Goal: Task Accomplishment & Management: Use online tool/utility

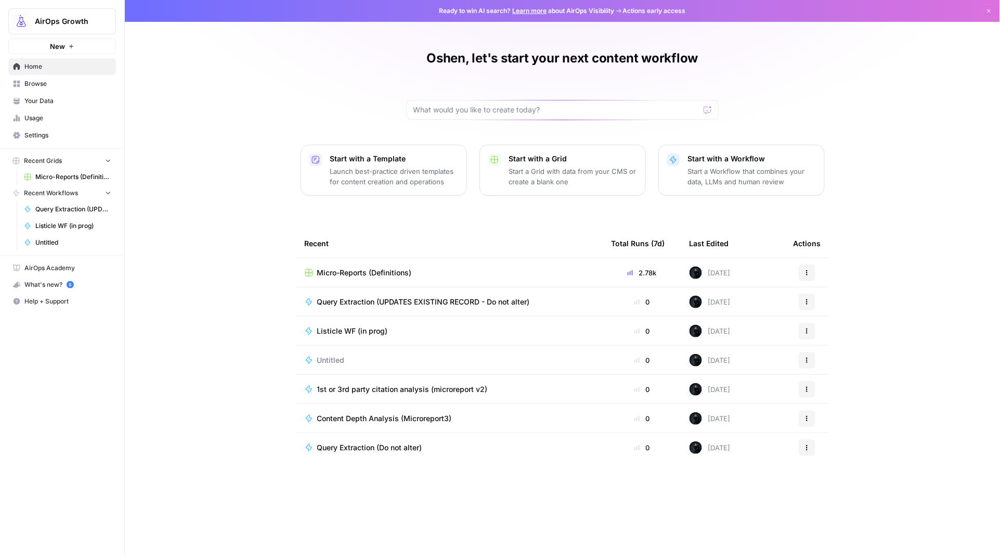
click at [41, 83] on span "Browse" at bounding box center [67, 83] width 87 height 9
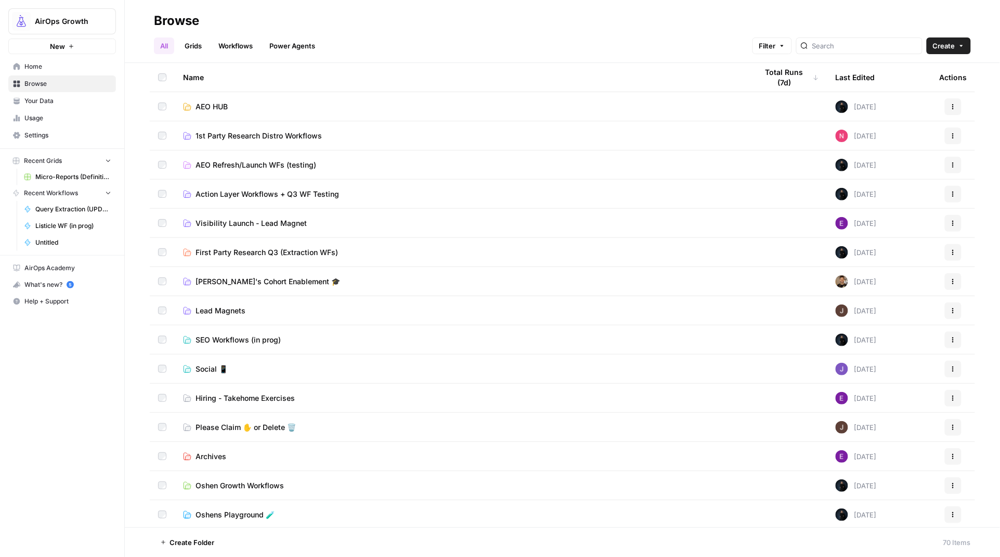
click at [237, 247] on span "First Party Research Q3 (Extraction WFs)" at bounding box center [267, 252] width 143 height 10
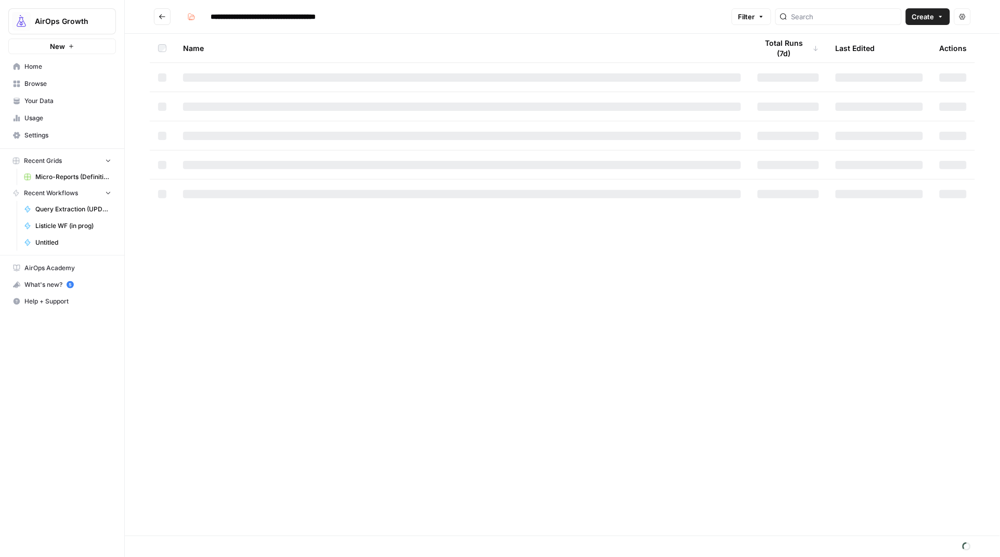
click at [937, 20] on button "Create" at bounding box center [928, 16] width 44 height 17
click at [914, 40] on span "Grid" at bounding box center [908, 41] width 58 height 10
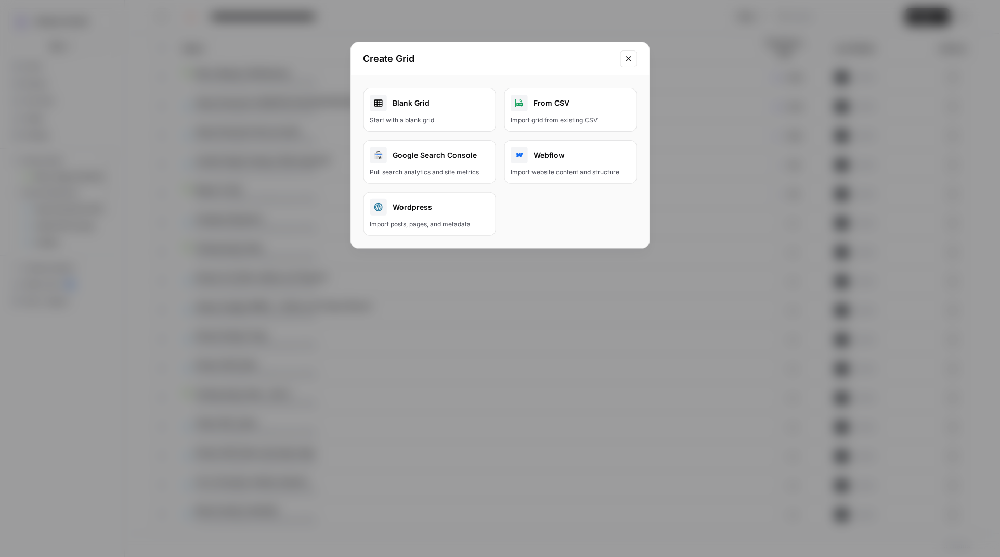
click at [407, 107] on div "Blank Grid" at bounding box center [429, 103] width 119 height 17
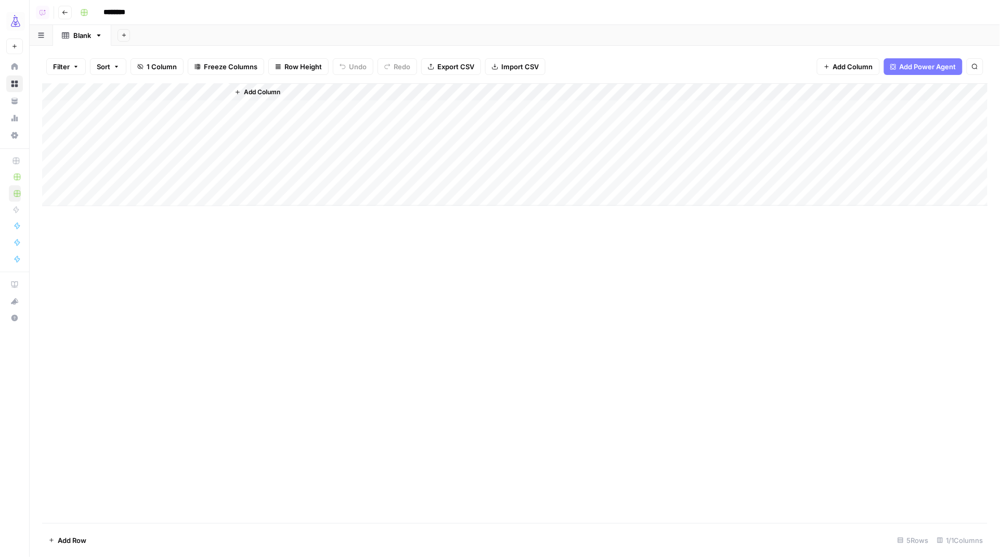
click at [118, 107] on div "Add Column" at bounding box center [515, 144] width 946 height 123
click at [253, 92] on span "Add Column" at bounding box center [262, 91] width 36 height 9
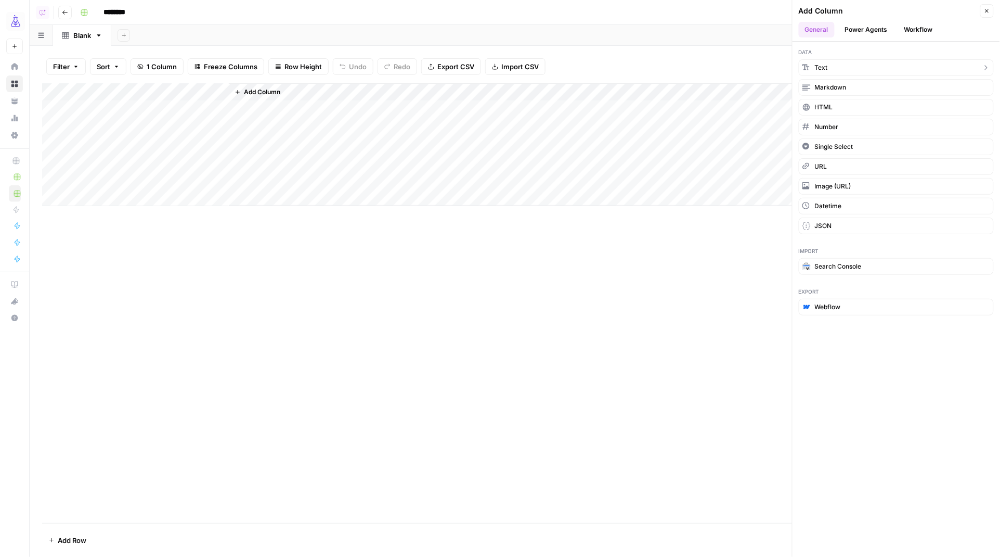
click at [806, 68] on icon "button" at bounding box center [806, 66] width 7 height 7
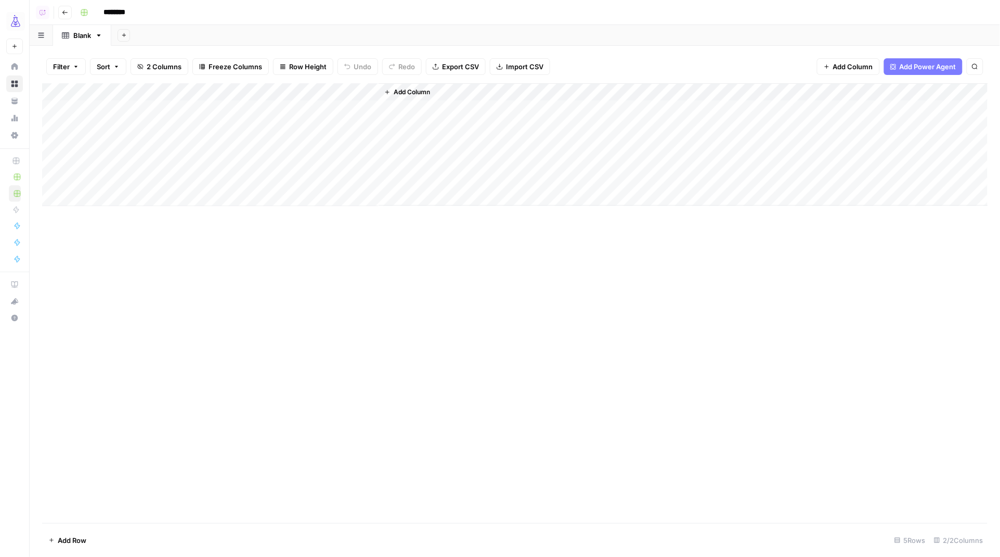
click at [264, 93] on div "Add Column" at bounding box center [515, 144] width 946 height 123
click at [267, 120] on input "New Column" at bounding box center [291, 117] width 106 height 10
type input "category"
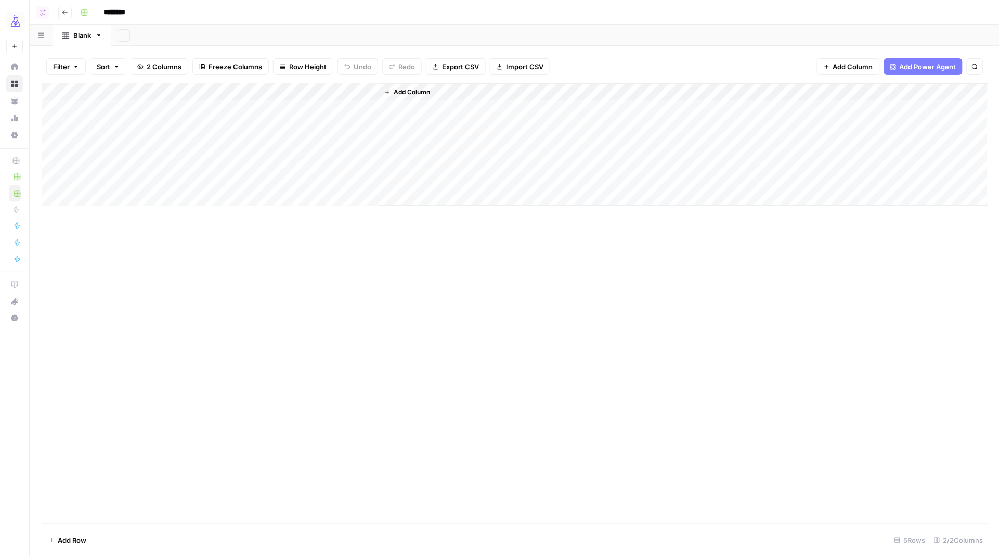
click at [155, 91] on div "Add Column" at bounding box center [515, 144] width 946 height 123
click at [123, 119] on input "Title" at bounding box center [141, 117] width 106 height 10
type input "query"
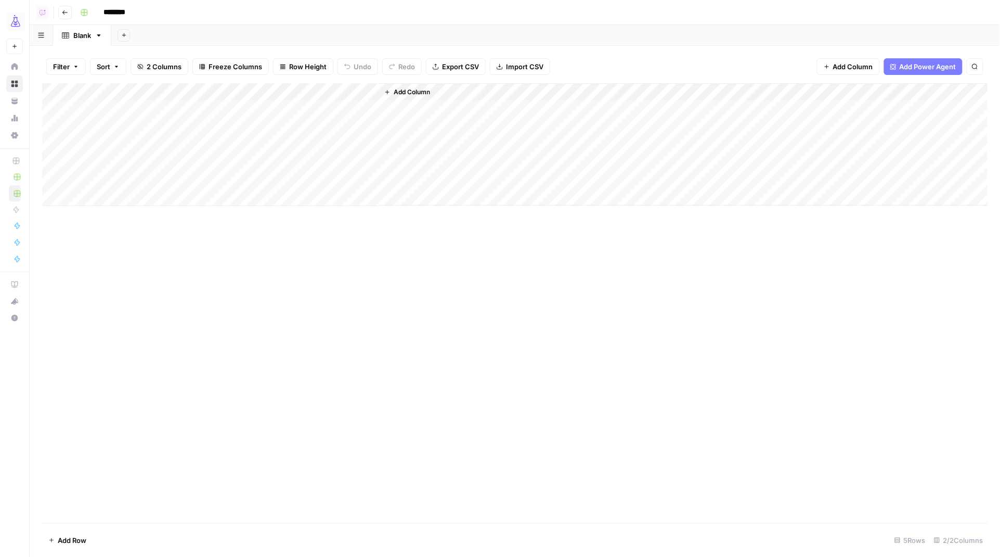
click at [131, 113] on div "Add Column" at bounding box center [515, 144] width 946 height 123
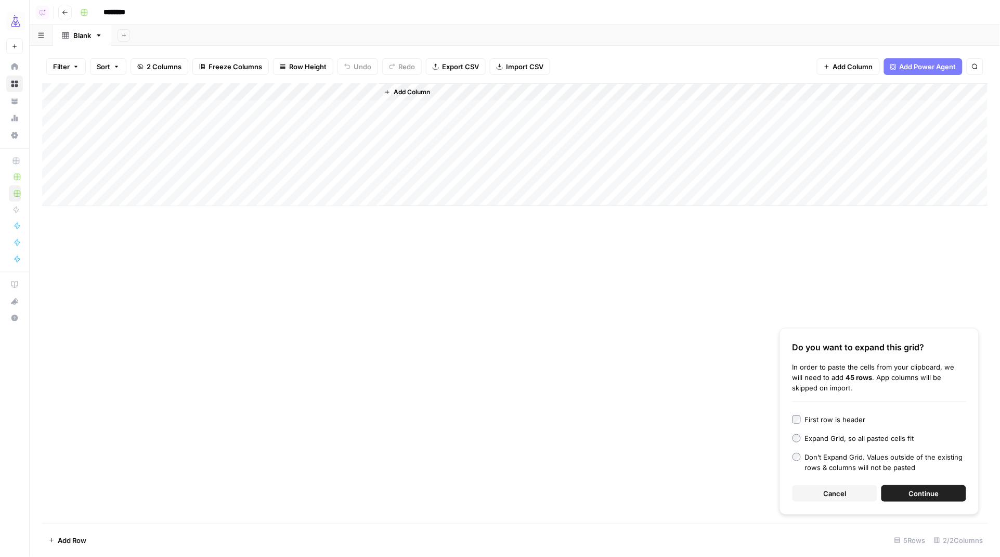
click at [848, 414] on div "First row is header" at bounding box center [835, 419] width 61 height 10
click at [941, 495] on button "Continue" at bounding box center [924, 493] width 85 height 17
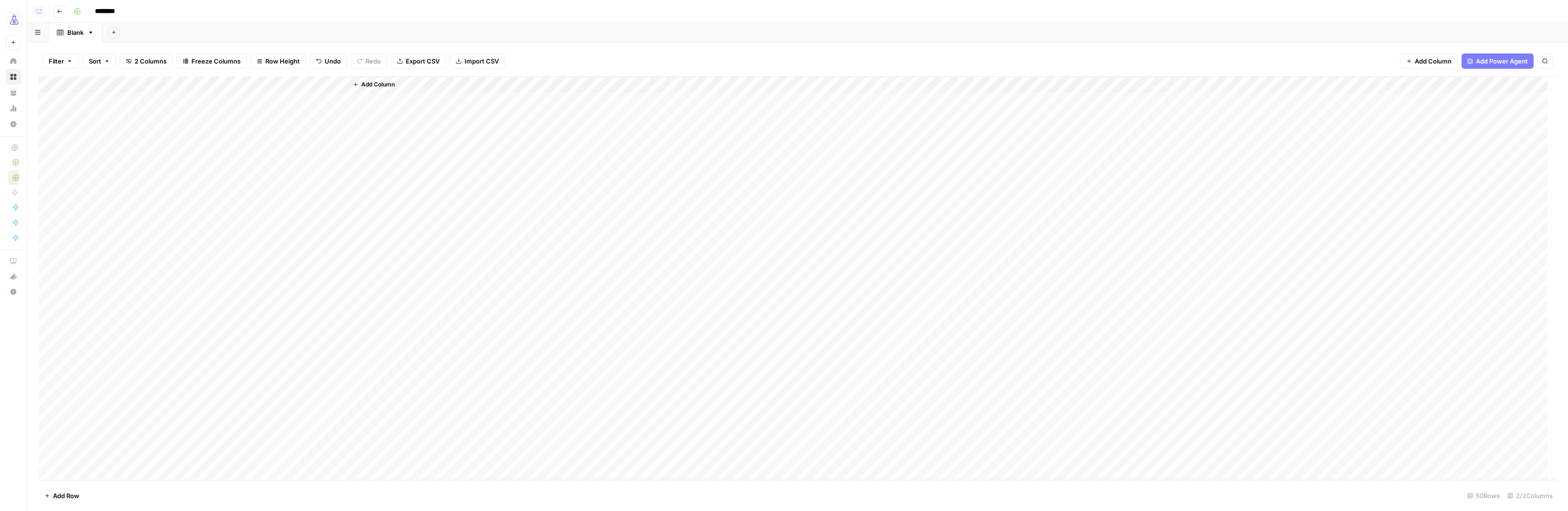
click at [379, 79] on button "Add Column" at bounding box center [373, 84] width 50 height 13
click at [917, 28] on button "Workflow" at bounding box center [1493, 28] width 38 height 15
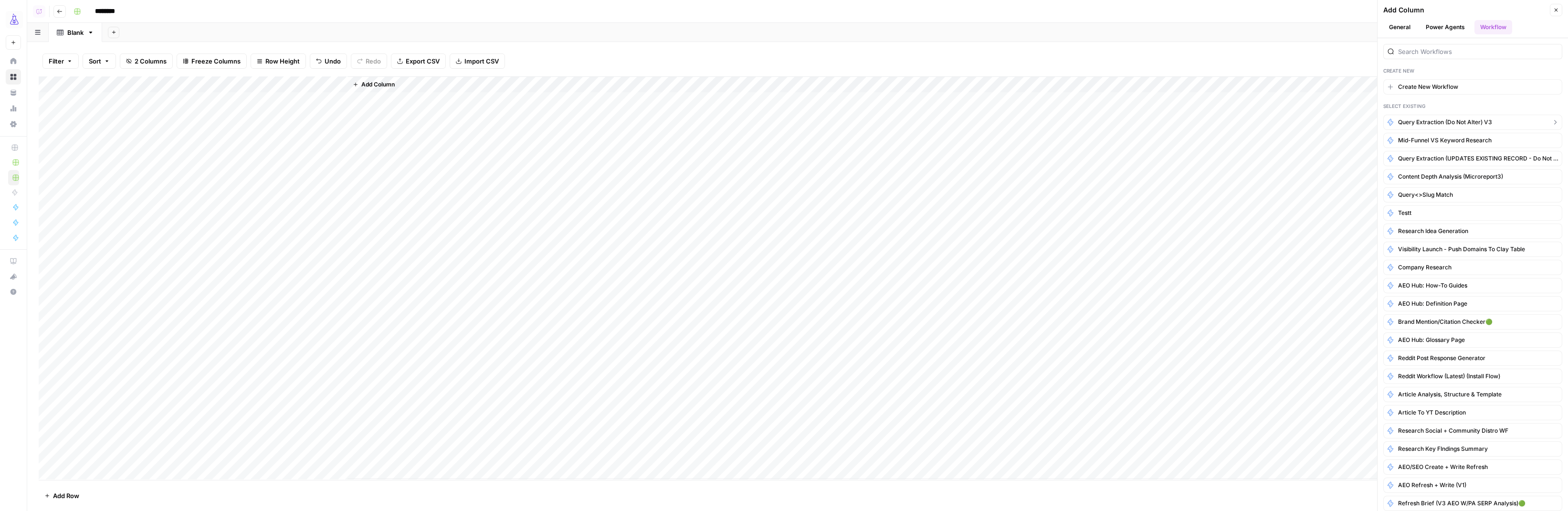
click at [917, 119] on span "Query Extraction (Do not alter) v3" at bounding box center [1444, 121] width 94 height 8
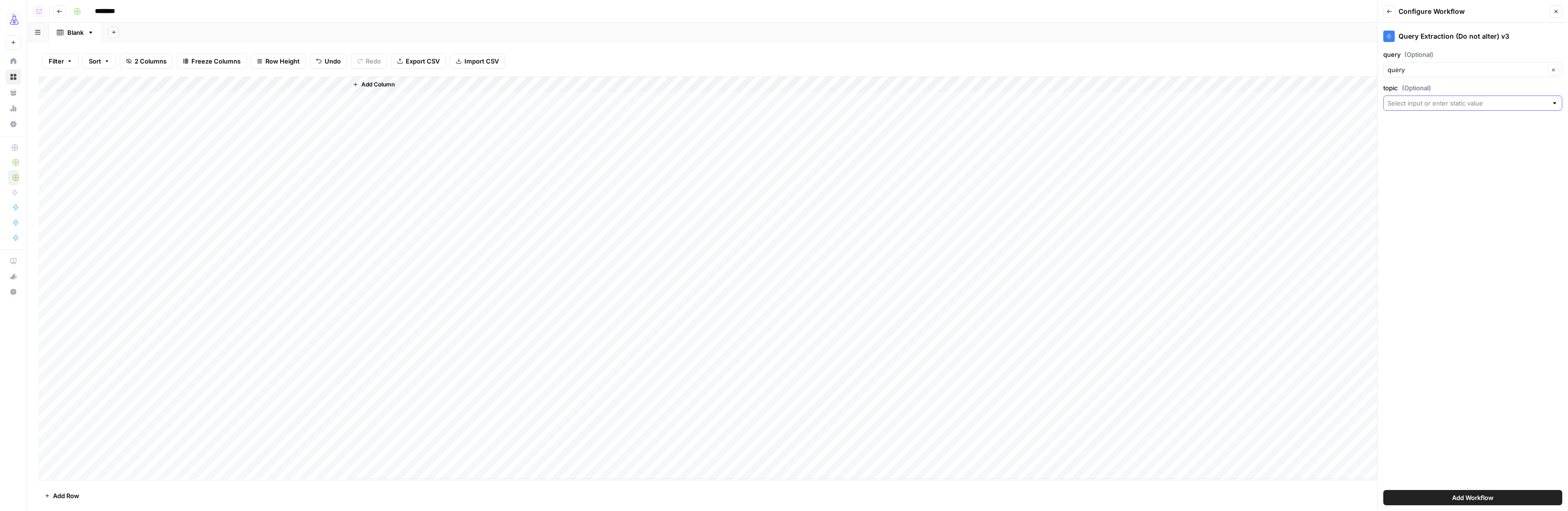
click at [917, 101] on input "topic (Optional)" at bounding box center [1467, 103] width 160 height 9
click at [917, 170] on span "category" at bounding box center [1471, 169] width 159 height 9
type input "category"
click at [917, 498] on button "Add Workflow" at bounding box center [1472, 497] width 179 height 16
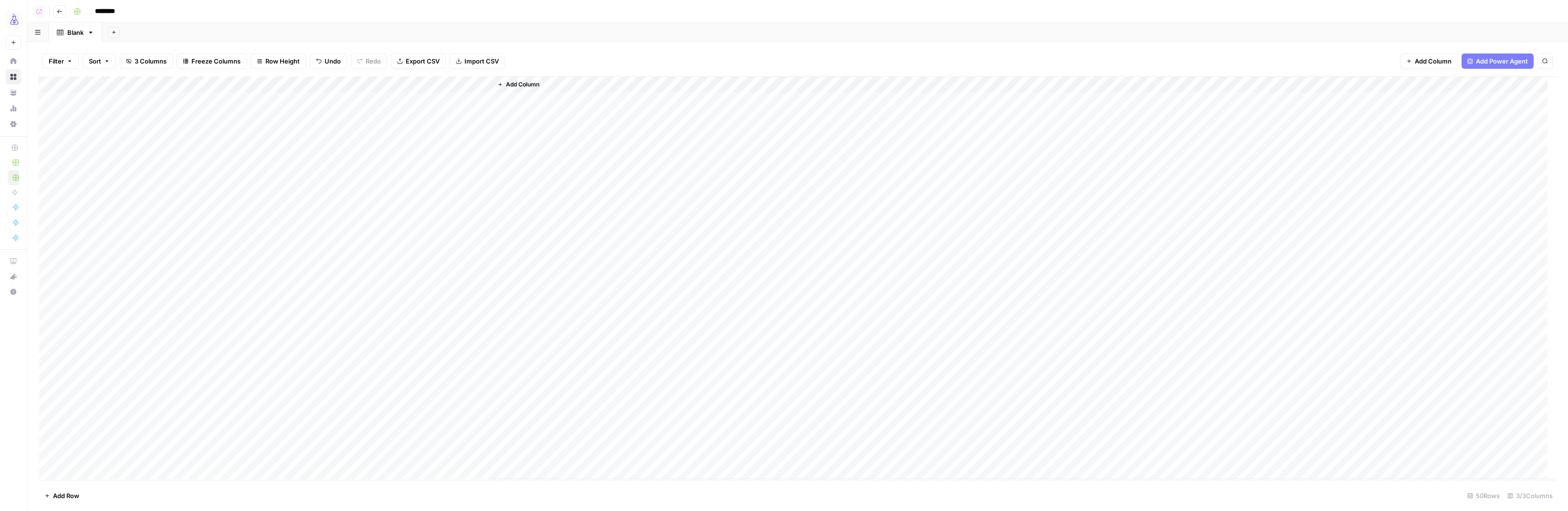
click at [358, 101] on div "Add Column" at bounding box center [797, 277] width 1518 height 403
click at [684, 99] on div "Add Column" at bounding box center [797, 277] width 1518 height 403
click at [713, 100] on div "Add Column" at bounding box center [797, 277] width 1518 height 403
click at [469, 100] on div "Add Column" at bounding box center [797, 277] width 1518 height 403
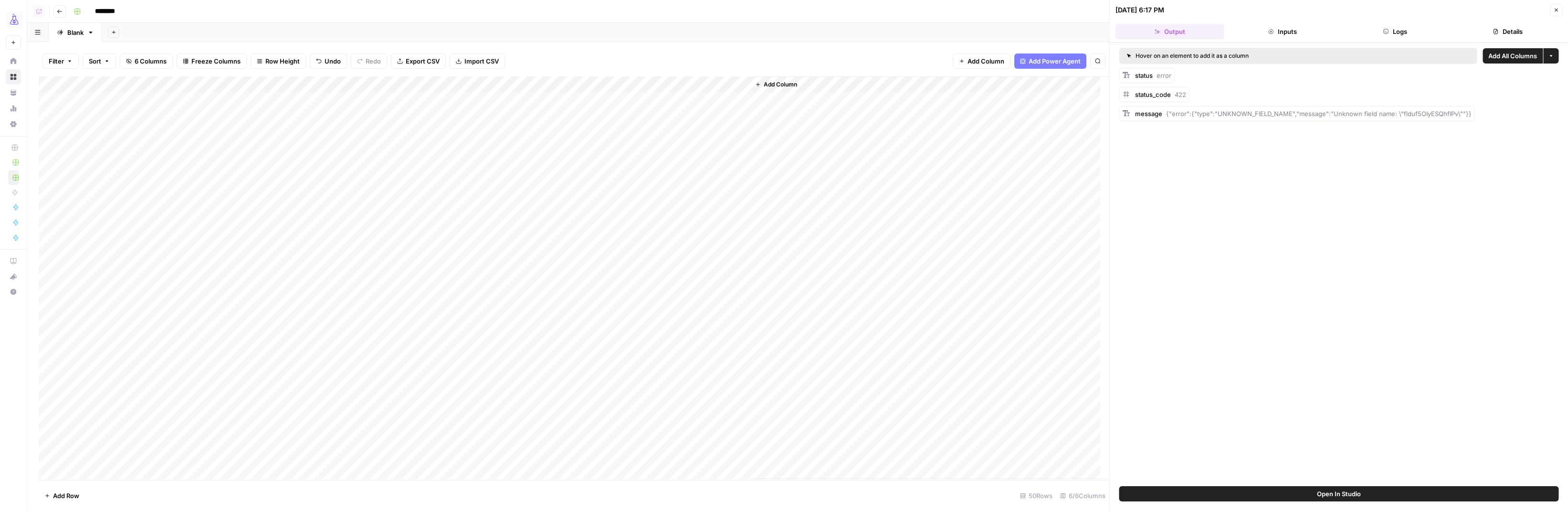
click at [917, 33] on button "Logs" at bounding box center [1395, 31] width 109 height 16
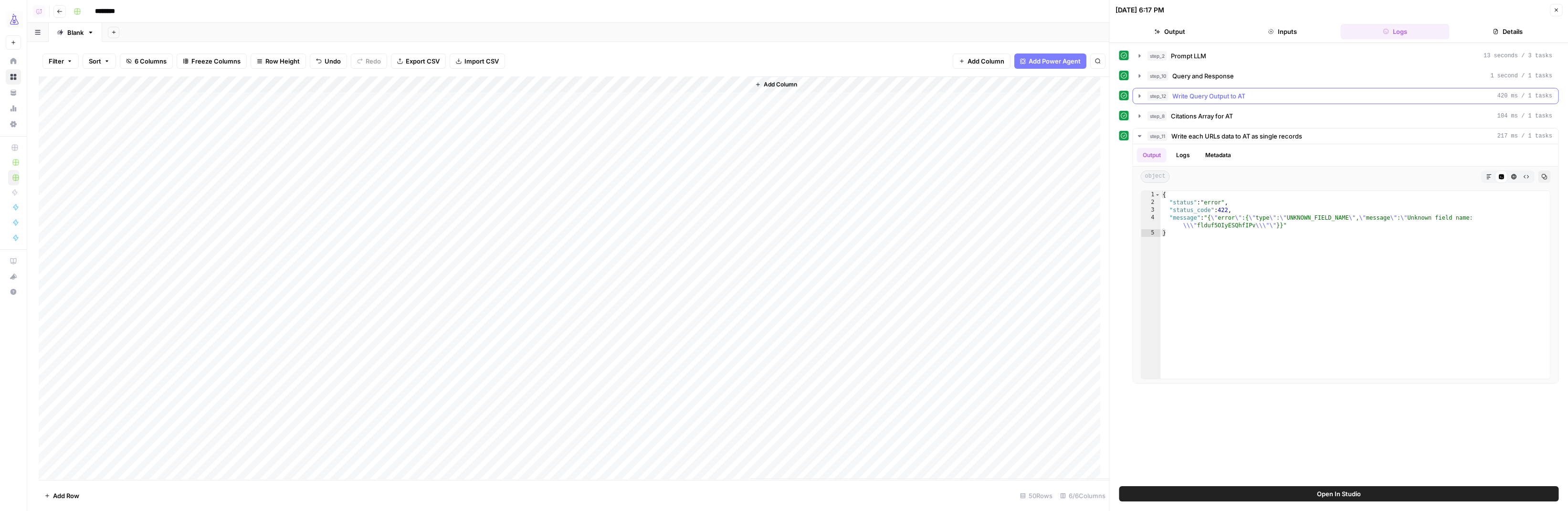
click at [917, 96] on icon "button" at bounding box center [1140, 95] width 7 height 7
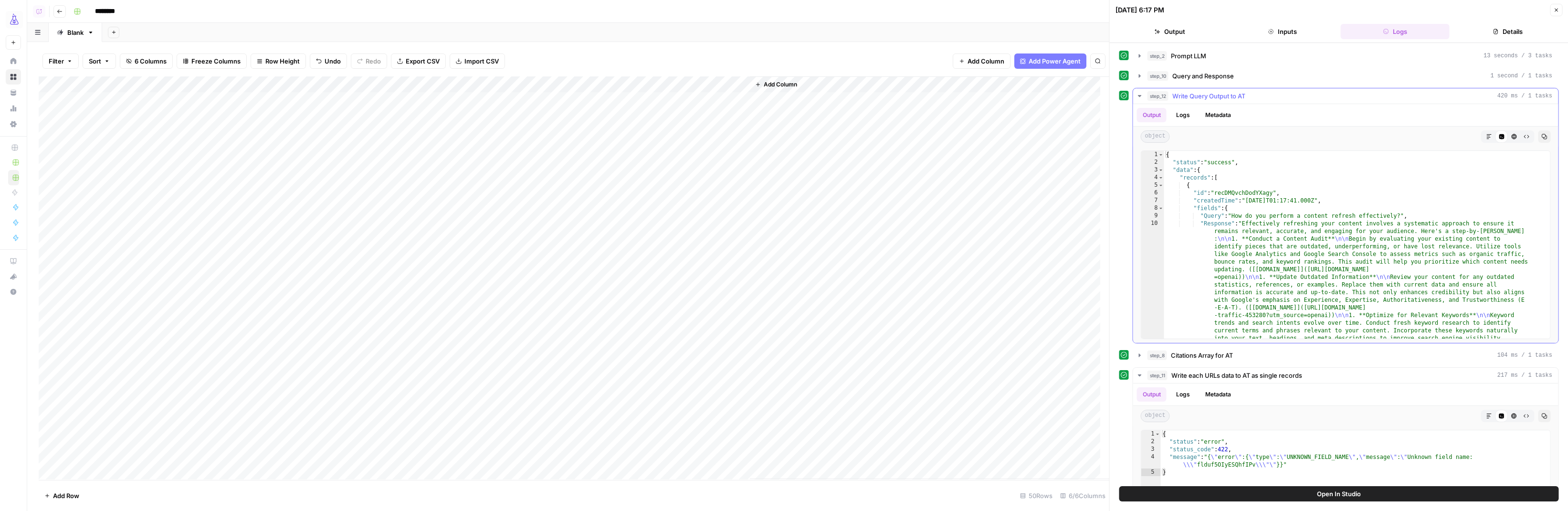
click at [917, 96] on icon "button" at bounding box center [1140, 95] width 7 height 7
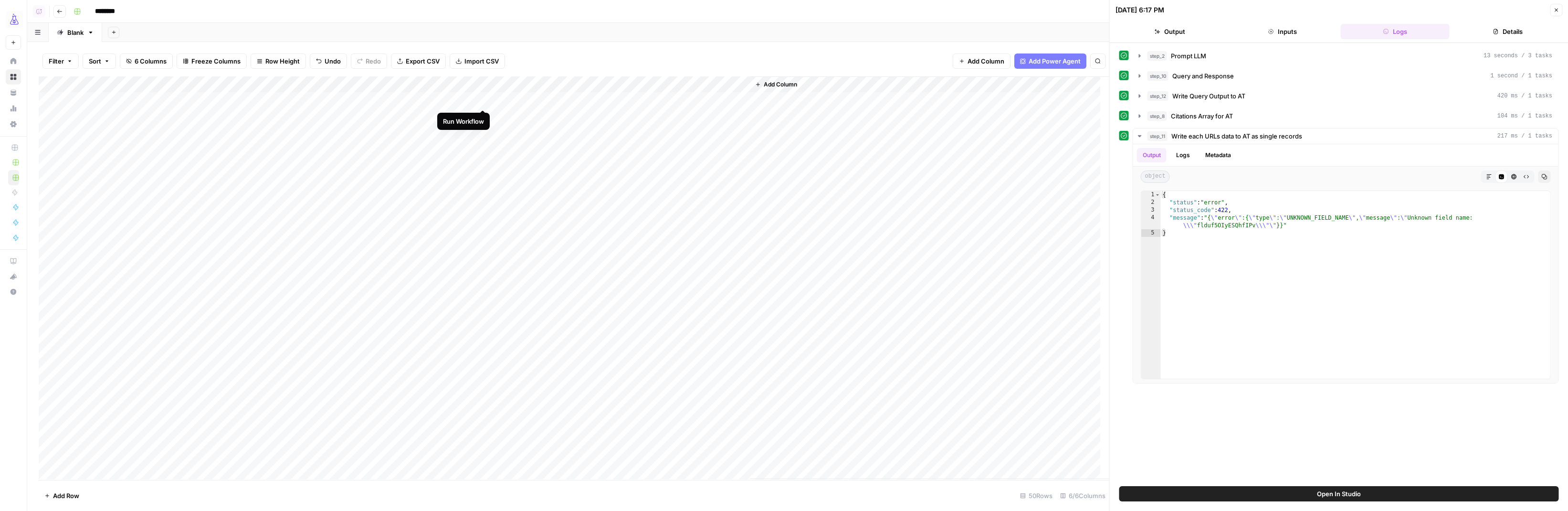
click at [484, 101] on div "Add Column" at bounding box center [573, 277] width 1071 height 403
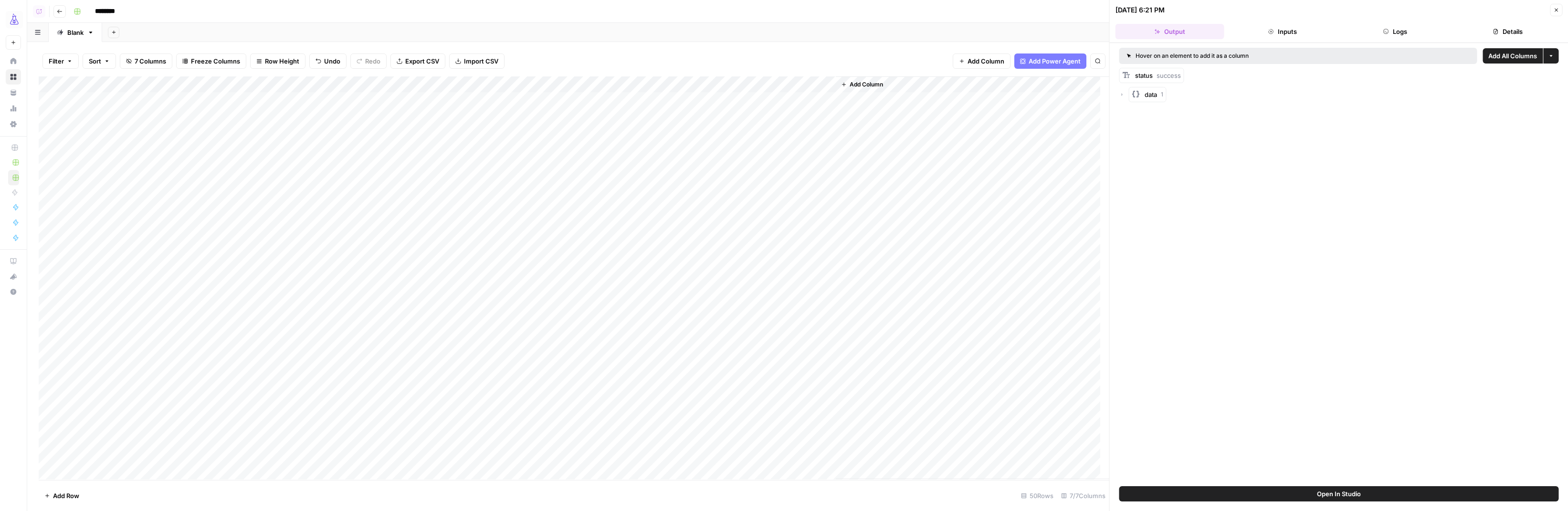
click at [55, 86] on div "Add Column" at bounding box center [573, 277] width 1071 height 403
click at [473, 87] on div "Add Column" at bounding box center [573, 277] width 1071 height 403
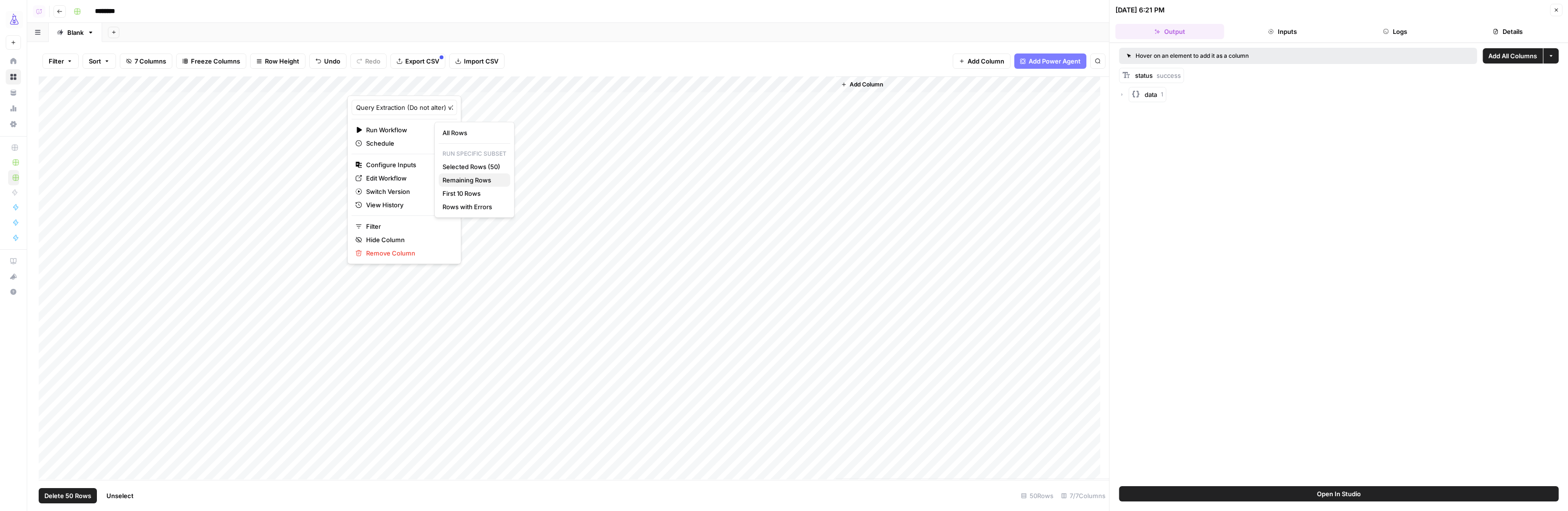
click at [467, 179] on span "Remaining Rows" at bounding box center [473, 180] width 61 height 9
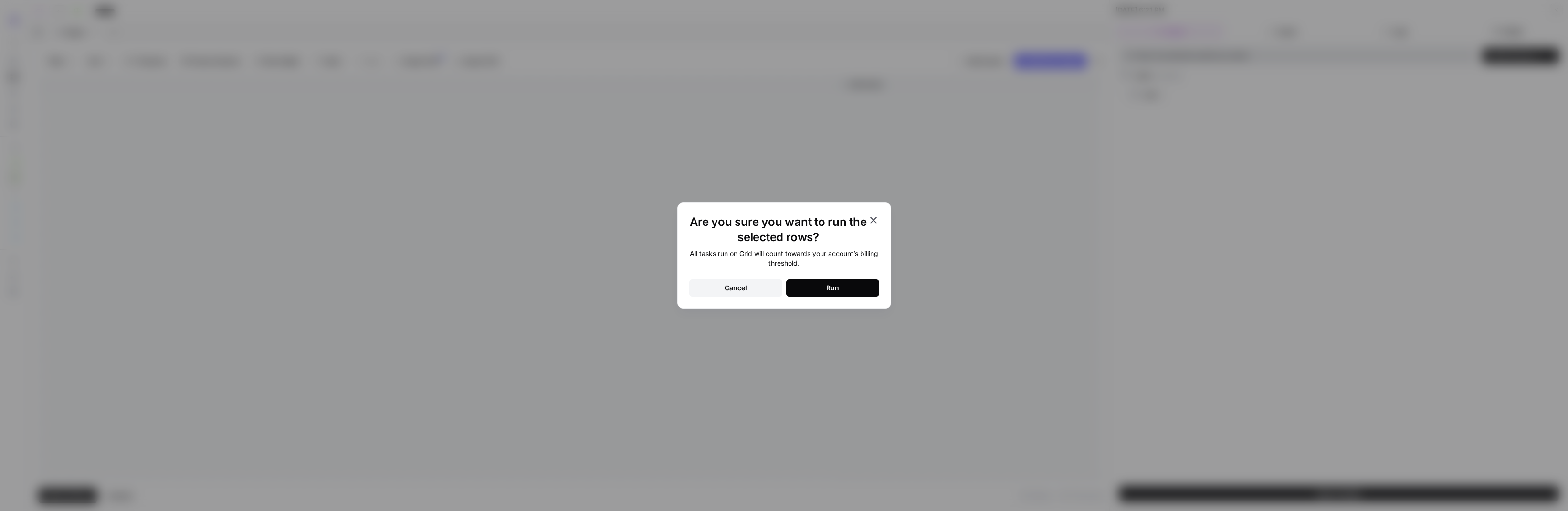
click at [821, 287] on button "Run" at bounding box center [832, 287] width 93 height 17
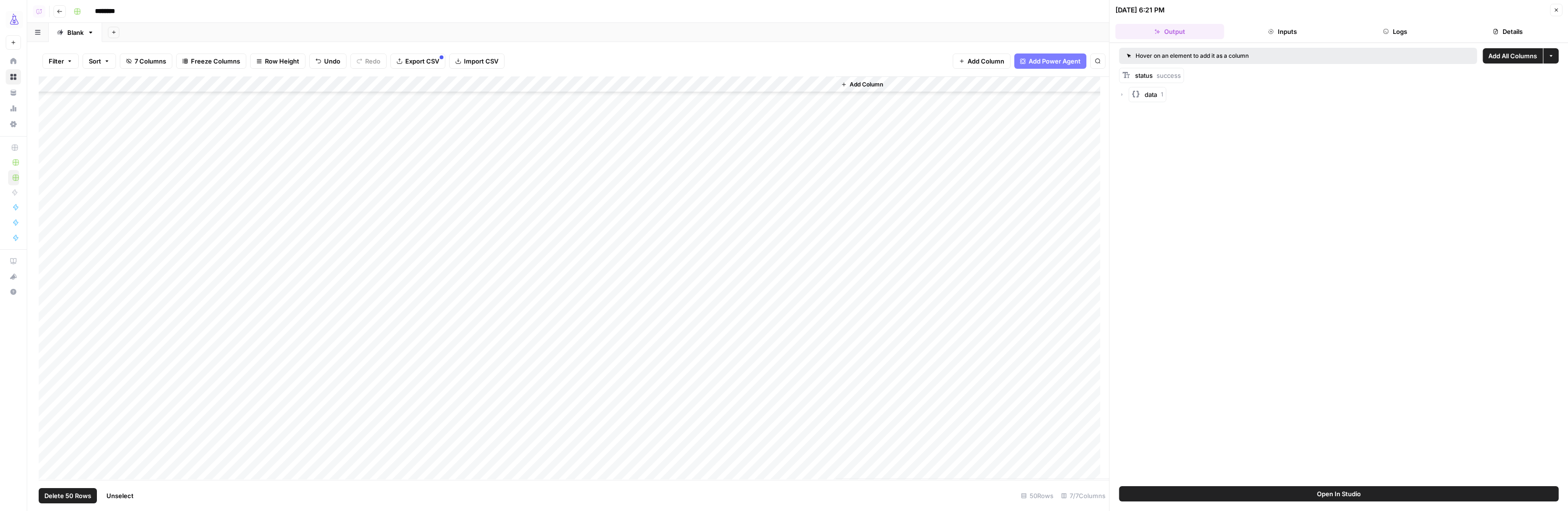
scroll to position [439, 0]
click at [471, 344] on div "Add Column" at bounding box center [573, 277] width 1071 height 403
click at [95, 343] on div "Add Column" at bounding box center [573, 277] width 1071 height 403
click at [95, 343] on textarea "**********" at bounding box center [148, 342] width 152 height 14
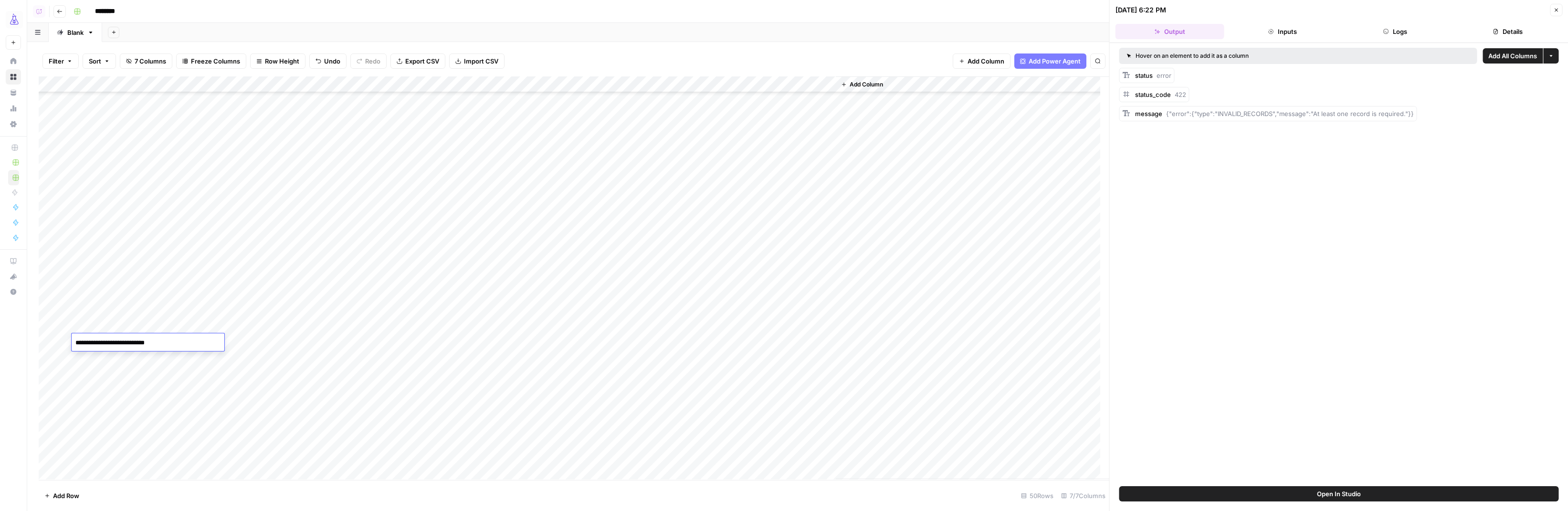
click at [97, 423] on div "Add Column" at bounding box center [573, 277] width 1071 height 403
click at [186, 422] on div "Add Column" at bounding box center [573, 277] width 1071 height 403
click at [189, 423] on textarea "**********" at bounding box center [148, 424] width 152 height 14
type textarea "**********"
click at [105, 393] on div "Add Column" at bounding box center [573, 277] width 1071 height 403
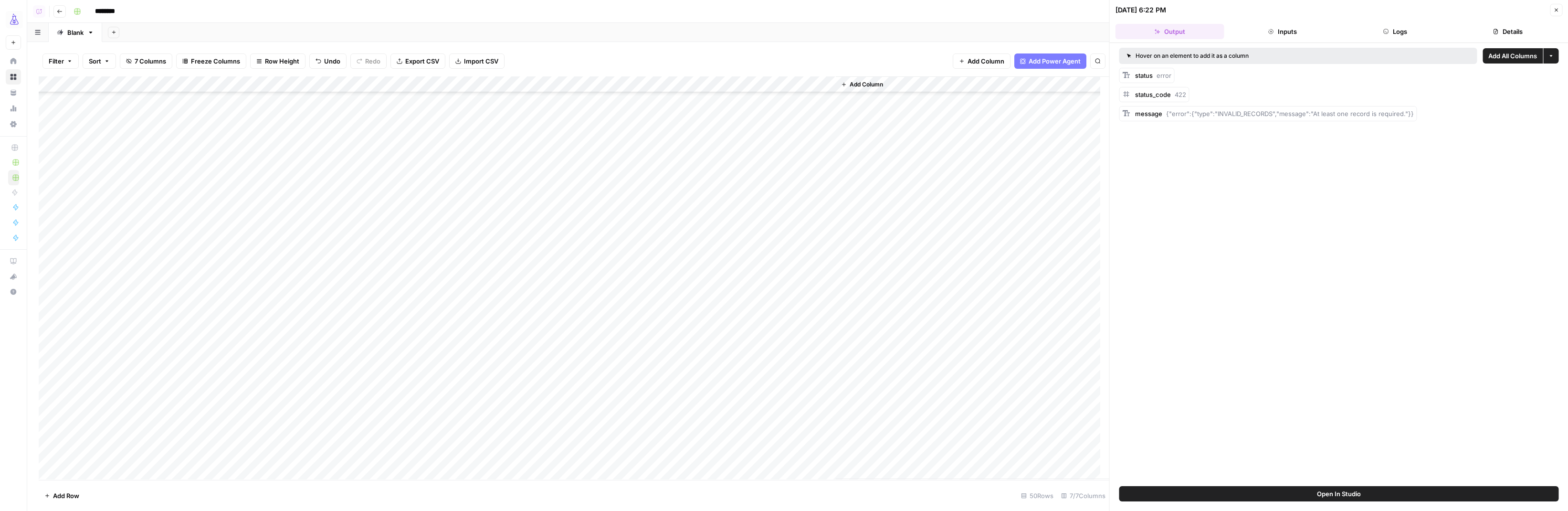
click at [122, 340] on div "Add Column" at bounding box center [573, 277] width 1071 height 403
click at [145, 343] on div "Add Column" at bounding box center [573, 277] width 1071 height 403
drag, startPoint x: 167, startPoint y: 342, endPoint x: 175, endPoint y: 350, distance: 11.3
click at [167, 342] on textarea "**********" at bounding box center [148, 342] width 152 height 14
click at [168, 340] on textarea "**********" at bounding box center [157, 342] width 171 height 14
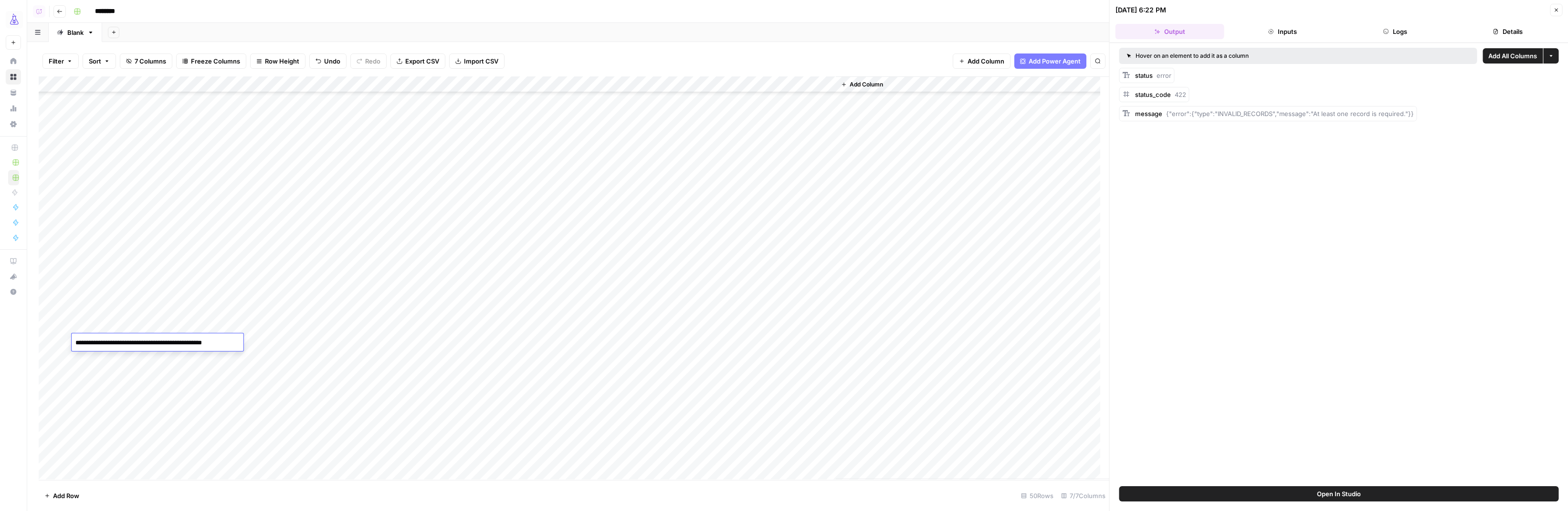
click at [168, 340] on textarea "**********" at bounding box center [157, 342] width 171 height 14
type textarea "**********"
click at [160, 423] on div "Add Column" at bounding box center [573, 277] width 1071 height 403
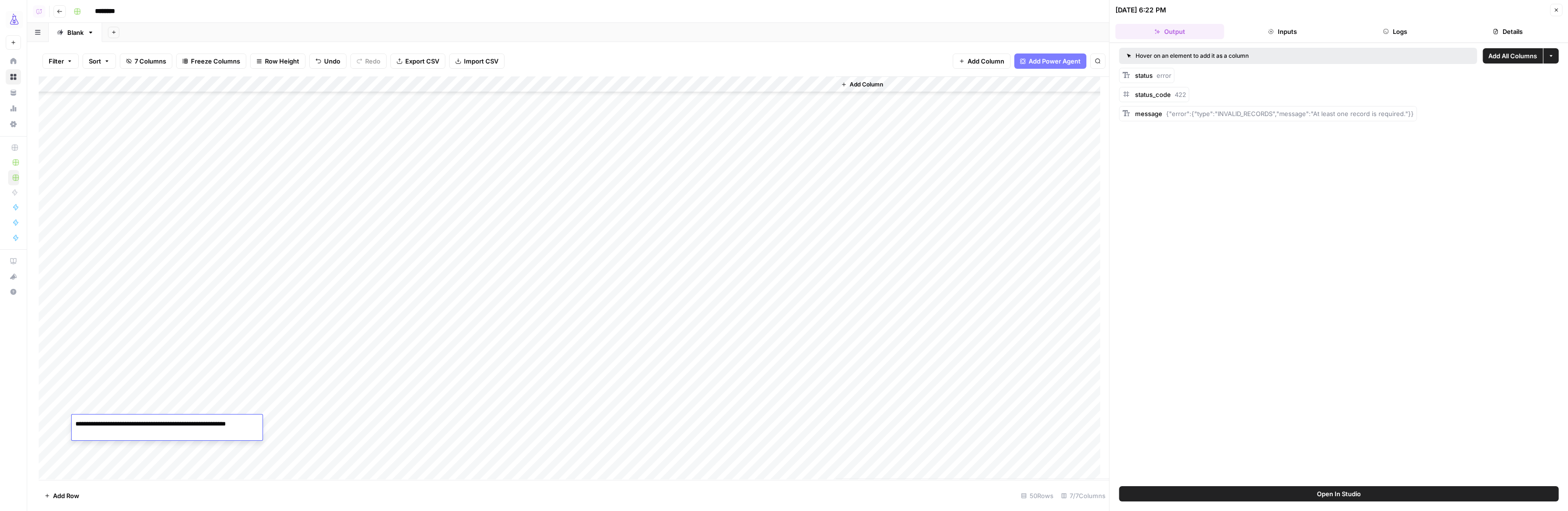
click at [160, 423] on textarea "**********" at bounding box center [167, 428] width 191 height 23
click at [51, 424] on div "Add Column" at bounding box center [573, 277] width 1071 height 403
click at [50, 342] on div "Add Column" at bounding box center [573, 277] width 1071 height 403
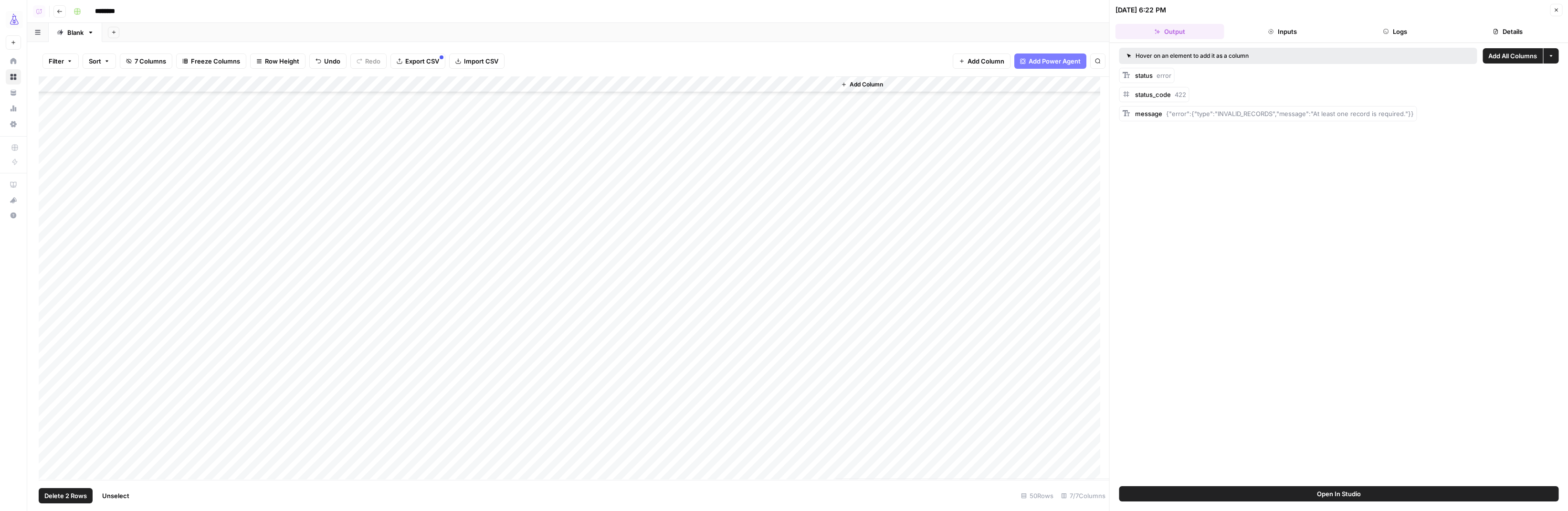
scroll to position [435, 0]
click at [470, 87] on div "Add Column" at bounding box center [573, 277] width 1071 height 403
type input "Query Extraction (Do not alter) v3"
click at [470, 87] on div "Add Column" at bounding box center [573, 277] width 1071 height 403
click at [472, 86] on div "Add Column" at bounding box center [573, 277] width 1071 height 403
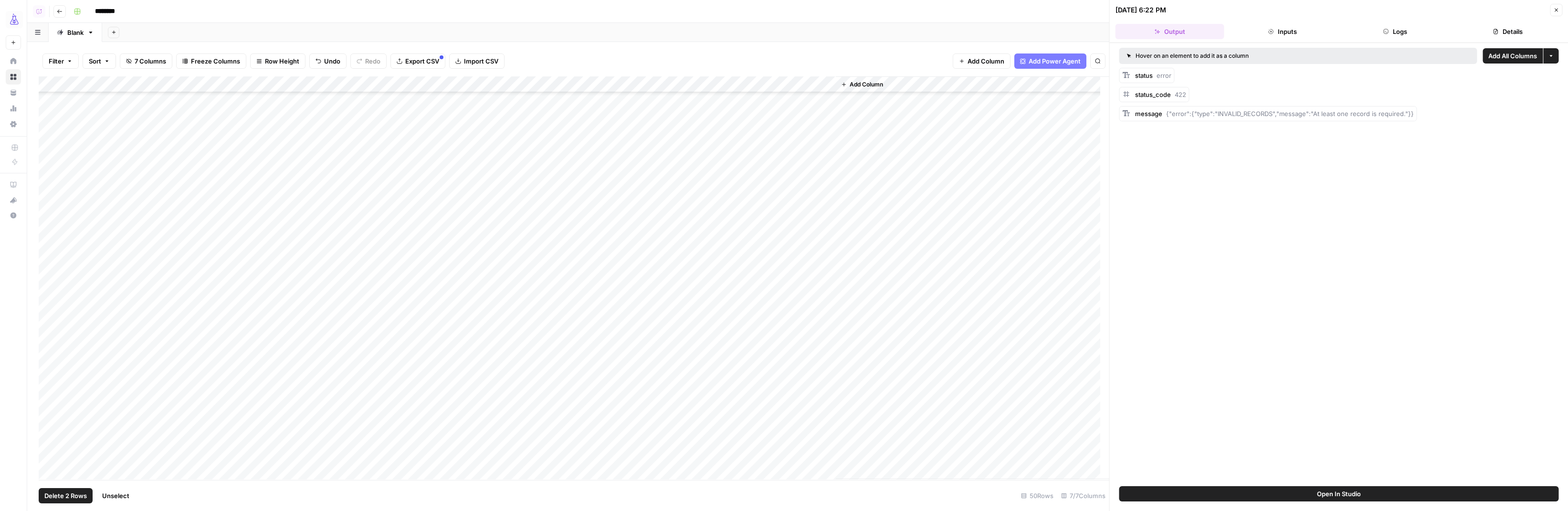
click at [473, 85] on div "Add Column" at bounding box center [573, 277] width 1071 height 403
click at [470, 167] on span "Selected Rows (2)" at bounding box center [473, 166] width 61 height 9
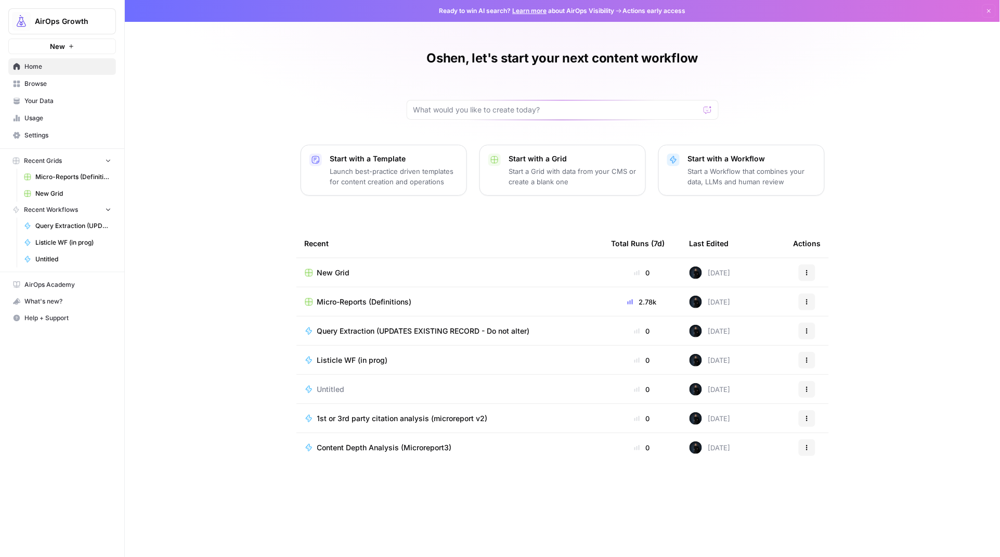
click at [24, 86] on span "Browse" at bounding box center [67, 83] width 87 height 9
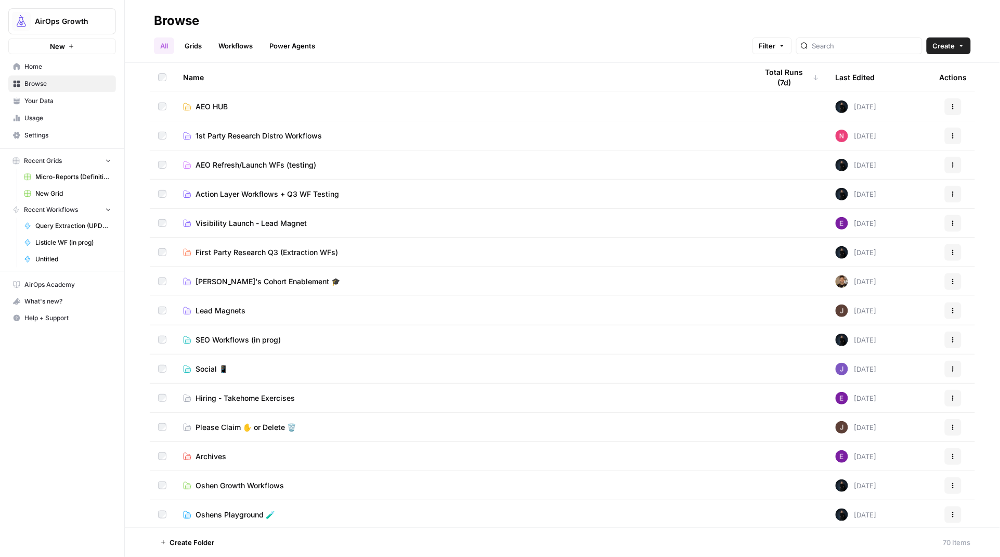
click at [249, 255] on span "First Party Research Q3 (Extraction WFs)" at bounding box center [267, 252] width 143 height 10
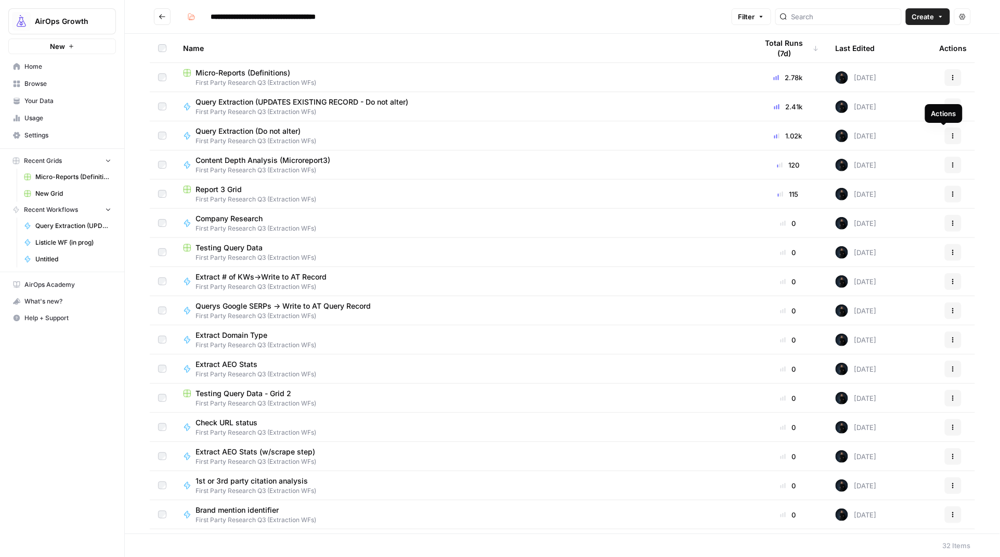
click at [950, 137] on icon "button" at bounding box center [953, 136] width 6 height 6
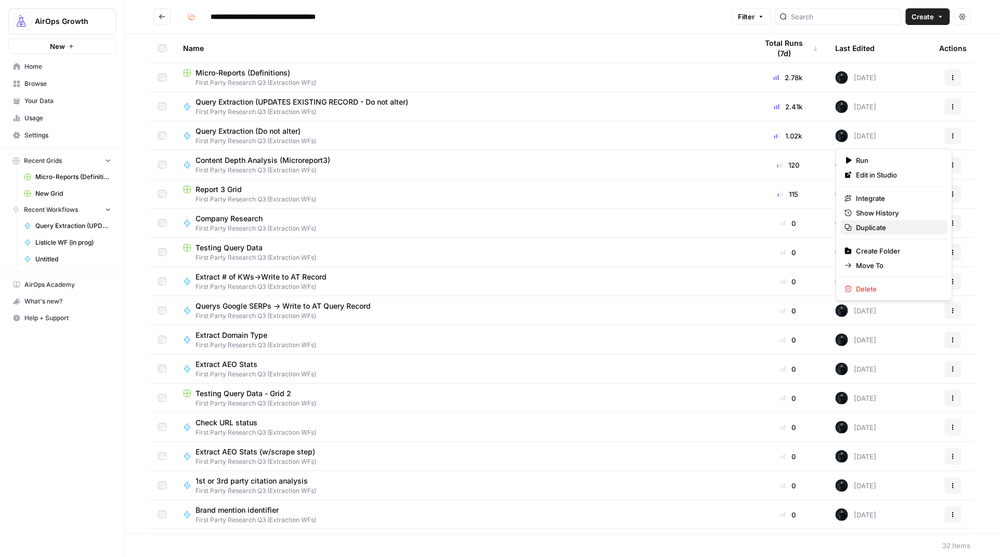
click at [869, 228] on span "Duplicate" at bounding box center [898, 227] width 83 height 10
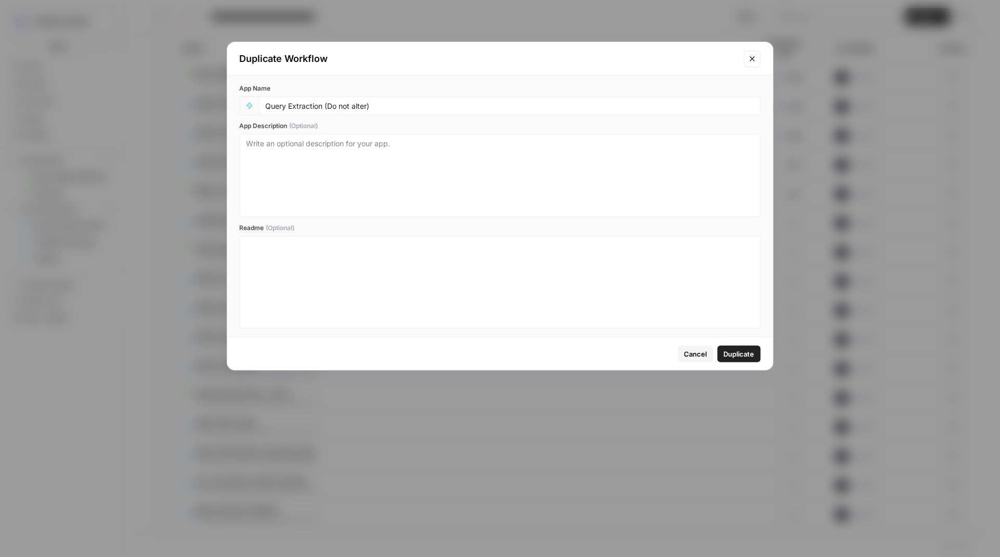
click at [343, 99] on div "Query Extraction (Do not alter)" at bounding box center [510, 105] width 502 height 19
drag, startPoint x: 369, startPoint y: 106, endPoint x: 330, endPoint y: 106, distance: 39.0
click at [330, 106] on input "Query Extraction (Do not alter)" at bounding box center [510, 105] width 488 height 9
click at [392, 108] on input "Query Extraction (Do not alter)" at bounding box center [510, 105] width 488 height 9
click at [417, 106] on input "Query Extraction (Do not alter)" at bounding box center [510, 105] width 488 height 9
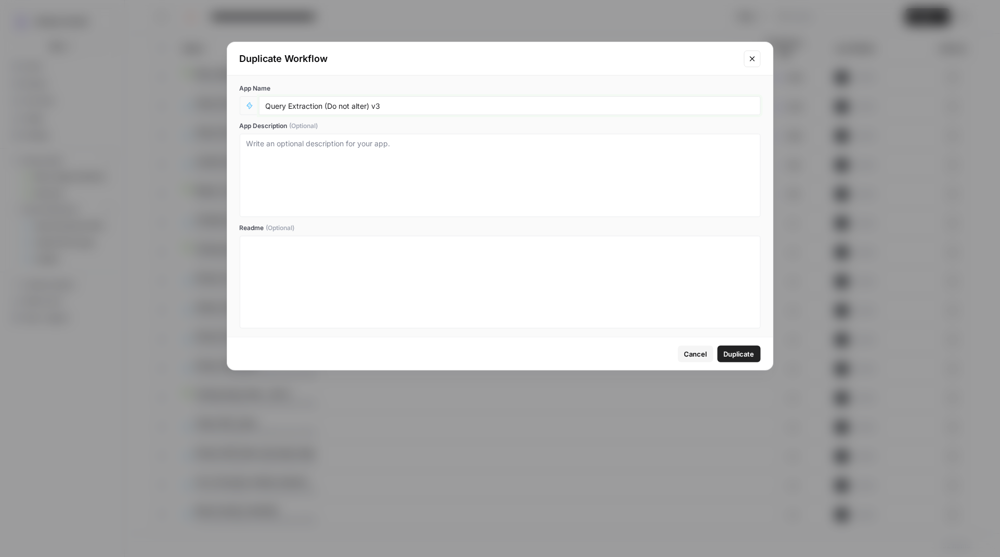
type input "Query Extraction (Do not alter) v3"
click at [746, 355] on span "Duplicate" at bounding box center [739, 353] width 31 height 10
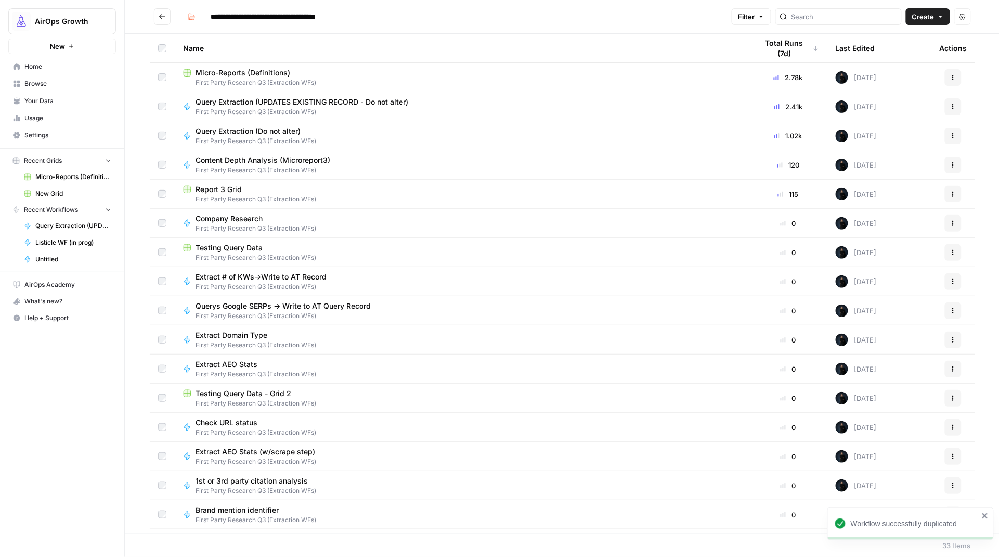
scroll to position [492, 0]
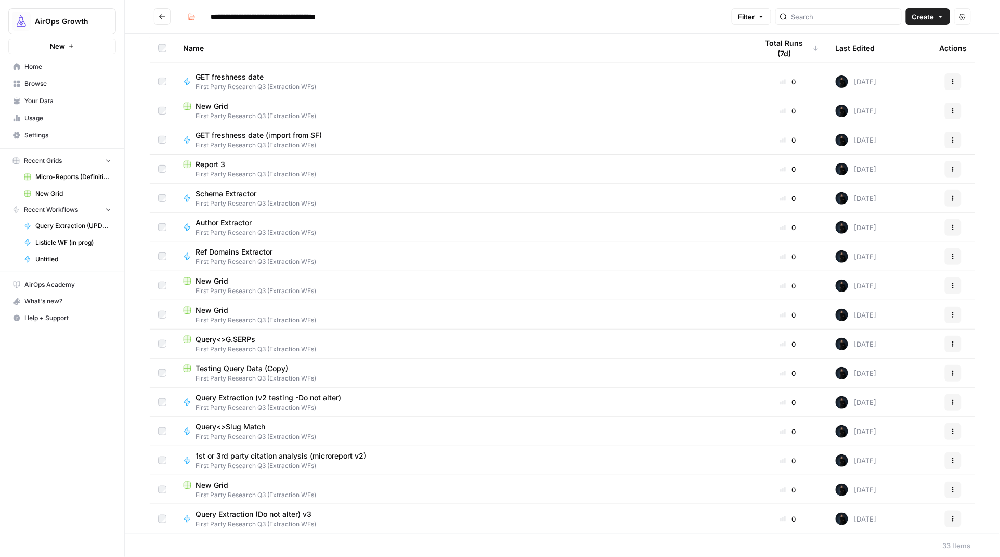
click at [330, 519] on div "Query Extraction (Do not alter) v3 First Party Research Q3 (Extraction WFs)" at bounding box center [462, 519] width 558 height 20
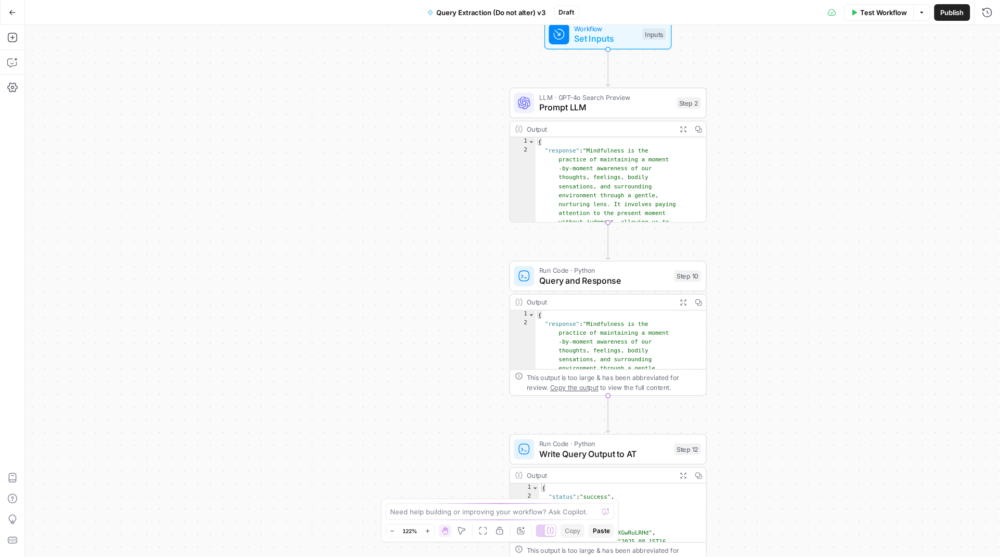
click at [576, 38] on span "Set Inputs" at bounding box center [606, 38] width 63 height 12
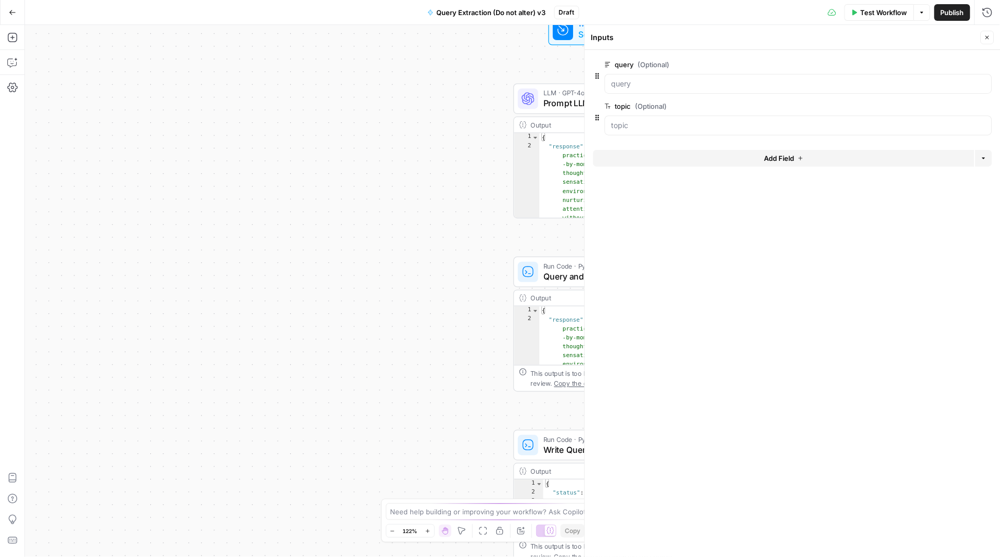
click at [373, 113] on div "Workflow Set Inputs Inputs LLM · GPT-4o Search Preview Prompt LLM Step 2 Output…" at bounding box center [512, 291] width 975 height 532
click at [988, 38] on icon "button" at bounding box center [988, 38] width 4 height 4
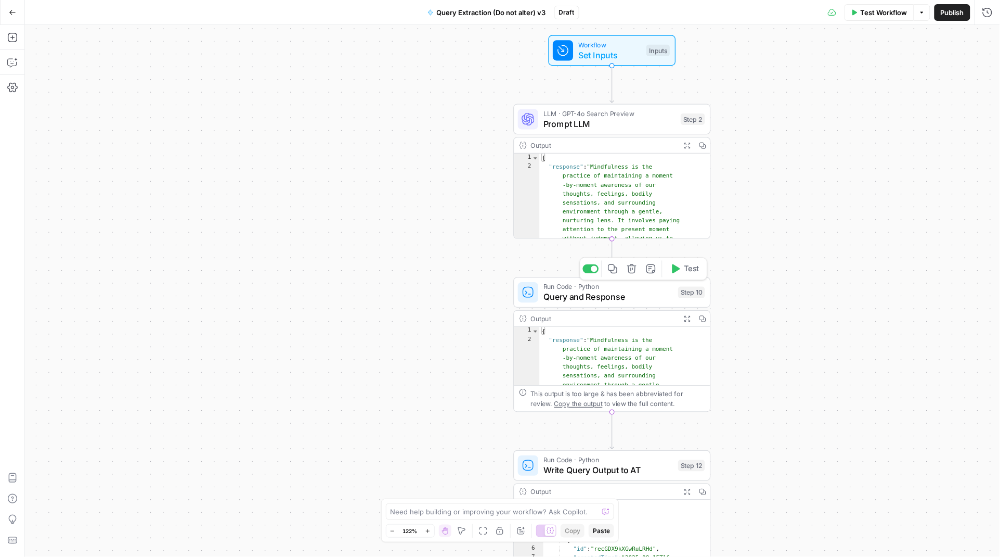
click at [587, 297] on span "Query and Response" at bounding box center [609, 296] width 130 height 12
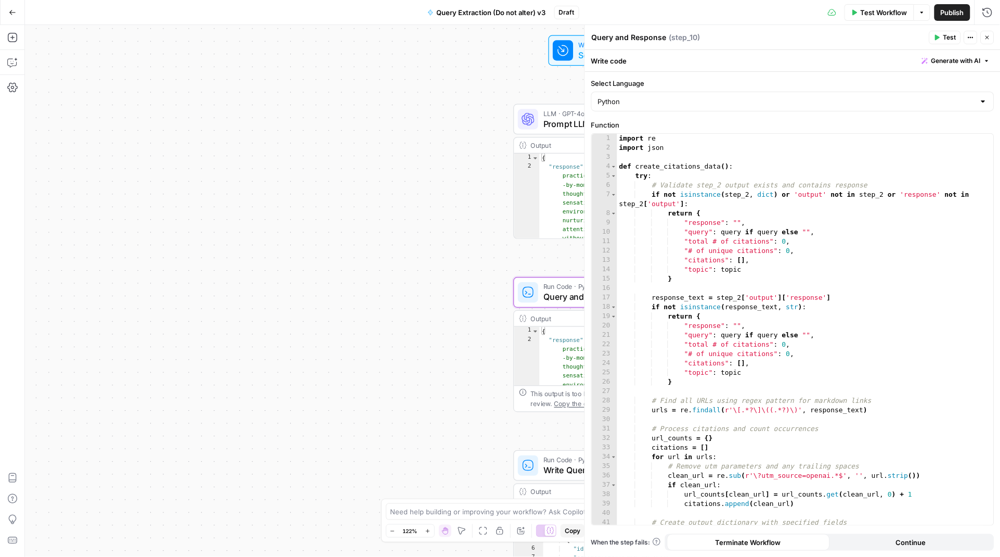
click at [573, 60] on div "Workflow Set Inputs Inputs Test Step" at bounding box center [611, 51] width 117 height 22
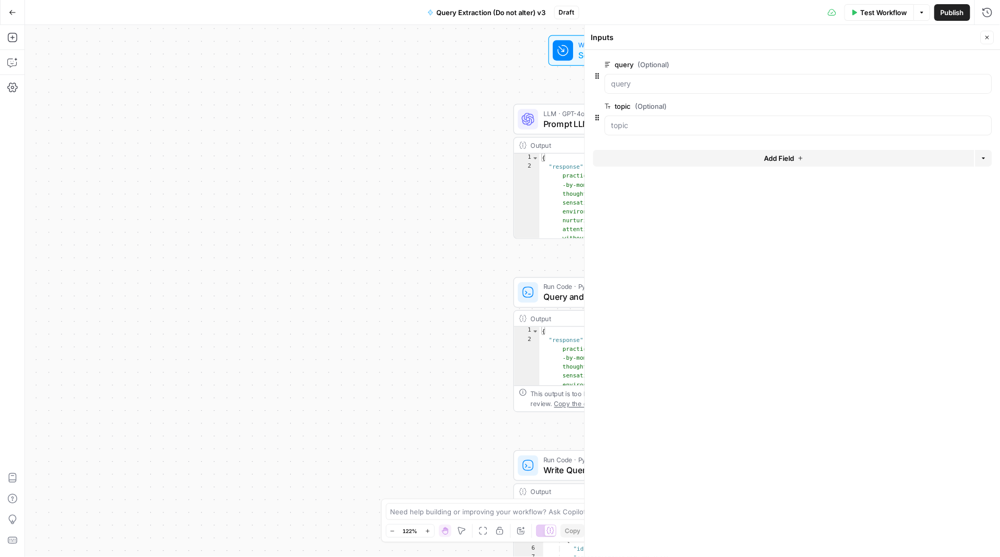
click at [989, 41] on button "Close" at bounding box center [988, 38] width 14 height 14
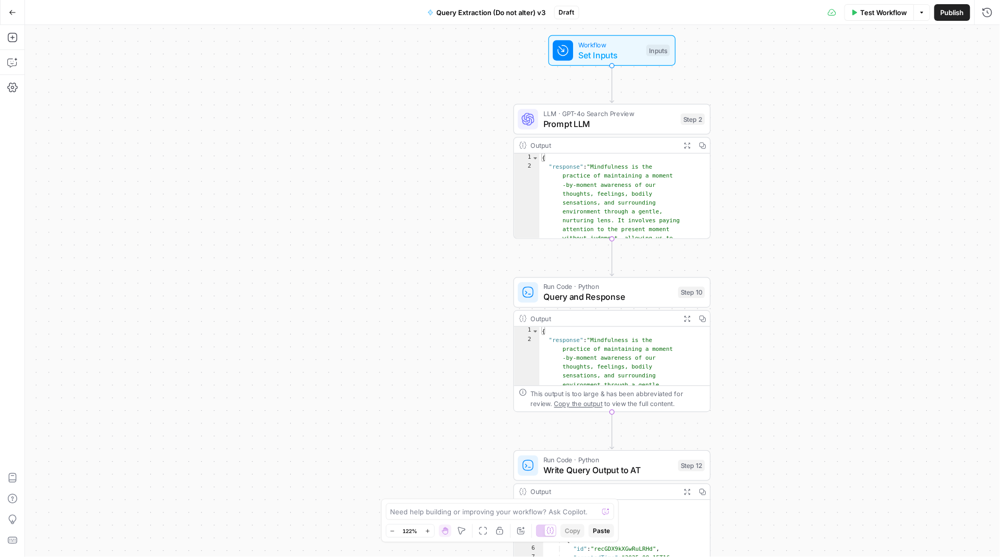
click at [614, 293] on span "Query and Response" at bounding box center [609, 296] width 130 height 12
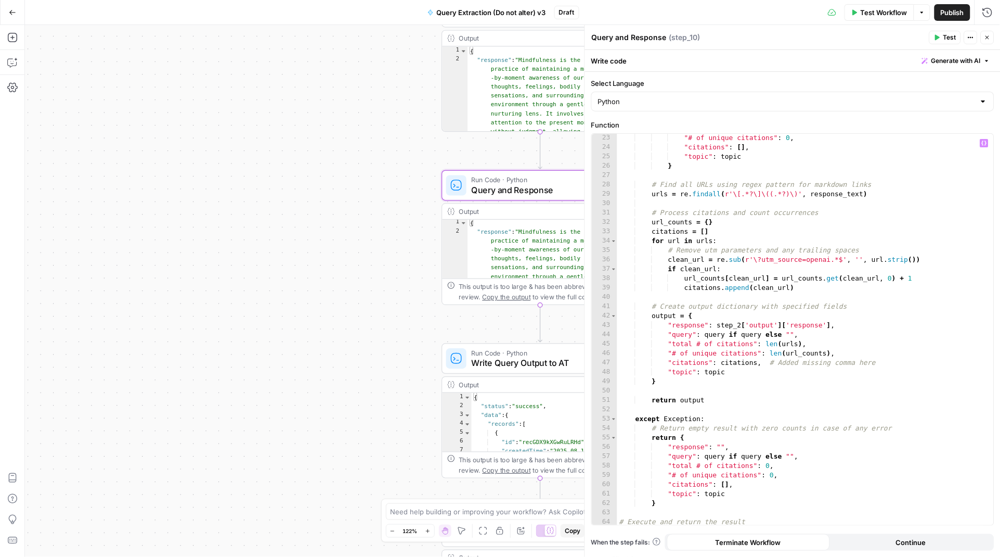
scroll to position [227, 0]
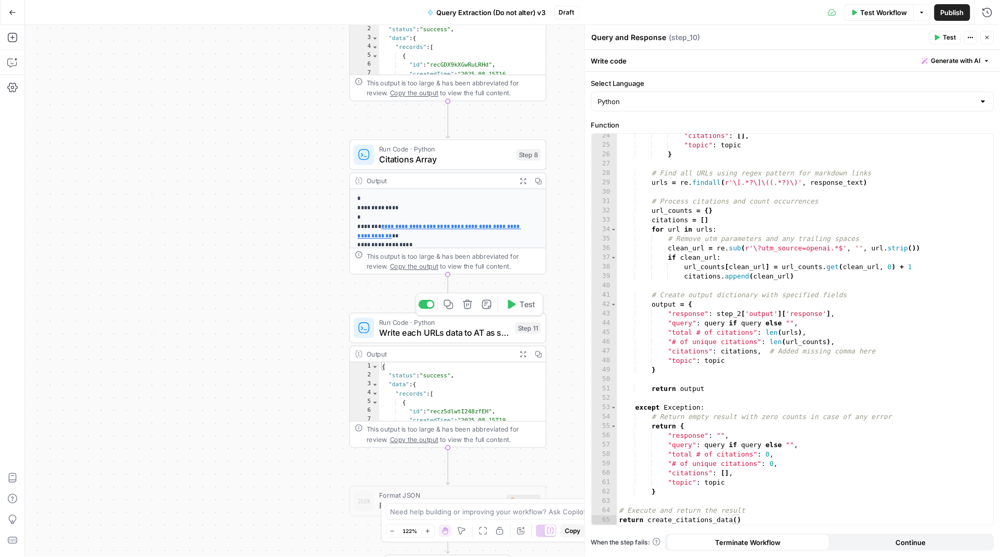
click at [436, 327] on span "Write each URLs data to AT as single records" at bounding box center [444, 332] width 131 height 12
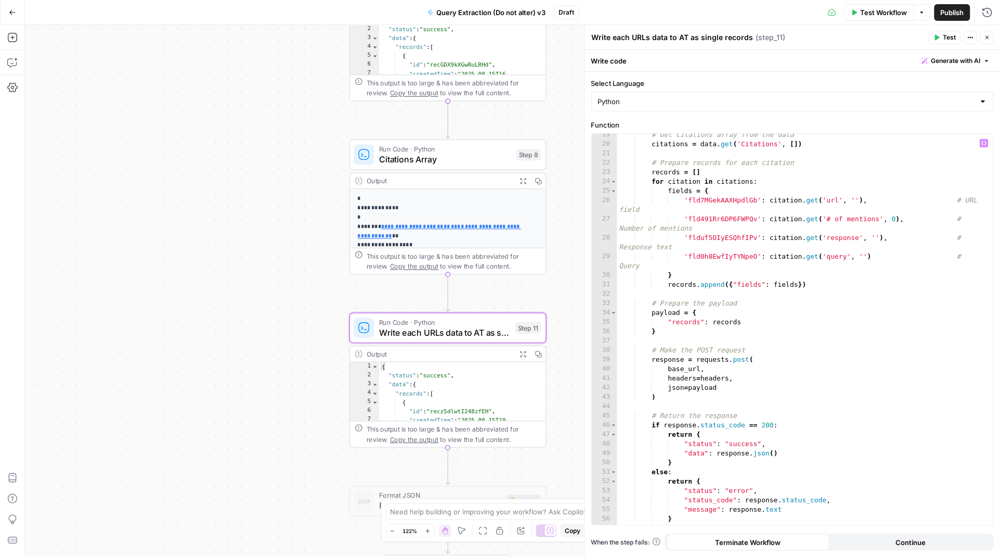
scroll to position [165, 0]
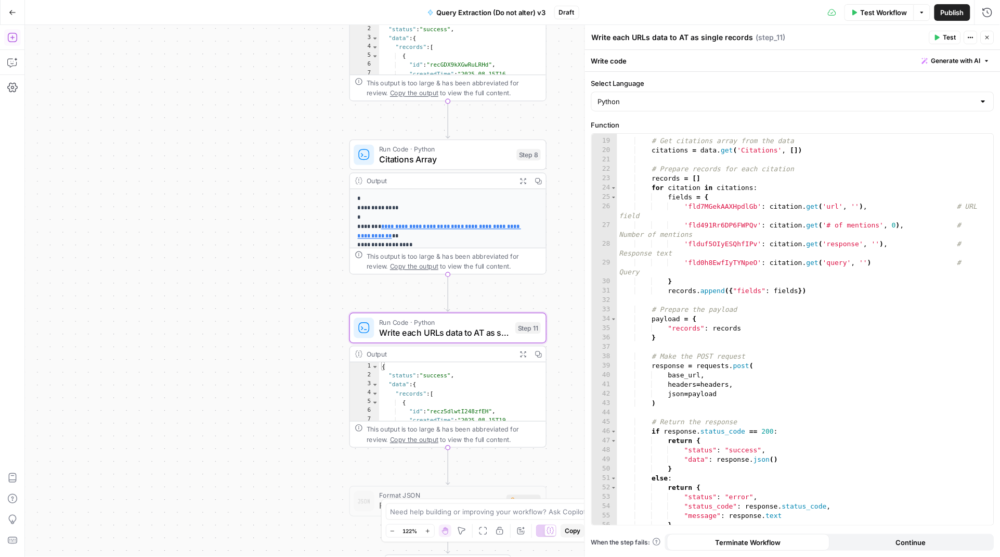
drag, startPoint x: 15, startPoint y: 44, endPoint x: 11, endPoint y: 38, distance: 6.3
click at [11, 38] on icon "button" at bounding box center [12, 37] width 10 height 10
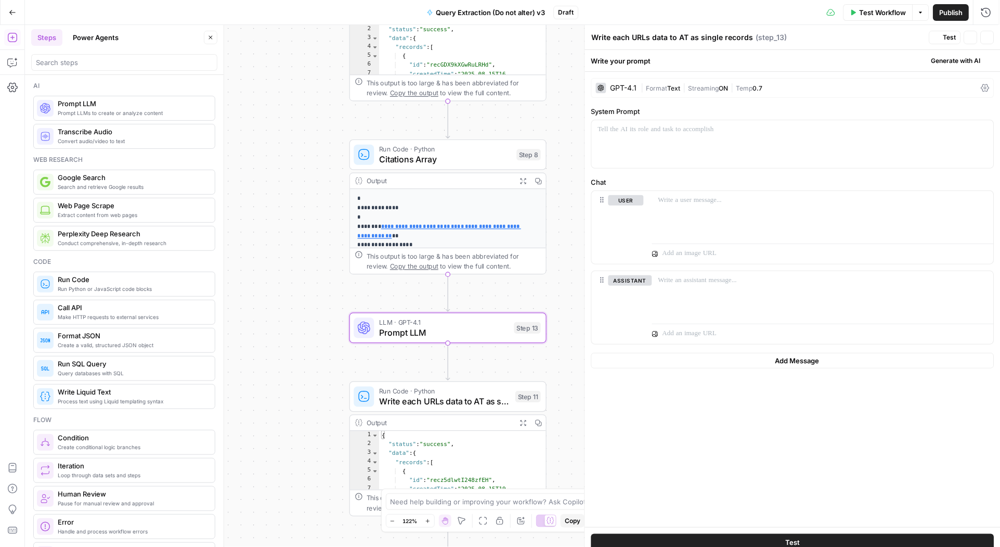
type textarea "Prompt LLM"
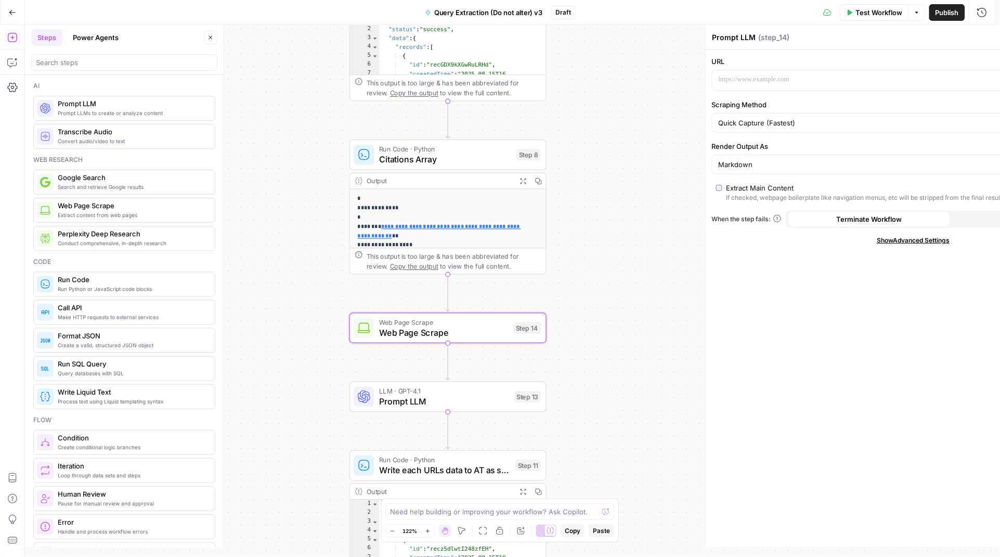
type textarea "Web Page Scrape"
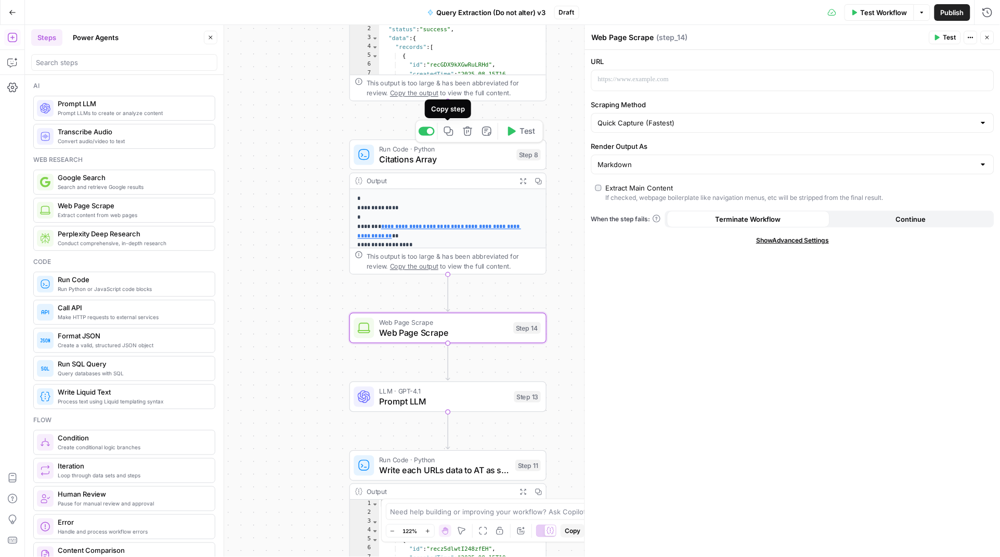
click at [449, 134] on icon "button" at bounding box center [449, 131] width 10 height 10
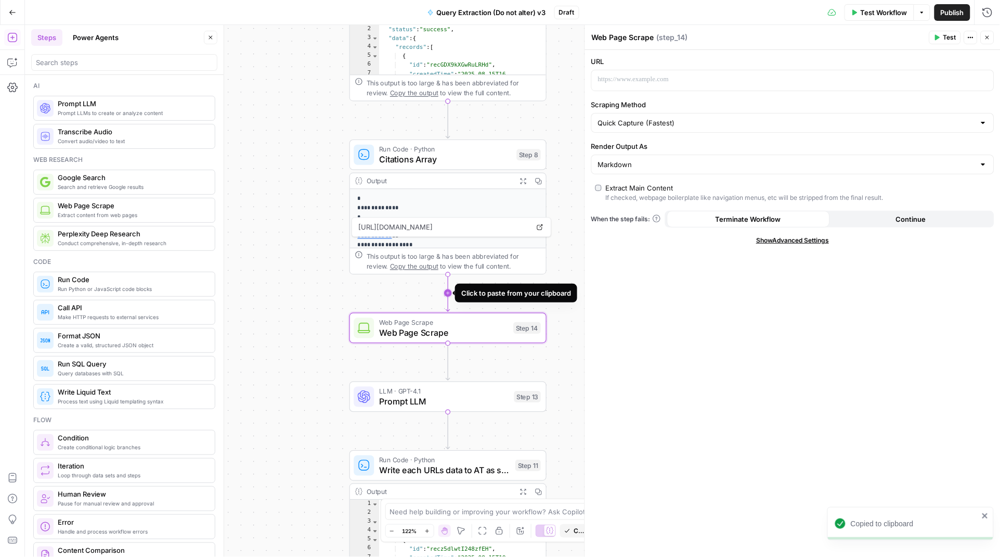
click at [446, 290] on icon "Edge from step_8 to step_14" at bounding box center [448, 293] width 4 height 36
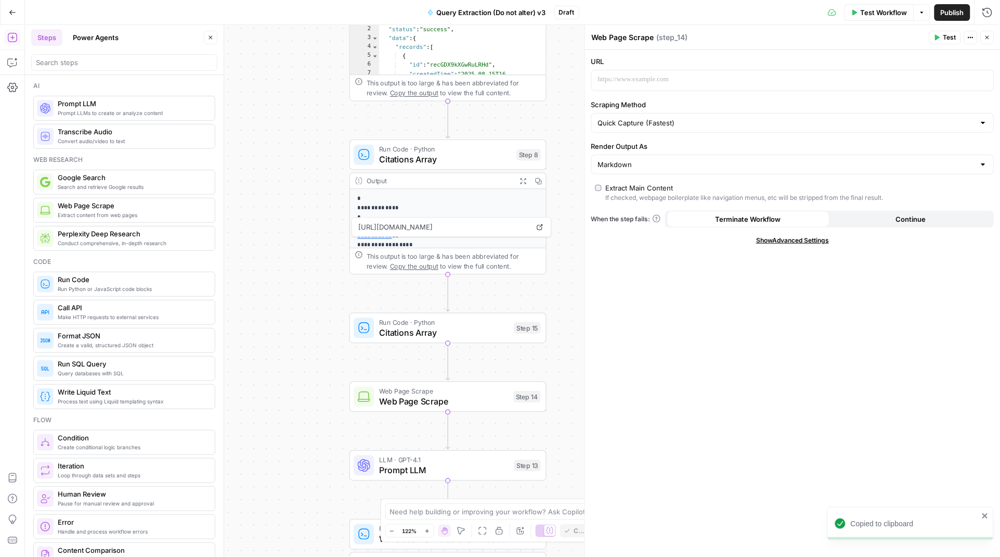
click at [428, 323] on span "Run Code · Python" at bounding box center [444, 322] width 130 height 10
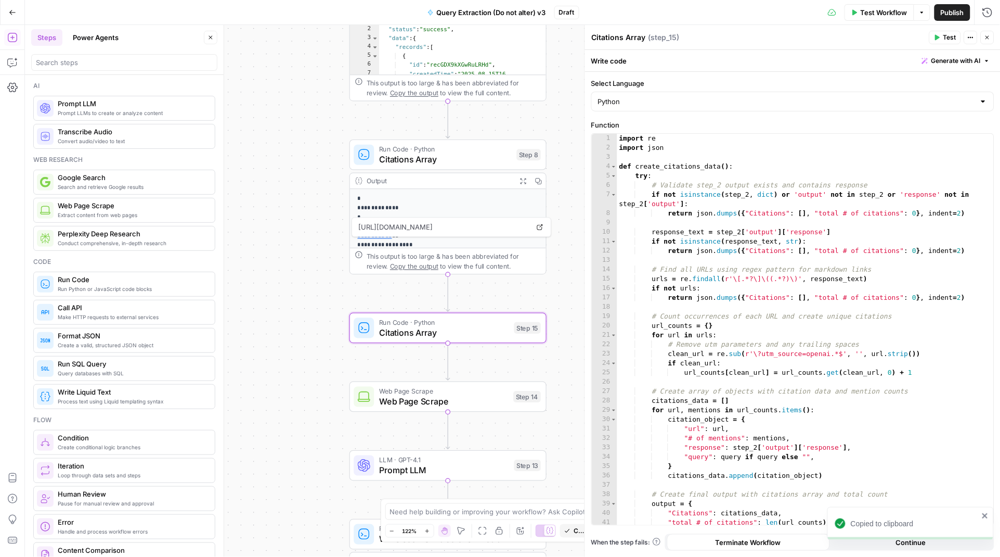
click at [951, 66] on button "Generate with AI" at bounding box center [956, 61] width 76 height 14
click at [844, 97] on p at bounding box center [889, 100] width 186 height 10
click at [520, 178] on icon "button" at bounding box center [523, 180] width 7 height 7
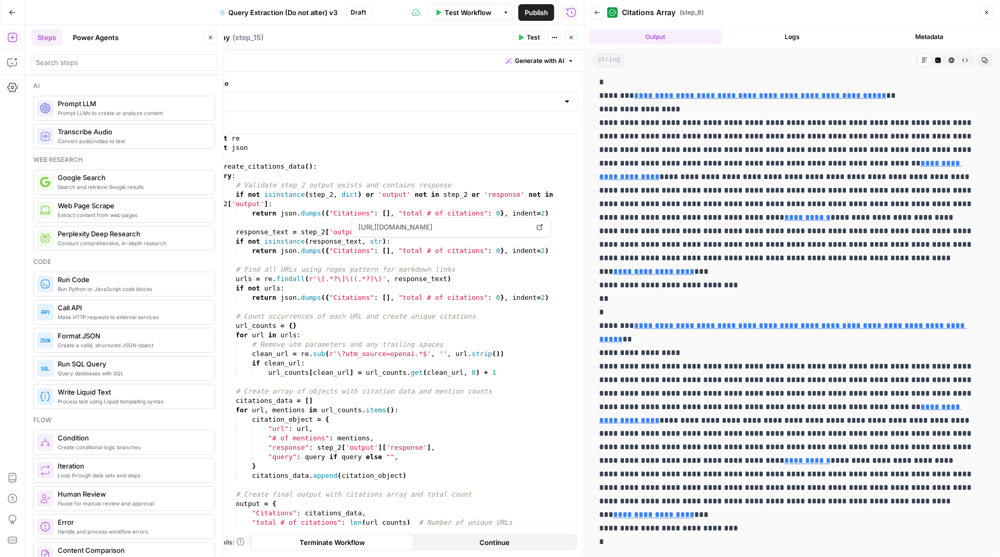
scroll to position [0, 0]
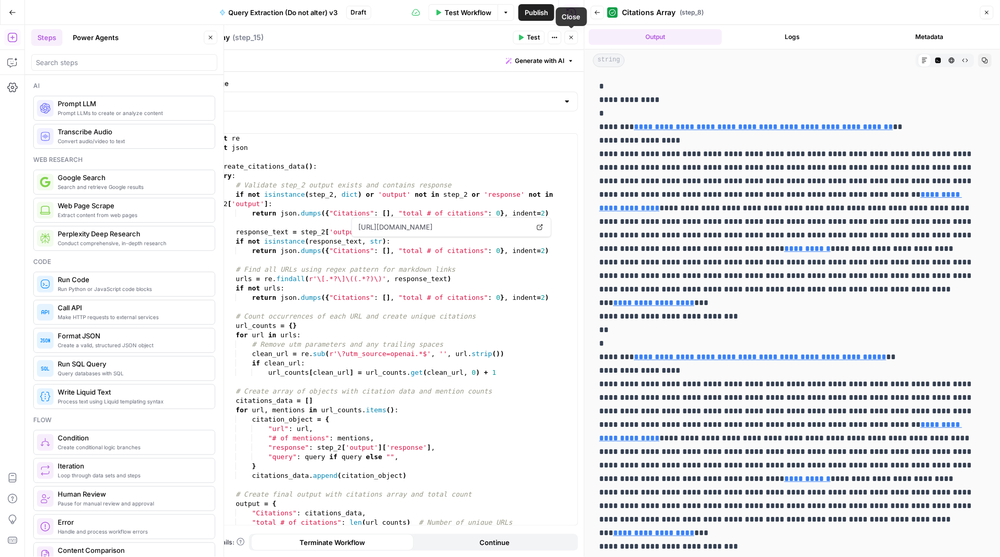
click at [567, 38] on button "Close" at bounding box center [572, 38] width 14 height 14
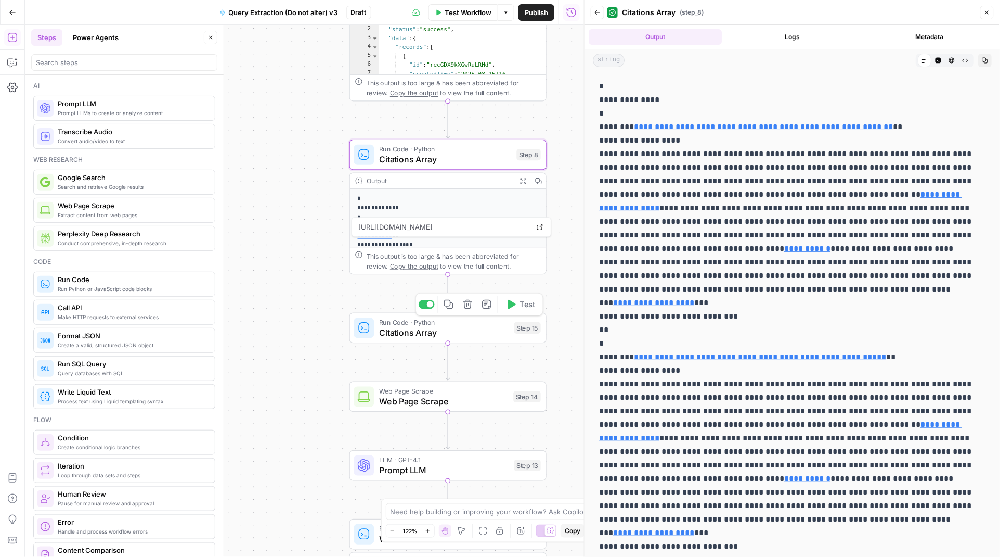
click at [412, 326] on span "Citations Array" at bounding box center [444, 332] width 130 height 12
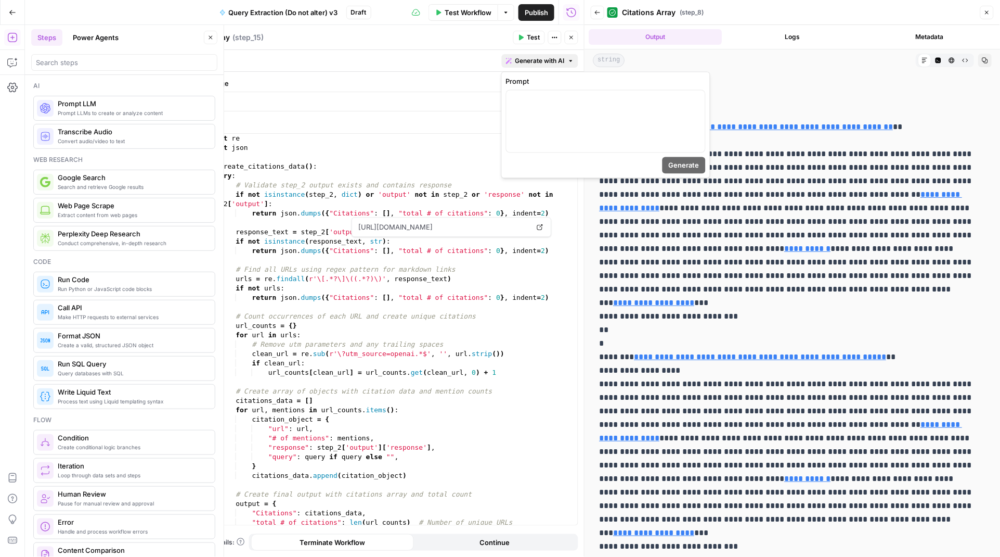
drag, startPoint x: 524, startPoint y: 61, endPoint x: 515, endPoint y: 76, distance: 17.7
click at [524, 61] on span "Generate with AI" at bounding box center [539, 60] width 49 height 9
click at [523, 104] on p at bounding box center [606, 100] width 186 height 10
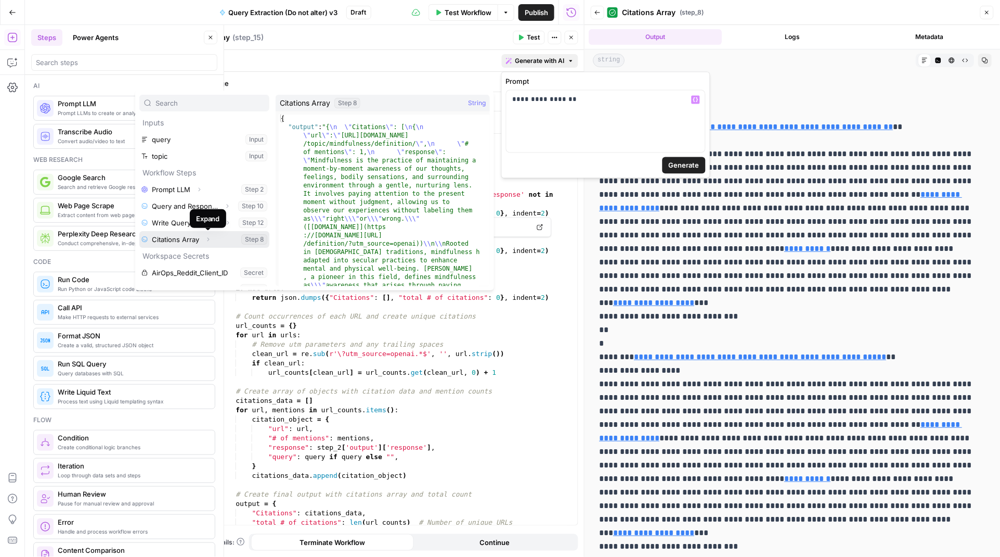
click at [209, 239] on icon "button" at bounding box center [208, 239] width 6 height 6
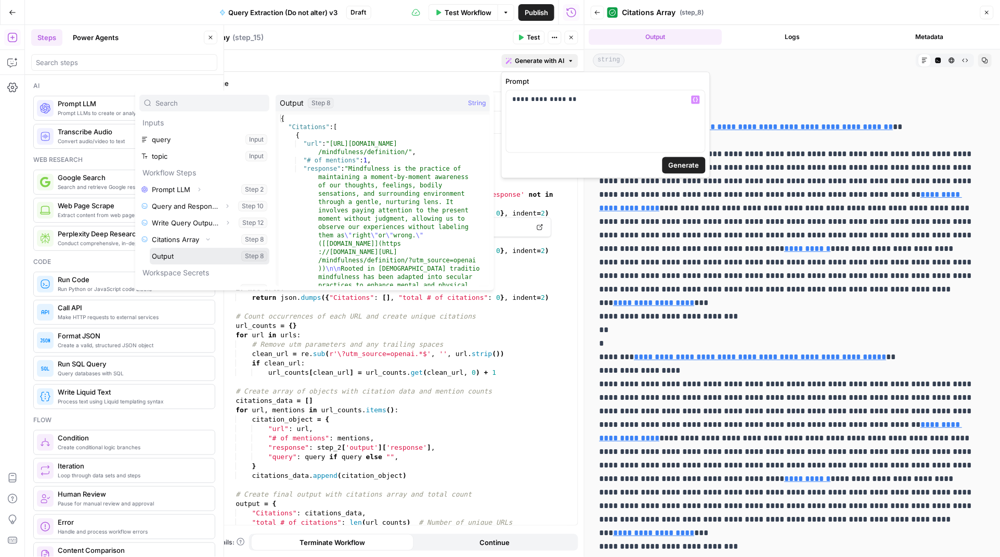
click at [179, 257] on button "Select variable Output" at bounding box center [210, 256] width 120 height 17
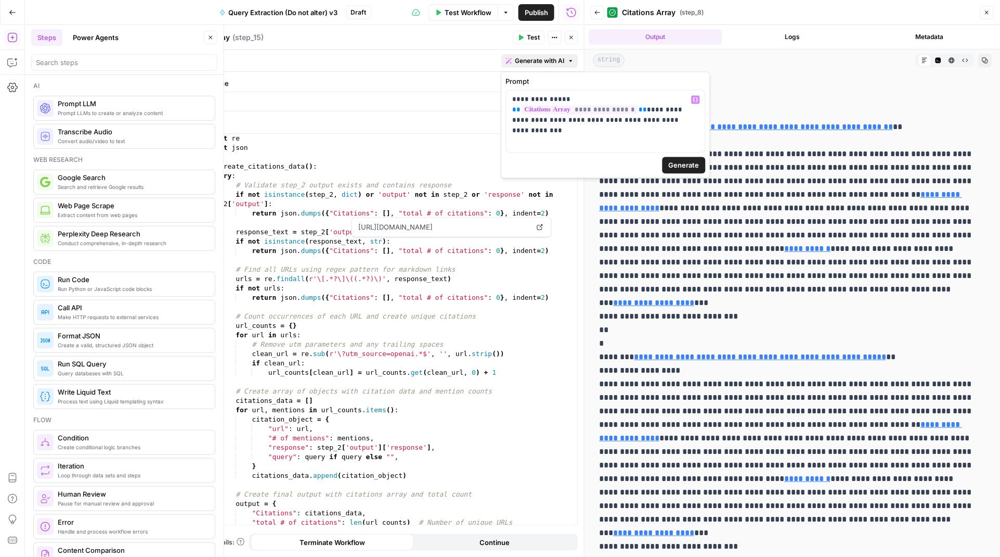
click at [688, 165] on span "Generate" at bounding box center [684, 165] width 31 height 10
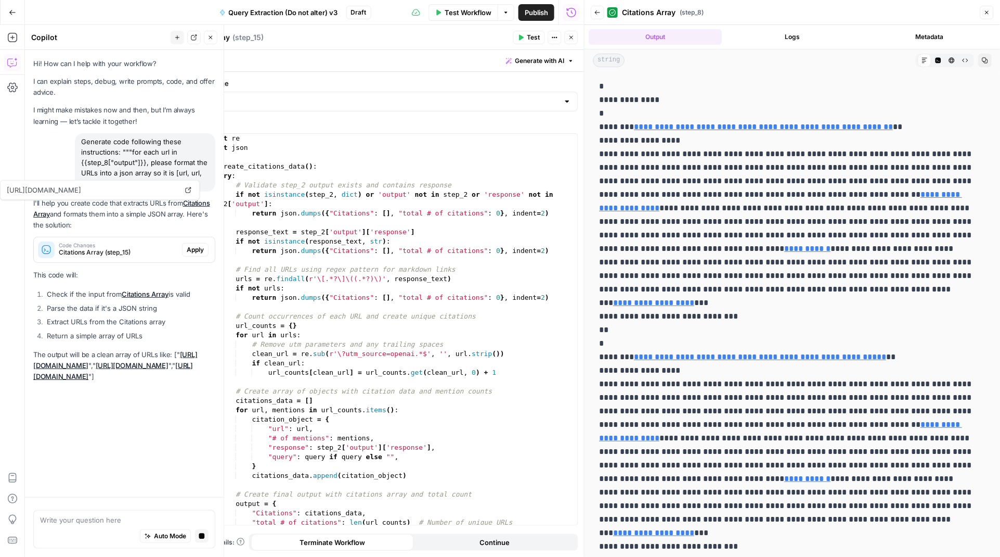
click at [190, 251] on span "Apply" at bounding box center [195, 249] width 17 height 9
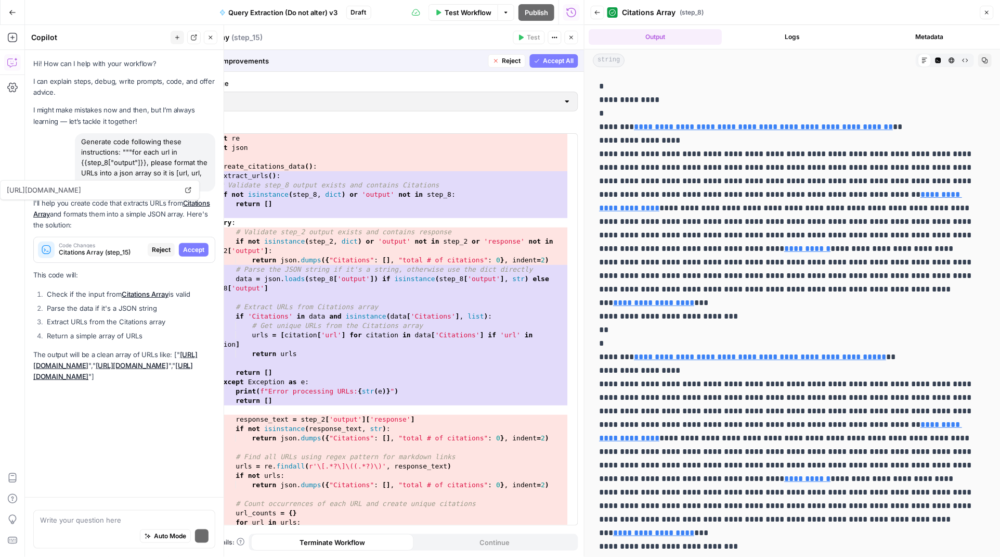
click at [190, 251] on span "Accept" at bounding box center [193, 249] width 21 height 9
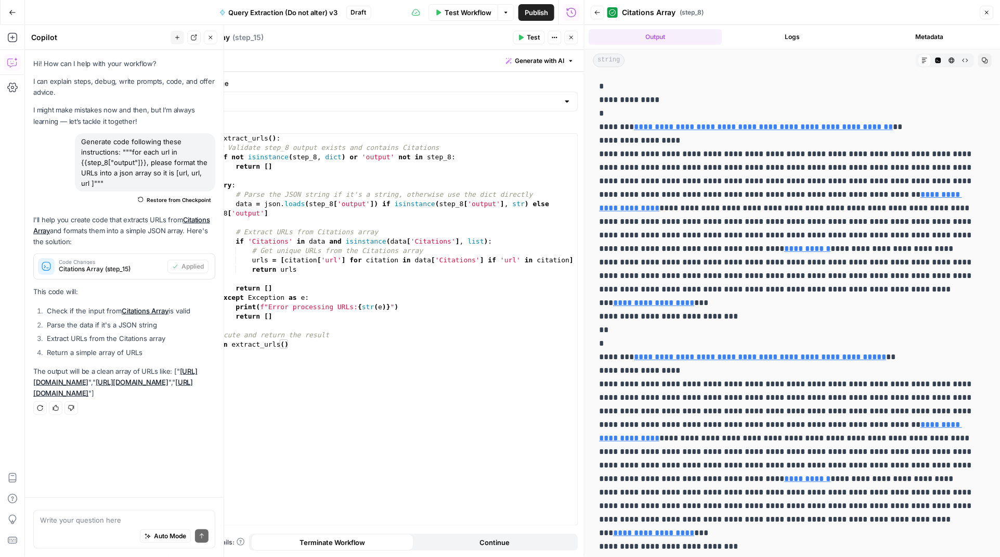
click at [530, 38] on span "Test" at bounding box center [533, 37] width 13 height 9
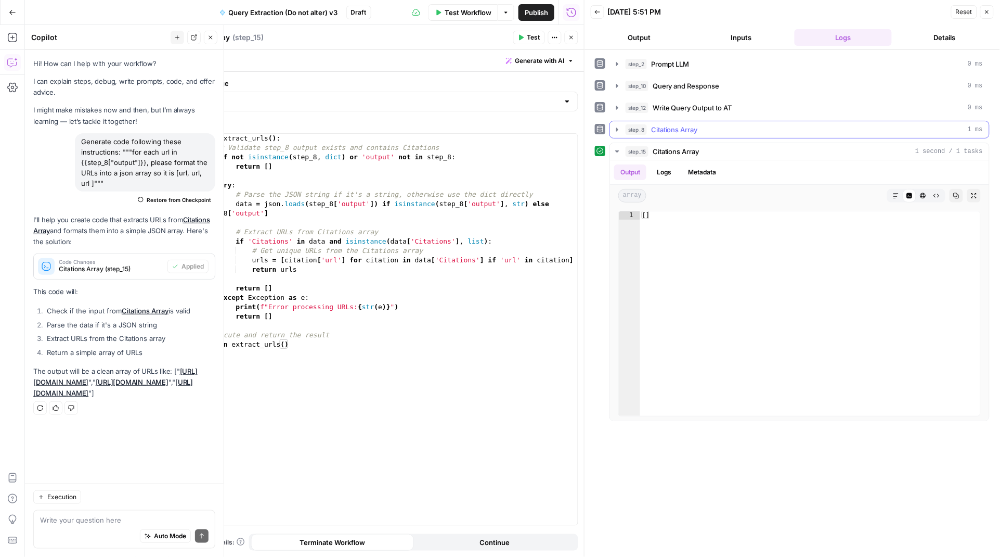
click at [618, 132] on icon "button" at bounding box center [617, 129] width 8 height 8
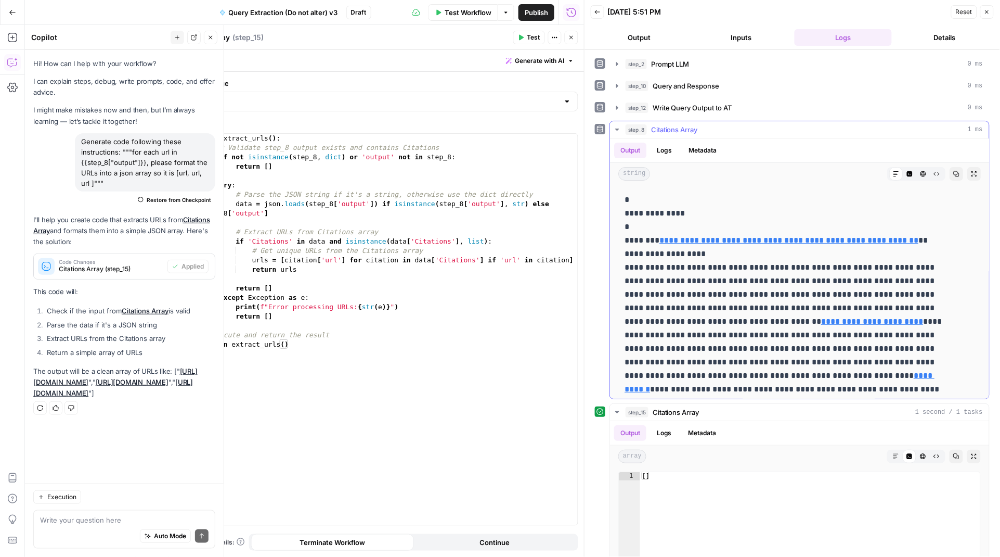
click at [618, 132] on icon "button" at bounding box center [617, 129] width 8 height 8
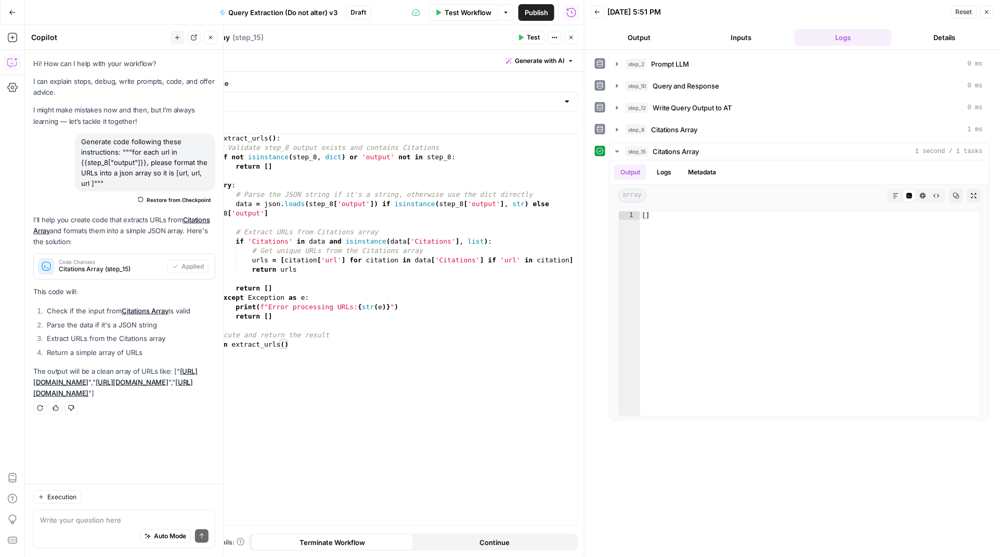
click at [93, 513] on div "Write your question here Auto Mode Send" at bounding box center [124, 529] width 182 height 38
type textarea "how come my citation is empty in step 15 output?"
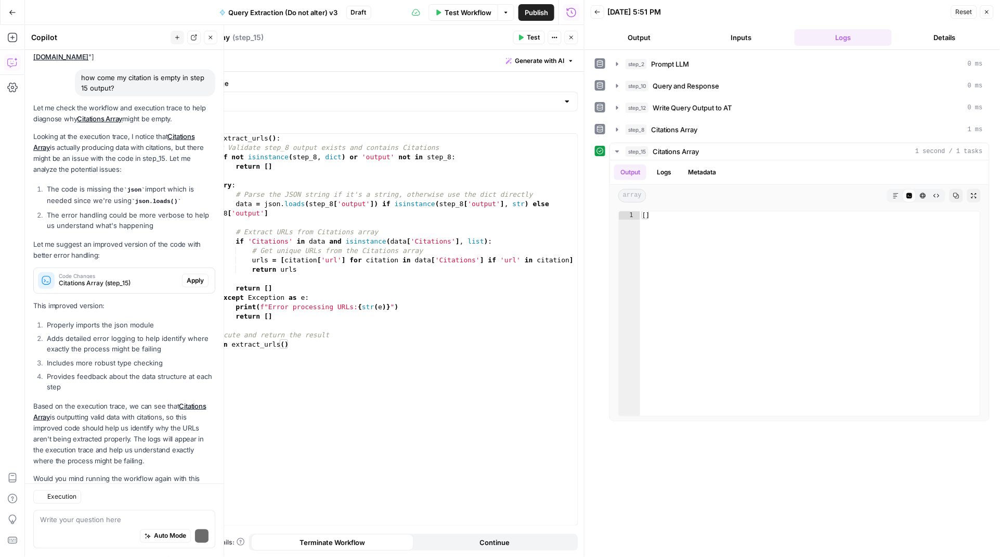
scroll to position [383, 0]
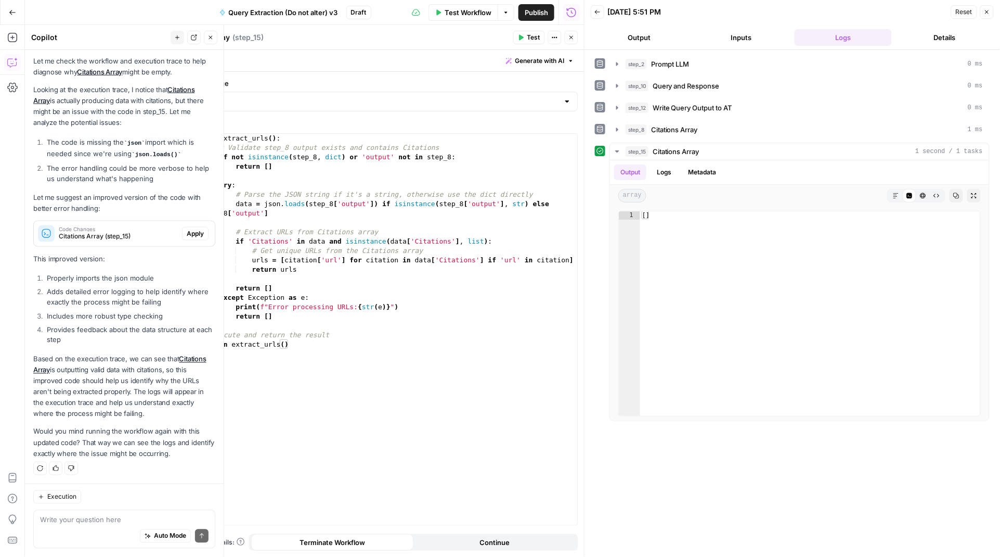
click at [187, 230] on span "Apply" at bounding box center [195, 233] width 17 height 9
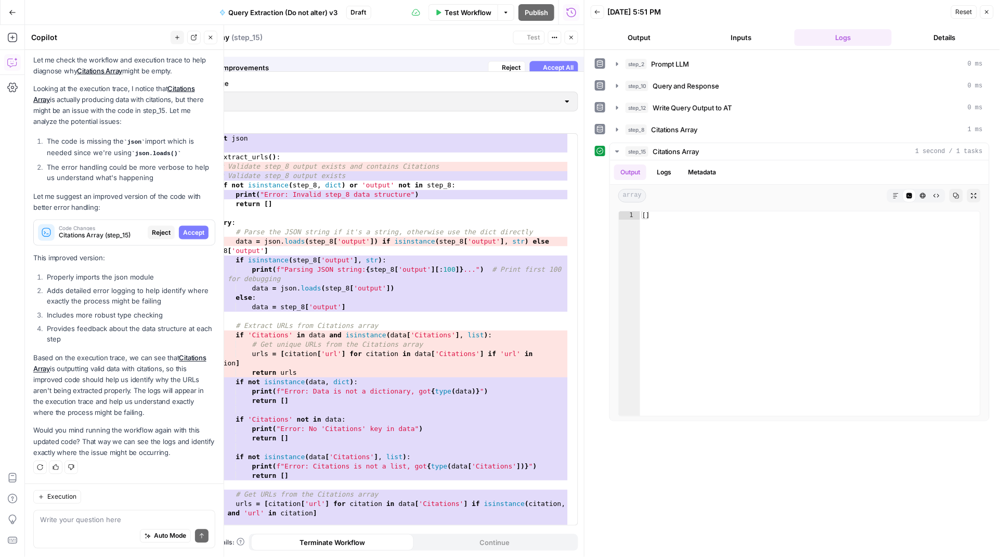
scroll to position [367, 0]
click at [183, 230] on span "Accept" at bounding box center [193, 232] width 21 height 9
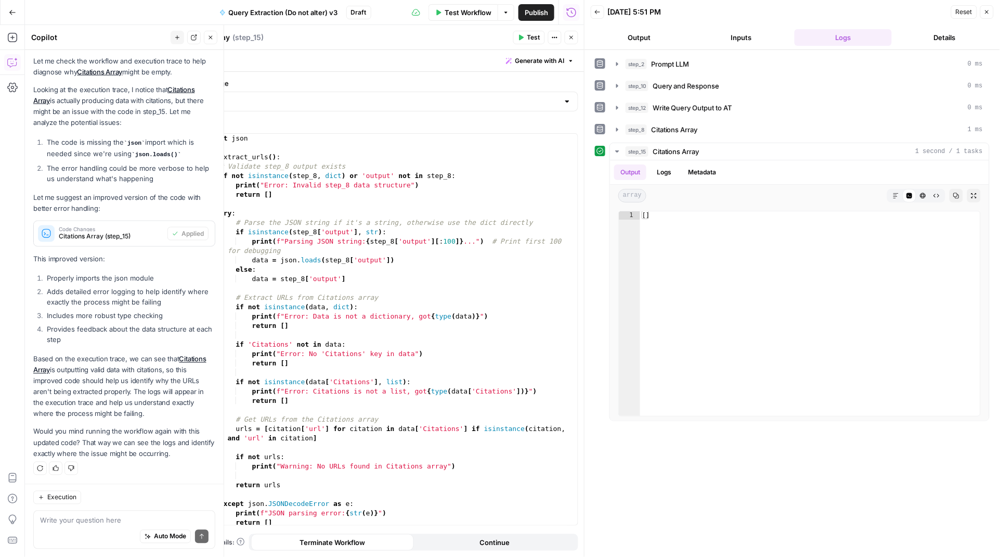
click at [524, 36] on button "Test" at bounding box center [529, 38] width 32 height 14
click at [618, 155] on icon "button" at bounding box center [617, 151] width 8 height 8
click at [214, 38] on textarea "Citations Array" at bounding box center [203, 37] width 54 height 10
type textarea "Create Citation Array"
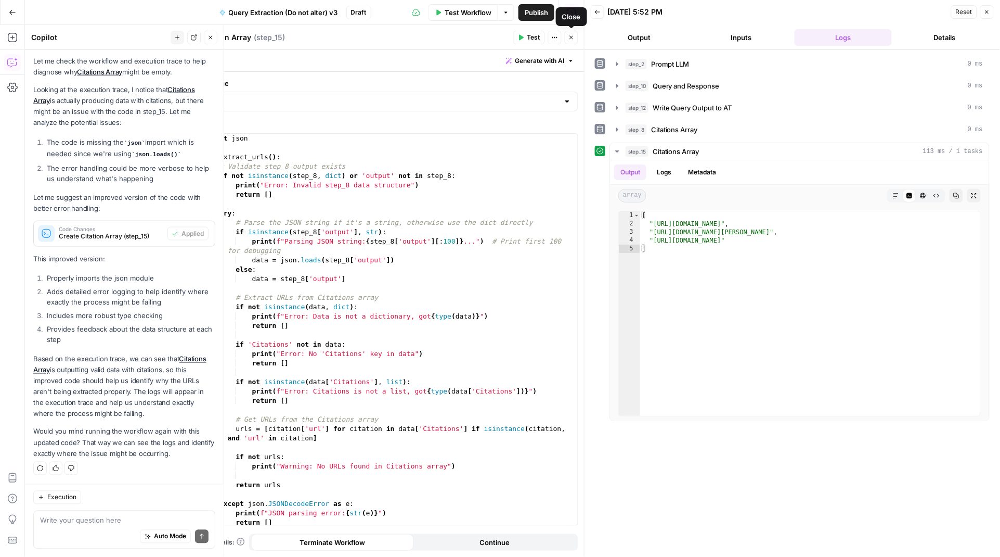
click at [574, 40] on button "Close" at bounding box center [572, 38] width 14 height 14
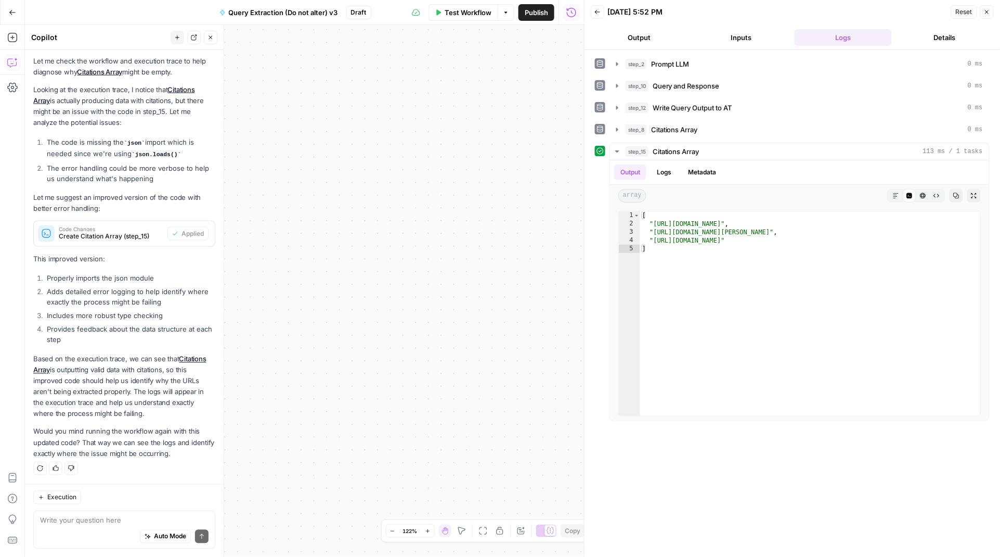
drag, startPoint x: 211, startPoint y: 40, endPoint x: 211, endPoint y: 58, distance: 18.2
click at [211, 40] on icon "button" at bounding box center [211, 37] width 6 height 6
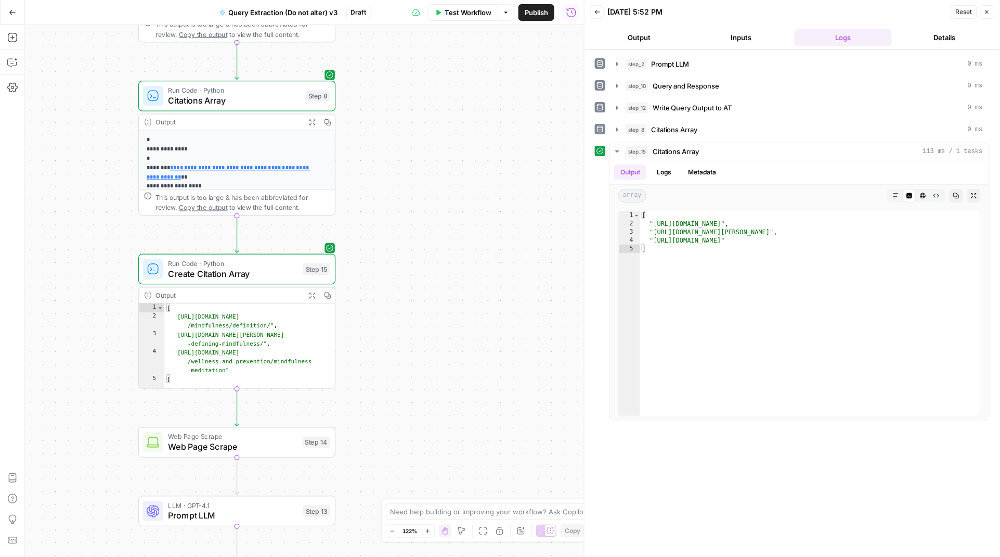
click at [242, 98] on span "Citations Array" at bounding box center [235, 100] width 132 height 12
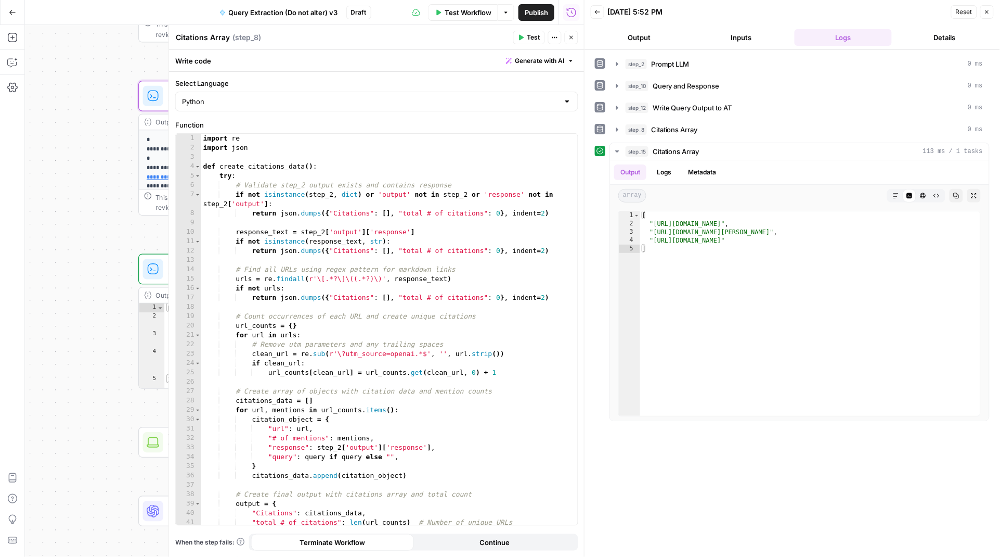
click at [230, 37] on div "Citations Array Citations Array" at bounding box center [202, 37] width 59 height 12
click at [227, 36] on textarea "Citations Array" at bounding box center [203, 37] width 54 height 10
type textarea "Citations Array for AT"
click at [566, 37] on button "Close" at bounding box center [572, 38] width 14 height 14
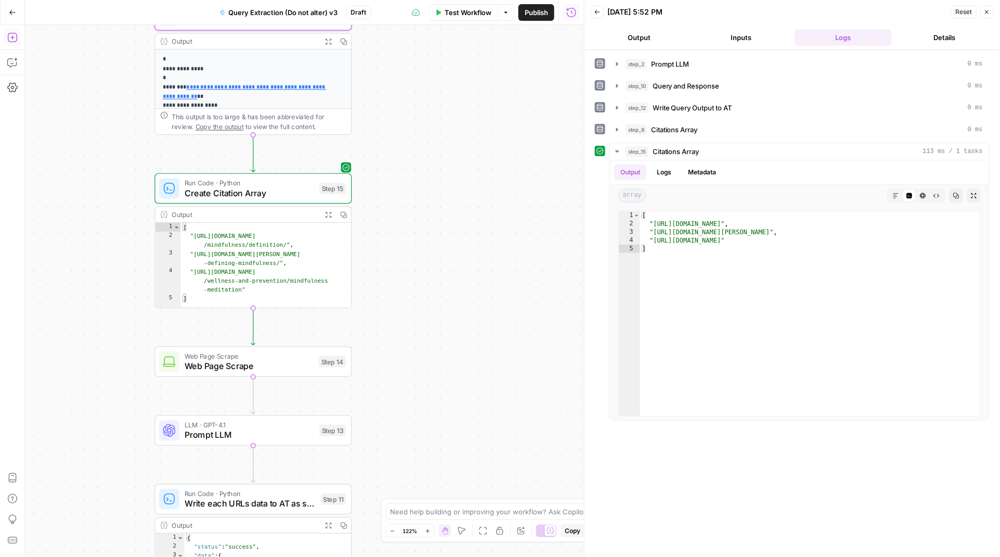
click at [17, 37] on icon "button" at bounding box center [11, 37] width 9 height 9
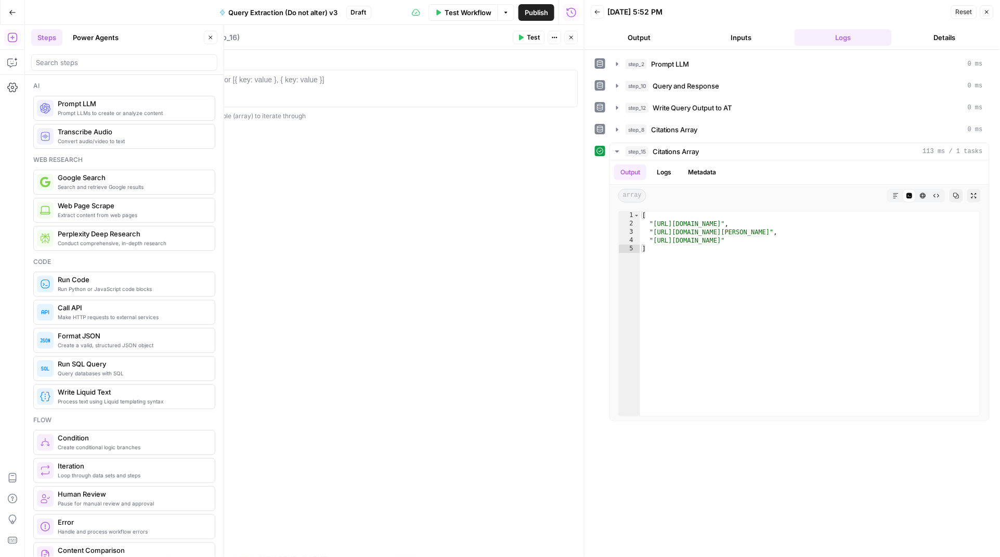
click at [216, 85] on div at bounding box center [377, 97] width 394 height 47
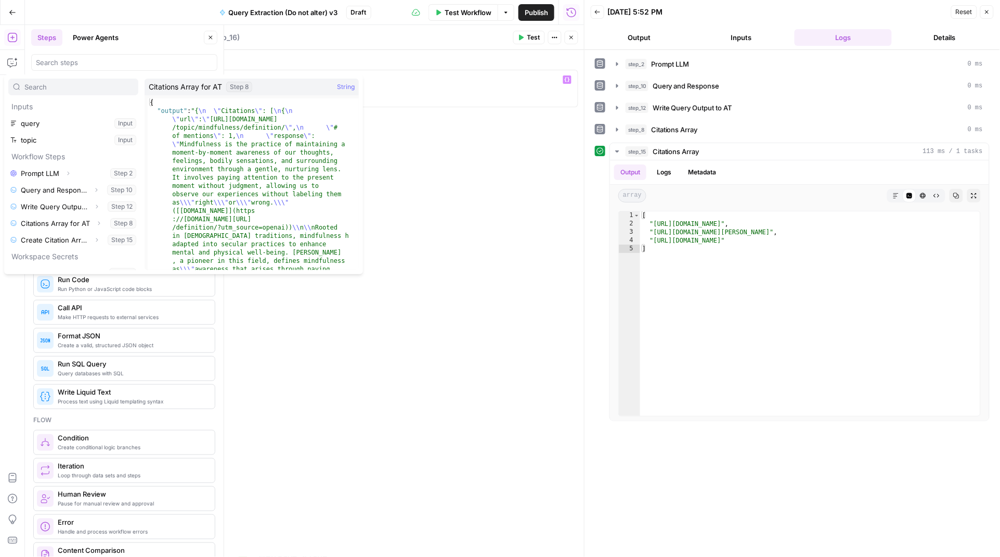
scroll to position [19, 0]
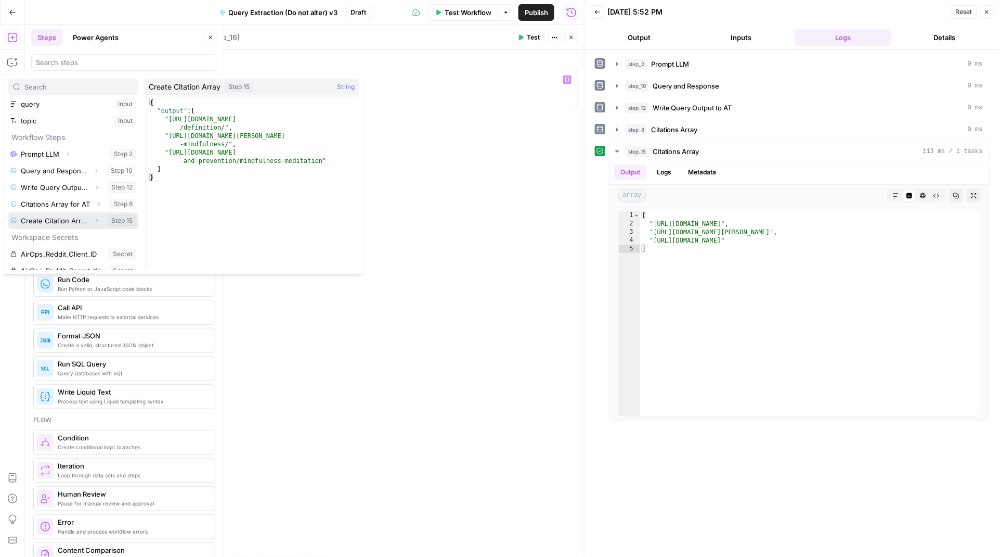
click at [94, 222] on icon "button" at bounding box center [97, 220] width 6 height 6
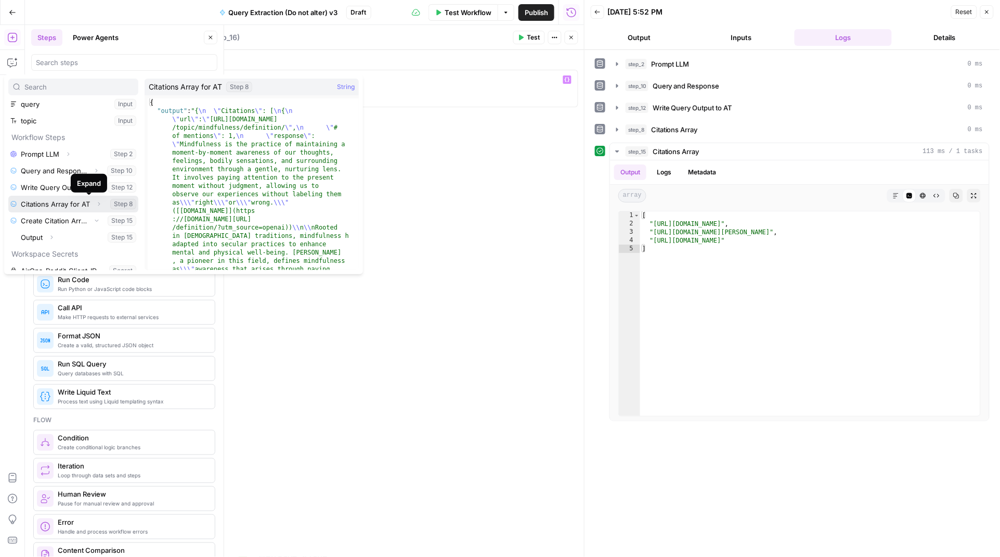
click at [96, 203] on icon "button" at bounding box center [99, 204] width 6 height 6
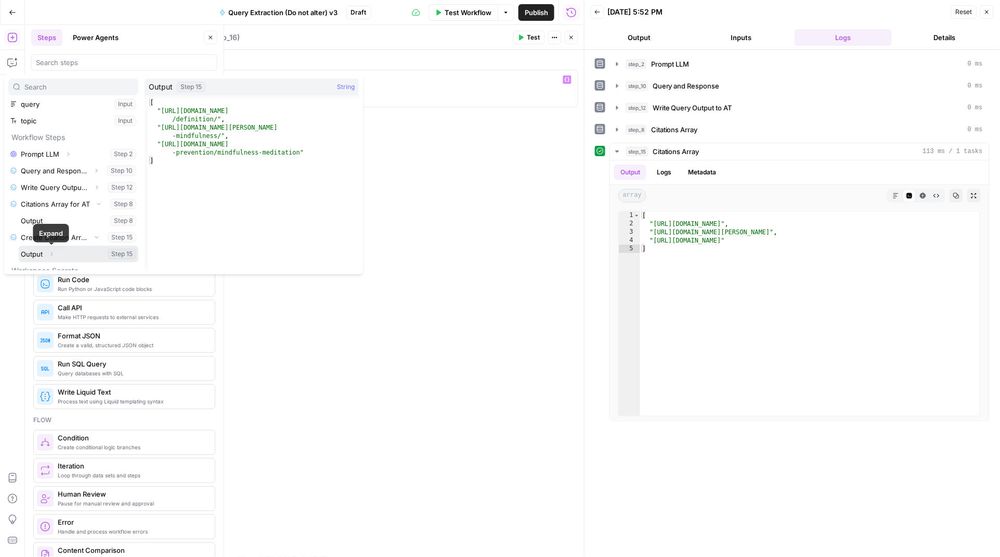
click at [49, 255] on icon "button" at bounding box center [51, 254] width 6 height 6
click at [34, 235] on button "Select variable Output" at bounding box center [79, 235] width 120 height 17
type textarea "**********"
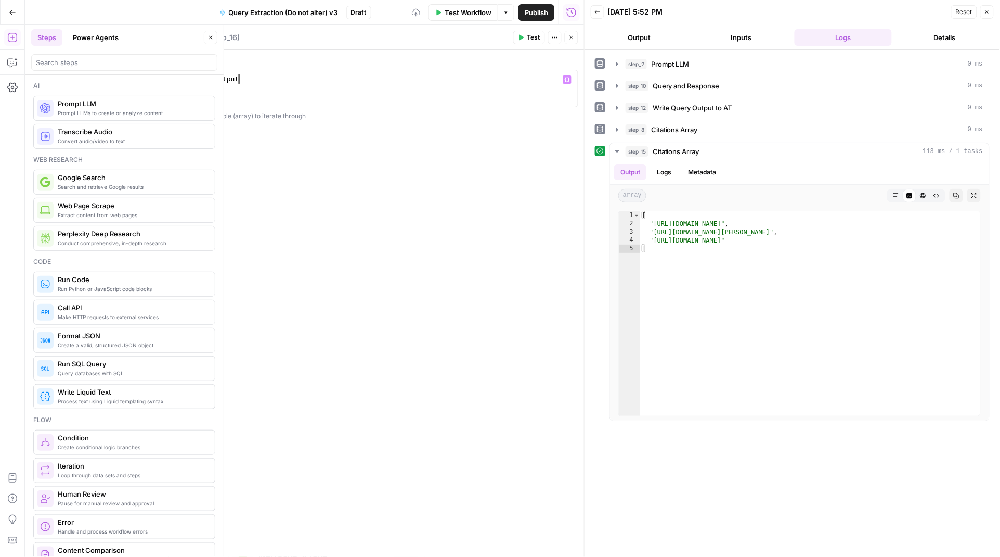
click at [291, 221] on div "**********" at bounding box center [377, 303] width 416 height 507
click at [576, 33] on button "Close" at bounding box center [572, 38] width 14 height 14
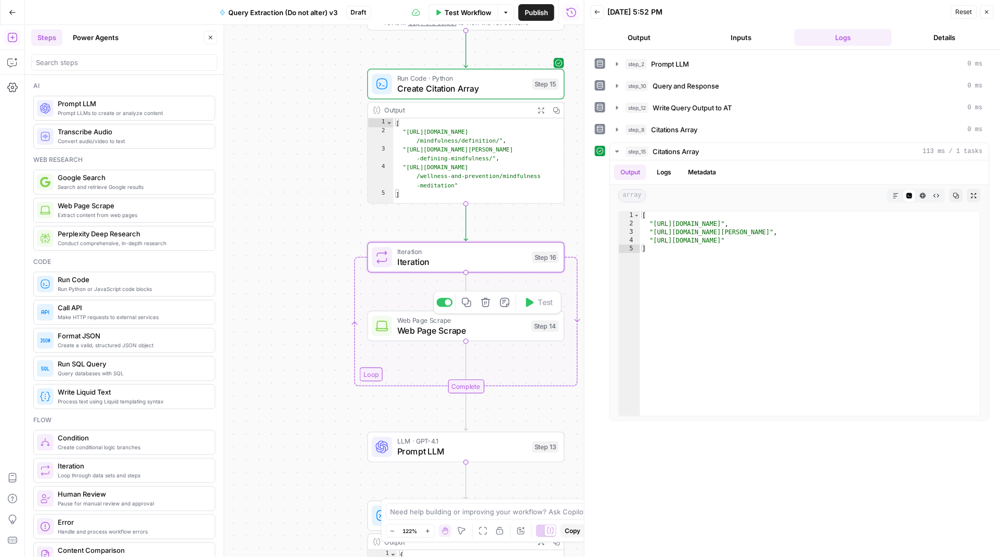
click at [453, 328] on span "Web Page Scrape" at bounding box center [461, 330] width 129 height 12
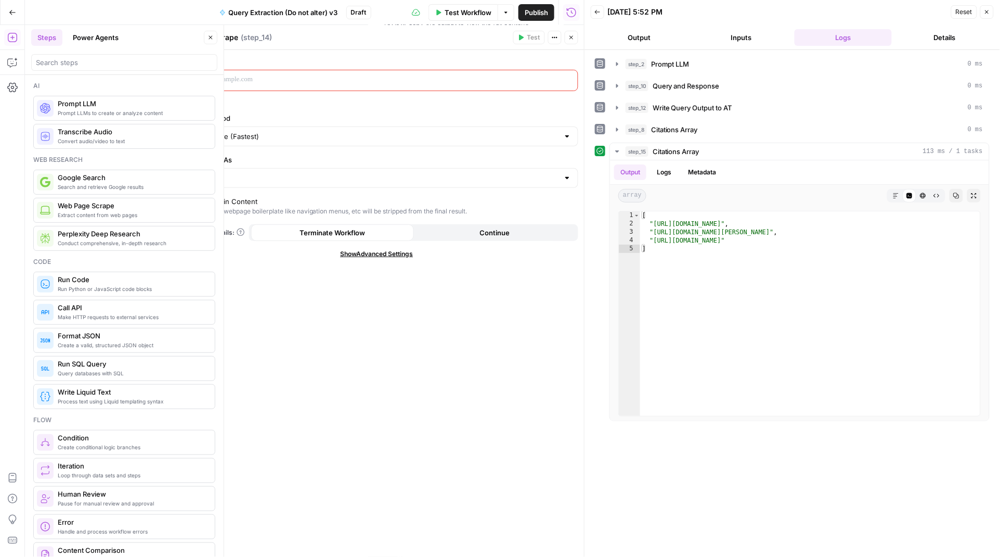
click at [286, 76] on p at bounding box center [368, 79] width 373 height 10
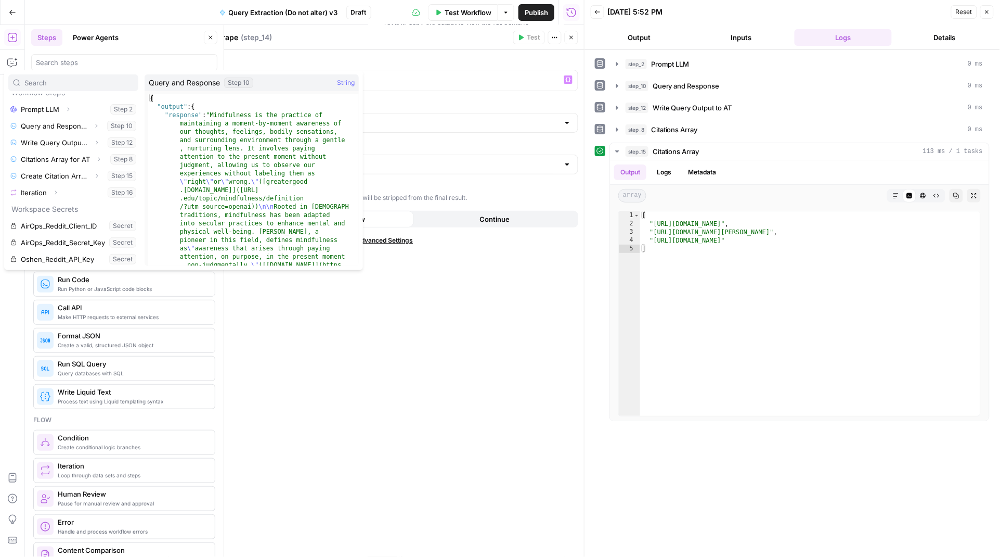
scroll to position [95, 0]
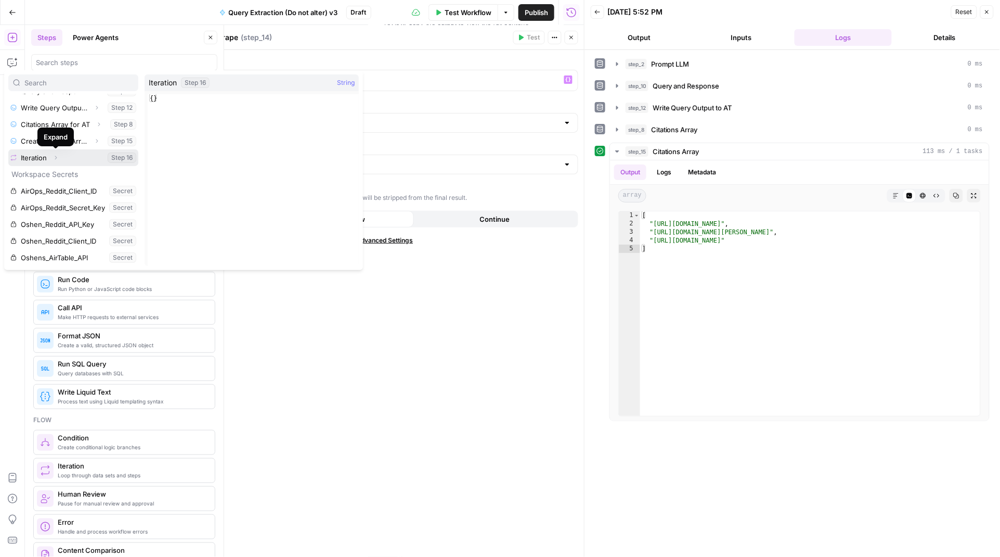
click at [57, 158] on icon "button" at bounding box center [56, 157] width 6 height 6
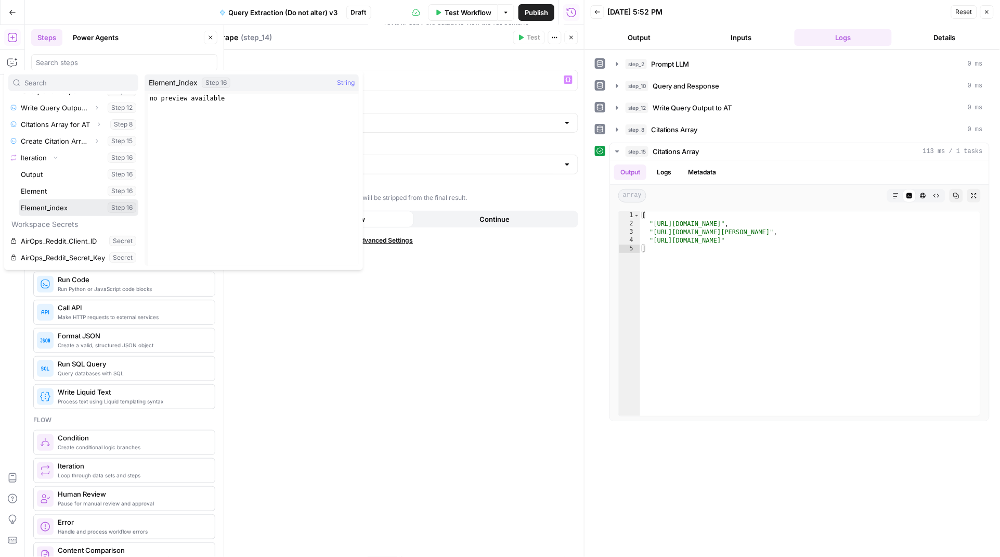
click at [50, 204] on button "Select variable Element_index" at bounding box center [79, 207] width 120 height 17
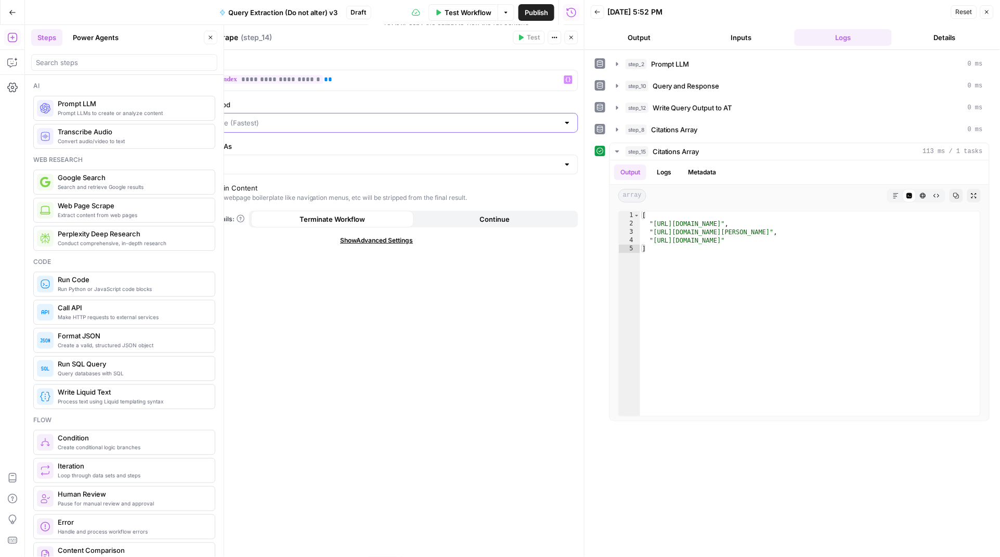
click at [259, 124] on input "Scraping Method" at bounding box center [370, 123] width 377 height 10
click at [248, 149] on span "Quick Capture (Fastest)" at bounding box center [371, 149] width 372 height 10
type input "Quick Capture (Fastest)"
drag, startPoint x: 246, startPoint y: 164, endPoint x: 235, endPoint y: 171, distance: 12.4
click at [246, 164] on input "Render Output As" at bounding box center [370, 164] width 377 height 10
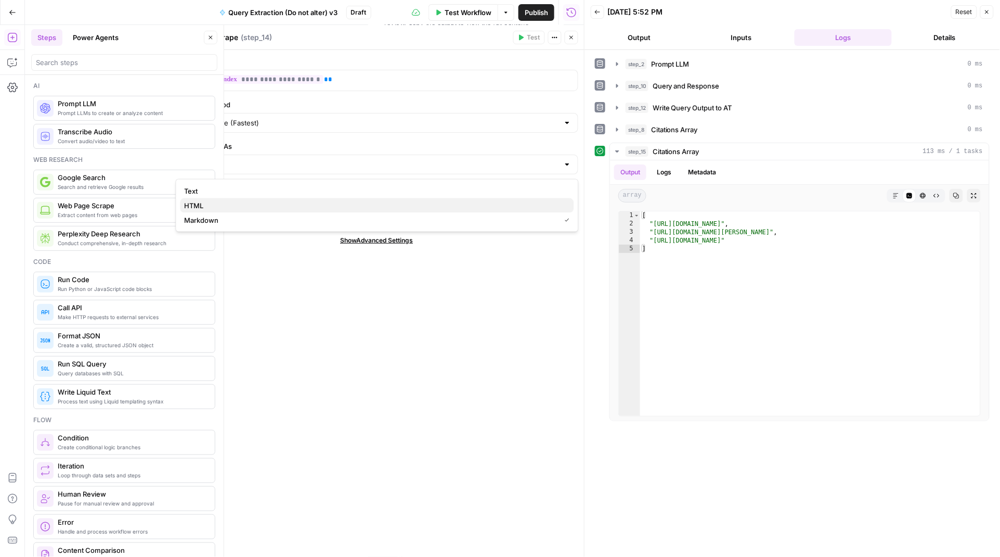
click at [209, 208] on span "HTML" at bounding box center [375, 205] width 381 height 10
type input "HTML"
click at [569, 35] on icon "button" at bounding box center [572, 37] width 6 height 6
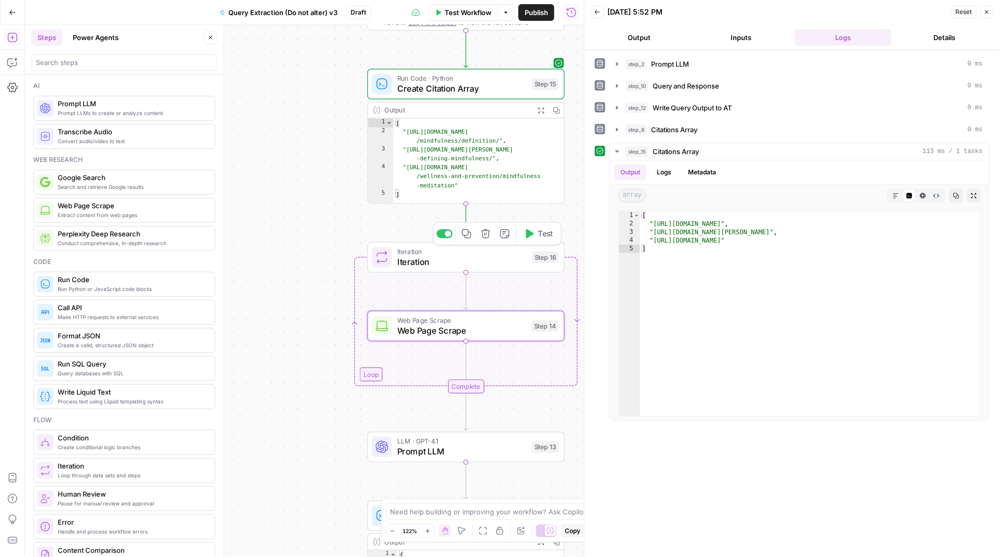
click at [533, 235] on icon "button" at bounding box center [529, 233] width 10 height 10
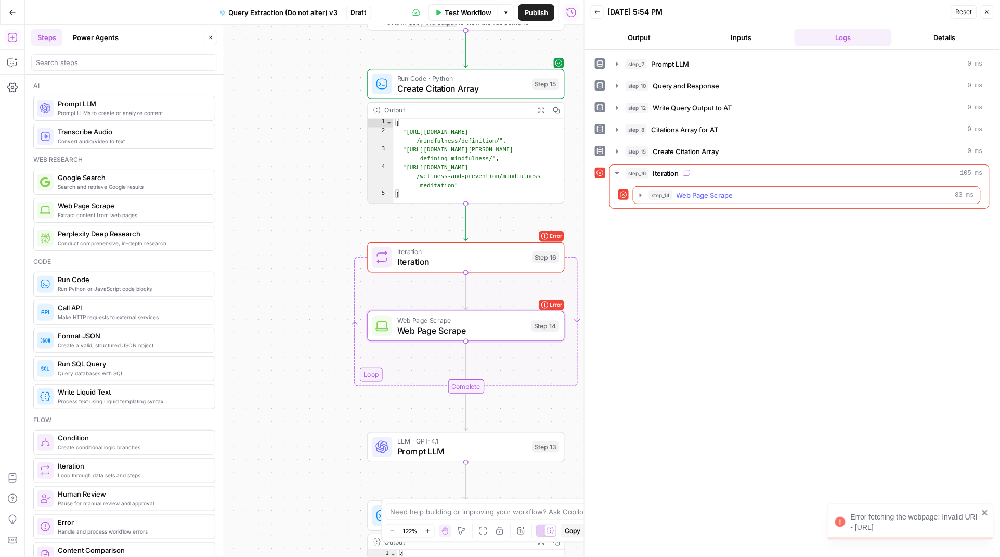
click at [642, 197] on icon "button" at bounding box center [641, 195] width 8 height 8
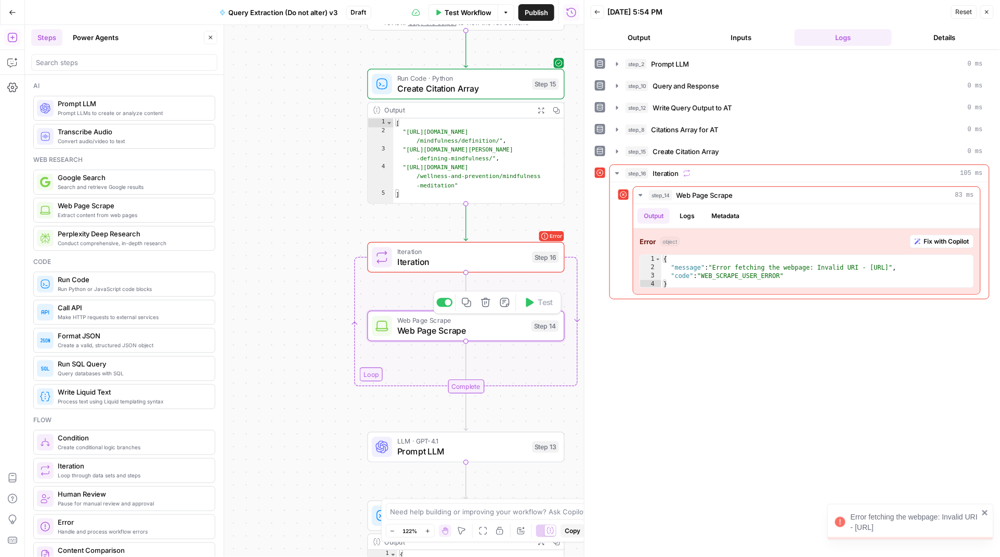
click at [512, 324] on span "Web Page Scrape" at bounding box center [461, 330] width 129 height 12
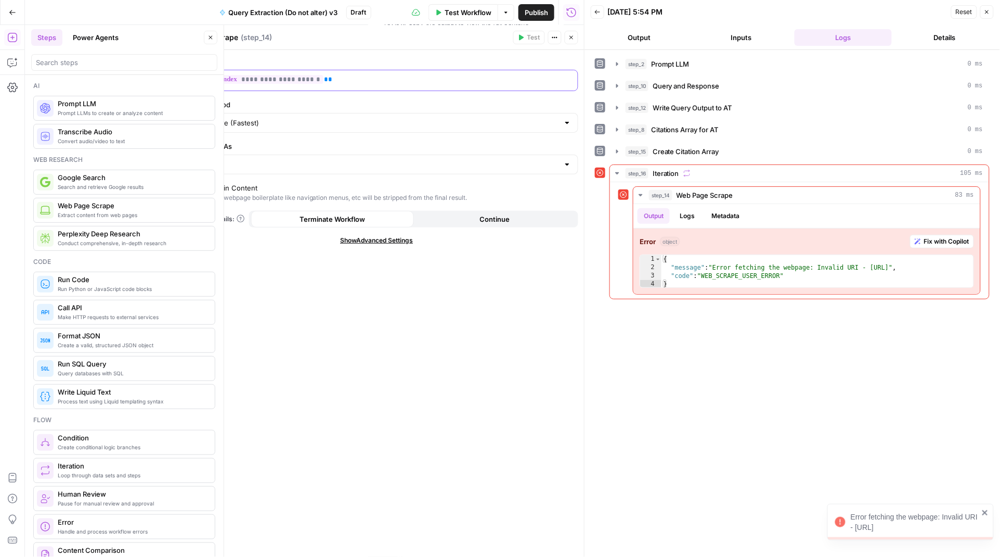
click at [360, 81] on p "**********" at bounding box center [368, 79] width 373 height 10
click at [566, 81] on icon "button" at bounding box center [568, 79] width 5 height 5
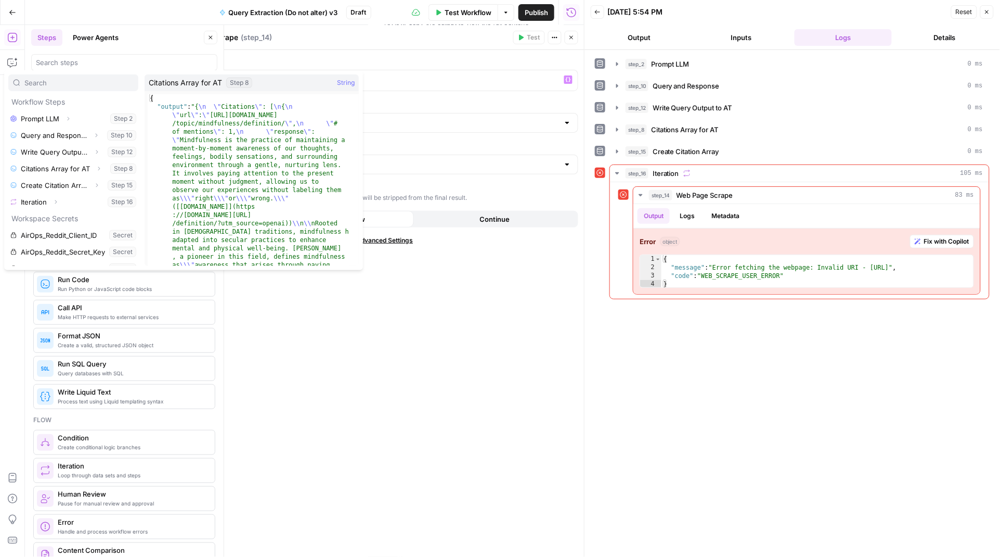
scroll to position [60, 0]
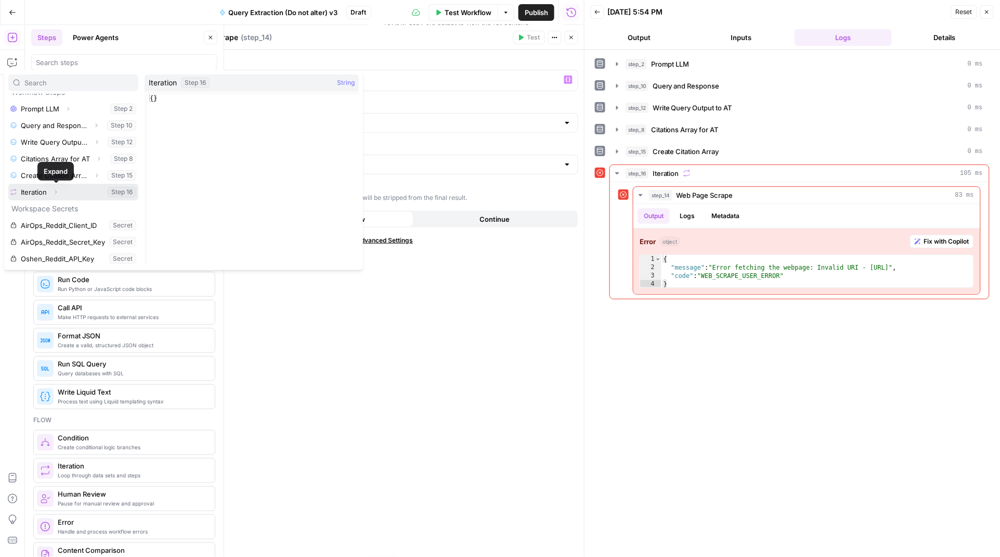
click at [54, 194] on icon "button" at bounding box center [56, 192] width 6 height 6
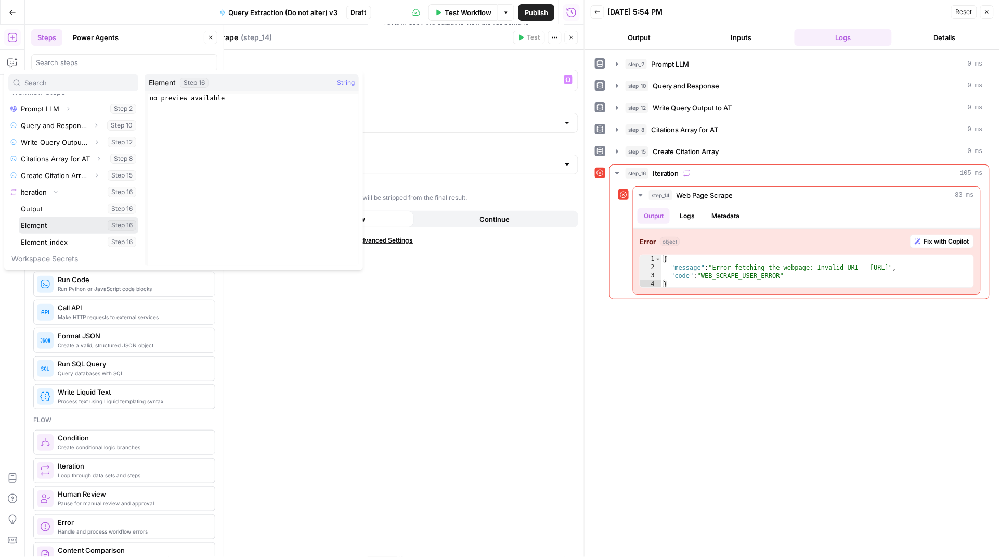
click at [41, 226] on button "Select variable Element" at bounding box center [79, 225] width 120 height 17
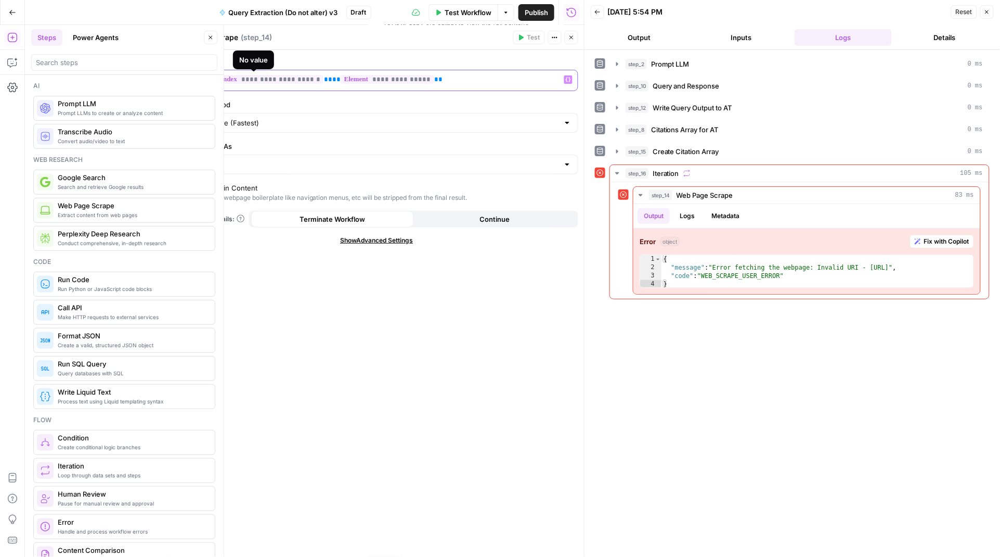
drag, startPoint x: 325, startPoint y: 81, endPoint x: 165, endPoint y: 80, distance: 159.7
click at [169, 80] on div "**********" at bounding box center [377, 291] width 416 height 532
drag, startPoint x: 569, startPoint y: 38, endPoint x: 563, endPoint y: 54, distance: 17.3
click at [569, 38] on icon "button" at bounding box center [572, 37] width 6 height 6
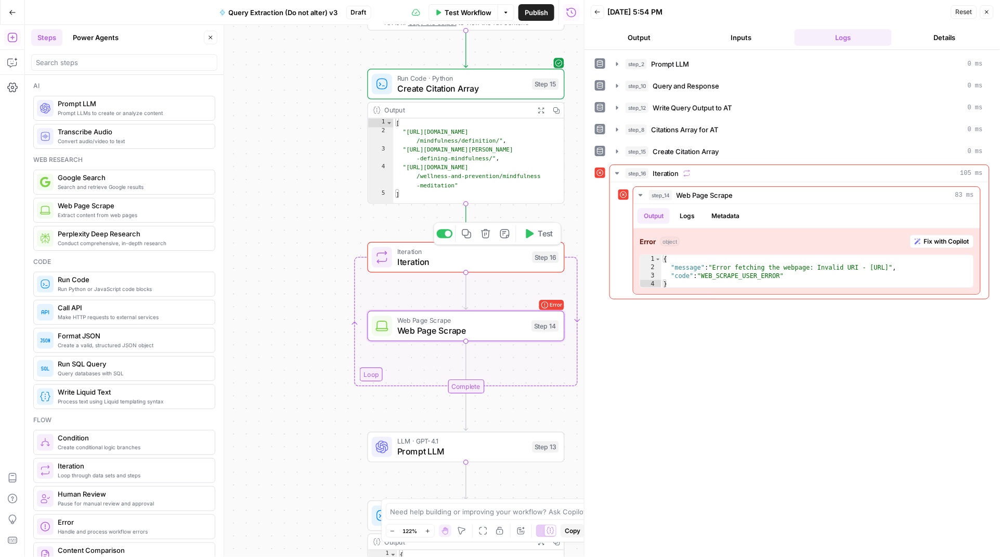
click at [538, 234] on span "Test" at bounding box center [545, 233] width 15 height 11
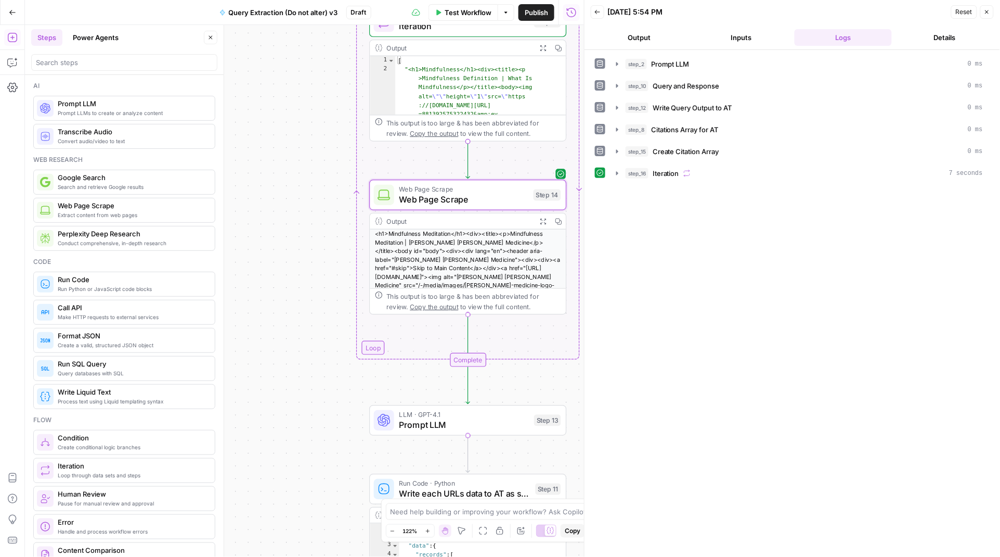
click at [543, 48] on icon "button" at bounding box center [543, 47] width 7 height 7
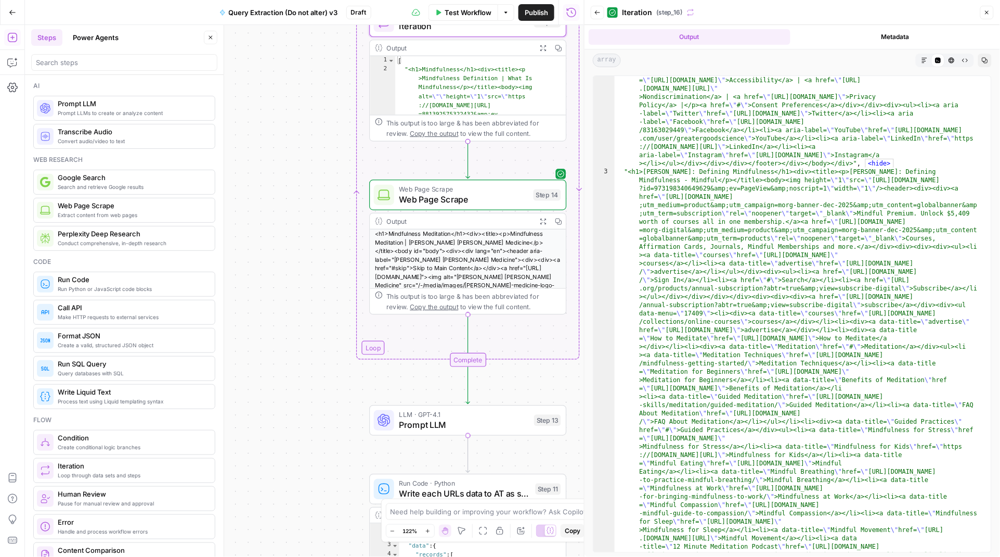
scroll to position [4528, 0]
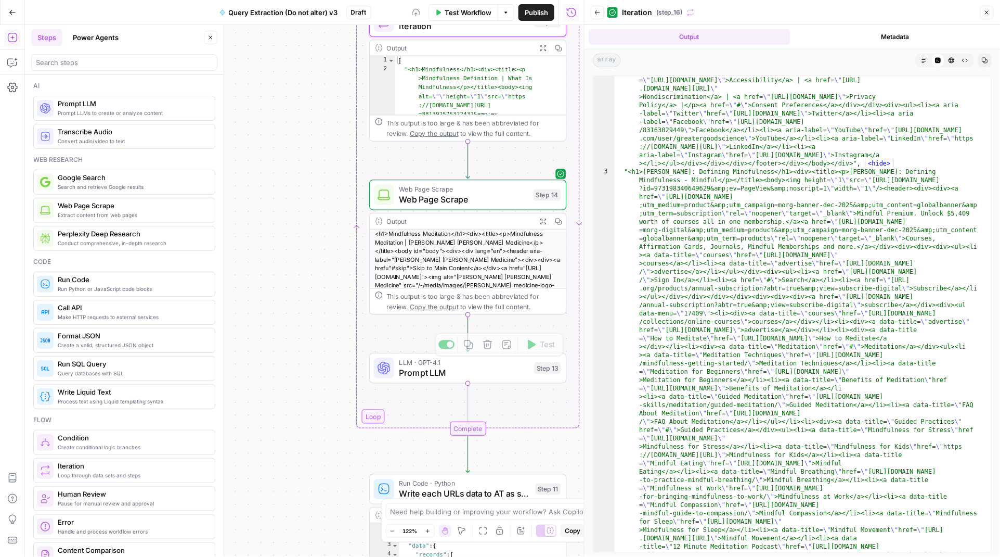
click at [423, 379] on div "LLM · GPT-4.1 Prompt LLM Step 13 Copy step Delete step Add Note Test" at bounding box center [467, 368] width 197 height 31
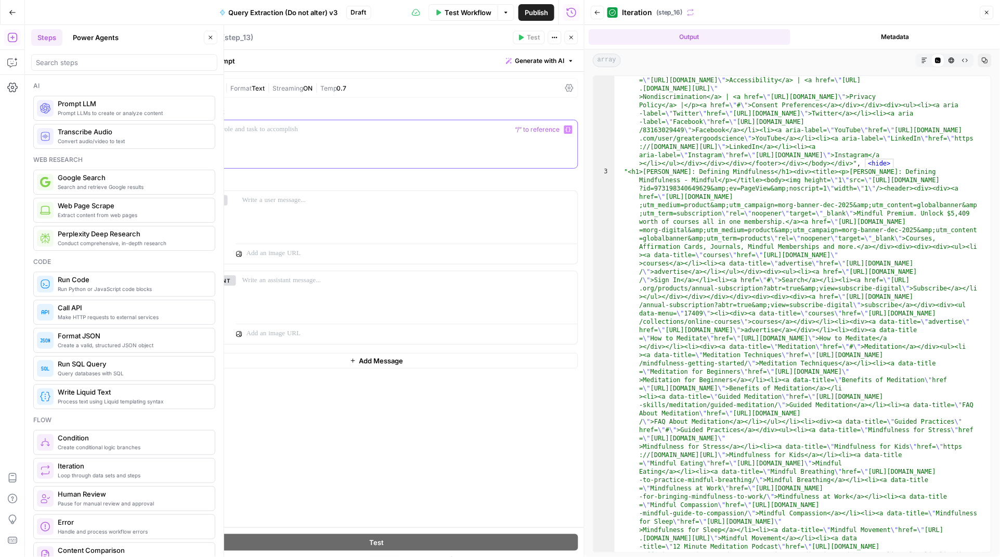
click at [249, 134] on p at bounding box center [377, 129] width 390 height 10
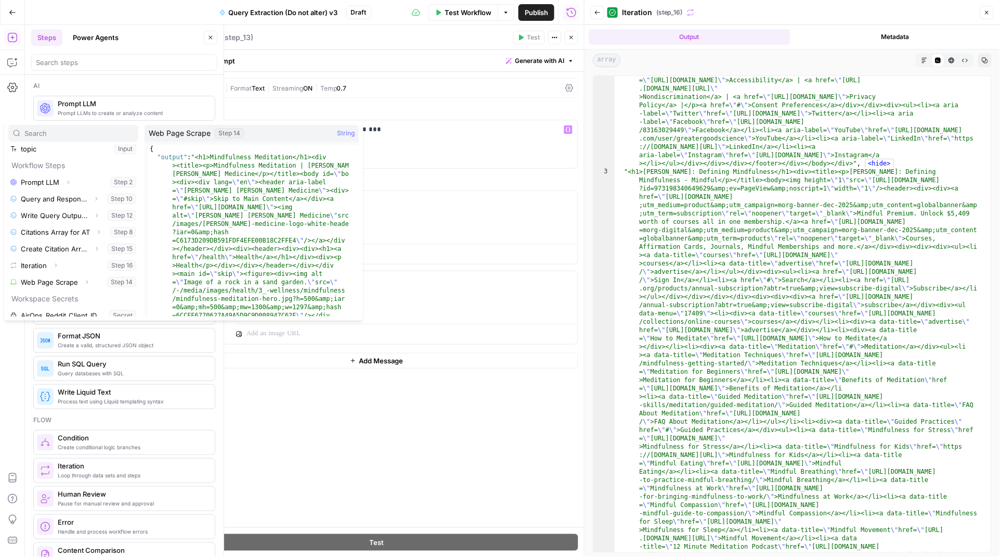
scroll to position [77, 0]
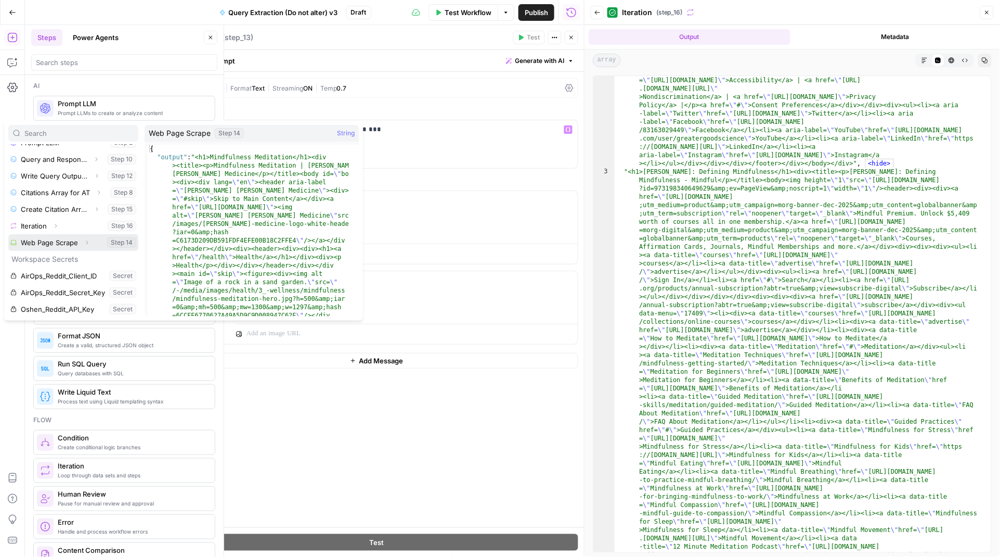
click at [88, 242] on icon "button" at bounding box center [87, 242] width 6 height 6
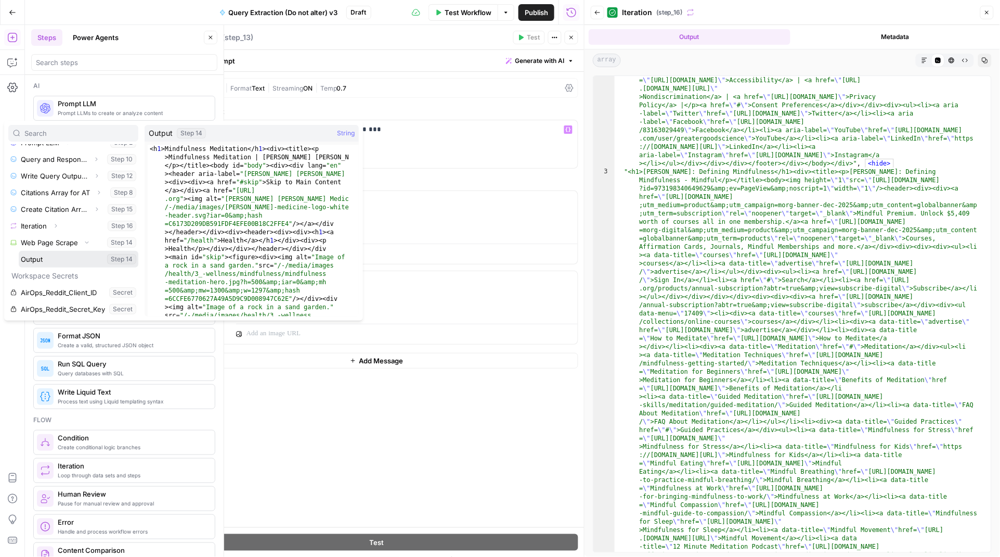
click at [34, 257] on button "Select variable Output" at bounding box center [79, 259] width 120 height 17
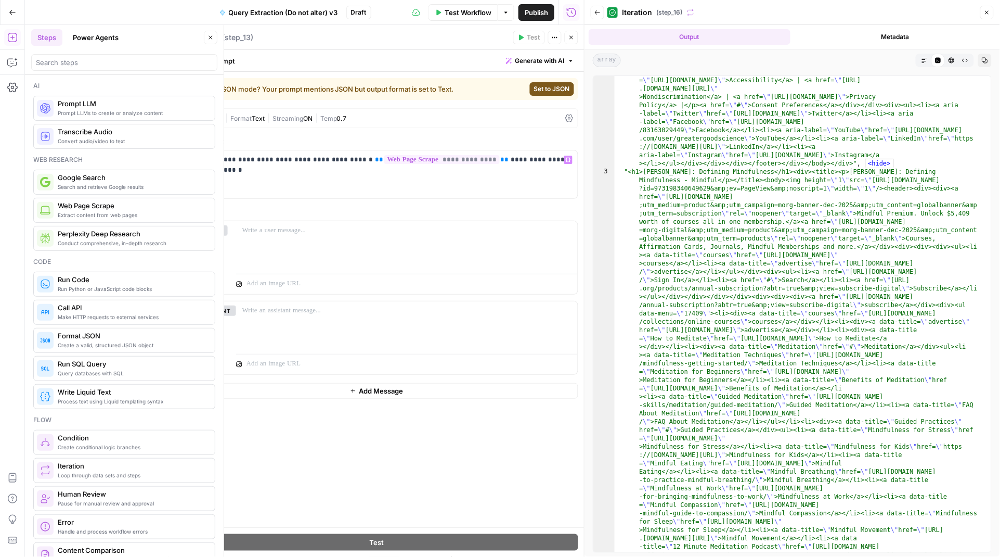
click at [559, 89] on span "Set to JSON" at bounding box center [552, 88] width 36 height 9
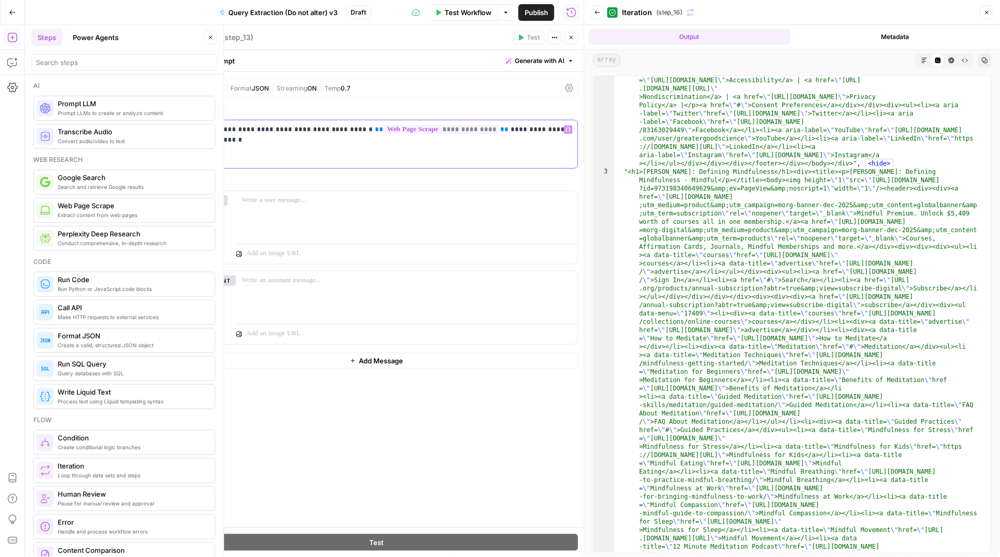
click at [315, 152] on div "**********" at bounding box center [377, 144] width 402 height 48
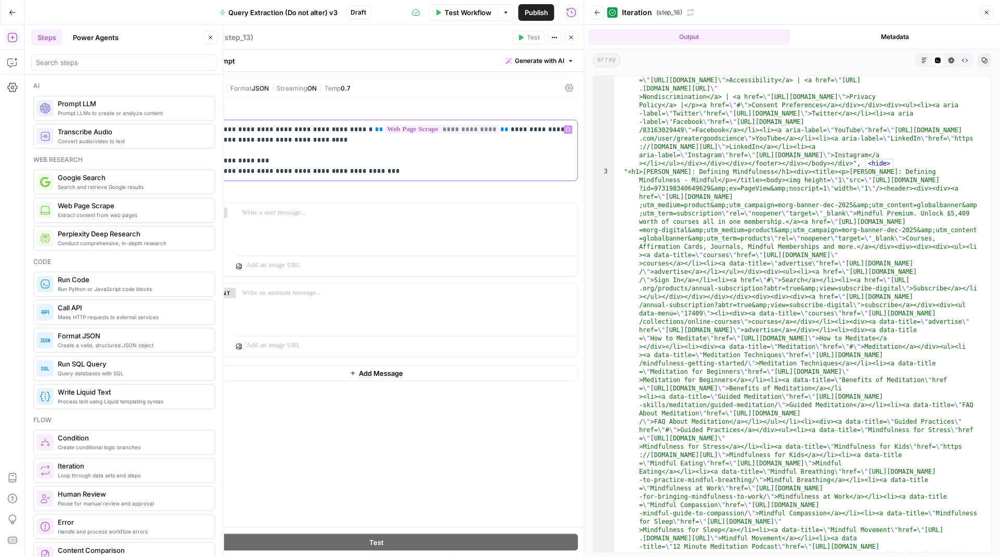
click at [431, 172] on p "**********" at bounding box center [376, 150] width 389 height 52
drag, startPoint x: 567, startPoint y: 39, endPoint x: 179, endPoint y: 94, distance: 391.4
click at [208, 104] on div "**********" at bounding box center [377, 291] width 416 height 532
click at [211, 85] on div "GPT-4.1" at bounding box center [208, 87] width 27 height 7
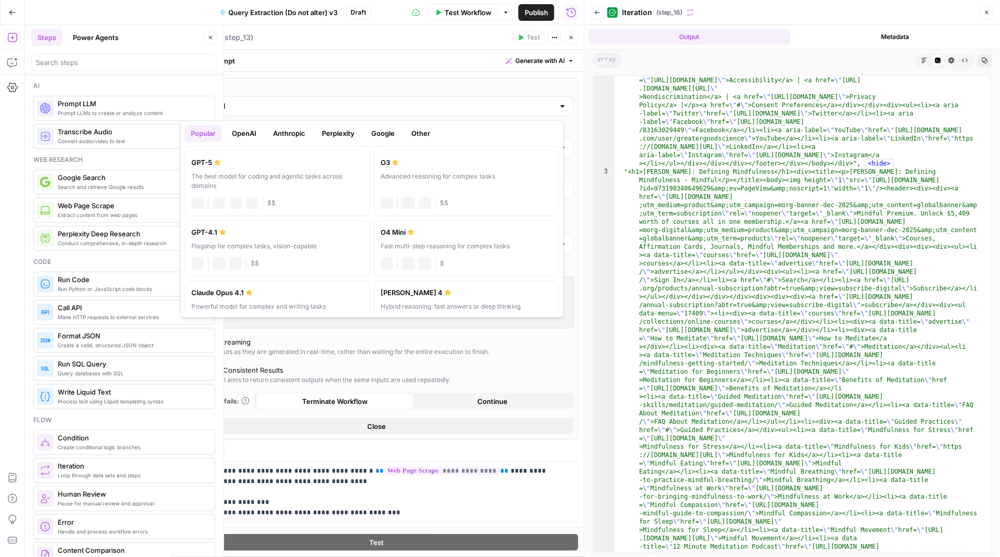
click at [227, 106] on input "GPT-4.1" at bounding box center [376, 106] width 355 height 10
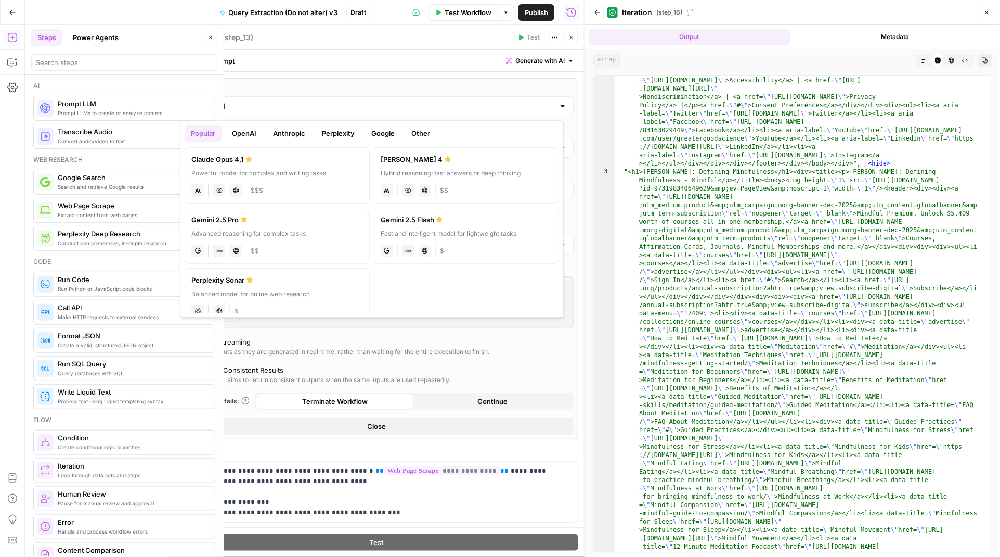
scroll to position [150, 0]
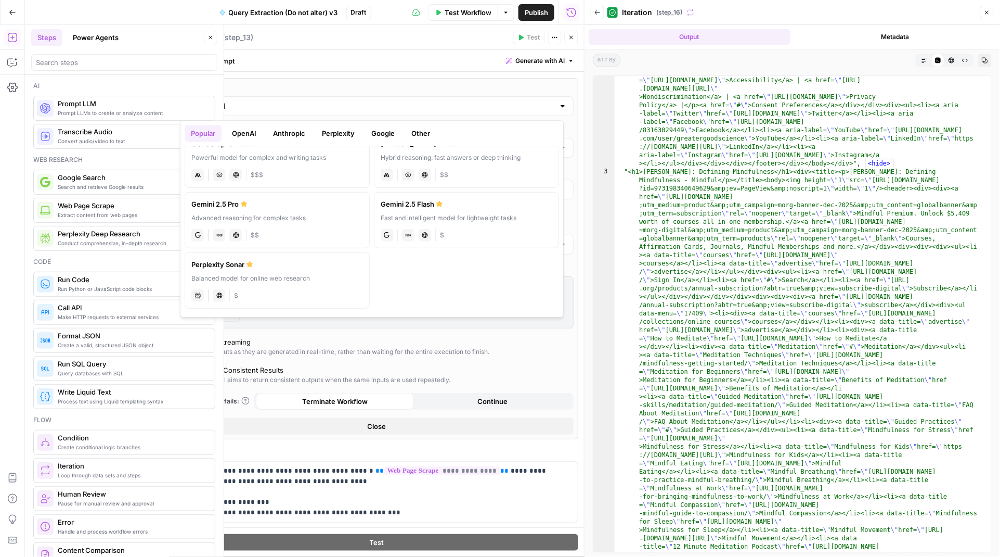
click at [251, 132] on button "OpenAI" at bounding box center [244, 133] width 37 height 17
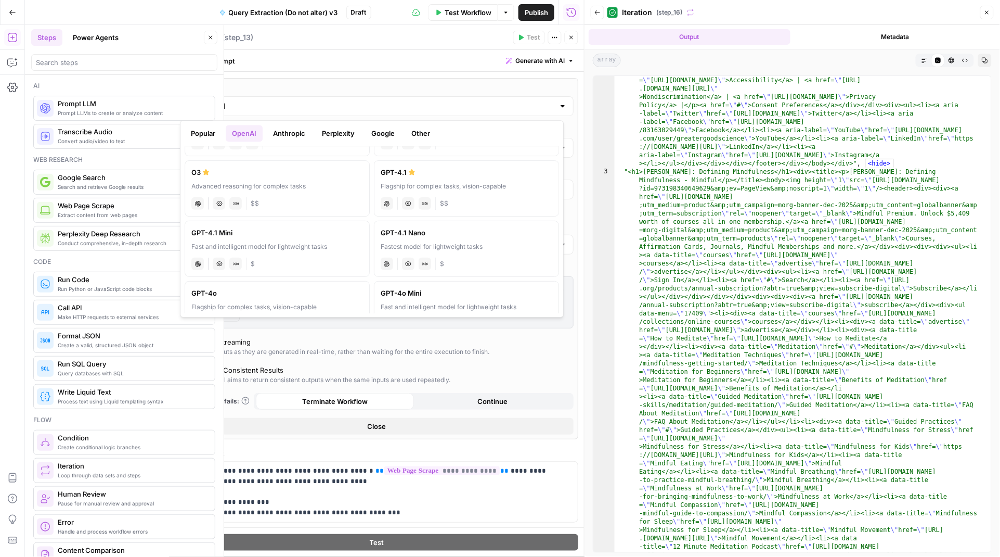
scroll to position [113, 0]
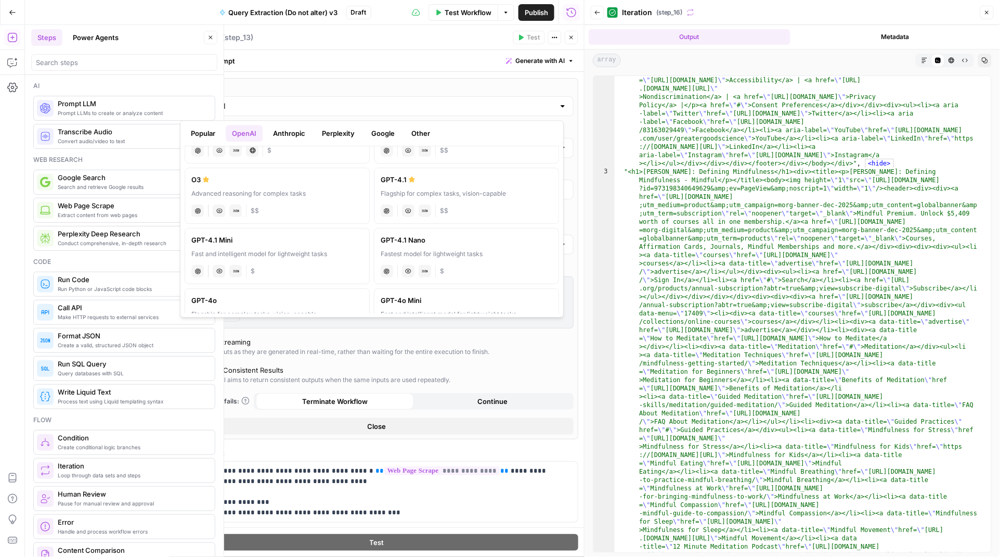
click at [422, 246] on label "GPT-4.1 Nano Fastest model for lightweight tasks chat Vision Capabilities JSON …" at bounding box center [466, 256] width 185 height 56
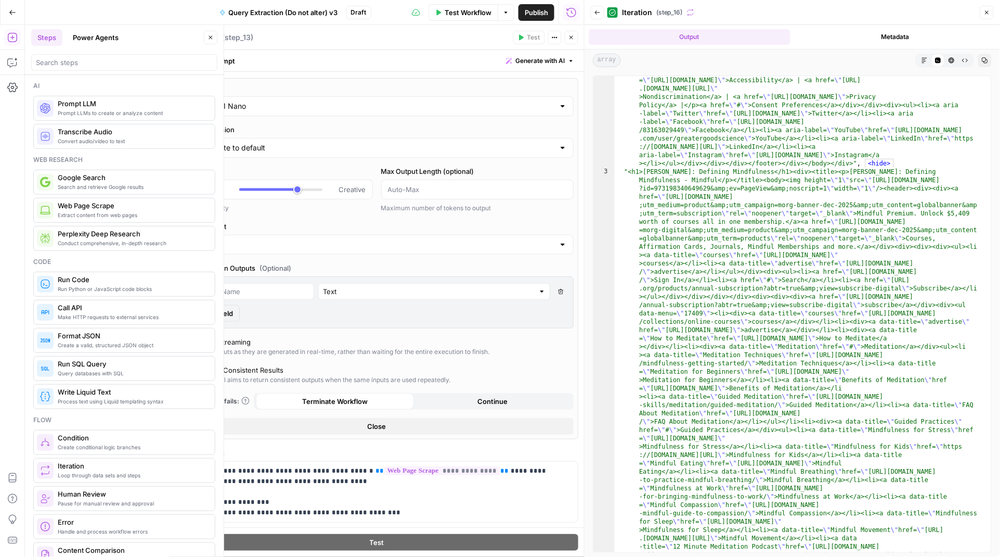
type input "GPT-4.1 Nano"
click at [261, 188] on div at bounding box center [268, 189] width 58 height 3
click at [250, 189] on div at bounding box center [251, 189] width 25 height 3
type input "***"
click at [566, 36] on button "Close" at bounding box center [572, 38] width 14 height 14
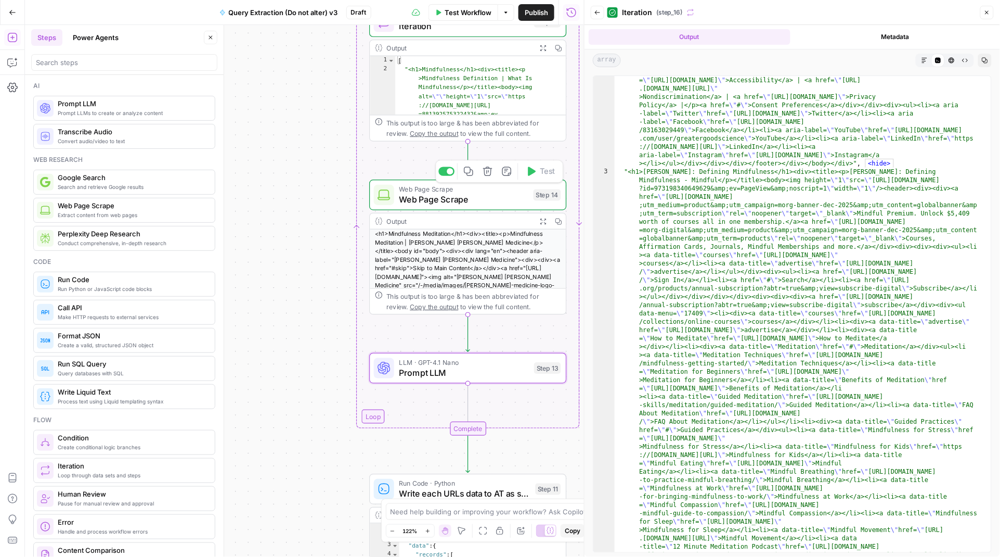
click at [524, 365] on span "LLM · GPT-4.1 Nano" at bounding box center [464, 362] width 130 height 10
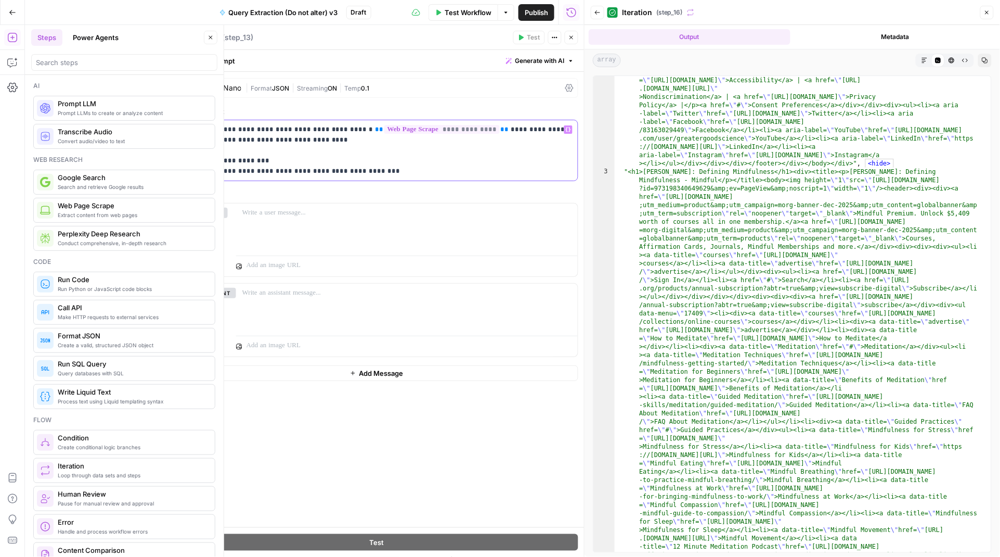
click at [335, 128] on p "**********" at bounding box center [376, 150] width 389 height 52
click at [364, 130] on p "**********" at bounding box center [376, 150] width 389 height 52
click at [367, 129] on p "**********" at bounding box center [376, 150] width 389 height 52
click at [309, 139] on p "**********" at bounding box center [376, 150] width 389 height 52
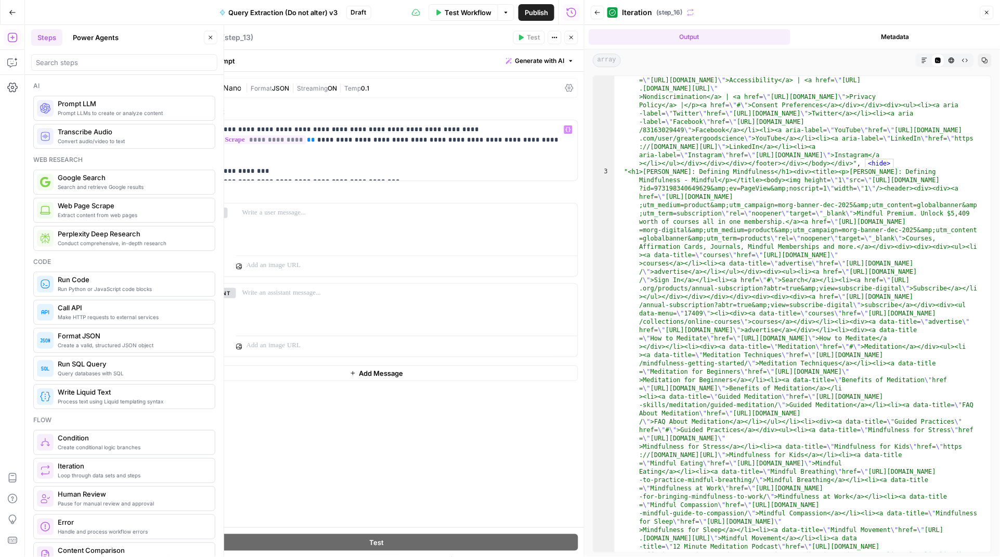
click at [574, 38] on icon "button" at bounding box center [572, 37] width 6 height 6
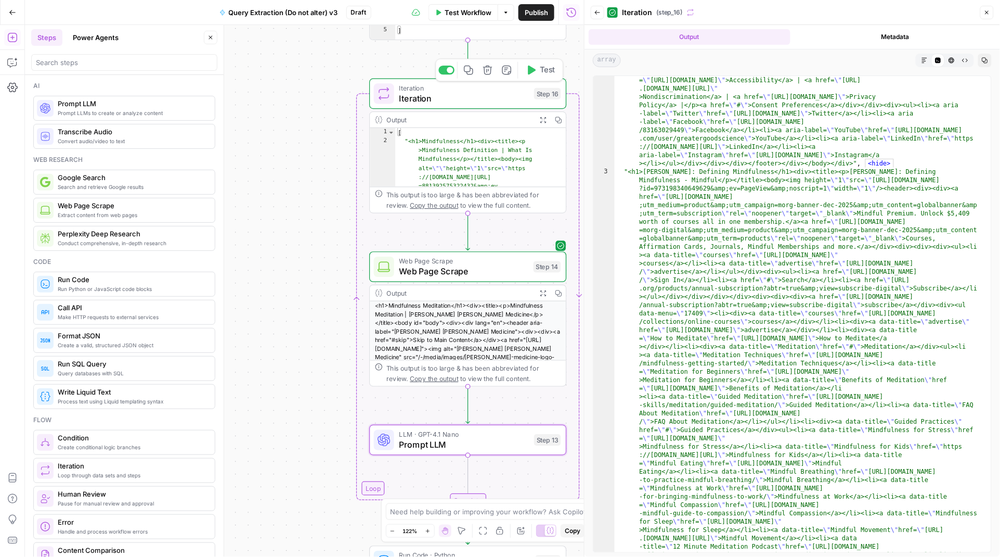
click at [531, 71] on icon "button" at bounding box center [532, 70] width 8 height 9
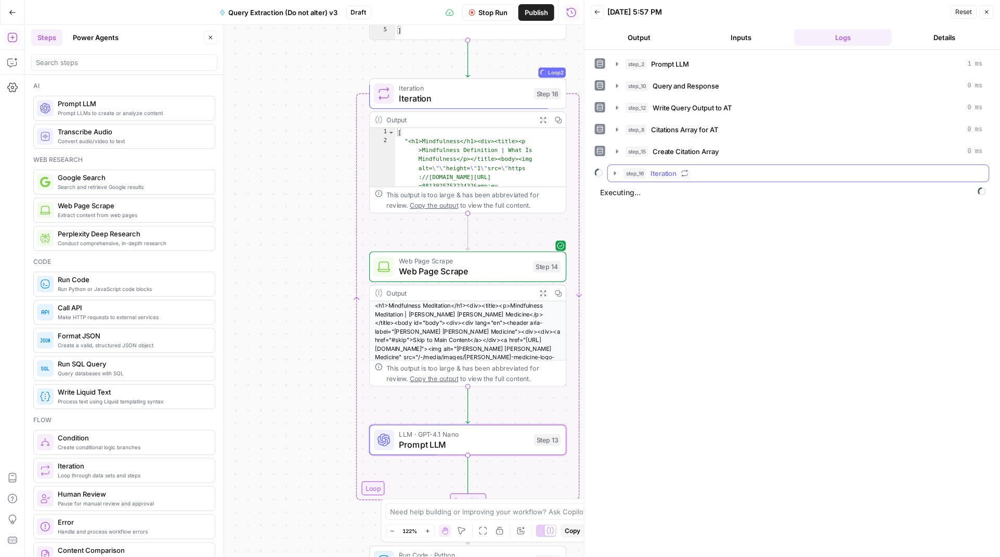
click at [614, 173] on icon "button" at bounding box center [615, 173] width 8 height 8
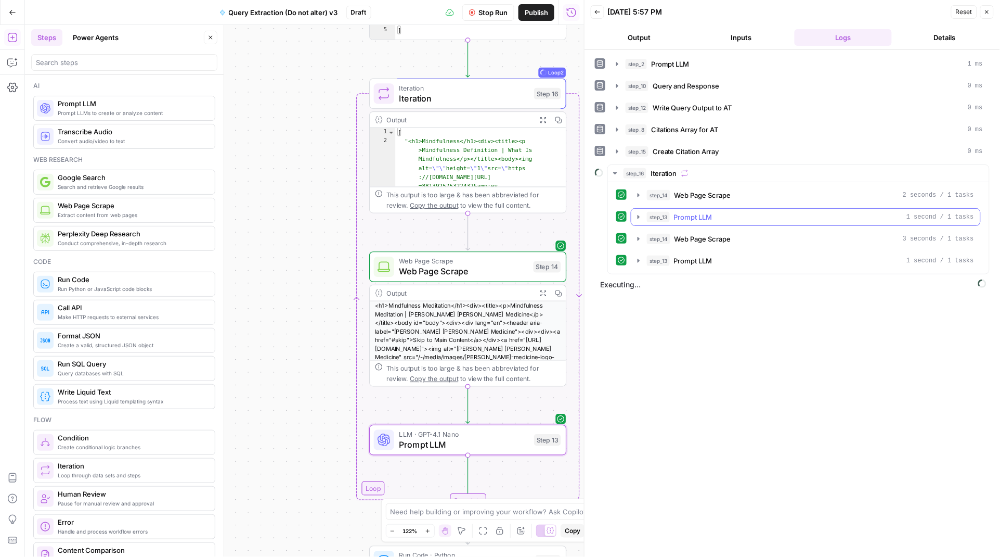
click at [638, 218] on icon "button" at bounding box center [639, 217] width 2 height 4
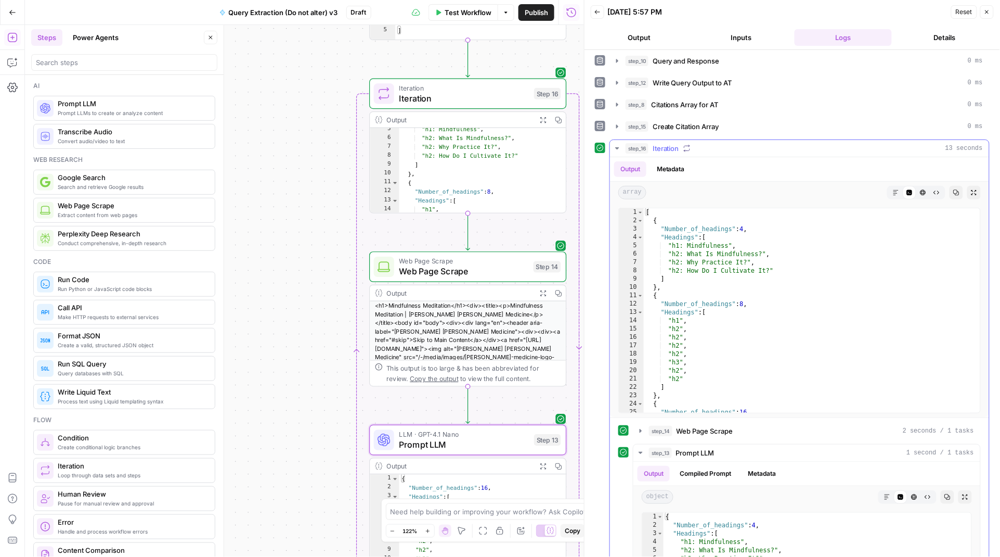
scroll to position [26, 0]
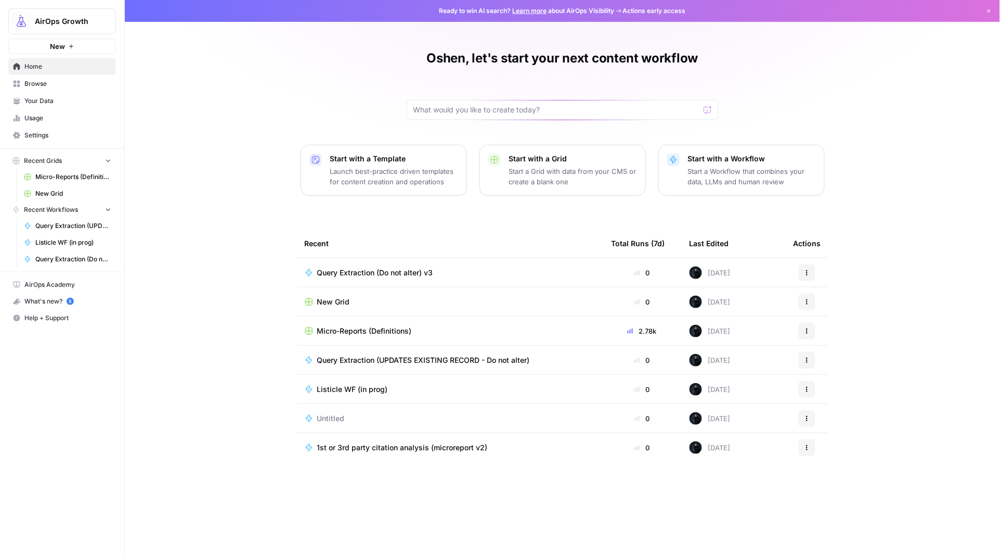
click at [43, 84] on span "Browse" at bounding box center [67, 83] width 87 height 9
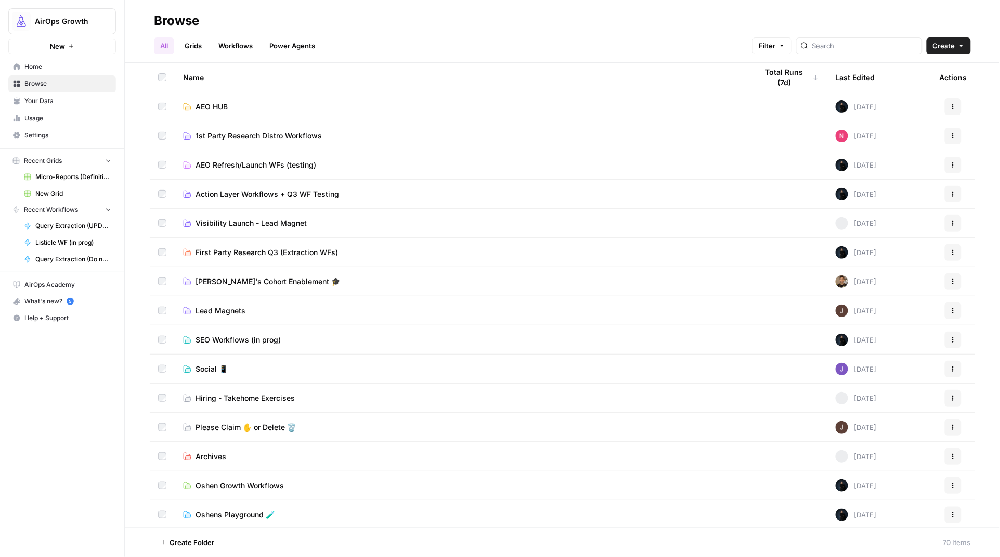
click at [269, 139] on span "1st Party Research Distro Workflows" at bounding box center [259, 136] width 126 height 10
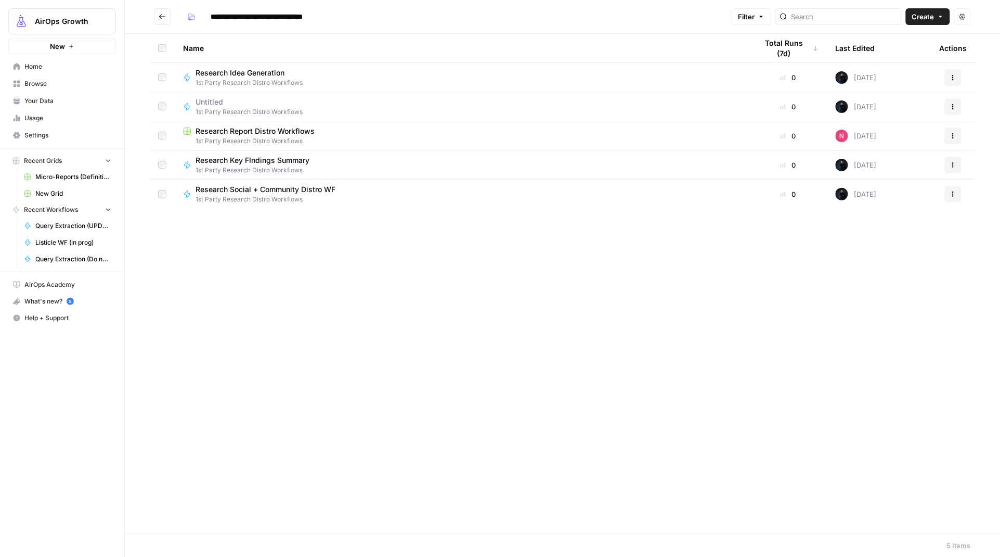
click at [162, 17] on icon "Go back" at bounding box center [162, 16] width 7 height 7
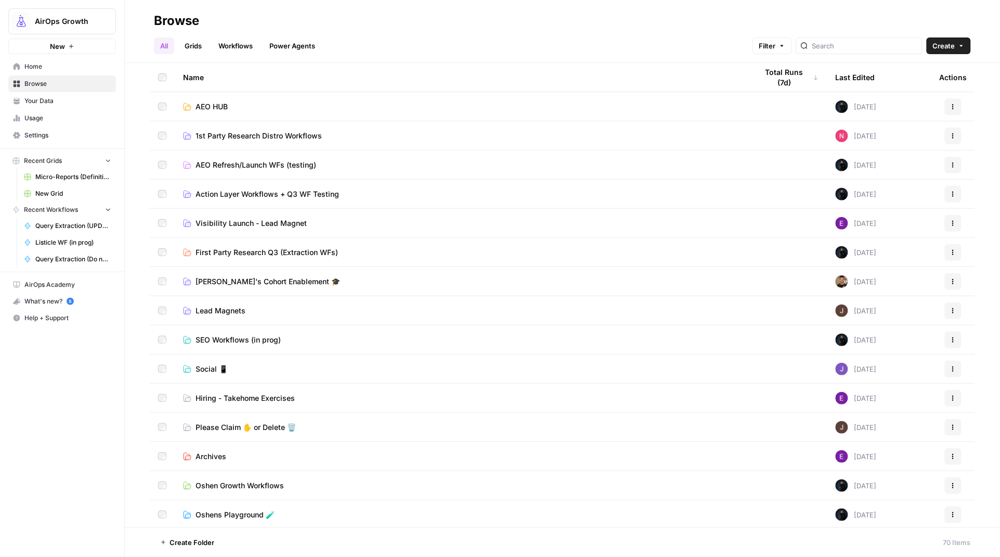
click at [254, 251] on span "First Party Research Q3 (Extraction WFs)" at bounding box center [267, 252] width 143 height 10
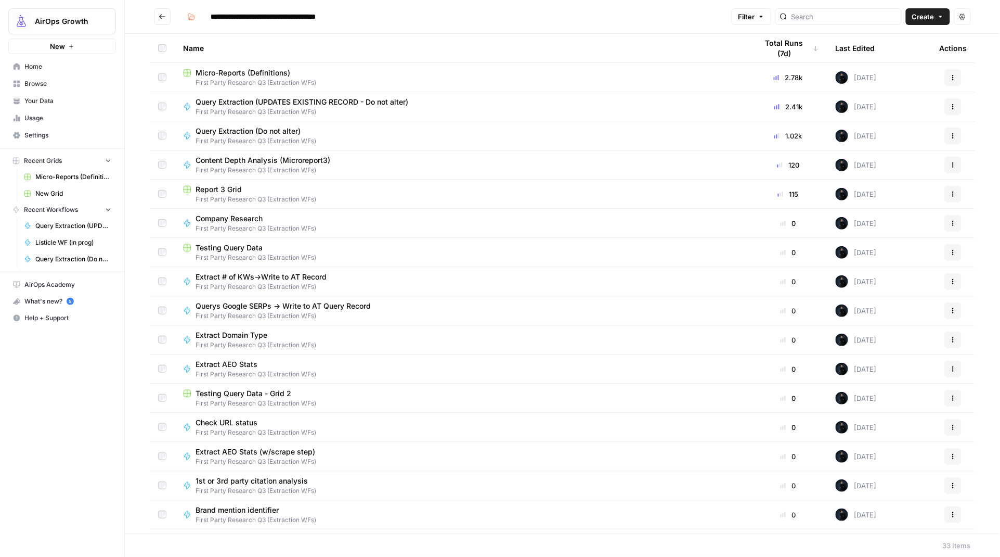
click at [270, 163] on span "Content Depth Analysis (Microreport3)" at bounding box center [263, 160] width 135 height 10
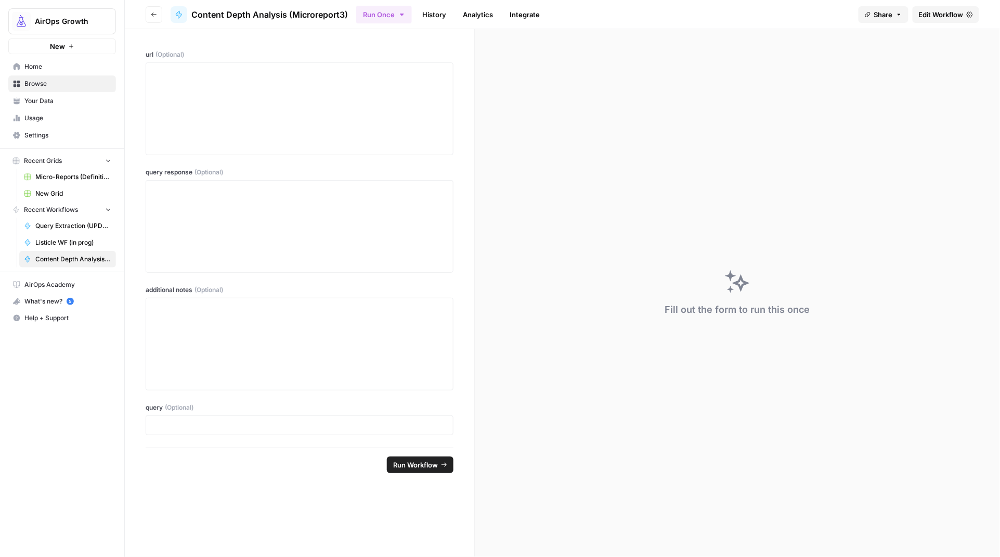
click at [934, 11] on span "Edit Workflow" at bounding box center [941, 14] width 45 height 10
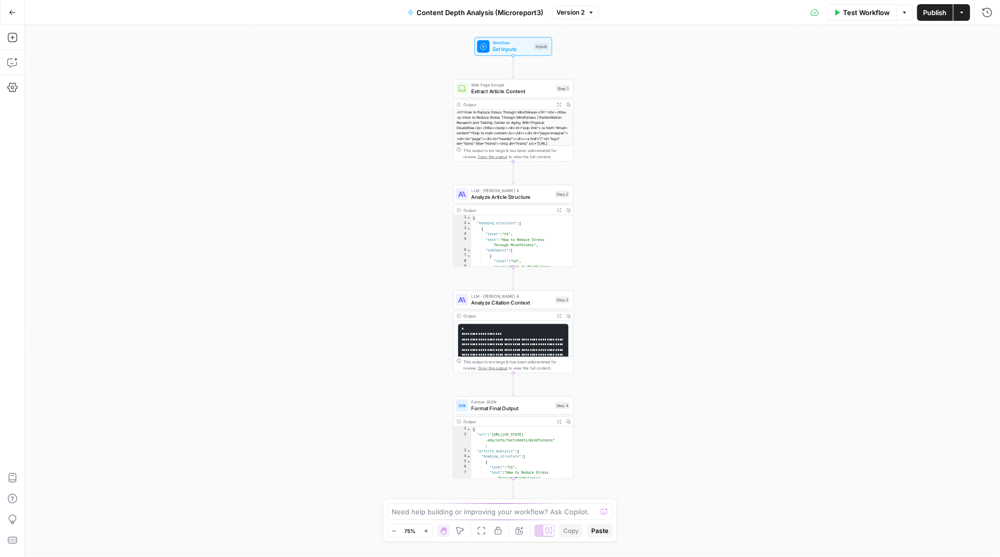
click at [564, 316] on button "Copy" at bounding box center [568, 315] width 9 height 9
click at [558, 315] on icon "button" at bounding box center [559, 316] width 4 height 4
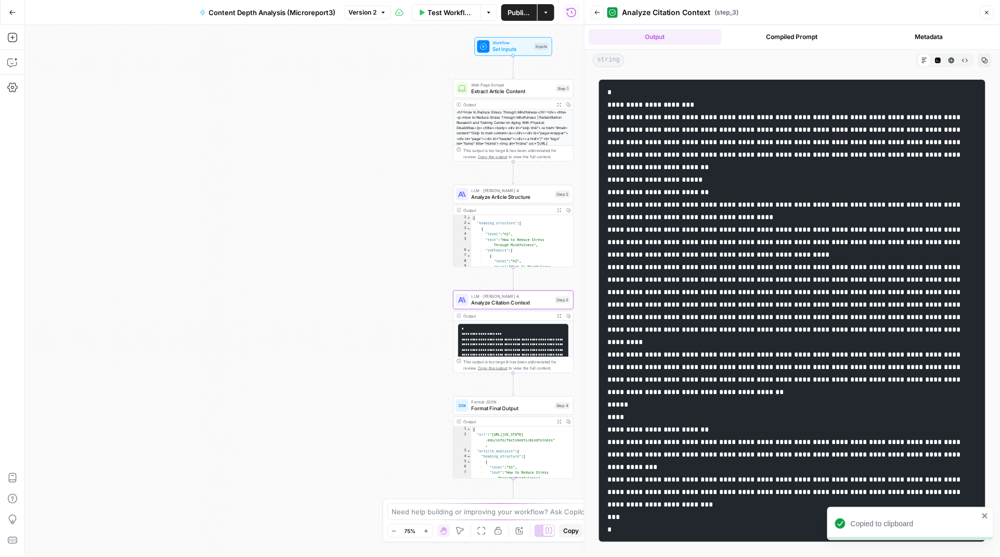
scroll to position [56, 0]
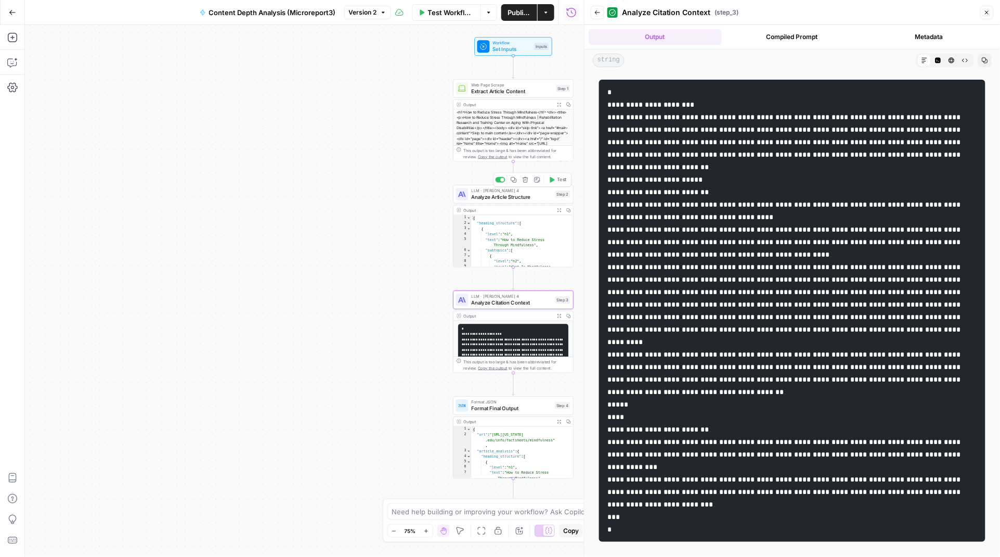
click at [469, 193] on div "LLM · Claude Sonnet 4 Analyze Article Structure Step 2 Copy step Delete step Ad…" at bounding box center [513, 193] width 114 height 13
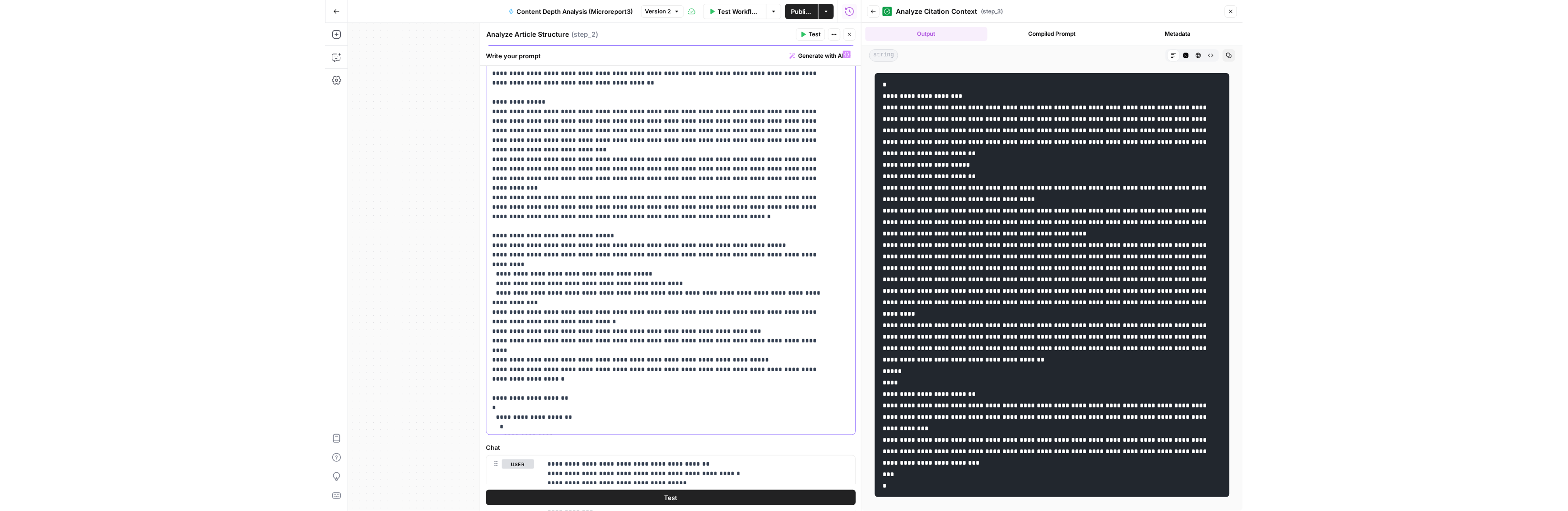
scroll to position [0, 0]
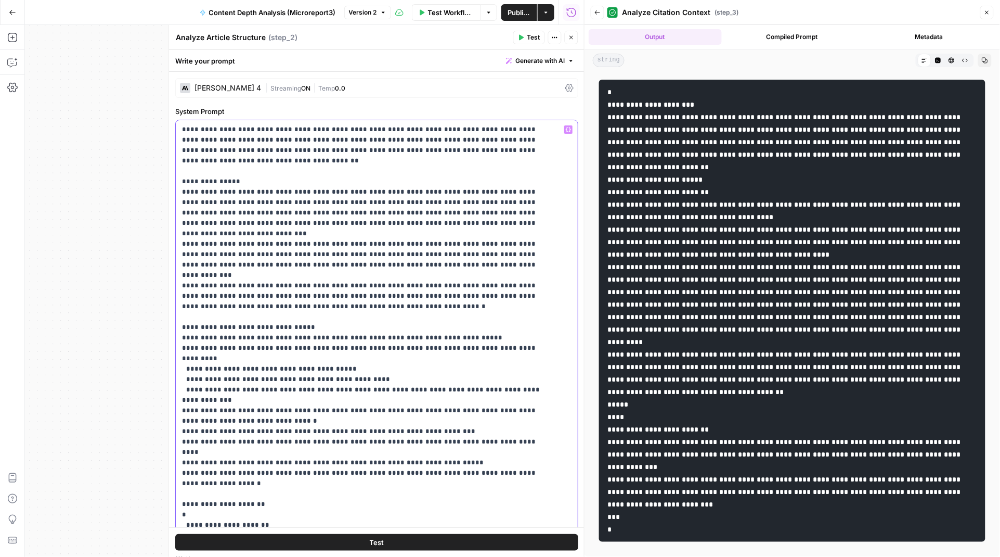
drag, startPoint x: 327, startPoint y: 334, endPoint x: 170, endPoint y: 126, distance: 260.7
click at [170, 126] on div "**********" at bounding box center [377, 291] width 416 height 532
copy p "**********"
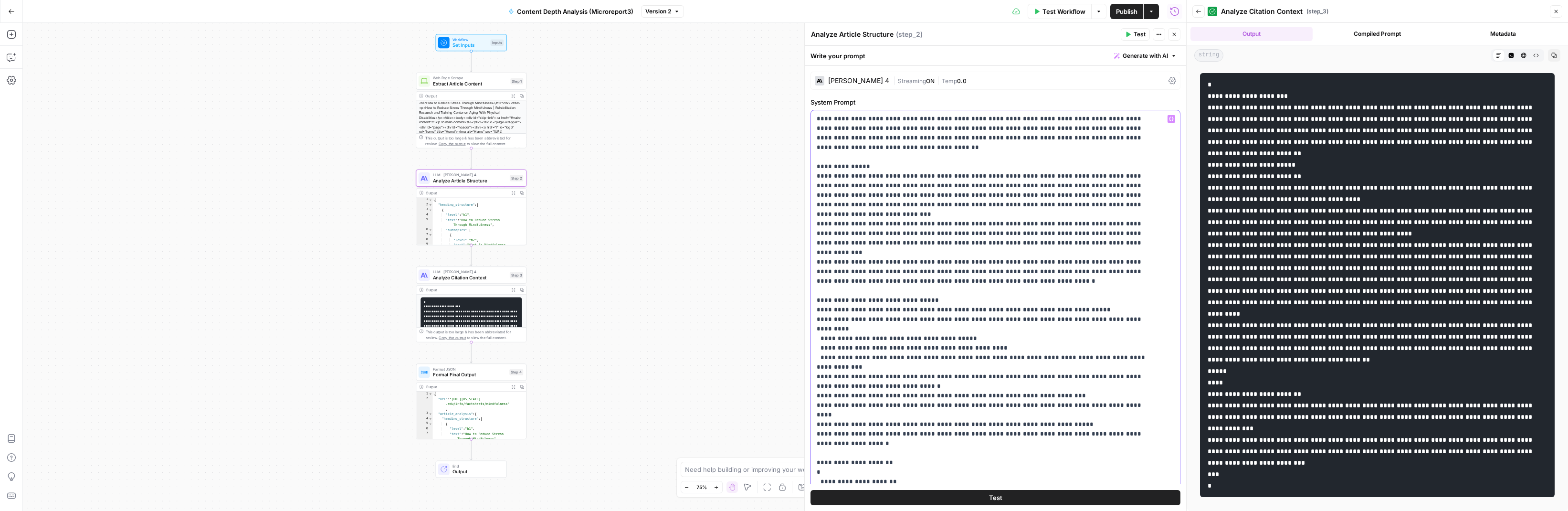
copy p "**********"
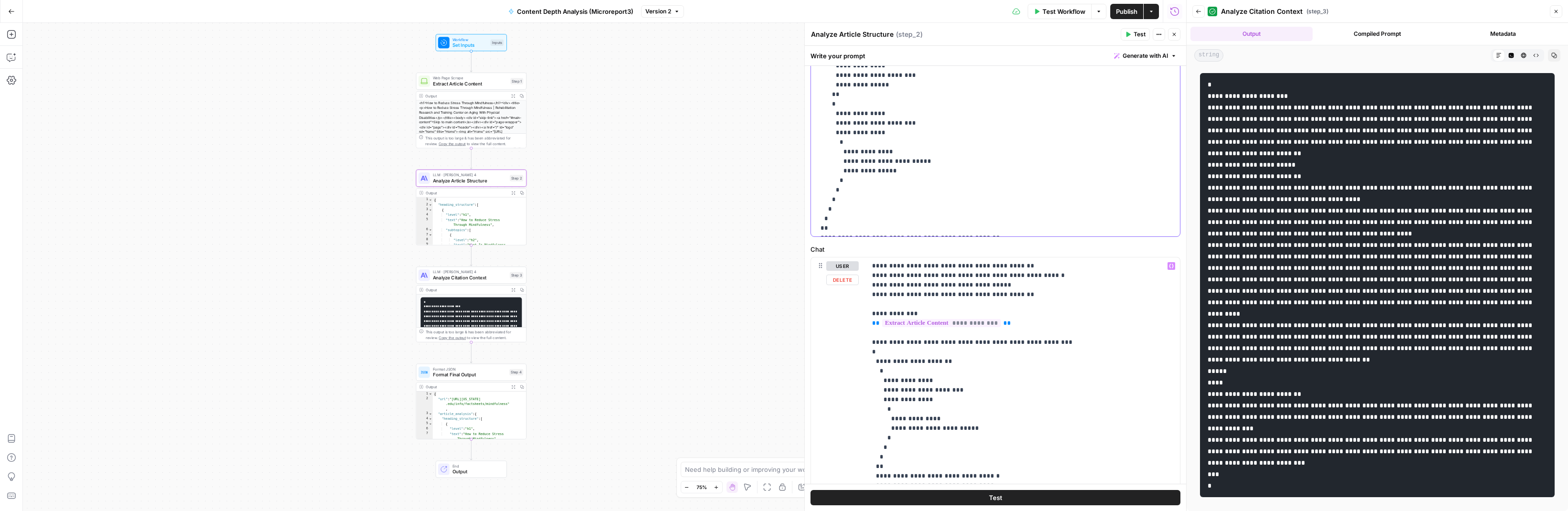
scroll to position [334, 0]
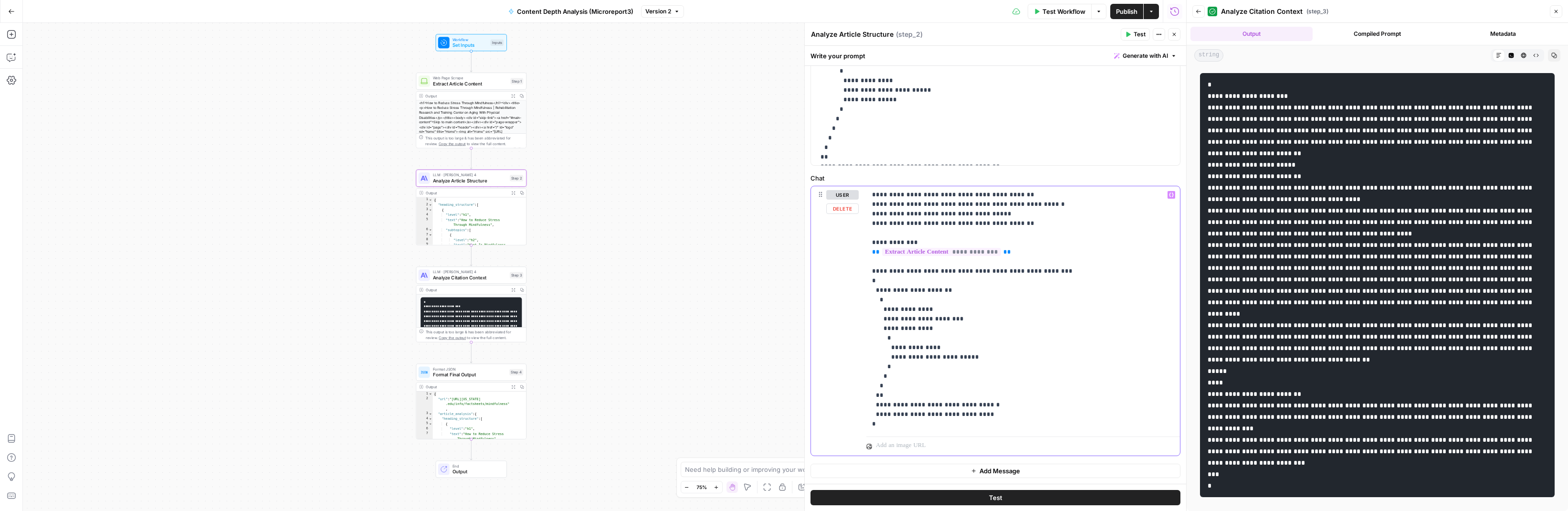
drag, startPoint x: 1012, startPoint y: 223, endPoint x: 868, endPoint y: 220, distance: 144.0
click at [867, 220] on div "**********" at bounding box center [1023, 309] width 314 height 246
copy p "**********"
click at [913, 213] on p "**********" at bounding box center [1018, 309] width 293 height 239
drag, startPoint x: 1038, startPoint y: 205, endPoint x: 887, endPoint y: 187, distance: 152.1
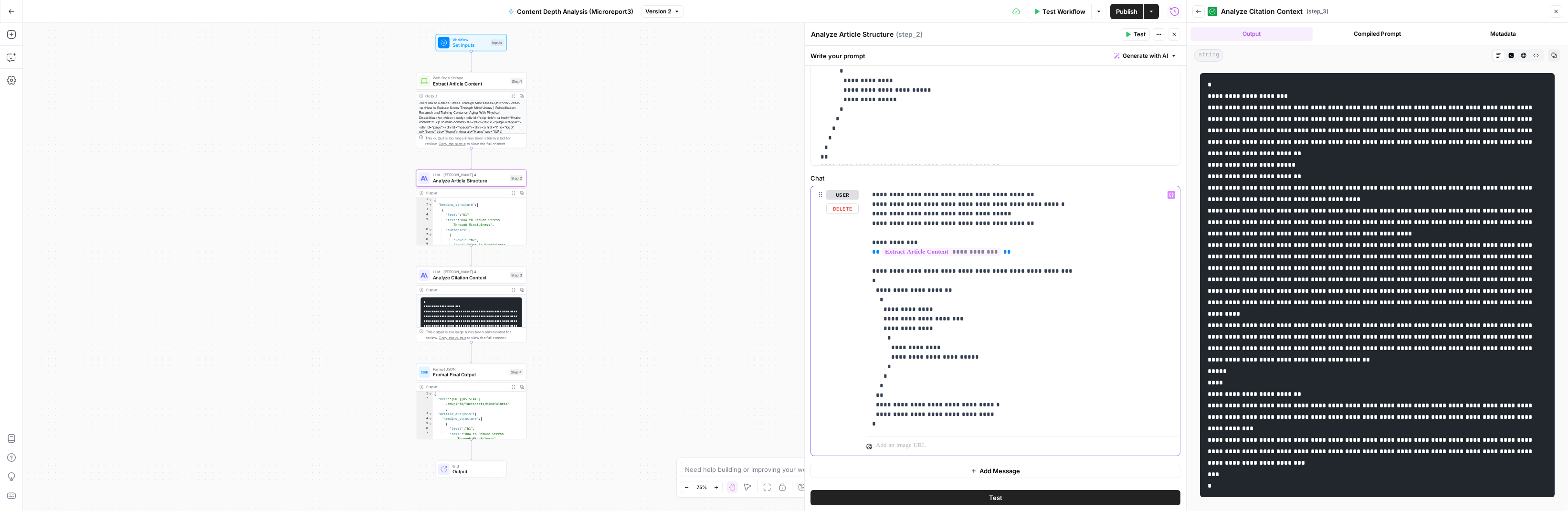
click at [887, 187] on div "**********" at bounding box center [1023, 309] width 314 height 246
copy p "**********"
click at [874, 221] on p "**********" at bounding box center [1018, 309] width 293 height 239
drag, startPoint x: 878, startPoint y: 224, endPoint x: 1028, endPoint y: 227, distance: 150.0
click at [917, 227] on div "**********" at bounding box center [1023, 309] width 314 height 246
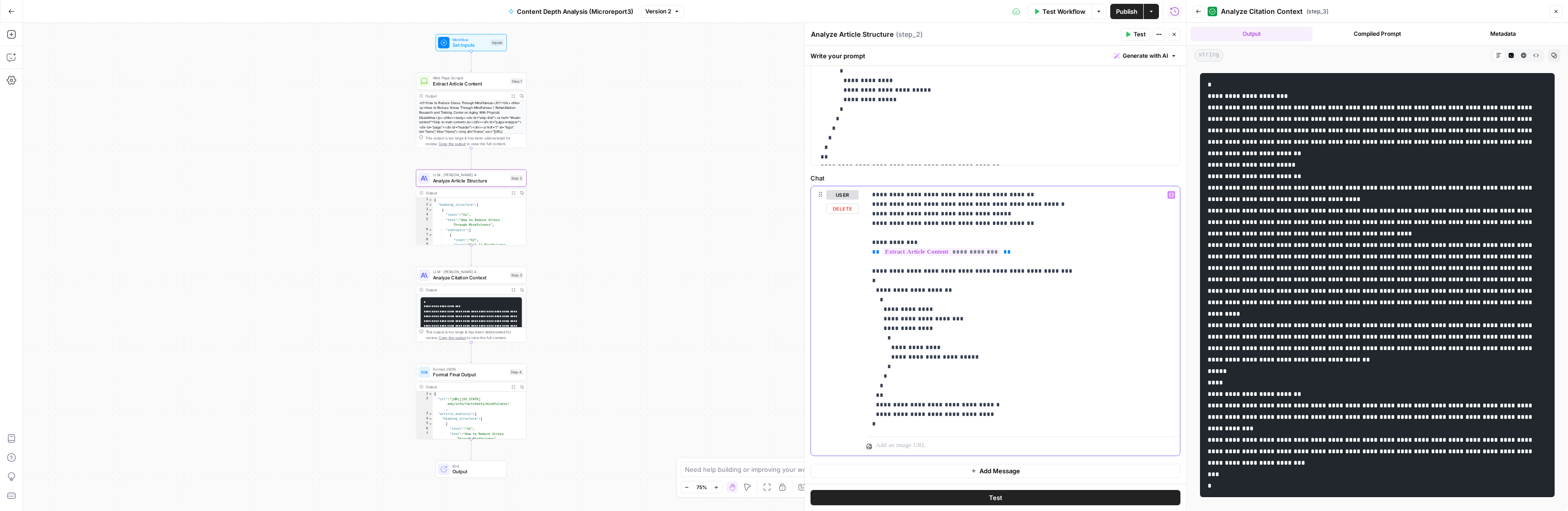
copy p "**********"
click at [463, 277] on span "Analyze Citation Context" at bounding box center [470, 278] width 74 height 7
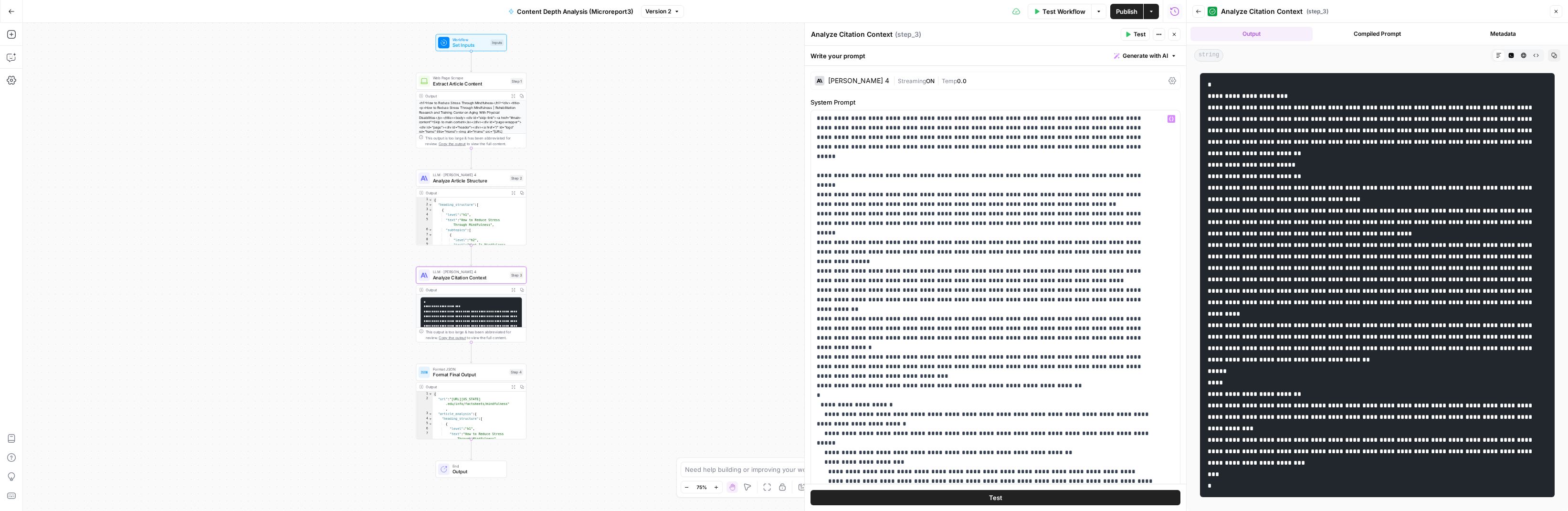
scroll to position [0, 0]
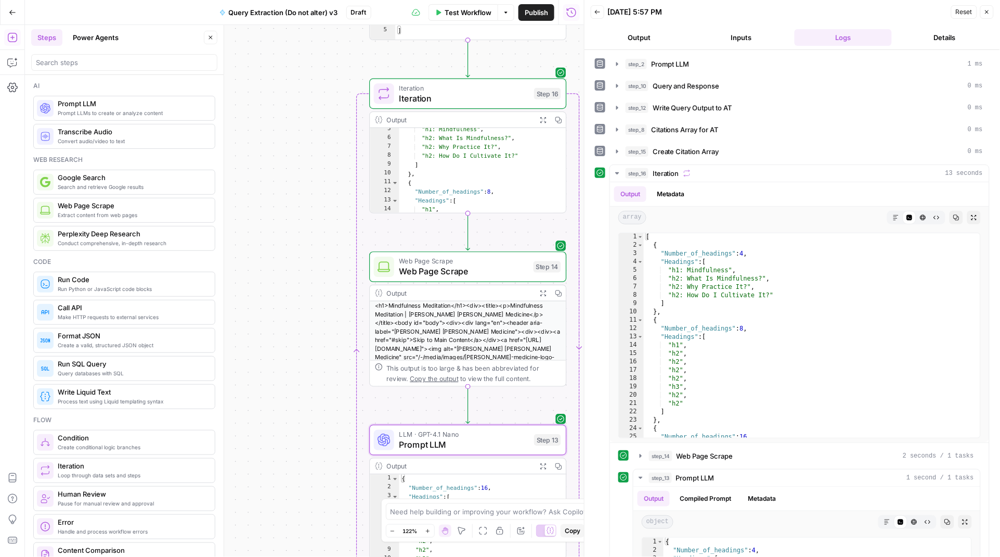
scroll to position [1, 0]
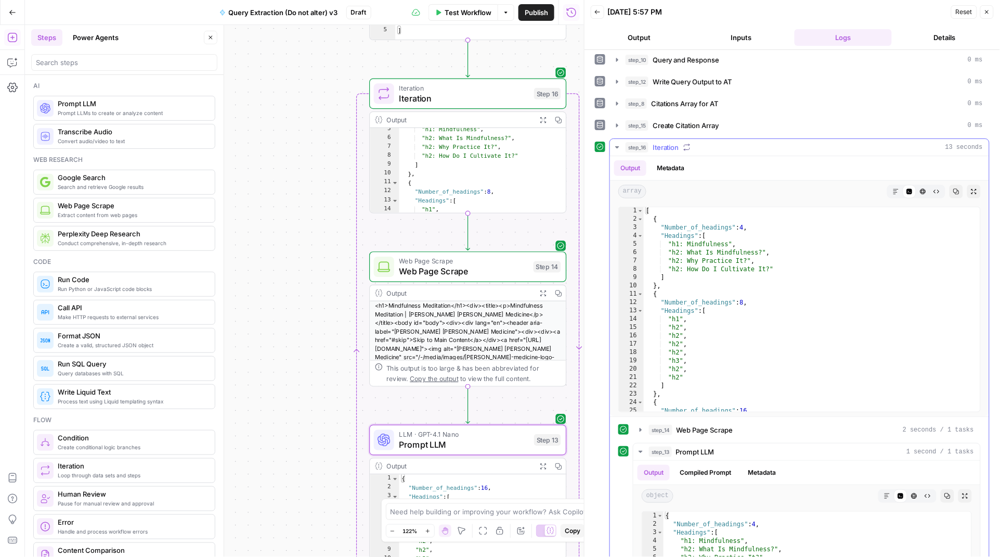
click at [619, 151] on icon "button" at bounding box center [617, 147] width 8 height 8
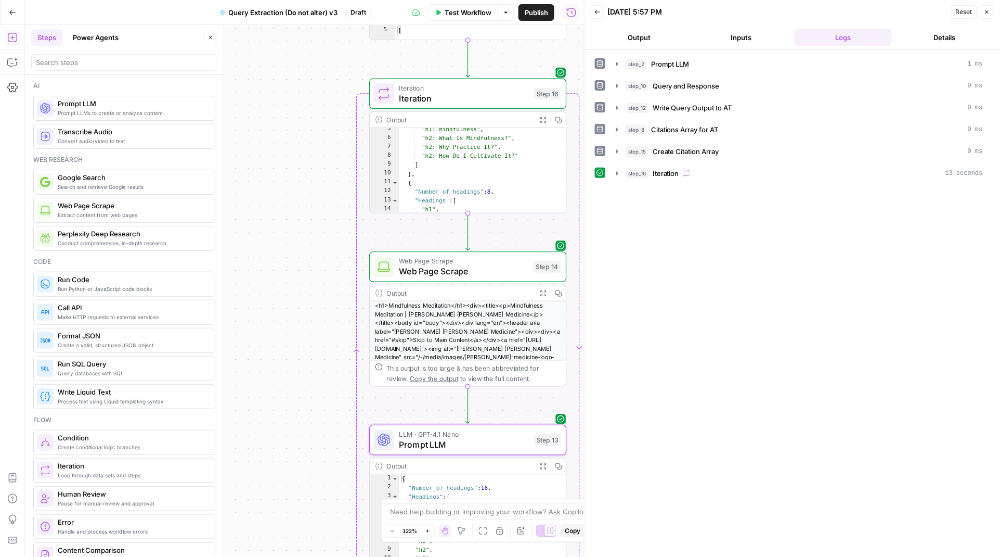
scroll to position [0, 0]
click at [614, 152] on icon "button" at bounding box center [617, 151] width 8 height 8
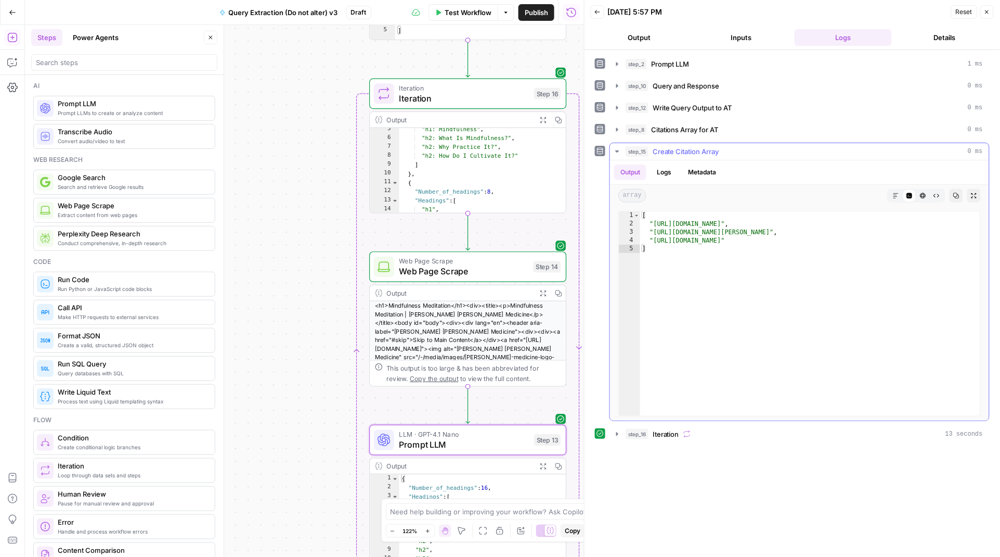
click at [617, 152] on icon "button" at bounding box center [617, 151] width 4 height 2
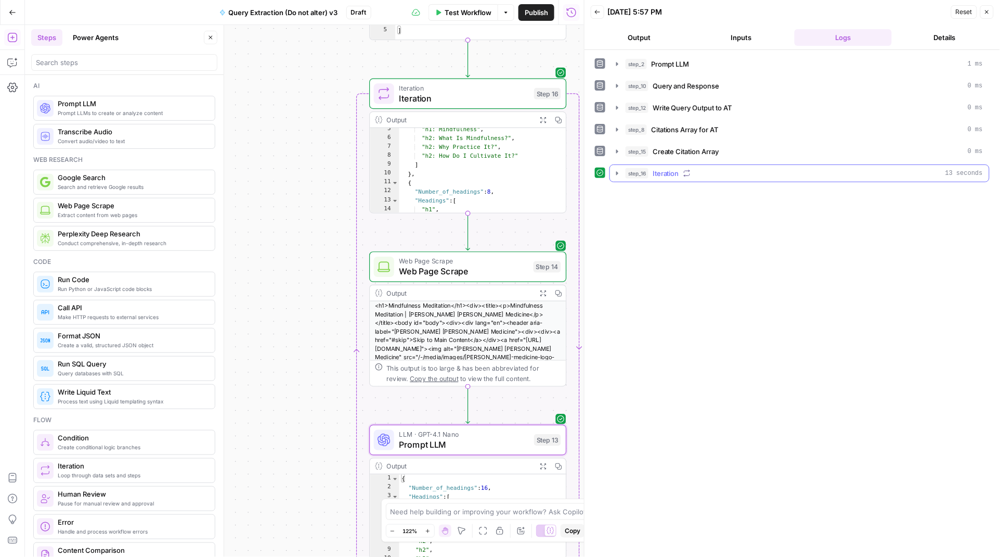
click at [618, 180] on button "step_16 Iteration 13 seconds" at bounding box center [799, 173] width 379 height 17
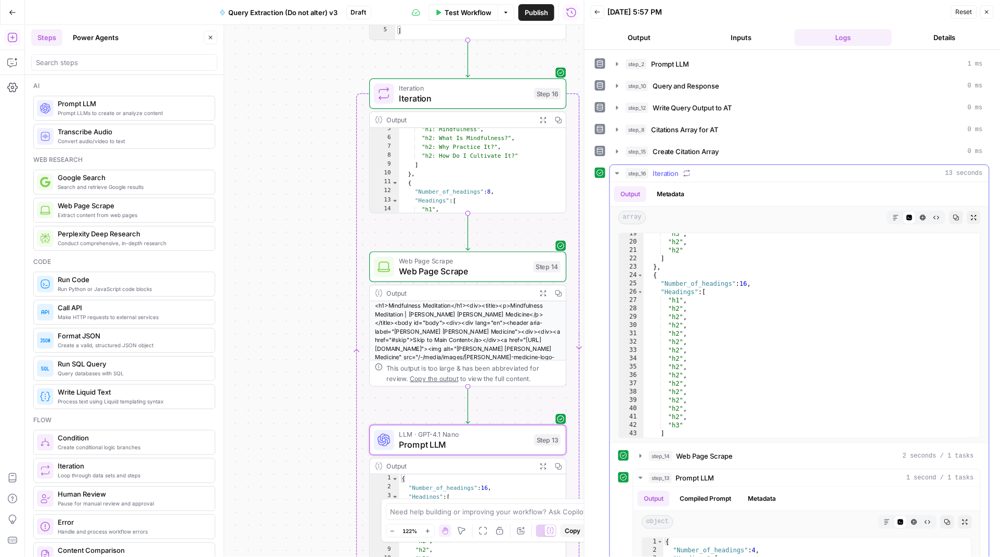
scroll to position [170, 0]
click at [645, 460] on button "step_14 Web Page Scrape 2 seconds / 1 tasks" at bounding box center [807, 455] width 347 height 17
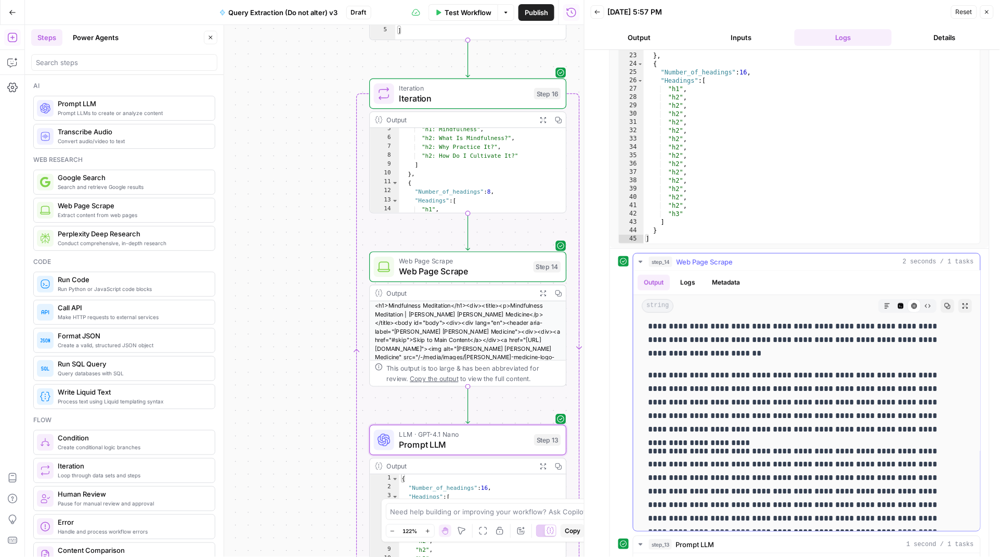
scroll to position [484, 0]
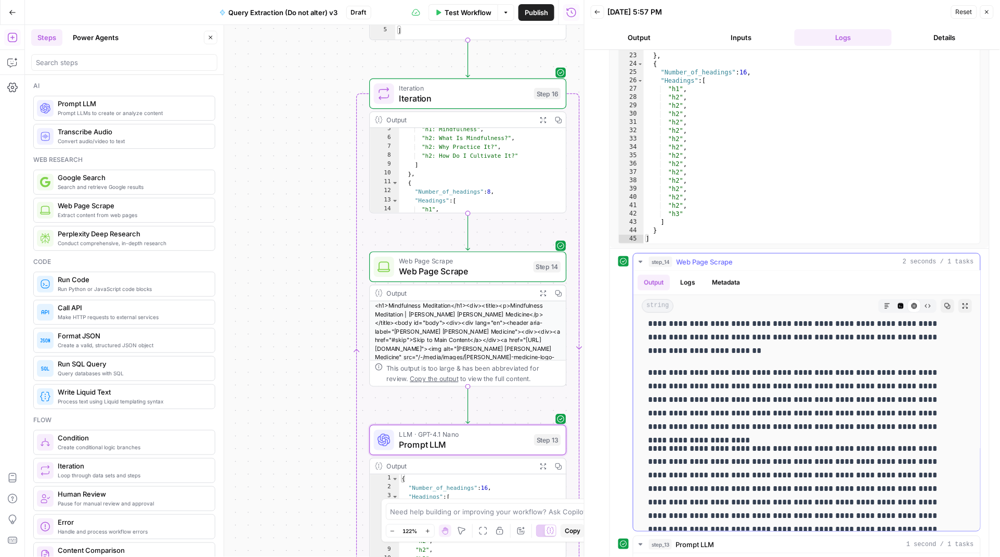
click at [639, 263] on icon "button" at bounding box center [641, 261] width 8 height 8
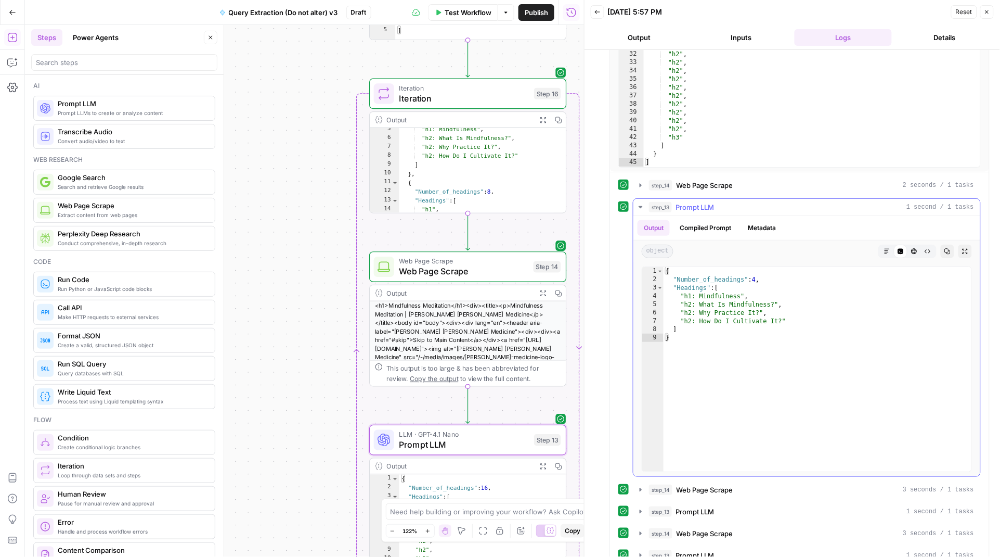
scroll to position [291, 0]
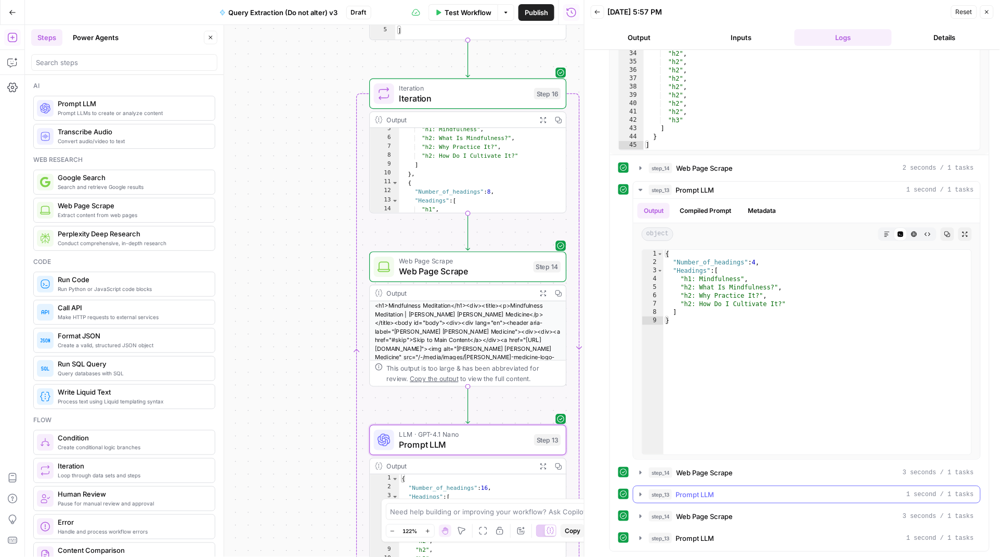
click at [640, 495] on icon "button" at bounding box center [641, 494] width 2 height 4
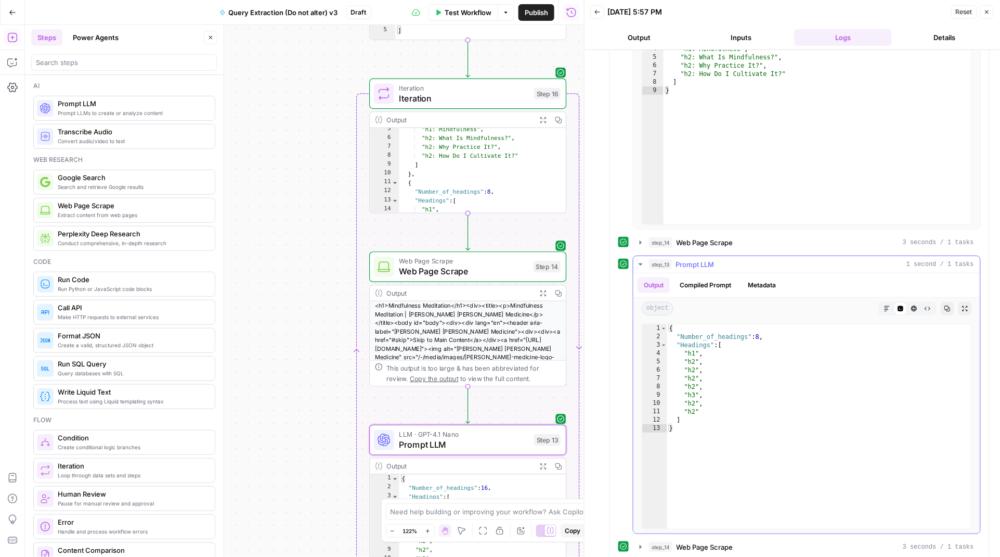
scroll to position [541, 0]
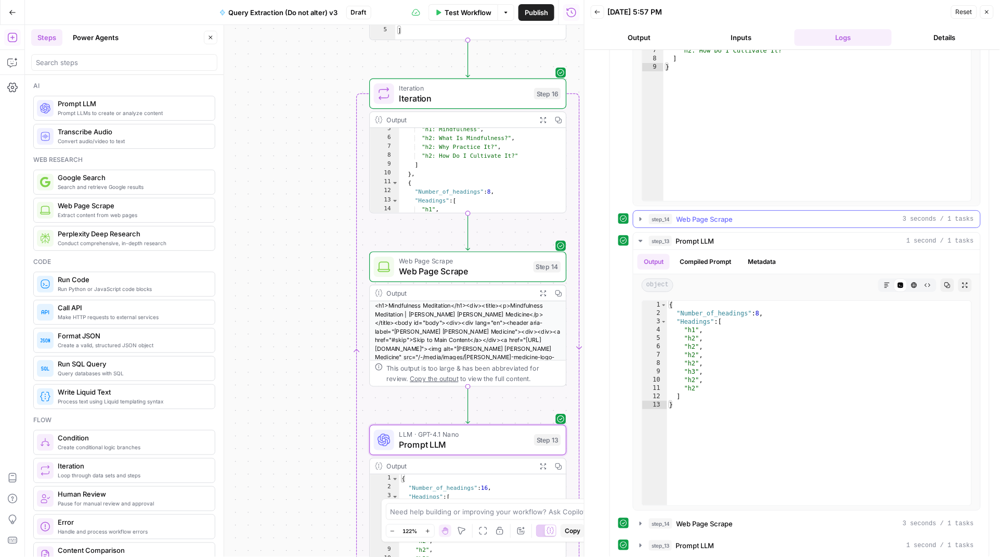
click at [638, 221] on icon "button" at bounding box center [641, 219] width 8 height 8
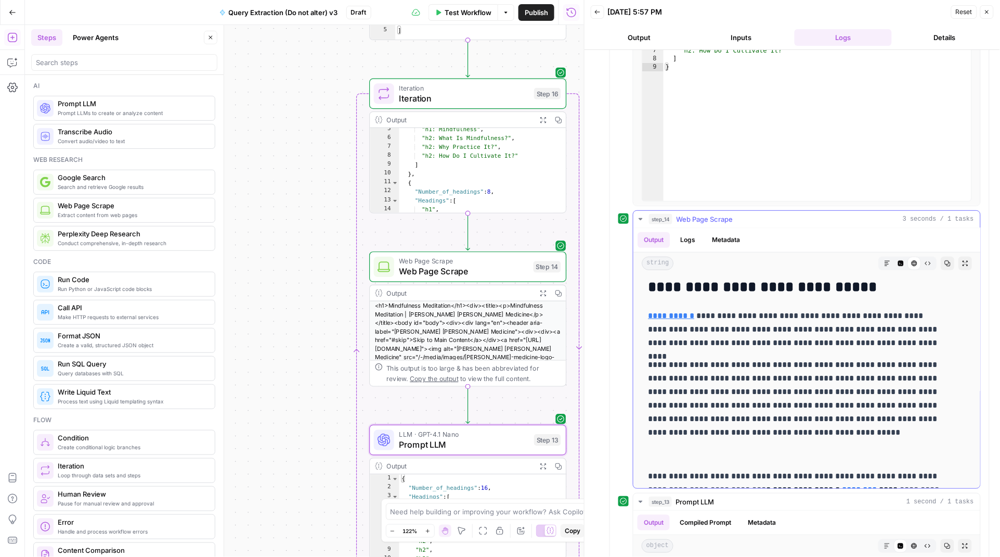
scroll to position [1541, 0]
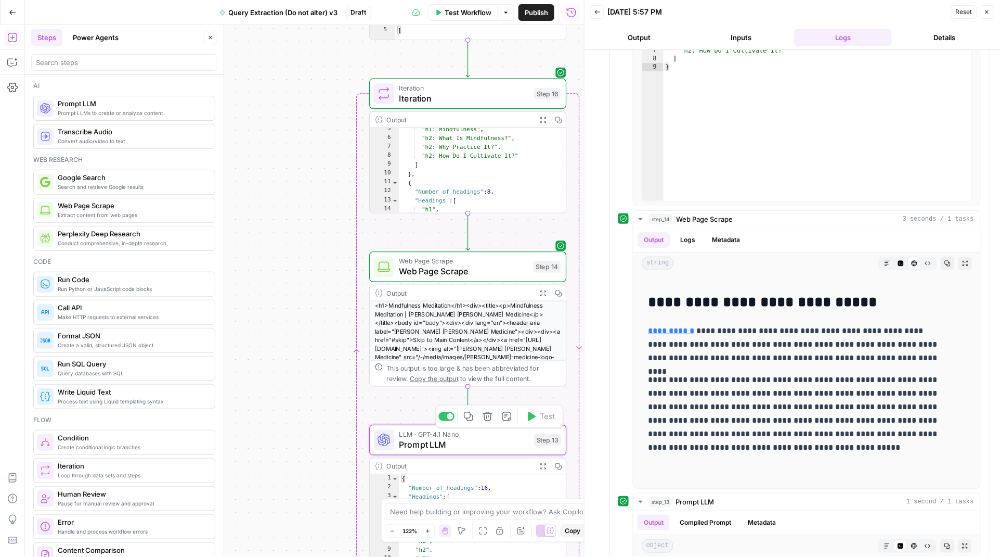
click at [468, 440] on span "Prompt LLM" at bounding box center [464, 444] width 130 height 12
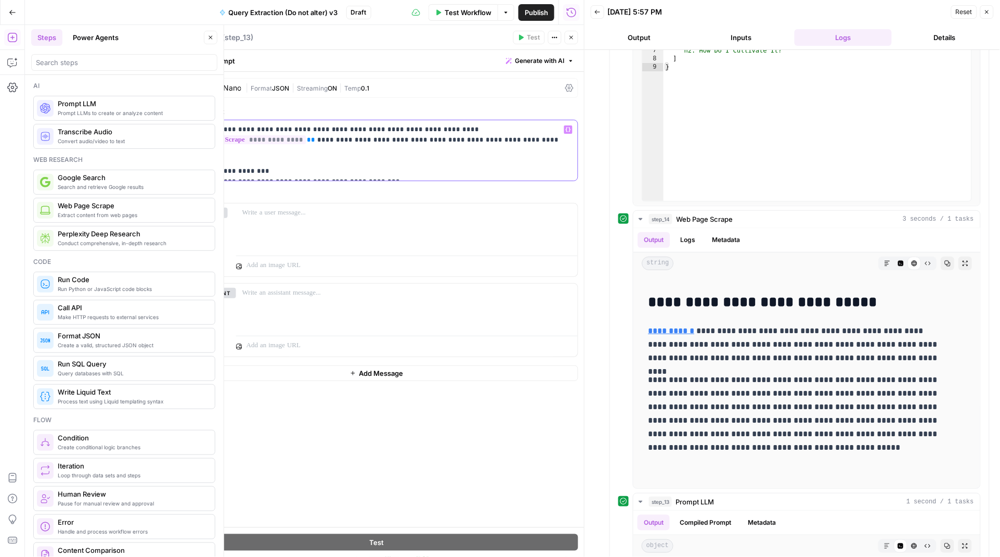
click at [340, 139] on p "**********" at bounding box center [376, 150] width 389 height 52
click at [253, 172] on p "**********" at bounding box center [376, 150] width 389 height 52
click at [386, 169] on p "**********" at bounding box center [376, 150] width 389 height 52
click at [385, 171] on p "**********" at bounding box center [376, 150] width 389 height 52
click at [569, 37] on icon "button" at bounding box center [572, 37] width 6 height 6
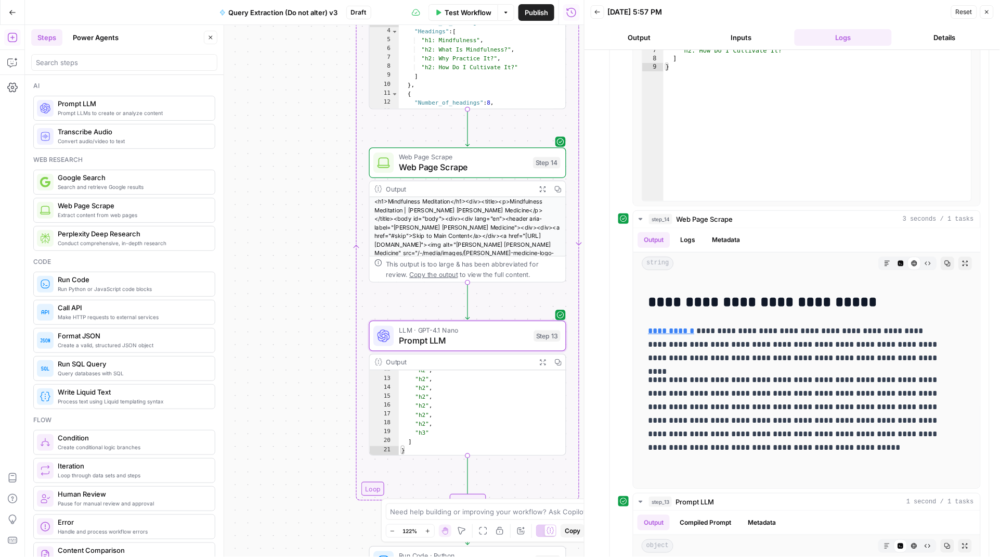
scroll to position [84, 0]
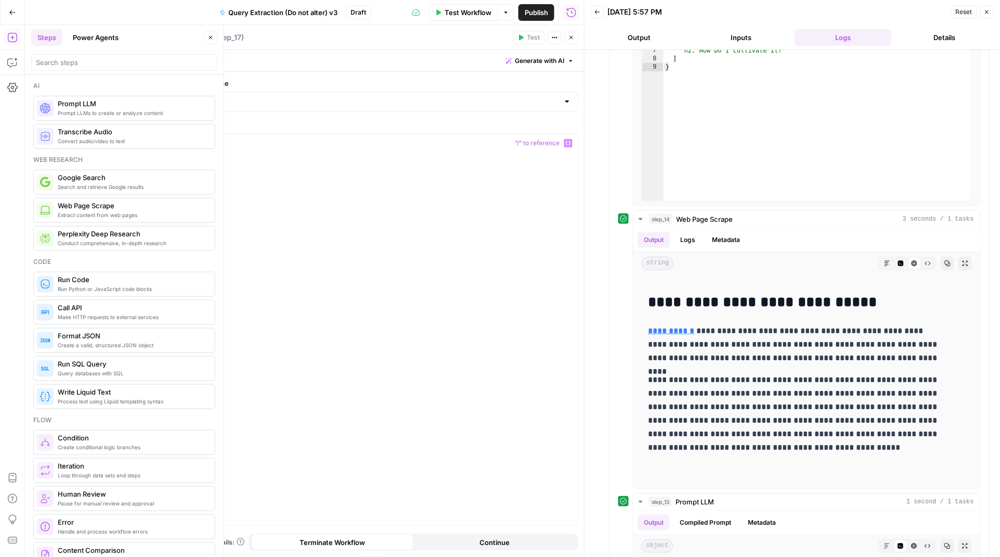
click at [317, 212] on div at bounding box center [387, 338] width 381 height 409
paste textarea "**********"
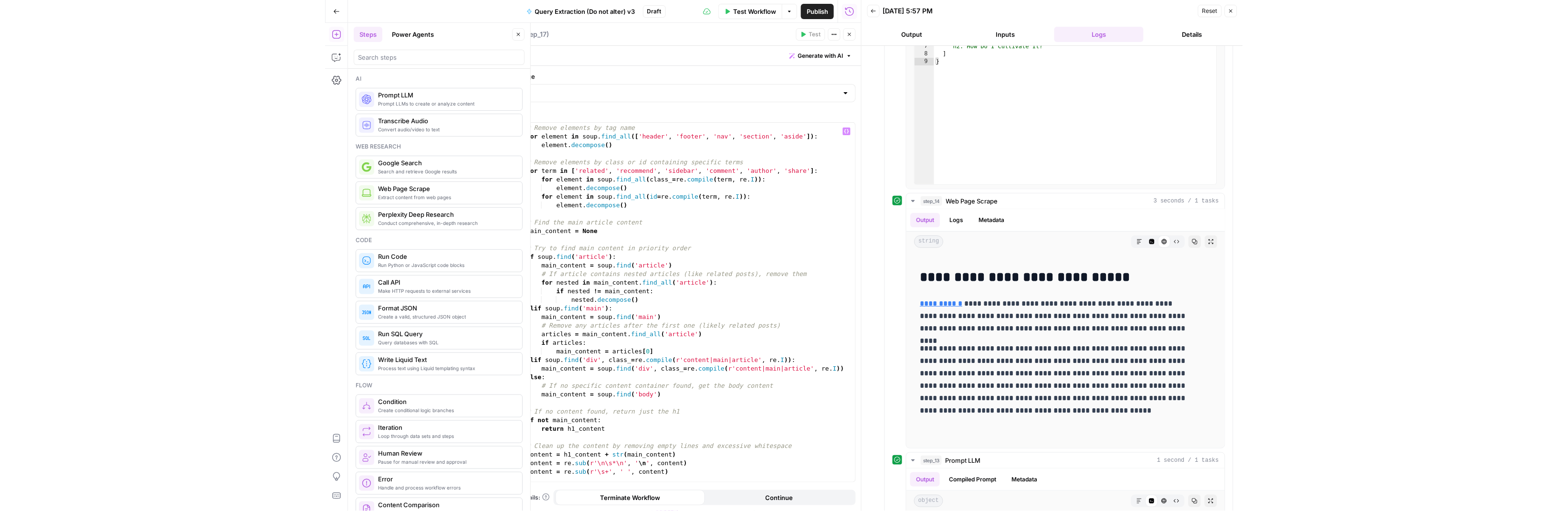
scroll to position [285, 0]
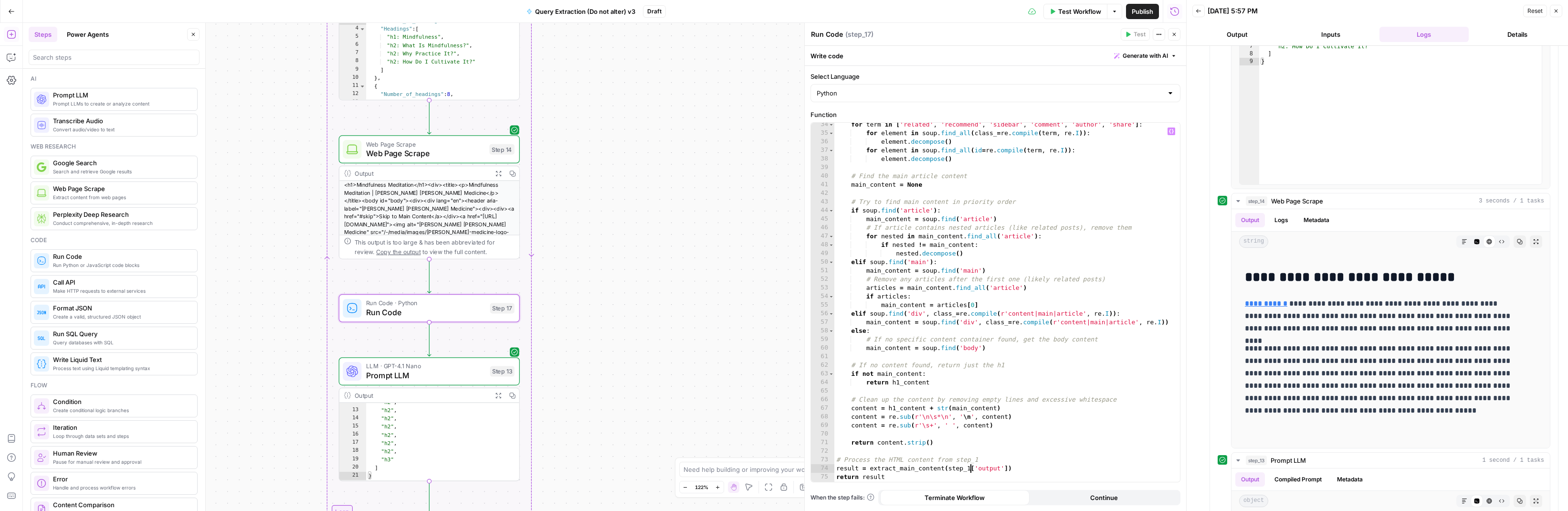
click at [917, 469] on div "for term in [ 'related' , 'recommend' , 'sidebar' , 'comment' , 'author' , 'sha…" at bounding box center [1002, 307] width 337 height 375
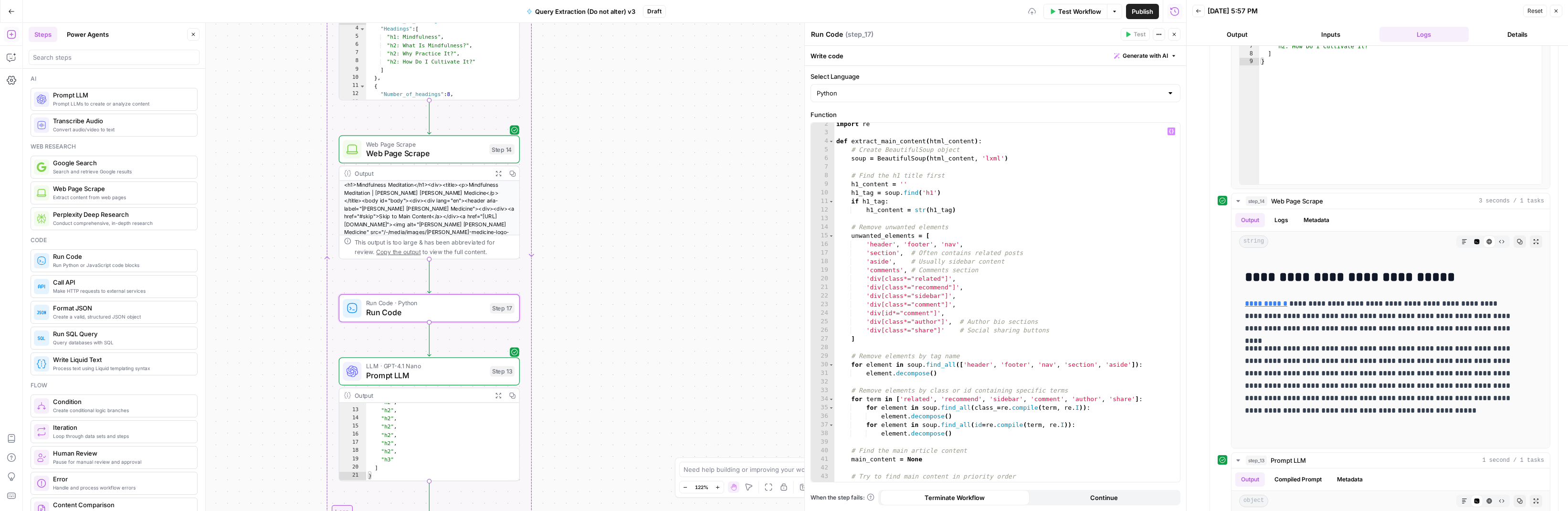
scroll to position [0, 0]
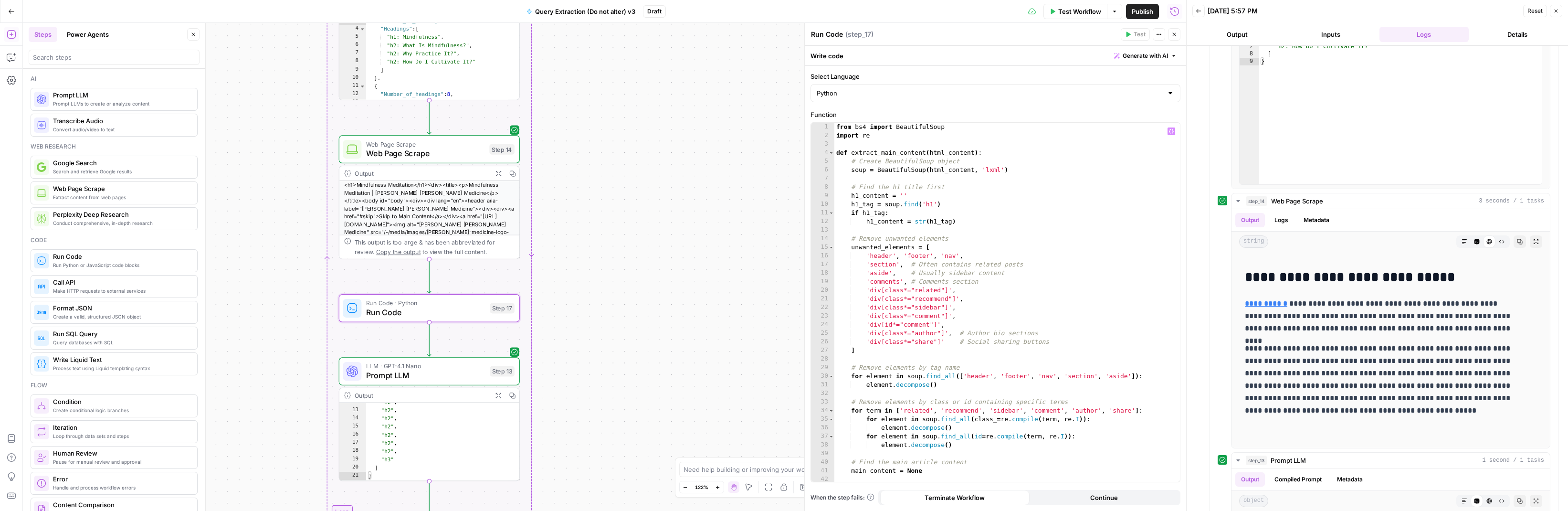
type textarea "**********"
click at [482, 364] on span "LLM · GPT-4.1 Nano" at bounding box center [426, 366] width 119 height 9
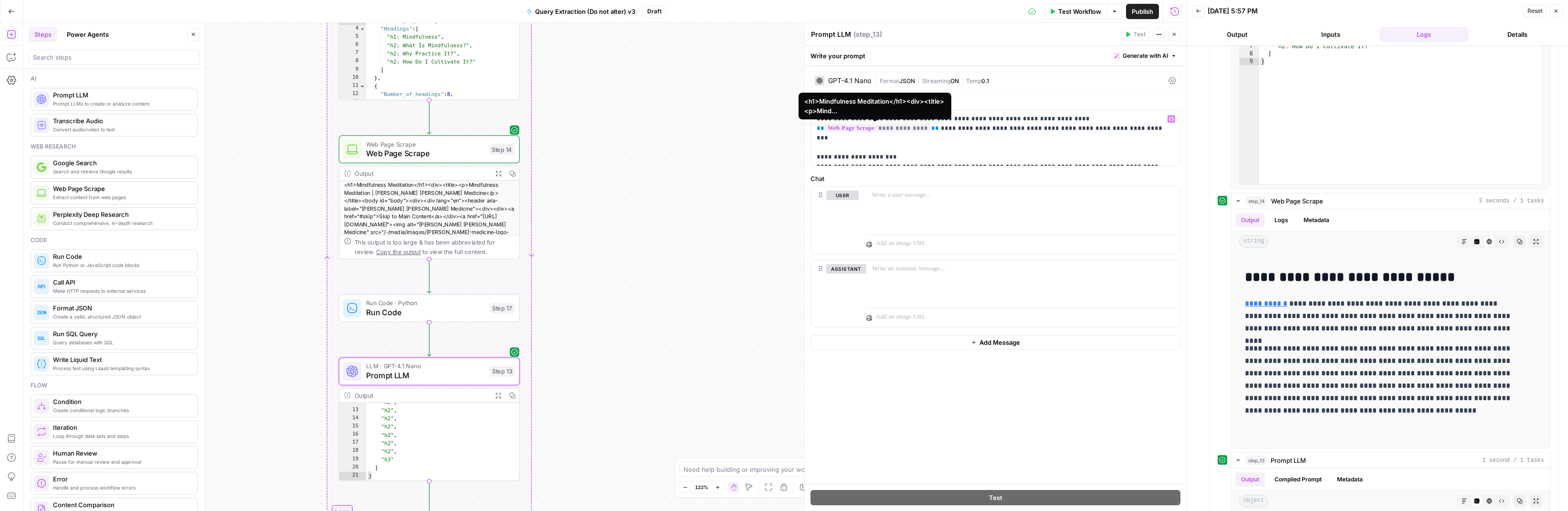
click at [885, 129] on span "**********" at bounding box center [877, 128] width 106 height 8
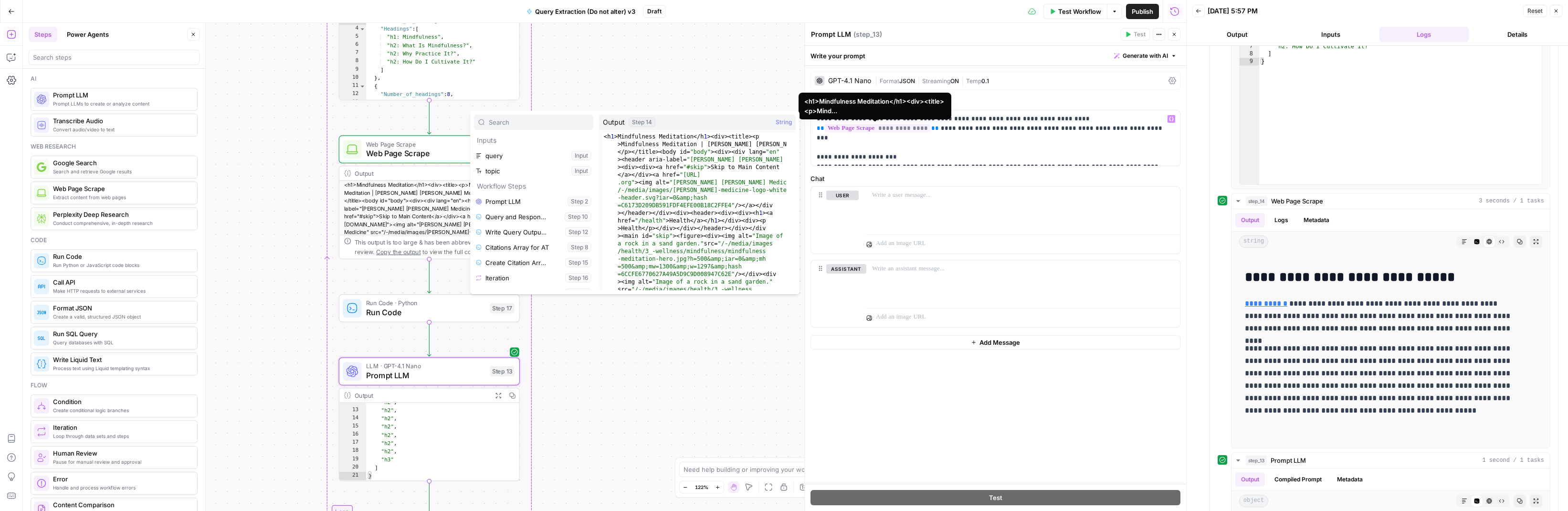
scroll to position [97, 0]
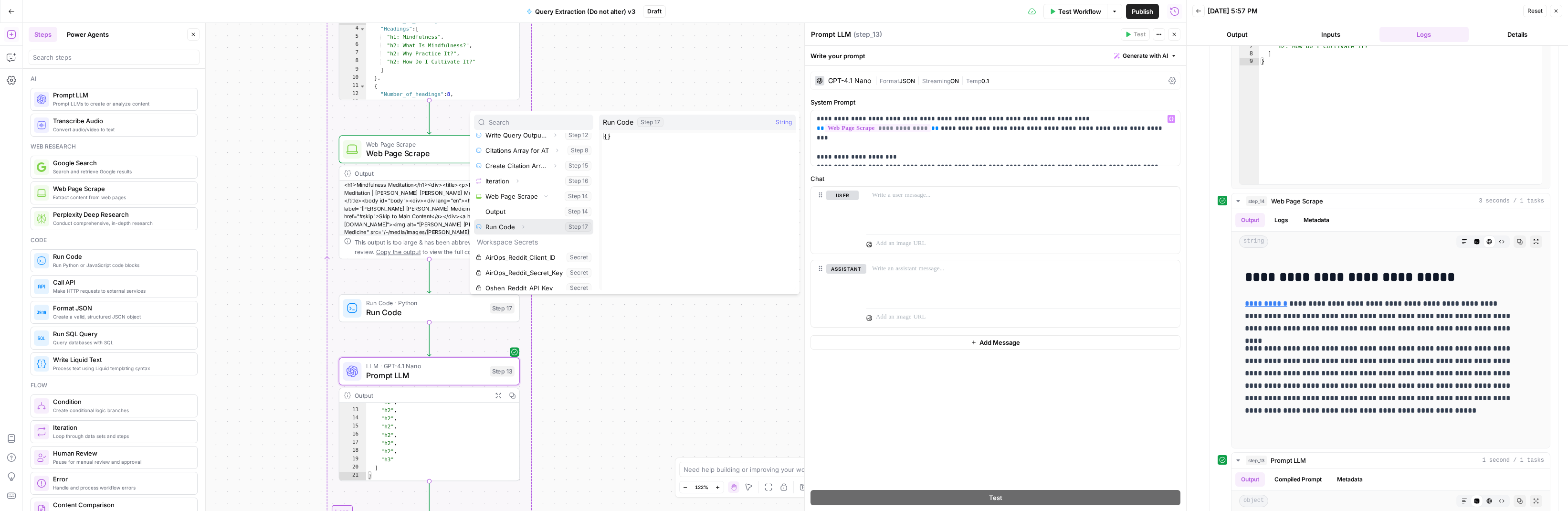
click at [524, 225] on icon "button" at bounding box center [523, 227] width 6 height 6
click at [503, 242] on button "Select variable Output" at bounding box center [539, 241] width 110 height 16
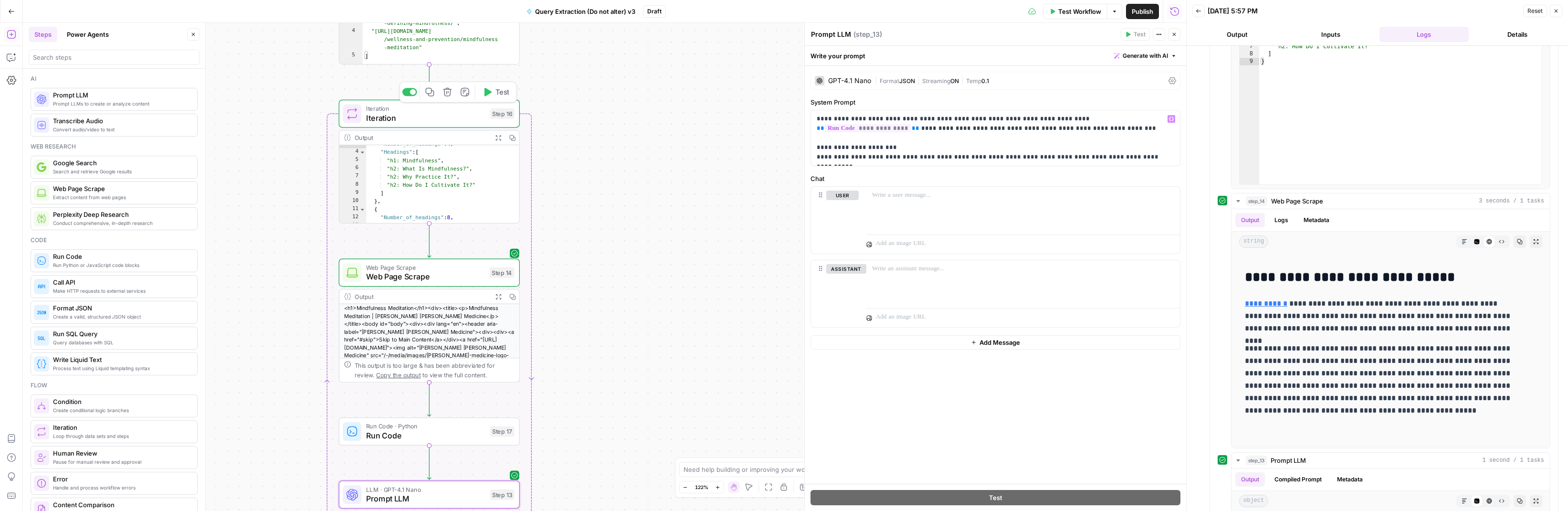
click at [495, 92] on span "Test" at bounding box center [502, 92] width 14 height 10
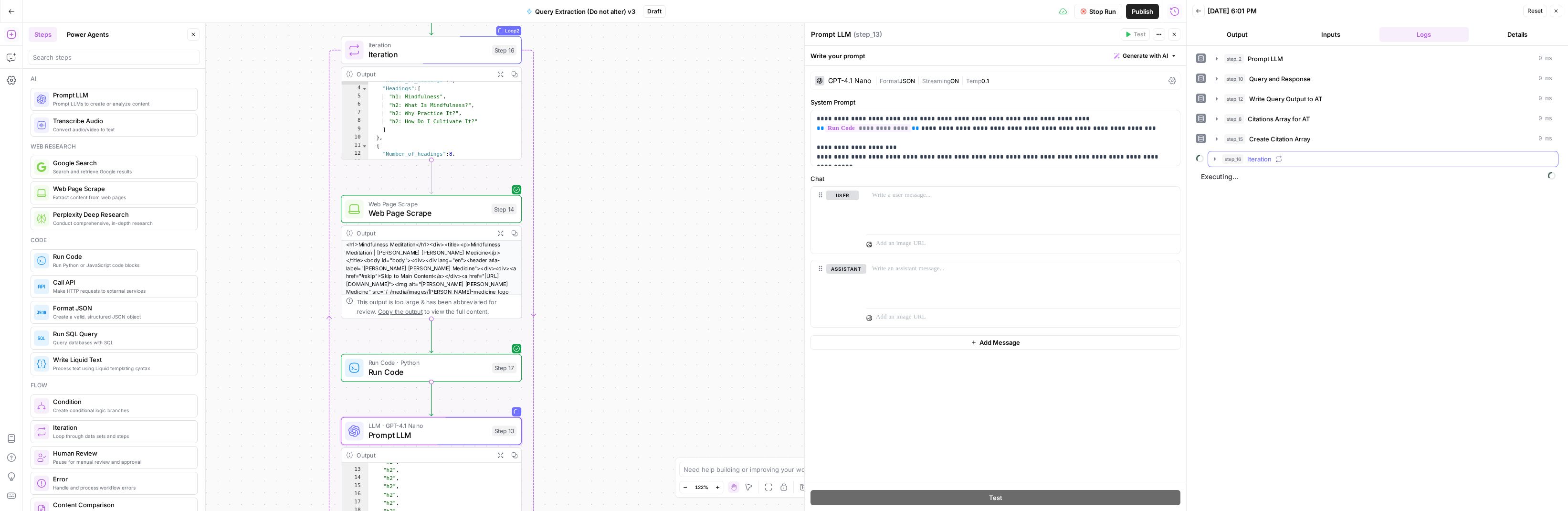
click at [917, 161] on icon "button" at bounding box center [1215, 159] width 7 height 7
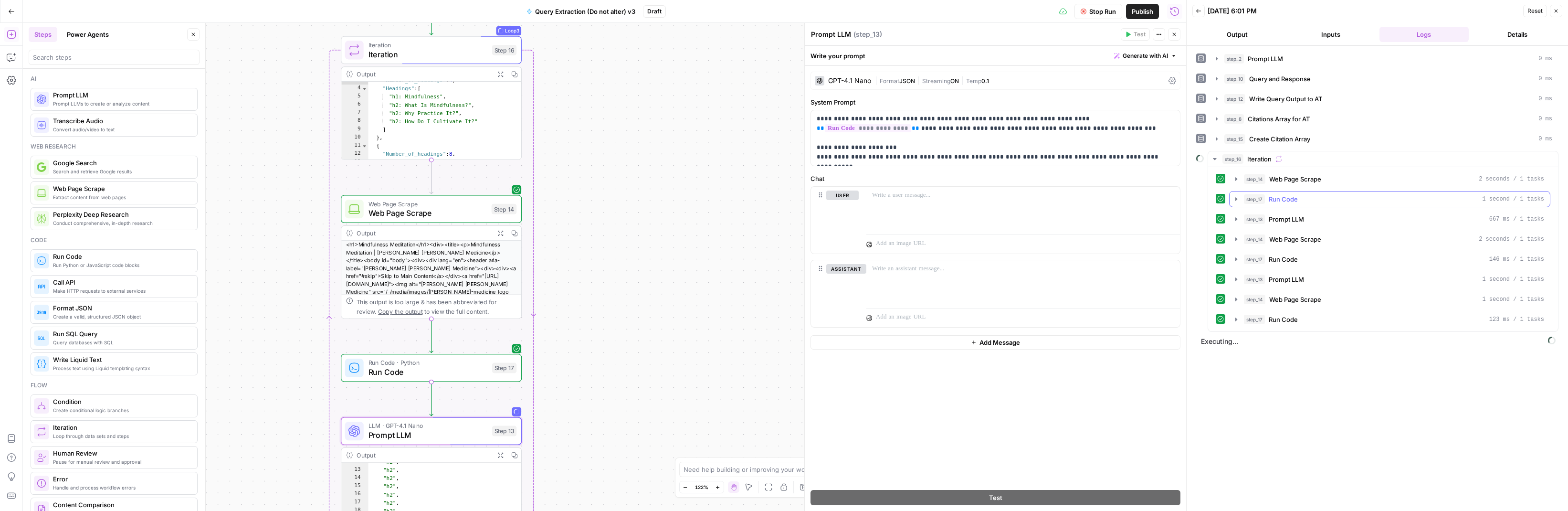
click at [917, 202] on icon "button" at bounding box center [1236, 199] width 7 height 7
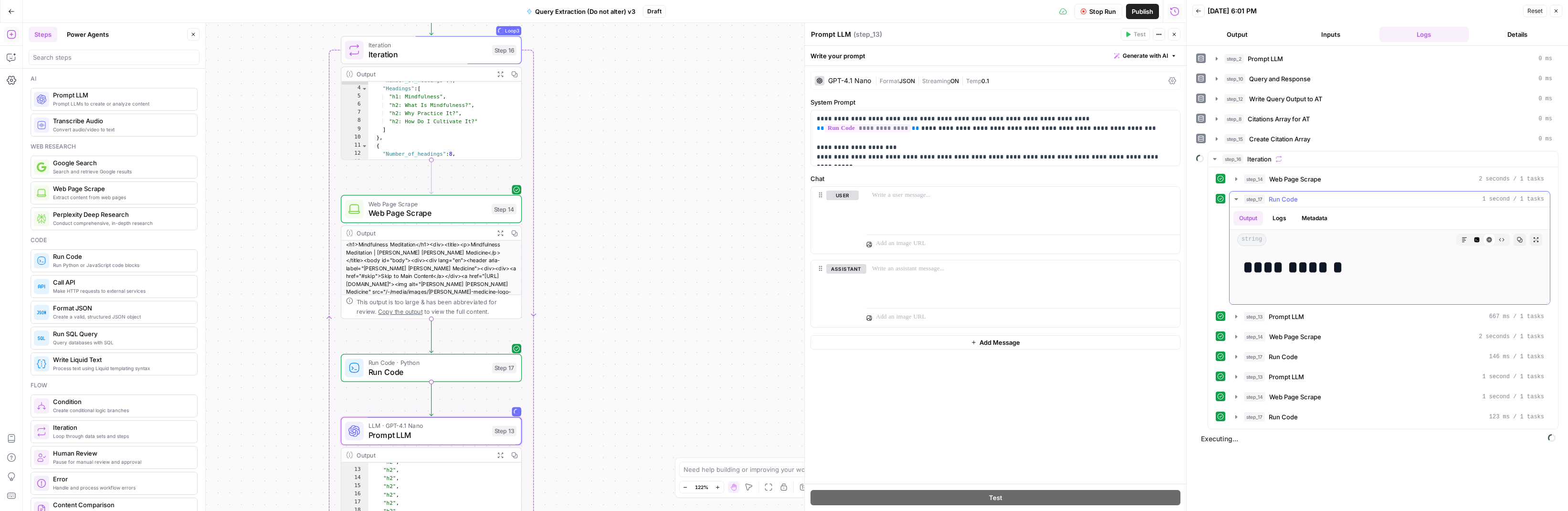
click at [917, 201] on icon "button" at bounding box center [1236, 199] width 7 height 7
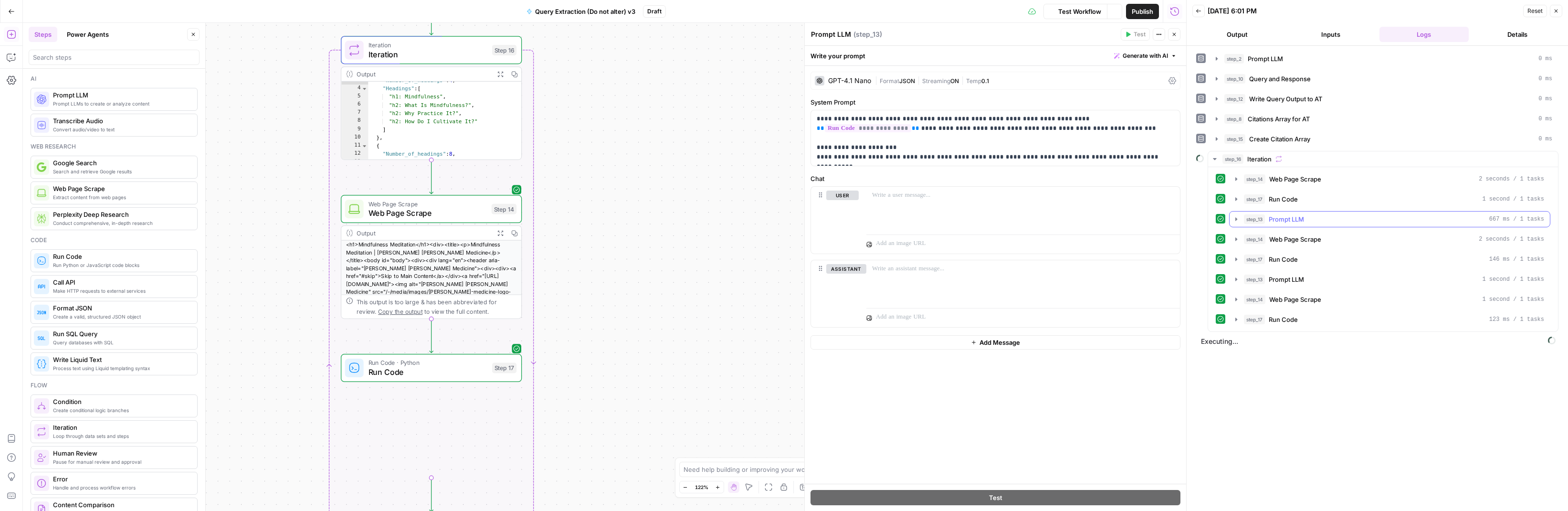
scroll to position [117, 0]
click at [917, 223] on div "step_14 Web Page Scrape 2 seconds / 1 tasks step_17 Run Code 1 second / 1 tasks…" at bounding box center [1382, 249] width 350 height 164
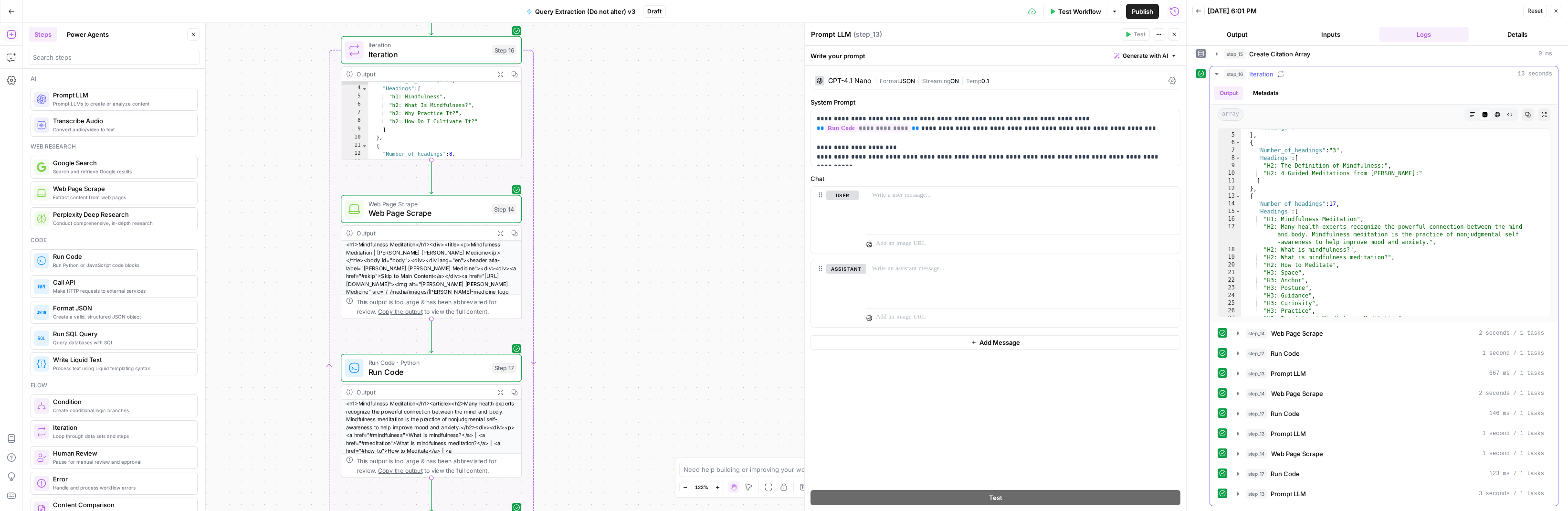
scroll to position [27, 0]
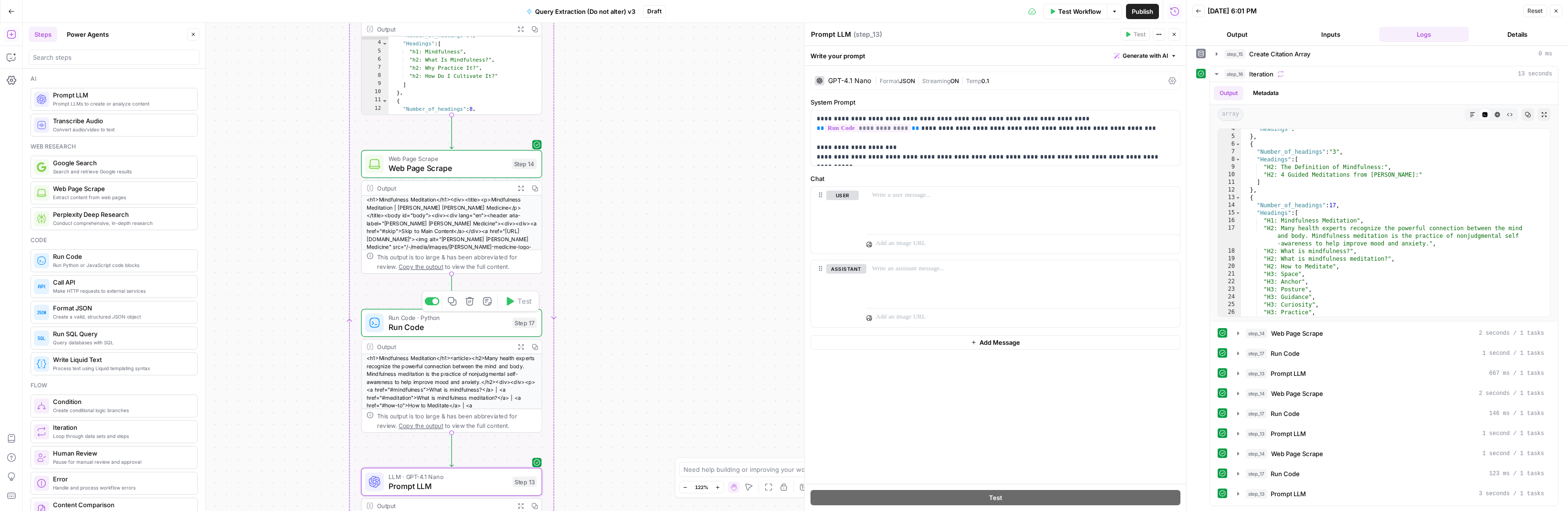
click at [412, 326] on span "Run Code" at bounding box center [448, 327] width 119 height 11
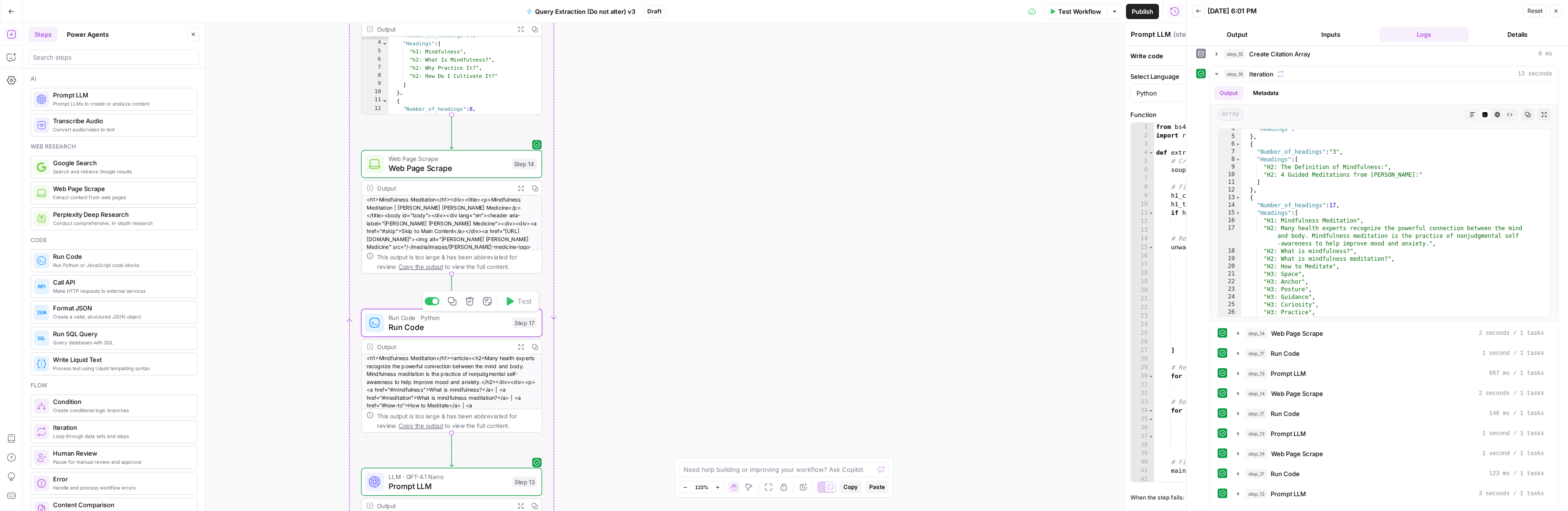
type textarea "Run Code"
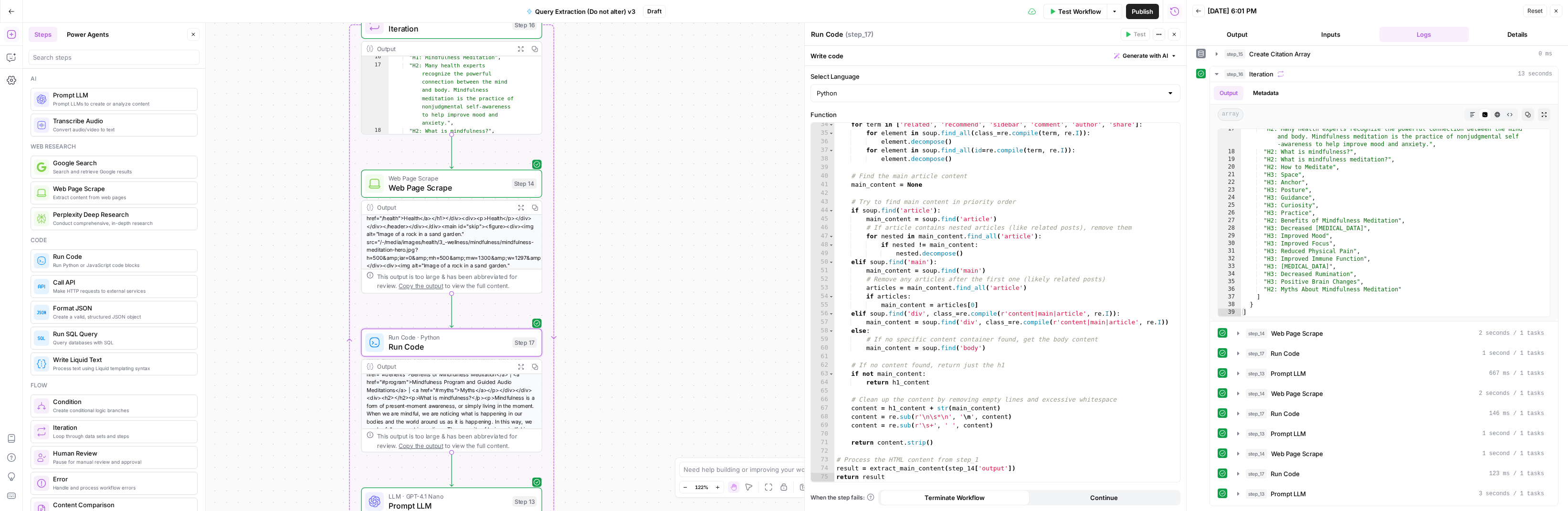
scroll to position [99, 0]
click at [430, 318] on div at bounding box center [432, 320] width 15 height 8
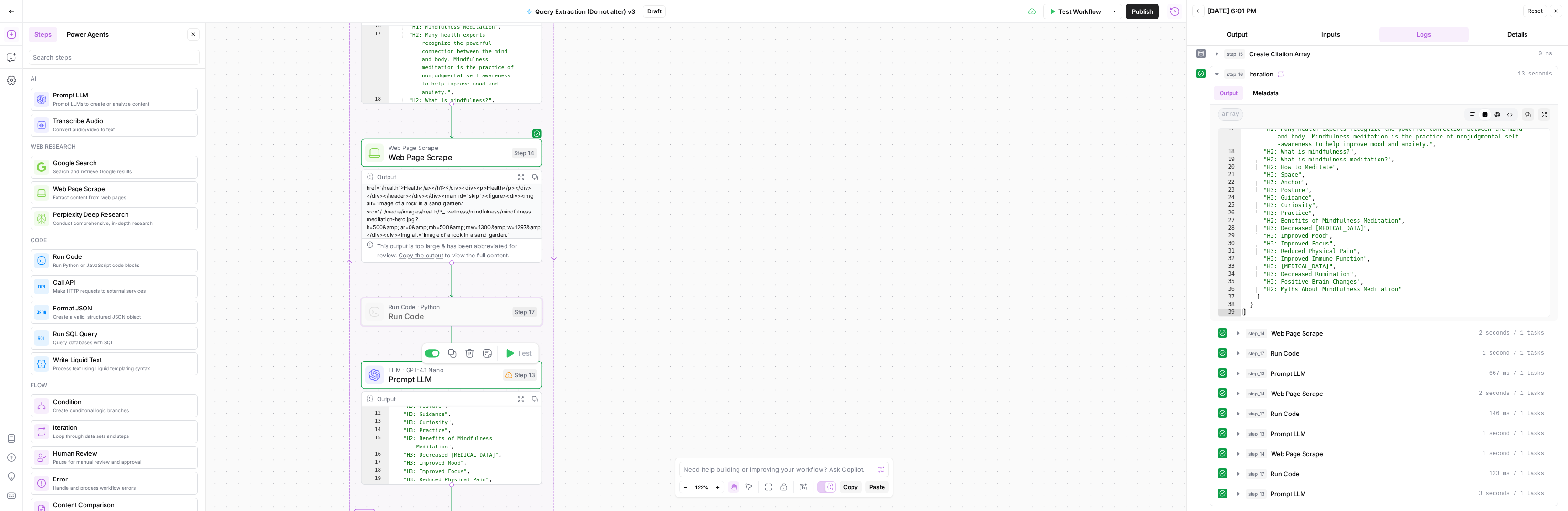
click at [455, 380] on span "Prompt LLM" at bounding box center [443, 378] width 110 height 11
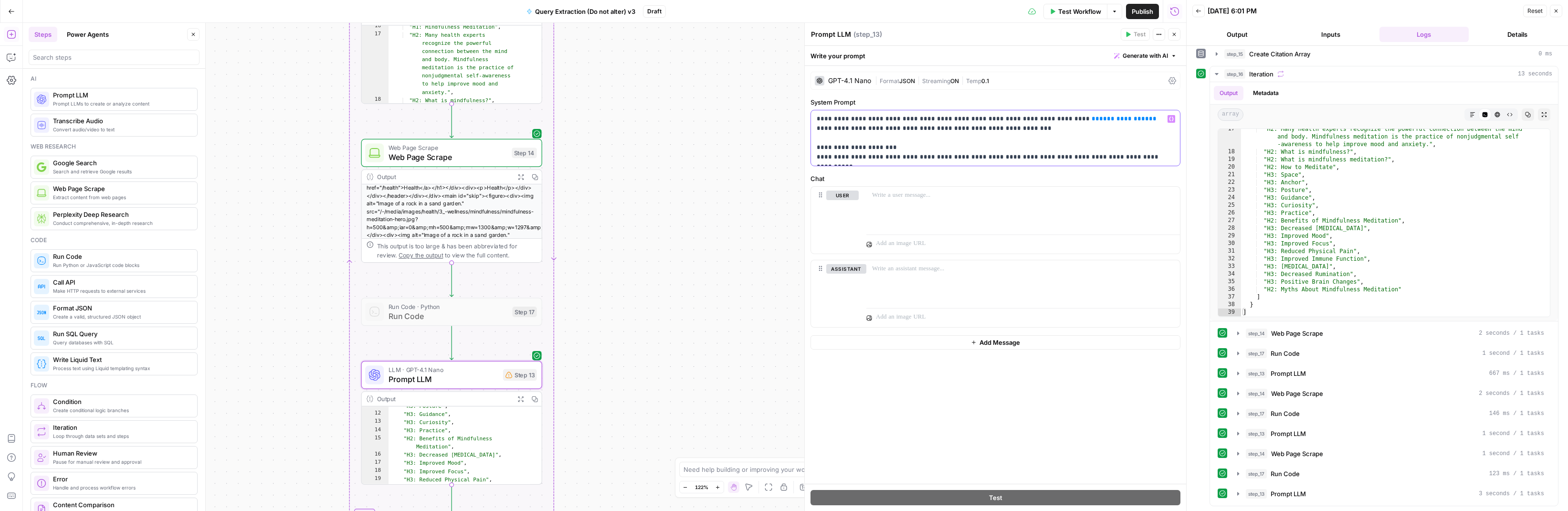
click at [917, 118] on span "**********" at bounding box center [1124, 118] width 50 height 6
drag, startPoint x: 1024, startPoint y: 139, endPoint x: 1044, endPoint y: 133, distance: 20.9
click at [917, 138] on p "**********" at bounding box center [995, 138] width 357 height 48
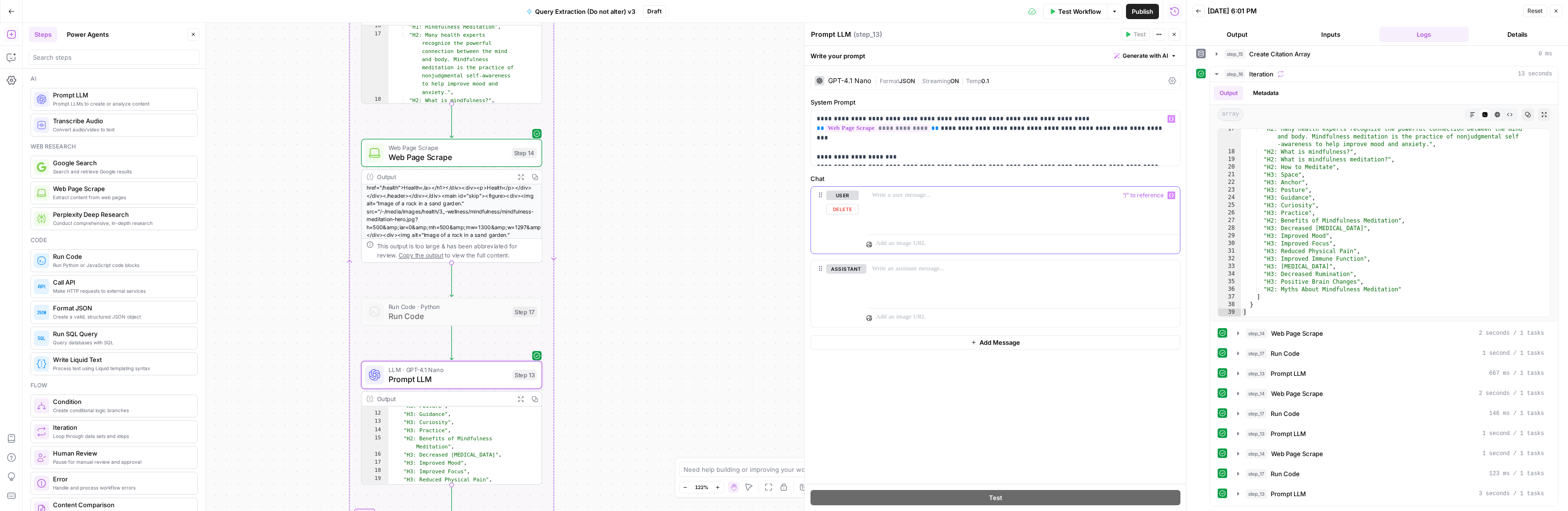
click at [917, 210] on div at bounding box center [1023, 208] width 314 height 44
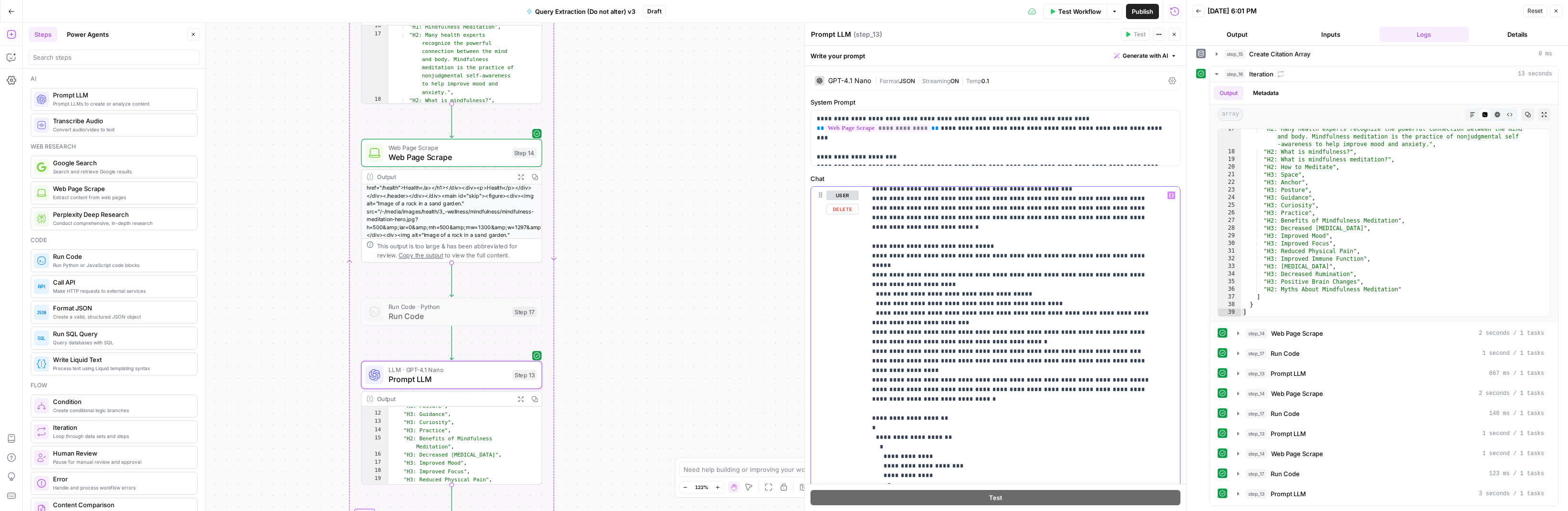
scroll to position [159, 0]
click at [917, 257] on p "**********" at bounding box center [1013, 366] width 284 height 668
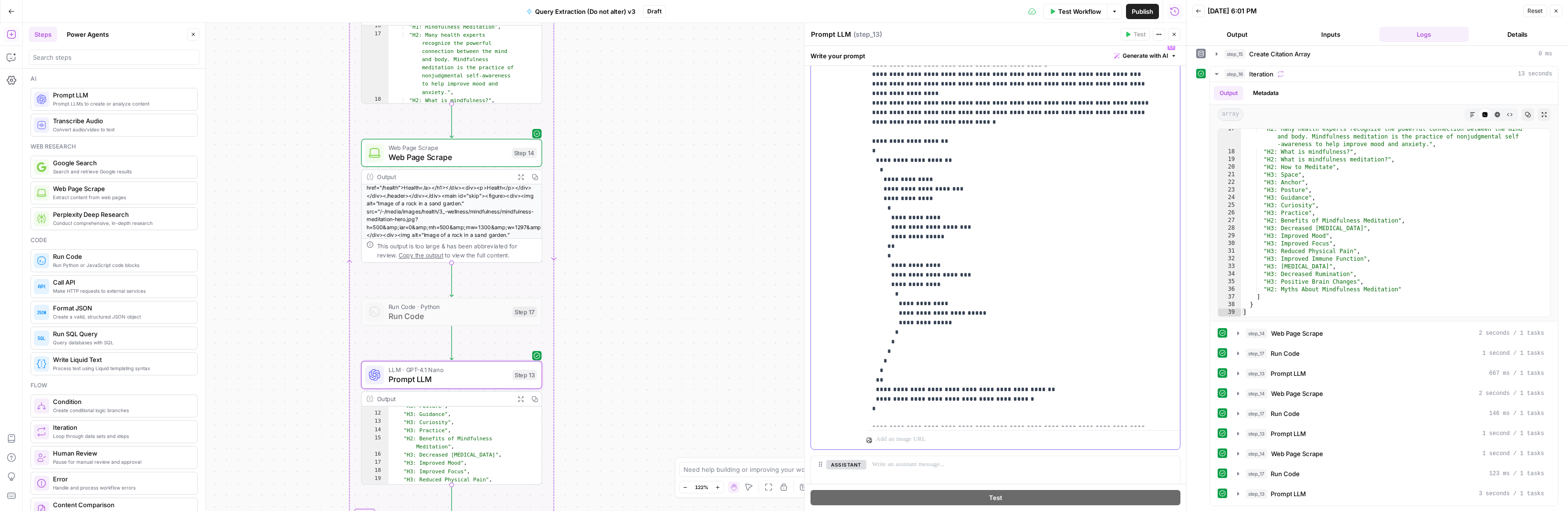
scroll to position [163, 0]
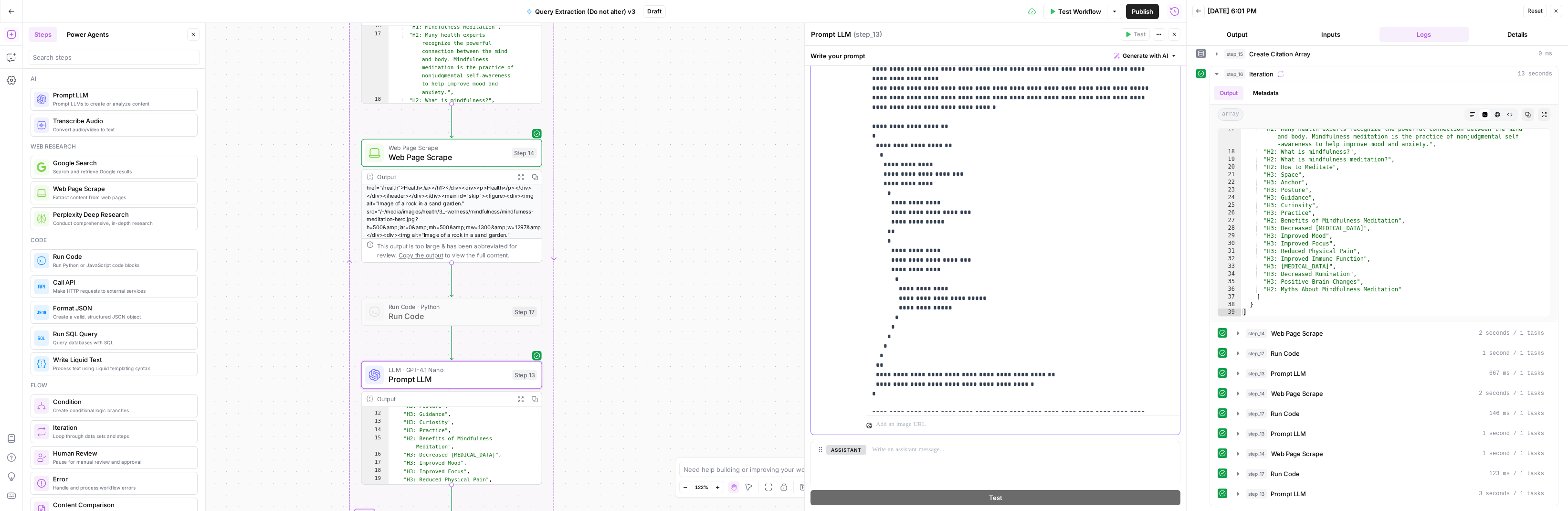
drag, startPoint x: 1022, startPoint y: 348, endPoint x: 874, endPoint y: 329, distance: 149.2
click at [876, 329] on p "**********" at bounding box center [1013, 74] width 284 height 668
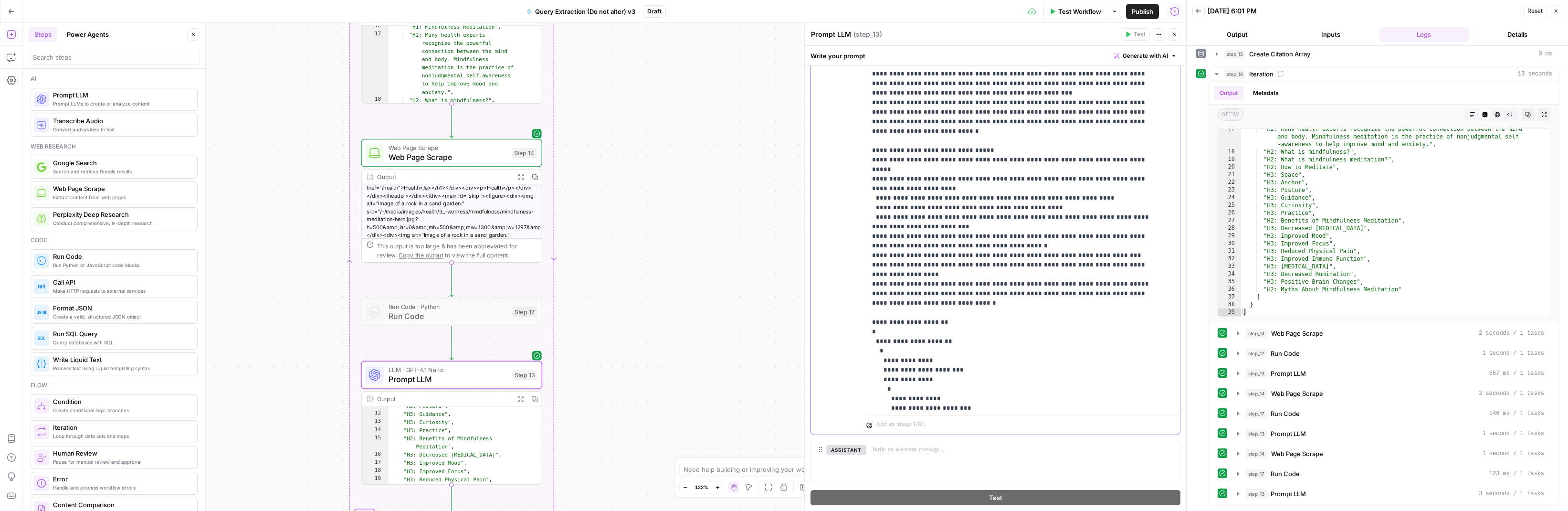
scroll to position [75, 0]
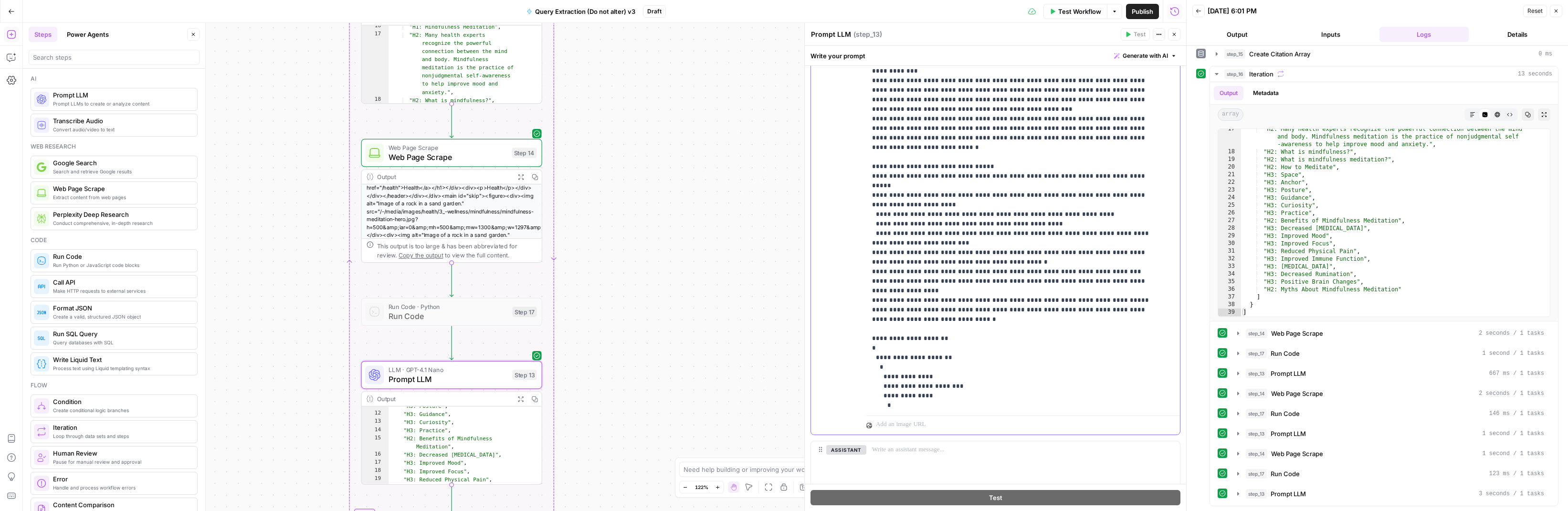
click at [917, 277] on p "**********" at bounding box center [1013, 275] width 284 height 649
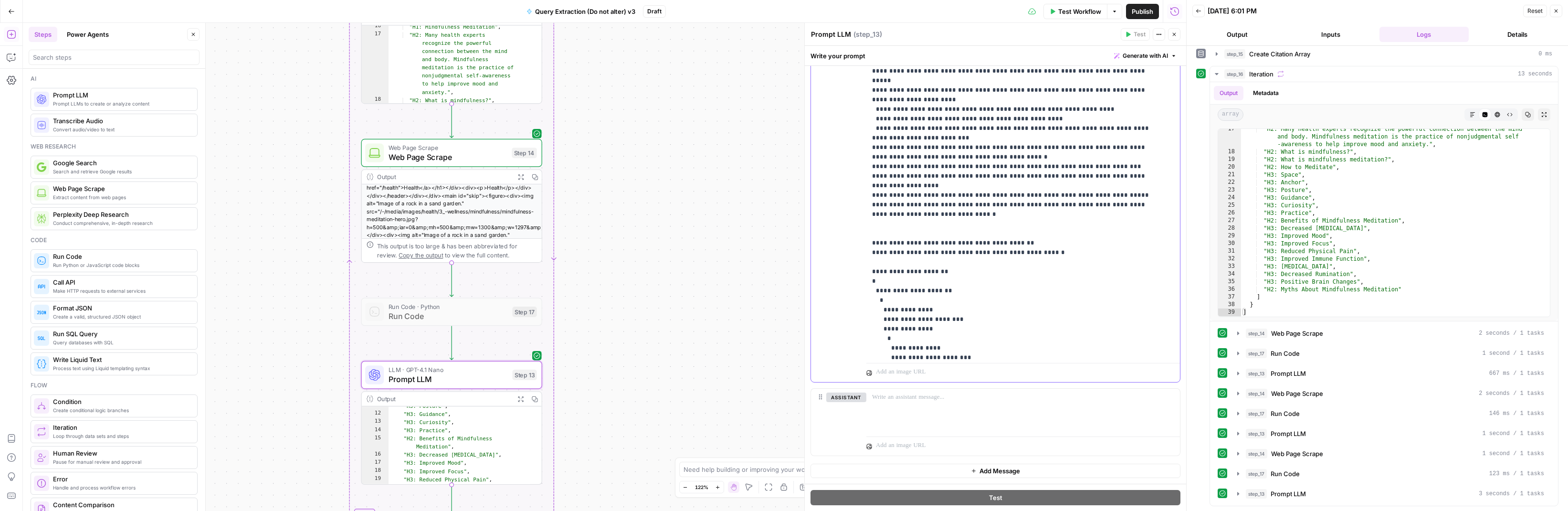
scroll to position [130, 0]
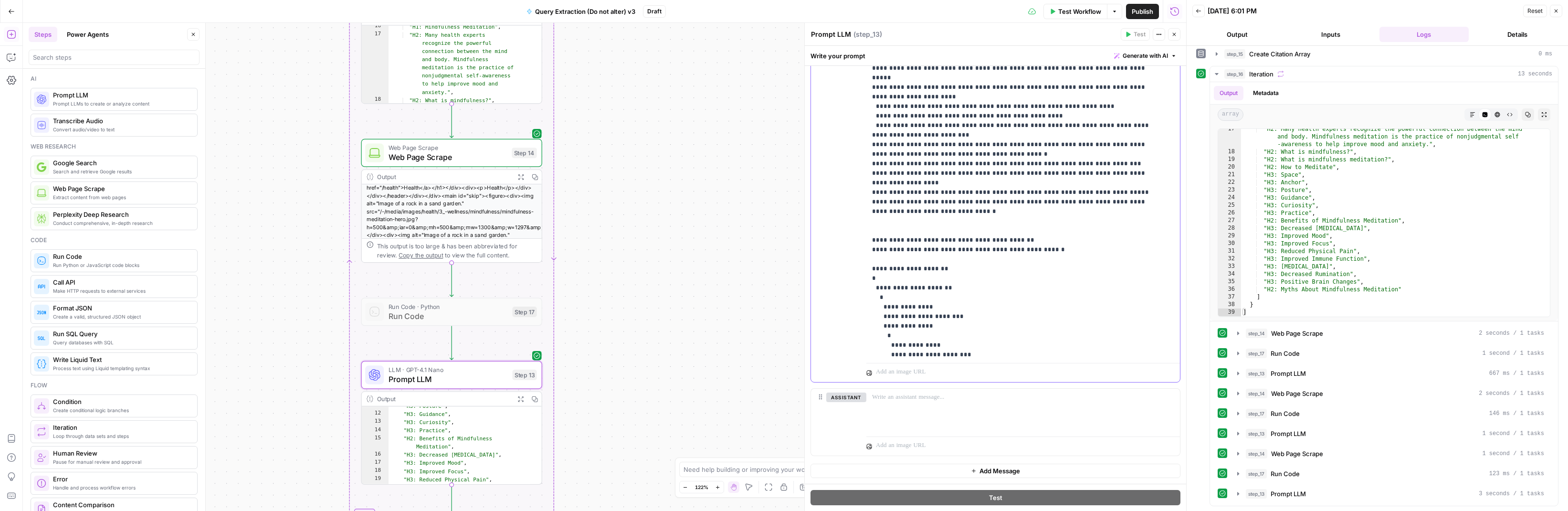
click at [917, 211] on p "**********" at bounding box center [1013, 187] width 284 height 687
click at [917, 212] on p "**********" at bounding box center [1013, 187] width 284 height 687
drag, startPoint x: 1039, startPoint y: 210, endPoint x: 1050, endPoint y: 208, distance: 11.2
click at [917, 209] on p "**********" at bounding box center [1013, 187] width 284 height 687
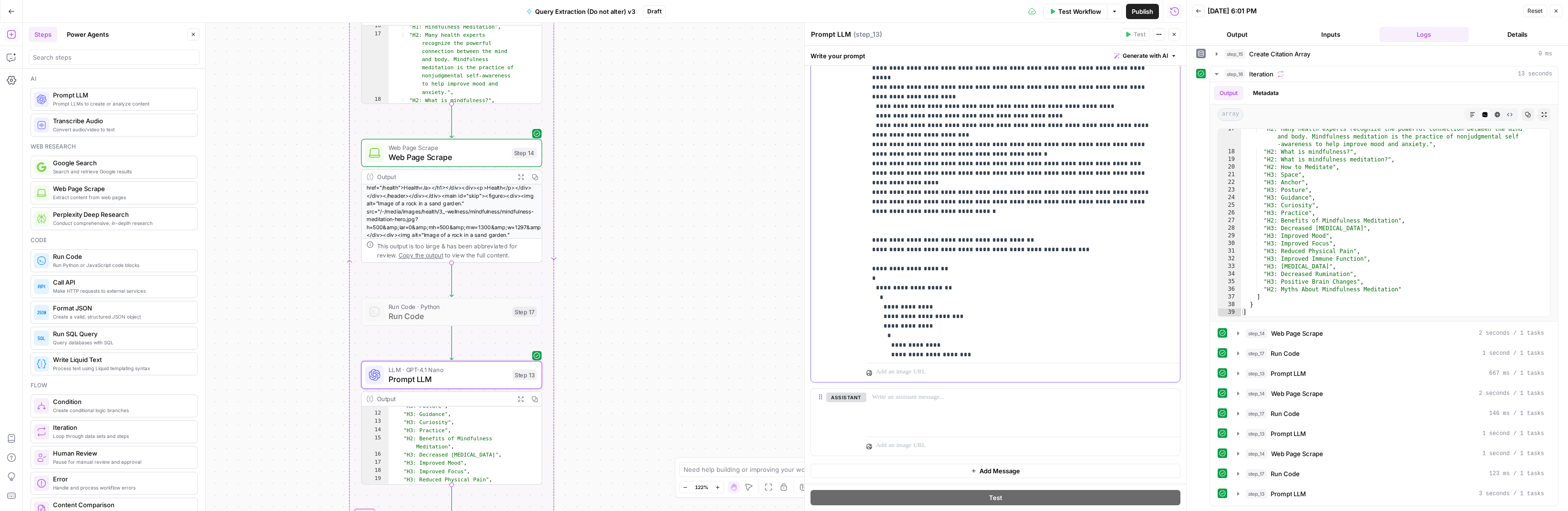
click at [917, 208] on p "**********" at bounding box center [1013, 187] width 284 height 687
drag, startPoint x: 962, startPoint y: 220, endPoint x: 1040, endPoint y: 220, distance: 78.0
click at [917, 220] on p "**********" at bounding box center [1013, 192] width 284 height 696
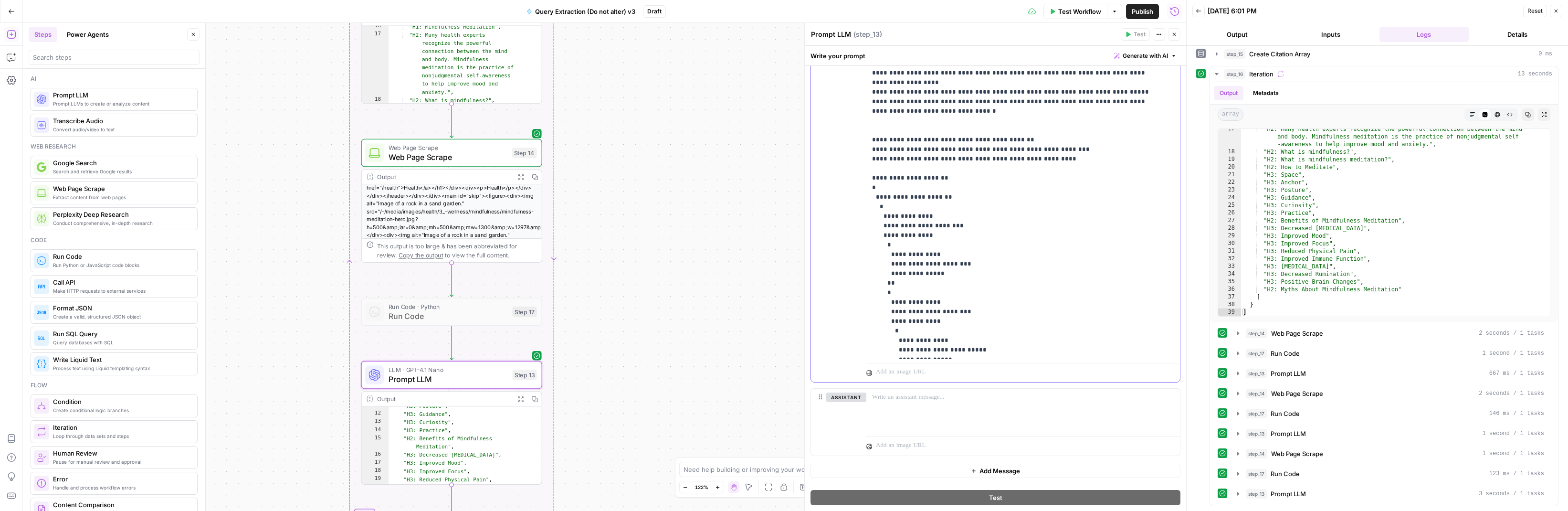
scroll to position [237, 0]
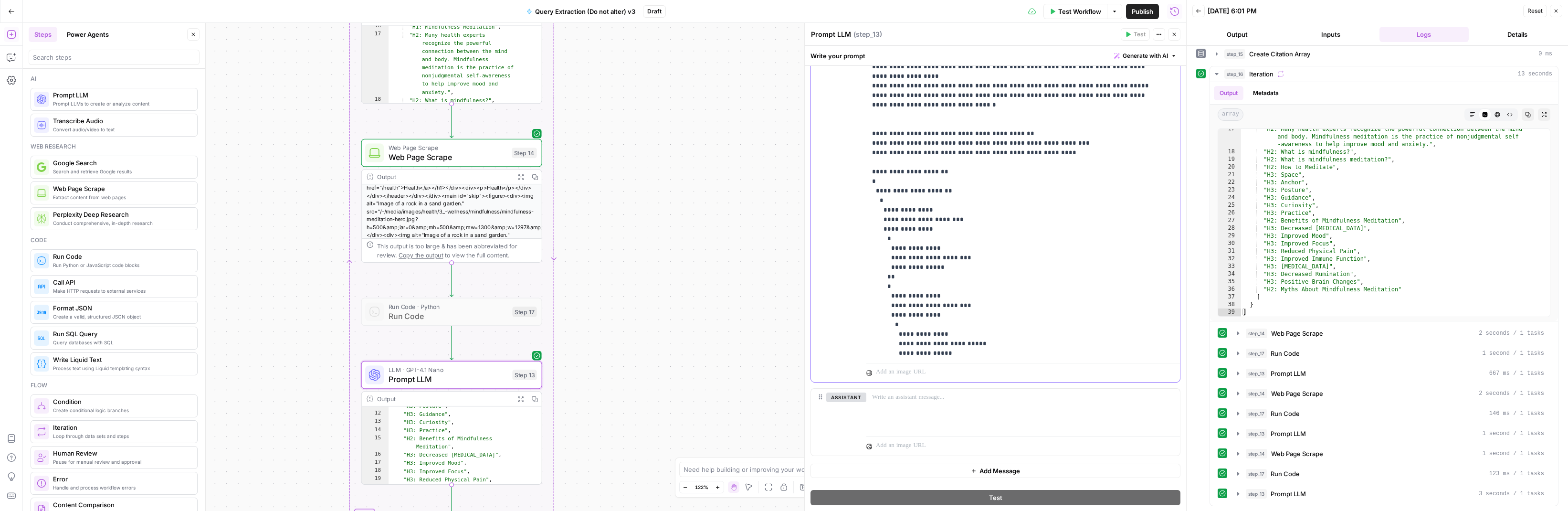
drag, startPoint x: 920, startPoint y: 230, endPoint x: 895, endPoint y: 229, distance: 25.0
click at [895, 229] on p "**********" at bounding box center [1013, 85] width 284 height 696
click at [907, 275] on p "**********" at bounding box center [1013, 85] width 284 height 696
click at [908, 314] on p "**********" at bounding box center [1013, 85] width 284 height 696
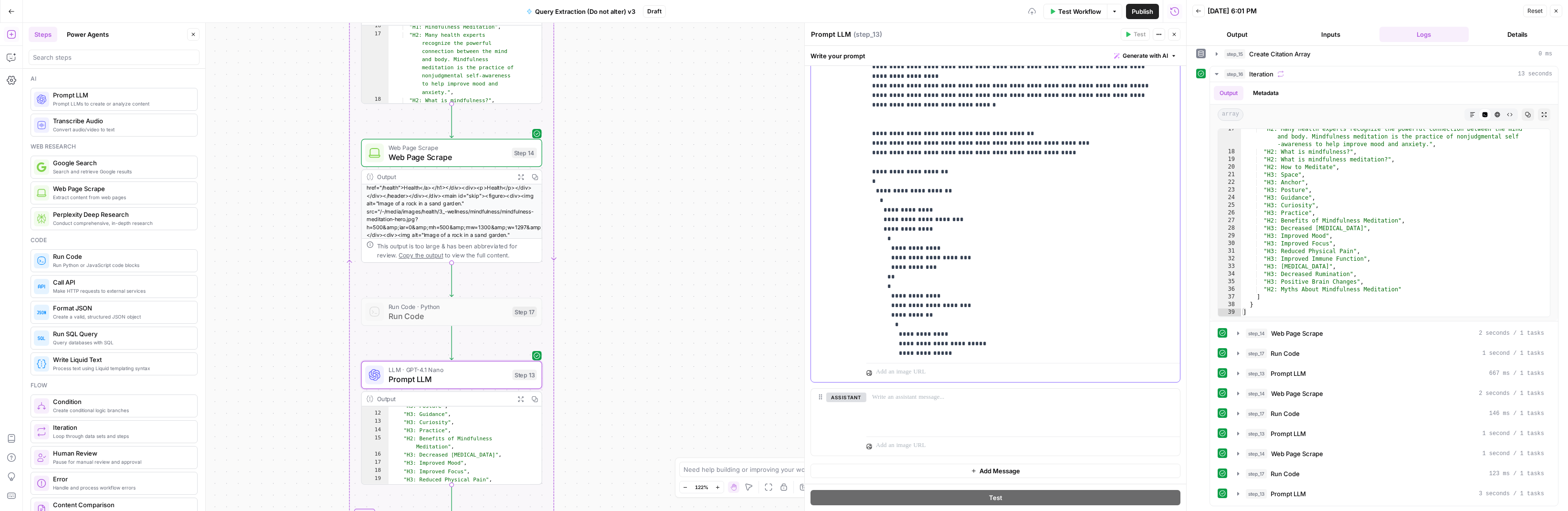
click at [908, 314] on p "**********" at bounding box center [1013, 85] width 284 height 696
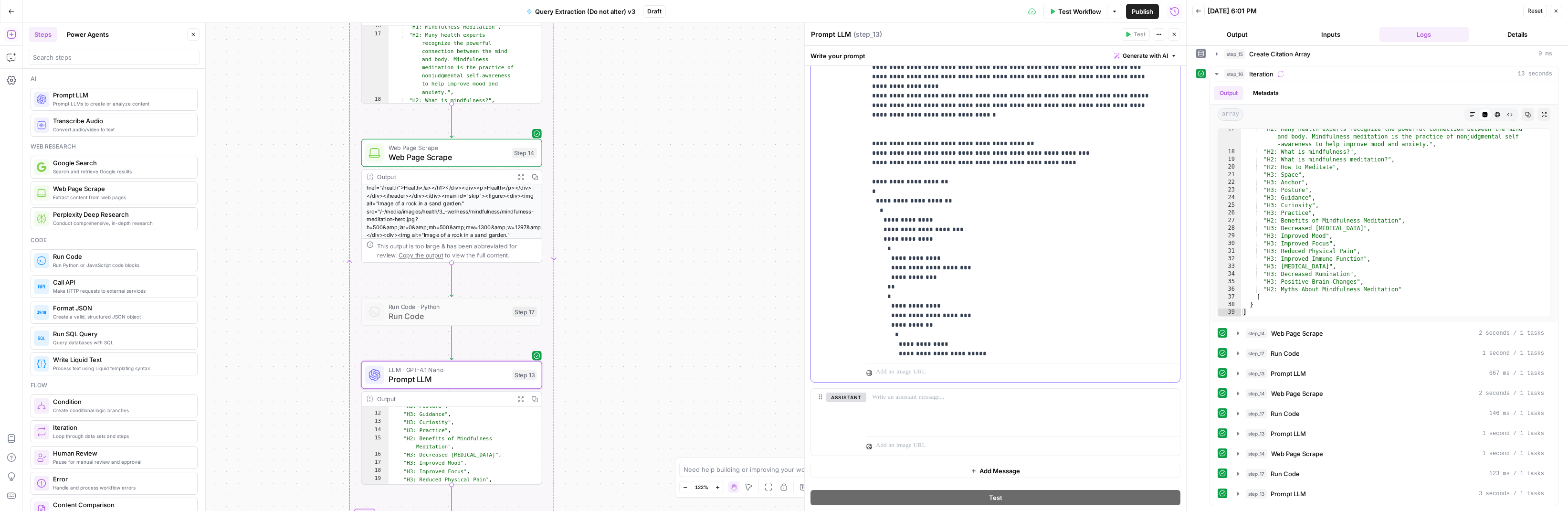
scroll to position [228, 0]
click at [886, 123] on p "**********" at bounding box center [1013, 94] width 284 height 696
click at [879, 133] on p "**********" at bounding box center [1013, 100] width 284 height 706
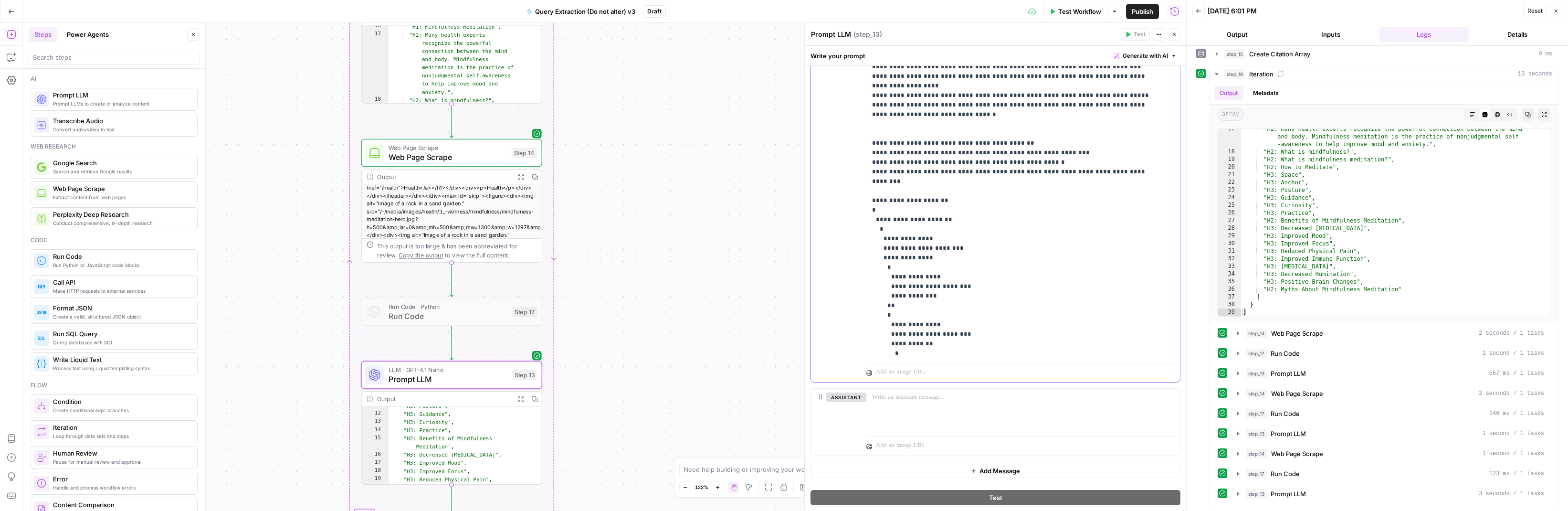
drag, startPoint x: 1028, startPoint y: 134, endPoint x: 1126, endPoint y: 137, distance: 98.0
click at [917, 137] on p "**********" at bounding box center [1013, 100] width 284 height 706
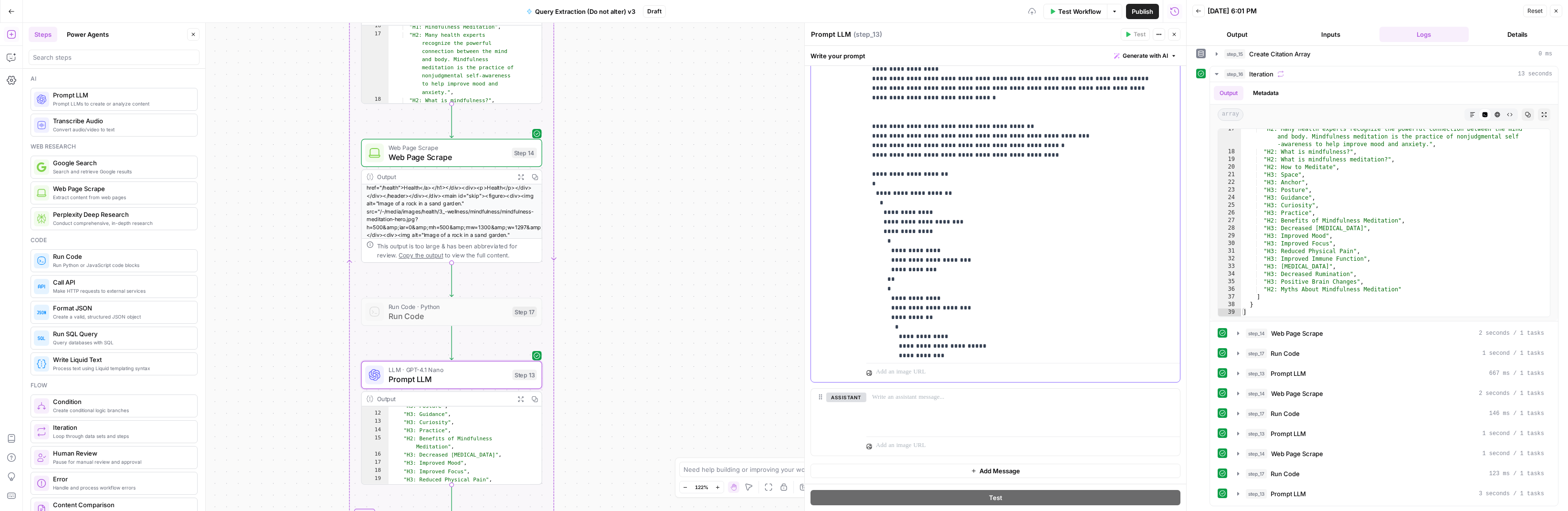
scroll to position [246, 0]
click at [890, 144] on p "**********" at bounding box center [1013, 82] width 284 height 706
click at [13, 57] on icon "button" at bounding box center [11, 57] width 9 height 9
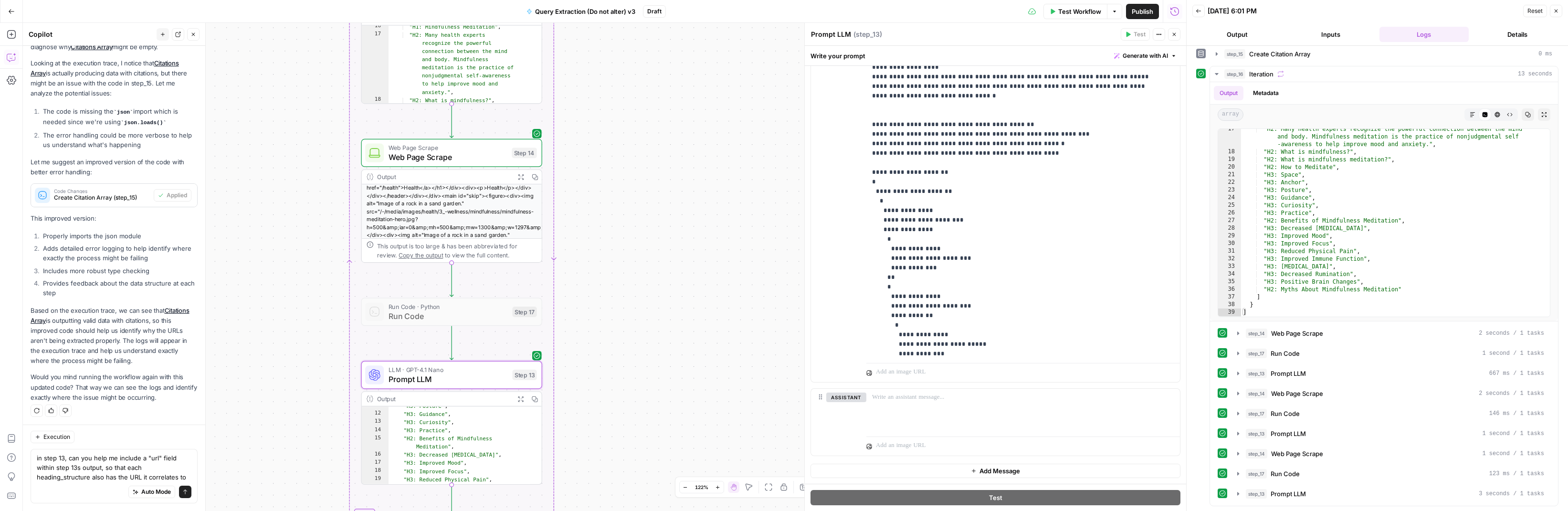
scroll to position [395, 0]
type textarea "in step 13, can you help me include a "url" field within step 13s output, so th…"
click at [183, 489] on span "submit" at bounding box center [185, 492] width 6 height 6
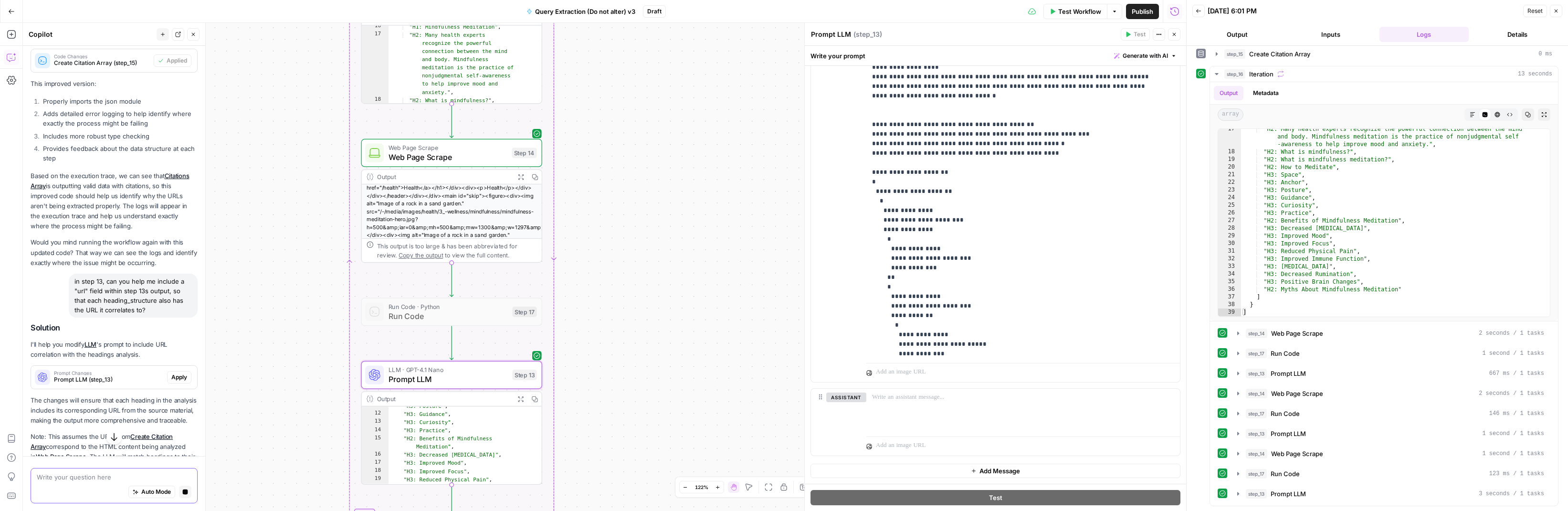
scroll to position [520, 0]
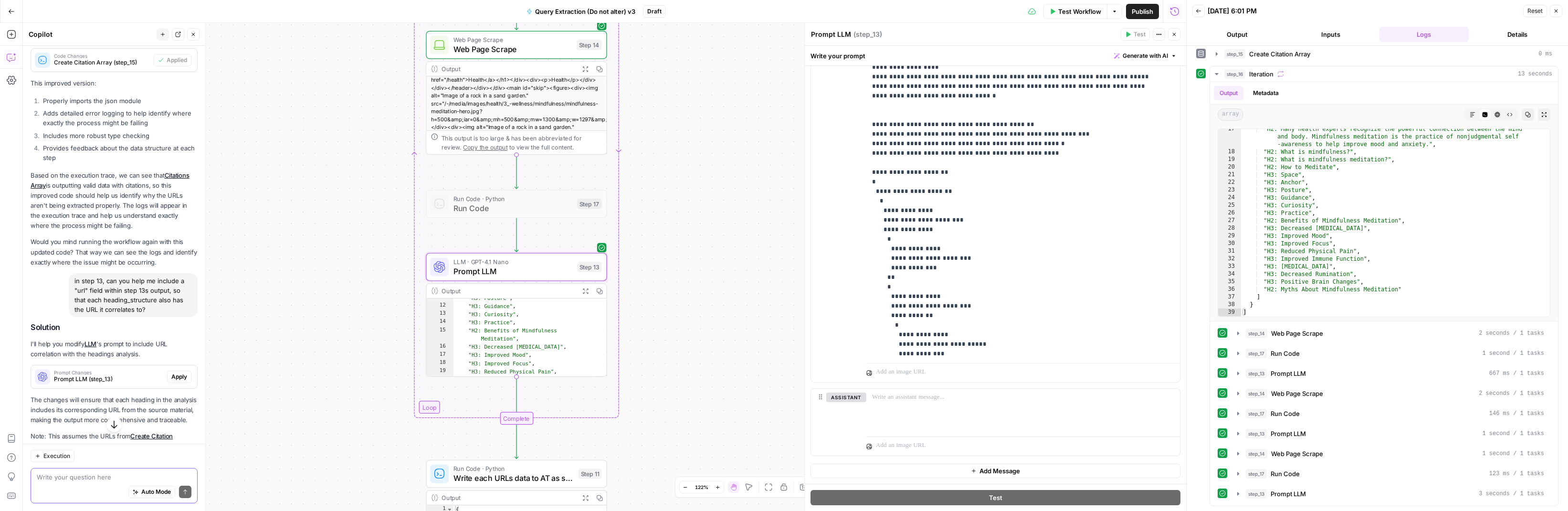
click at [172, 373] on span "Apply" at bounding box center [179, 376] width 16 height 8
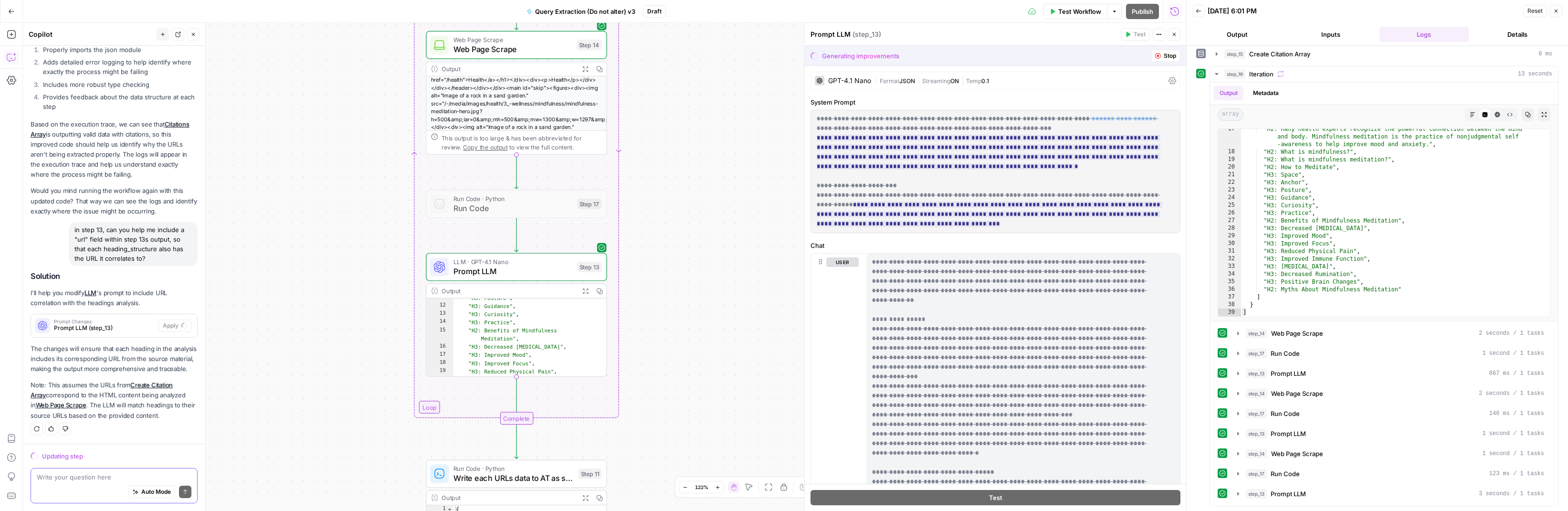
scroll to position [550, 0]
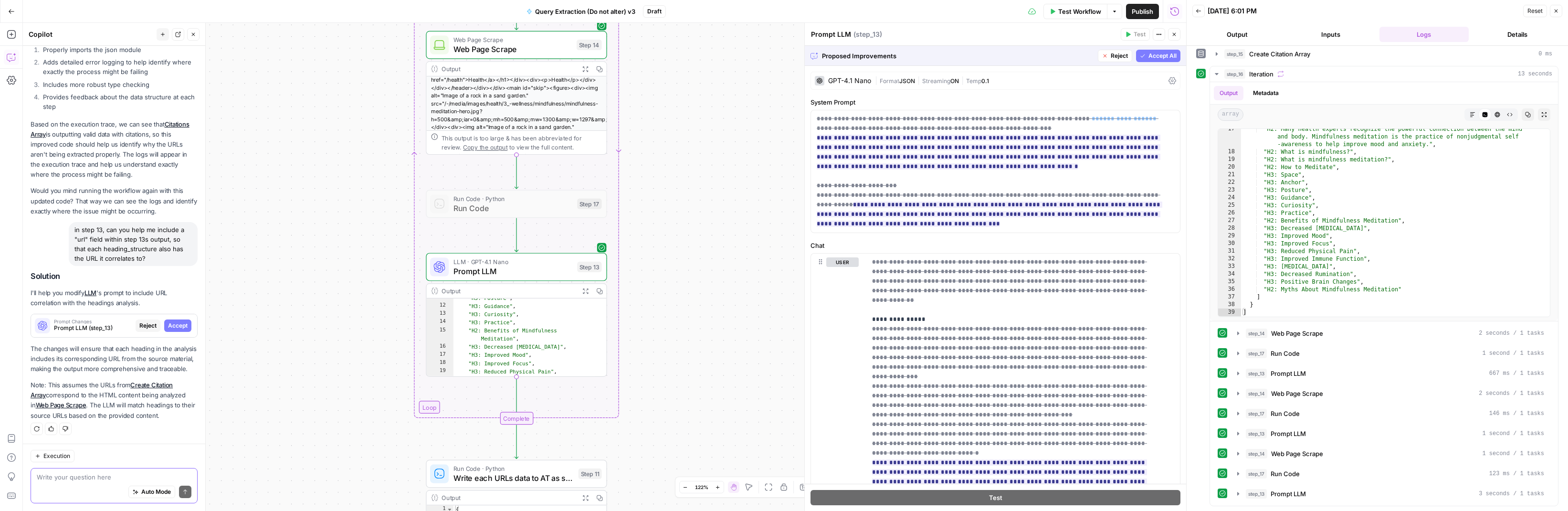
click at [917, 56] on span "Accept All" at bounding box center [1162, 55] width 28 height 8
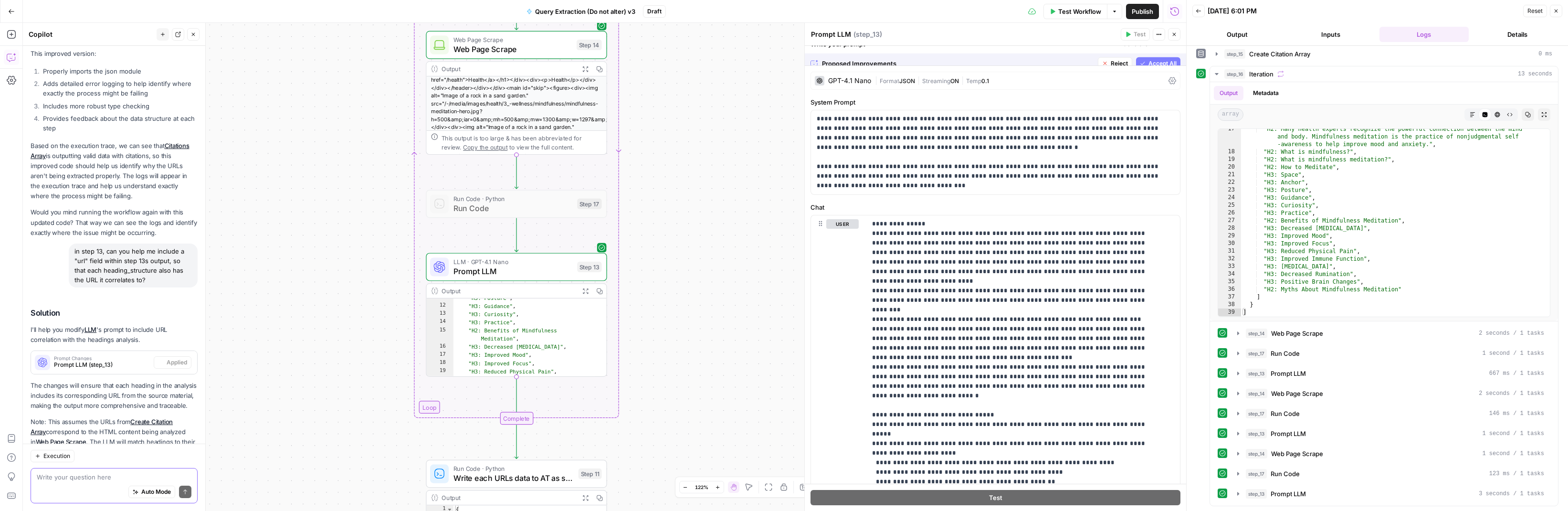
scroll to position [596, 0]
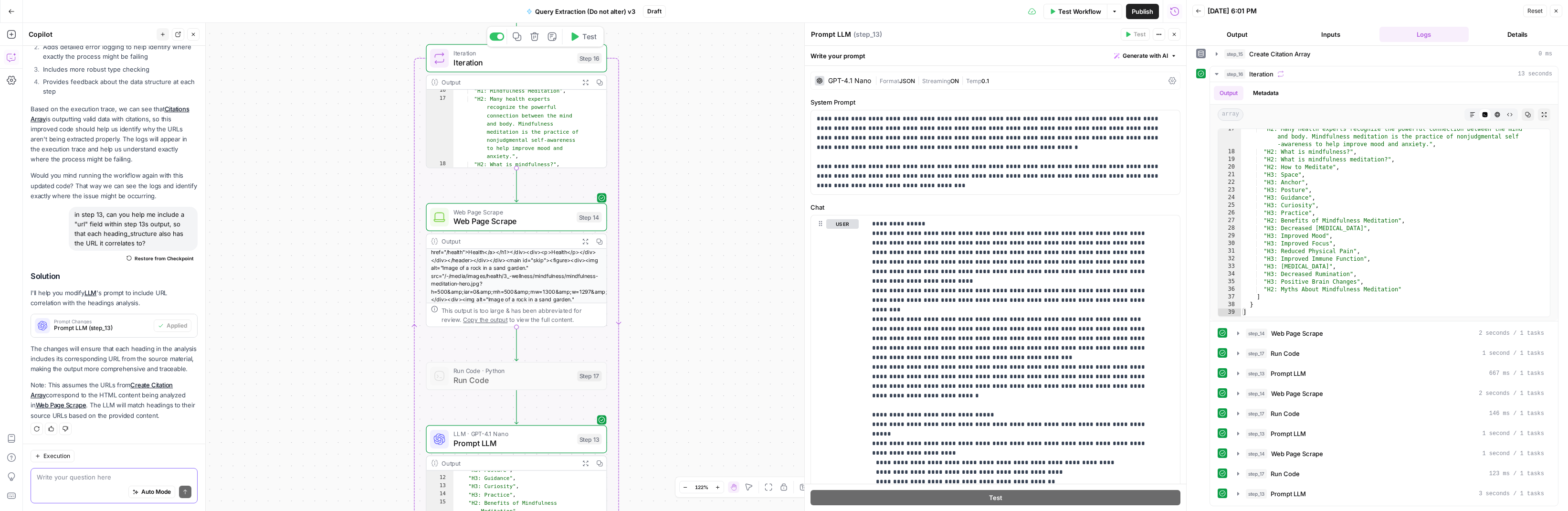
click at [583, 38] on span "Test" at bounding box center [589, 36] width 14 height 10
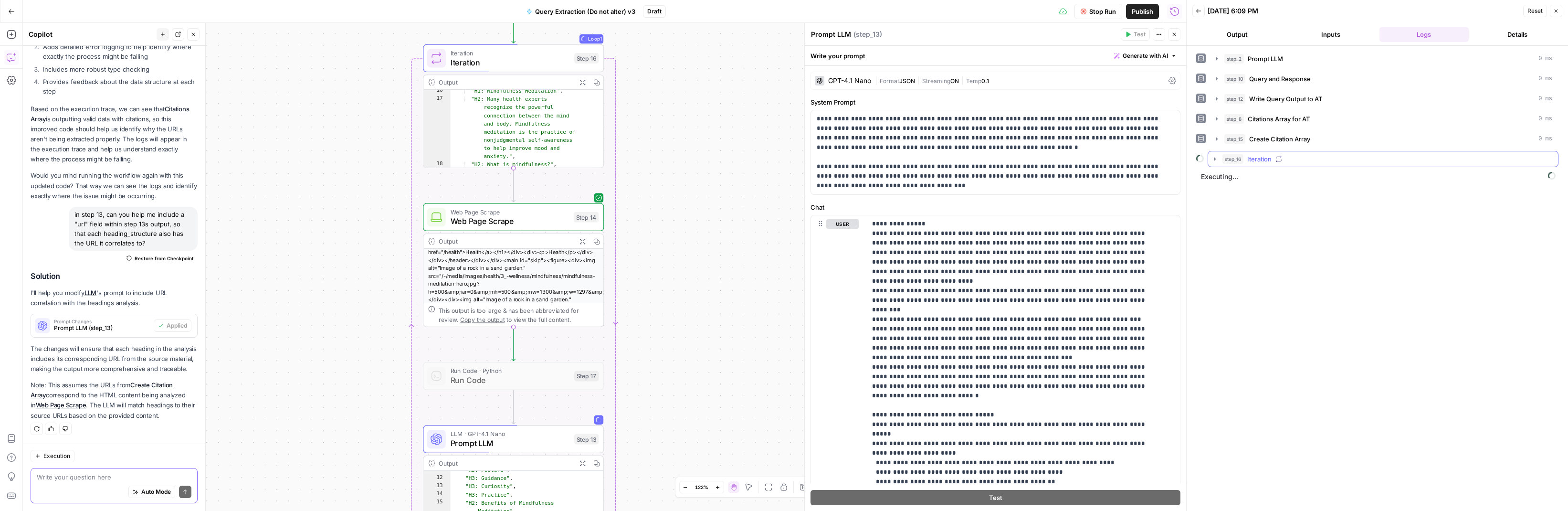
click at [917, 161] on icon "button" at bounding box center [1215, 159] width 7 height 7
click at [917, 199] on icon "button" at bounding box center [1236, 199] width 7 height 7
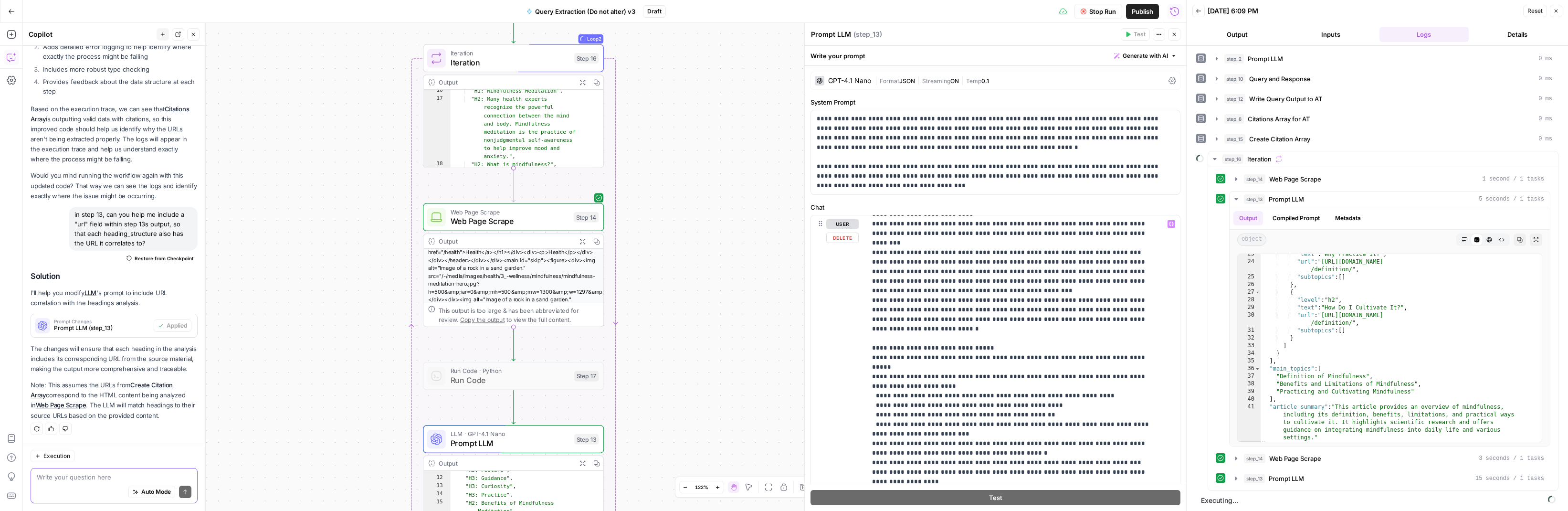
scroll to position [67, 0]
click at [917, 478] on icon "button" at bounding box center [1236, 478] width 7 height 7
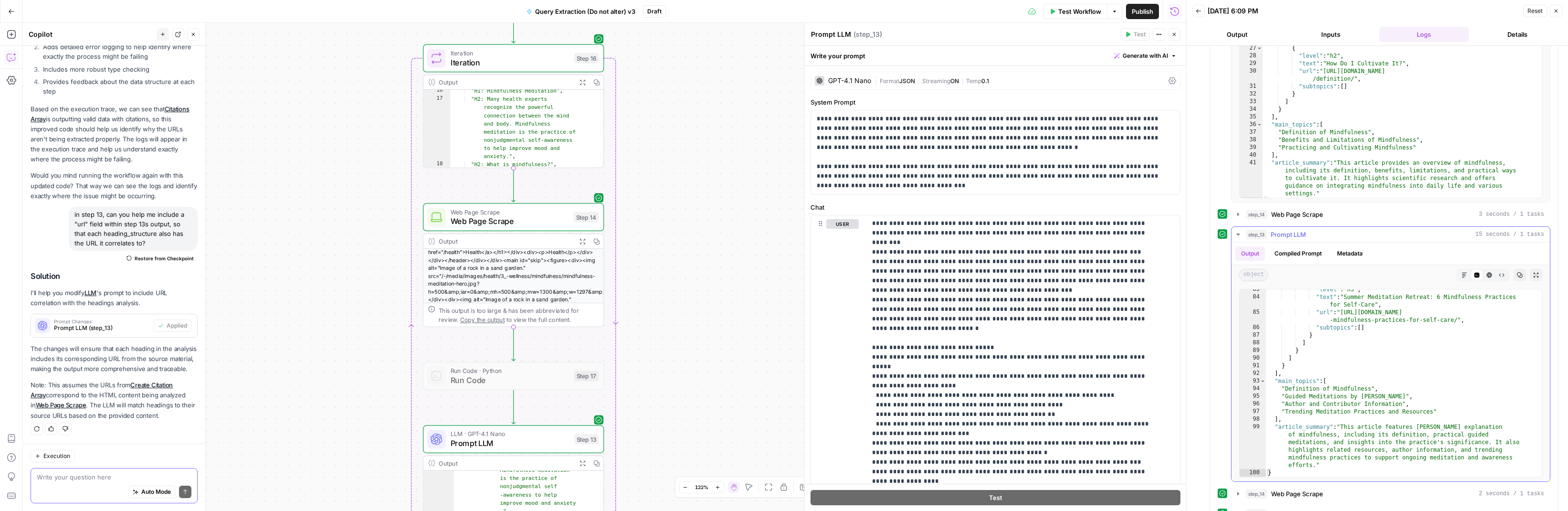
scroll to position [506, 0]
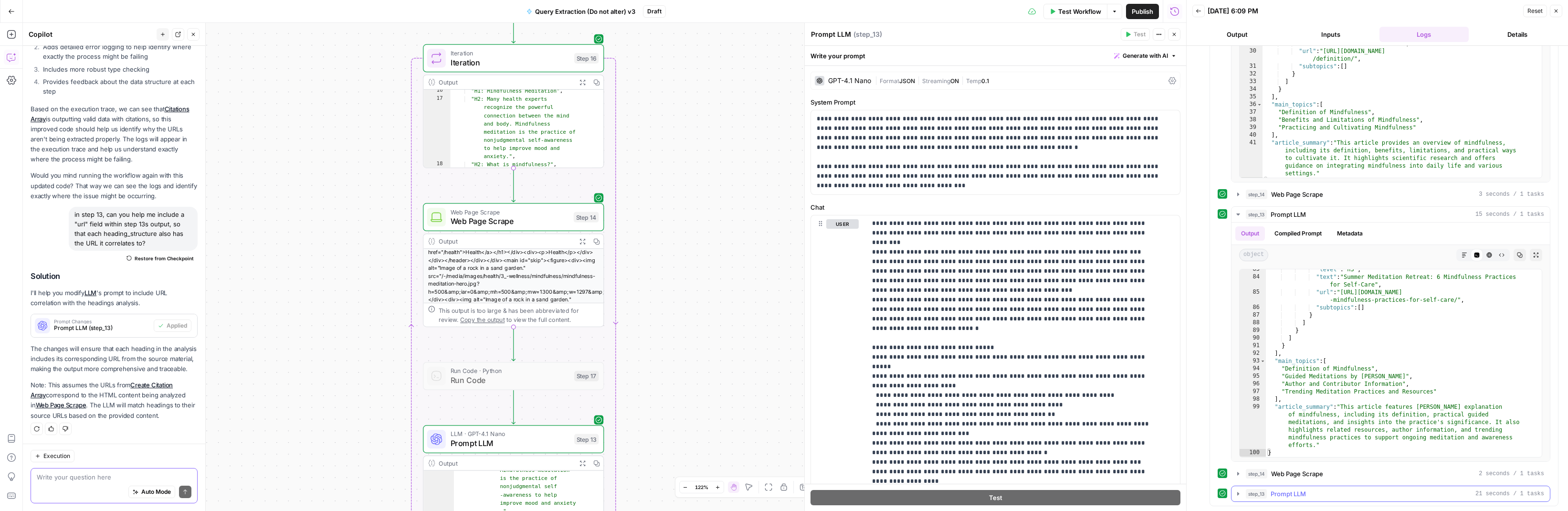
drag, startPoint x: 1240, startPoint y: 491, endPoint x: 1243, endPoint y: 482, distance: 9.5
click at [917, 491] on icon "button" at bounding box center [1238, 494] width 7 height 7
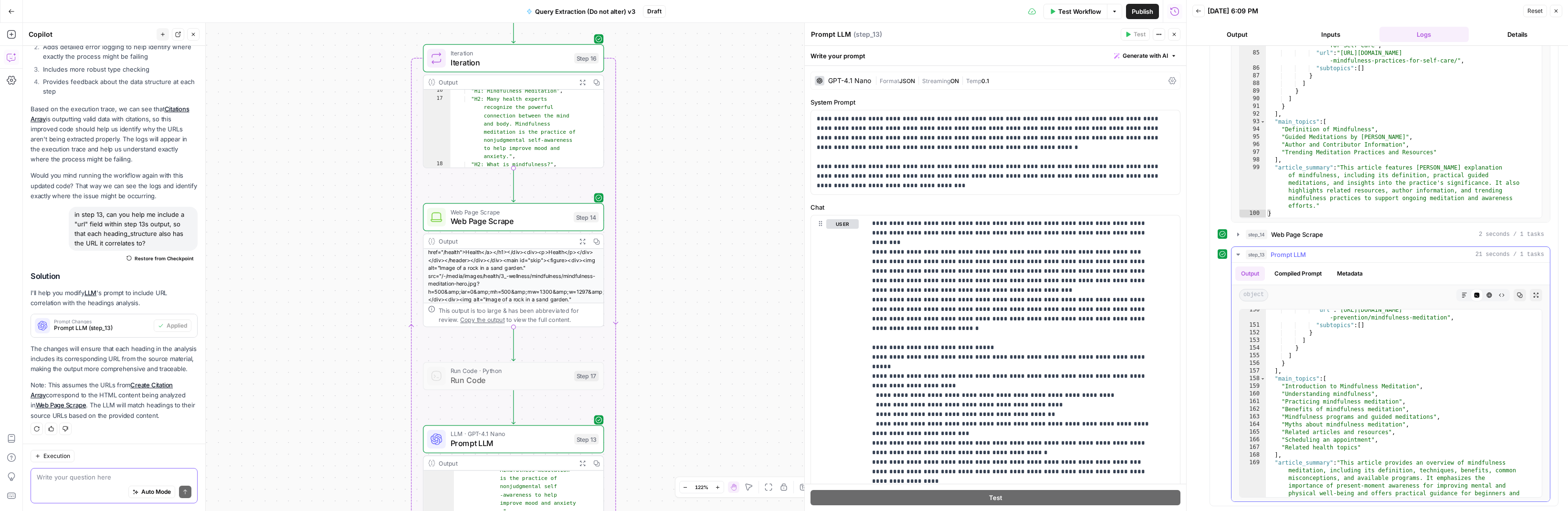
scroll to position [1362, 0]
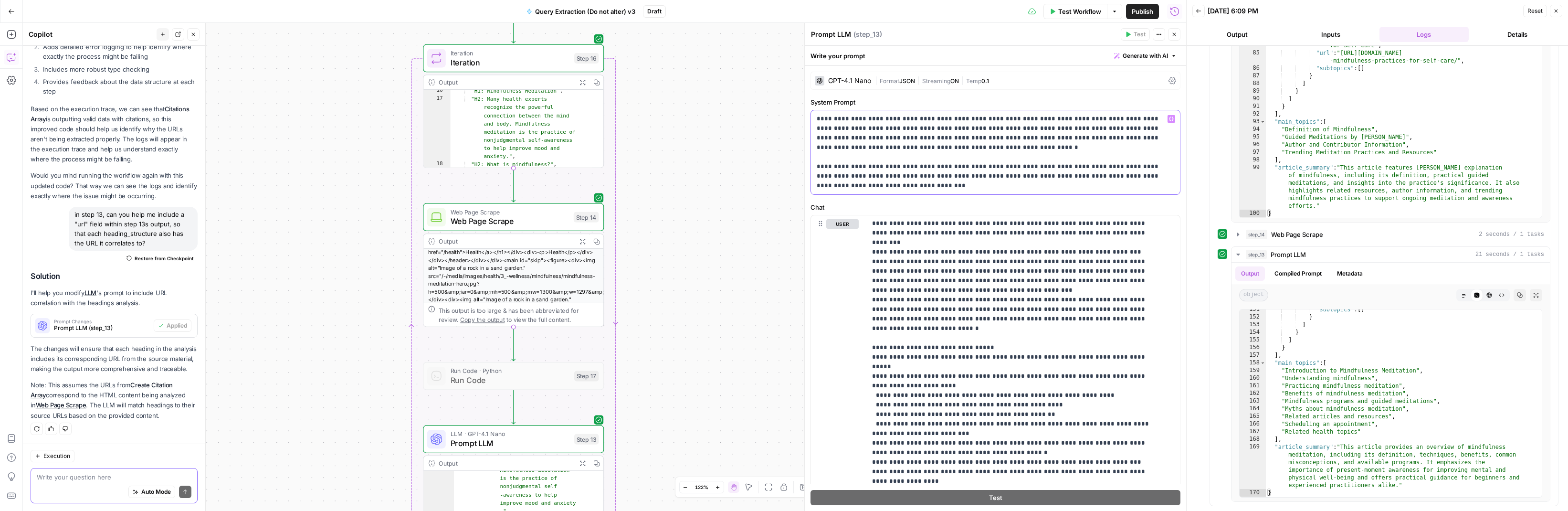
click at [917, 147] on p "**********" at bounding box center [991, 151] width 349 height 76
click at [897, 184] on p "**********" at bounding box center [991, 151] width 349 height 76
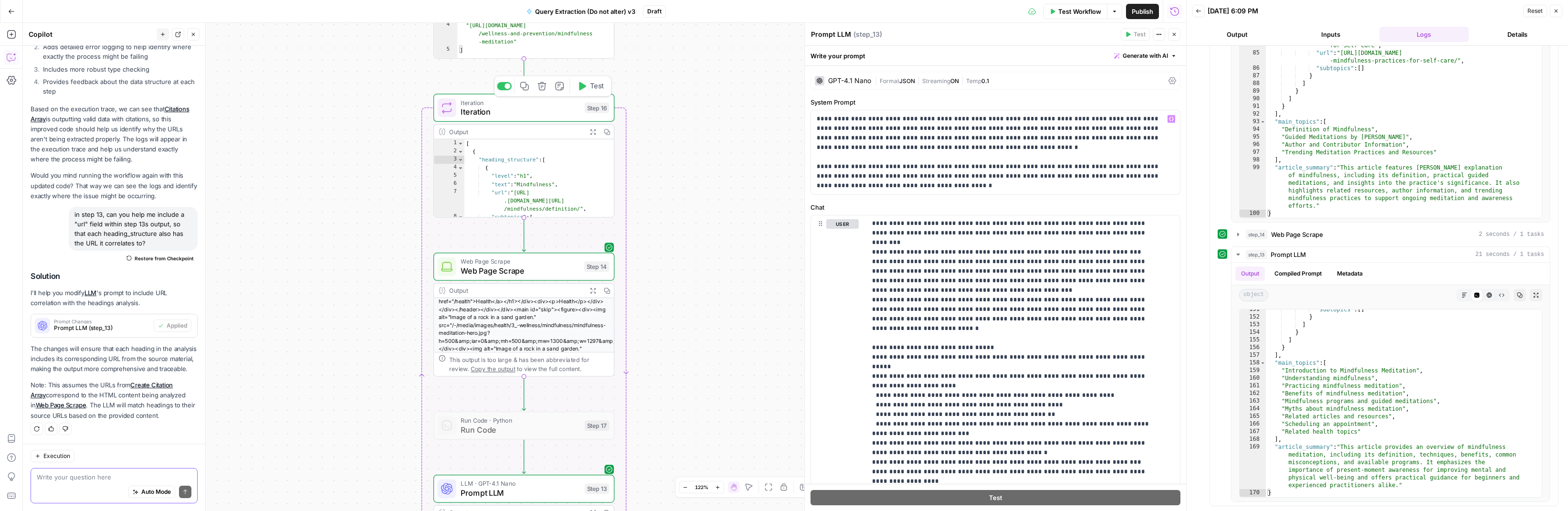
click at [505, 87] on div at bounding box center [507, 86] width 6 height 6
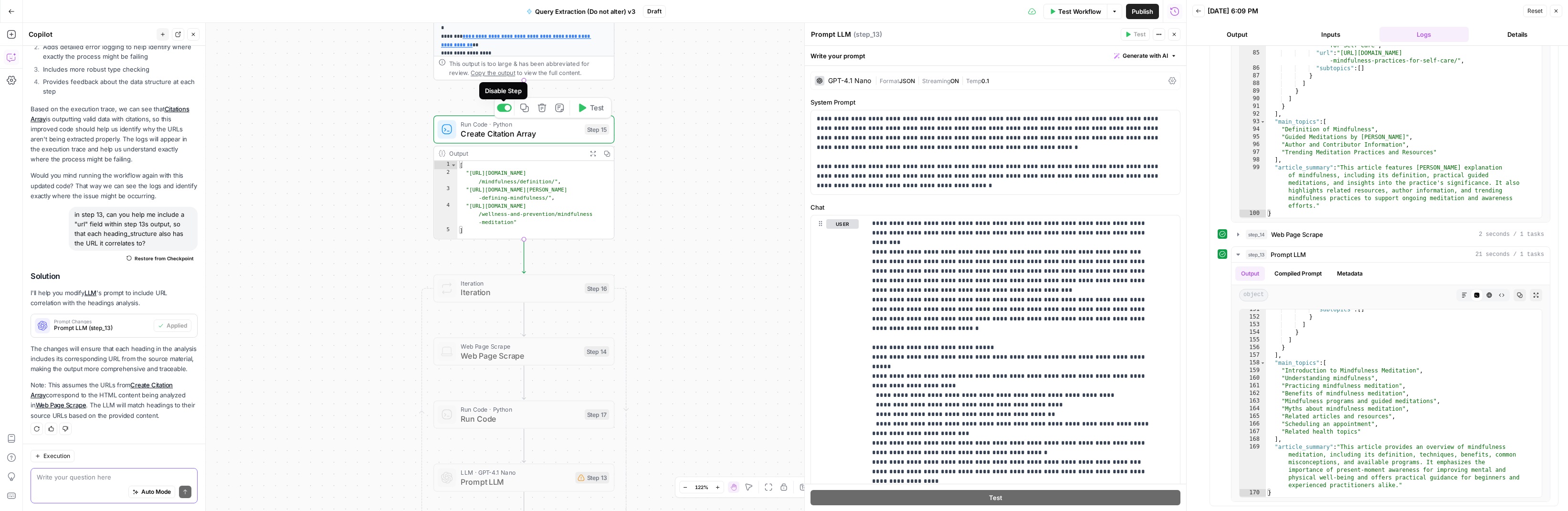
click at [505, 108] on div at bounding box center [507, 107] width 6 height 6
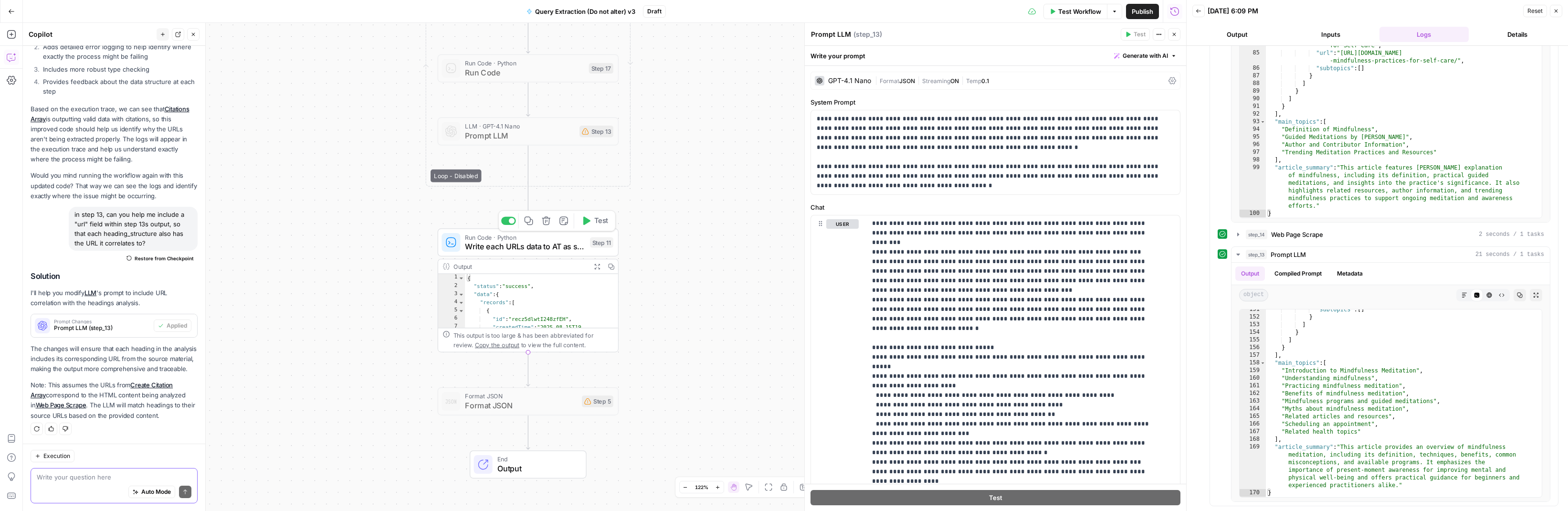
click at [484, 246] on span "Write each URLs data to AT as single records" at bounding box center [525, 246] width 120 height 11
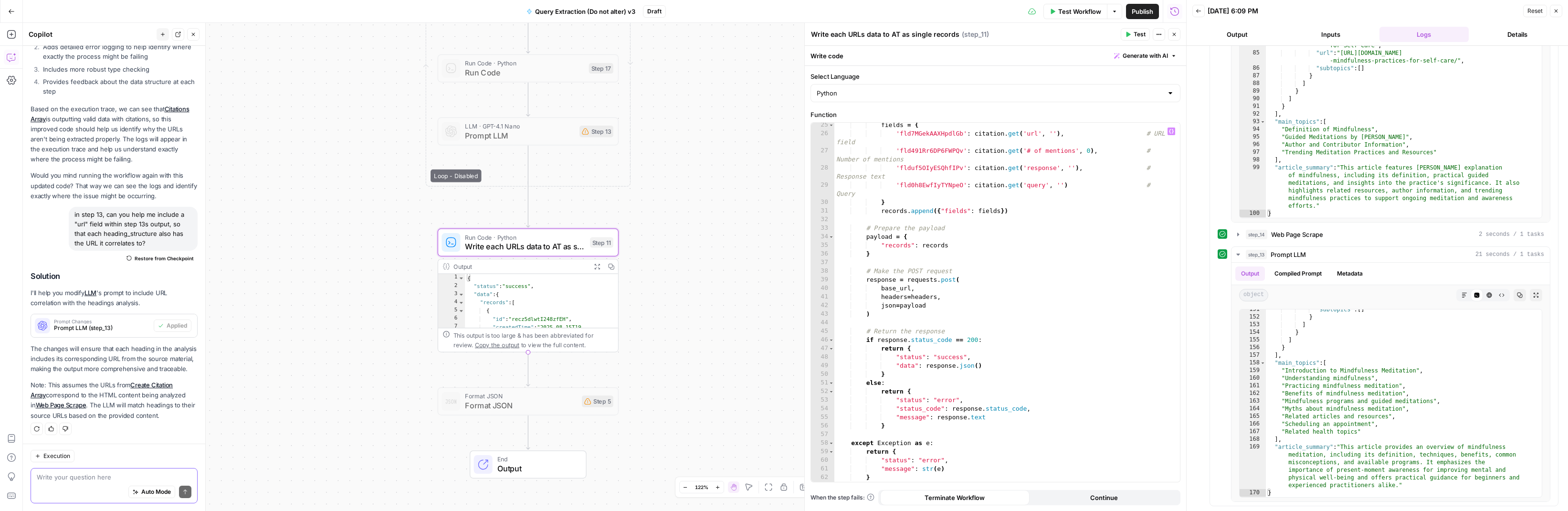
scroll to position [206, 0]
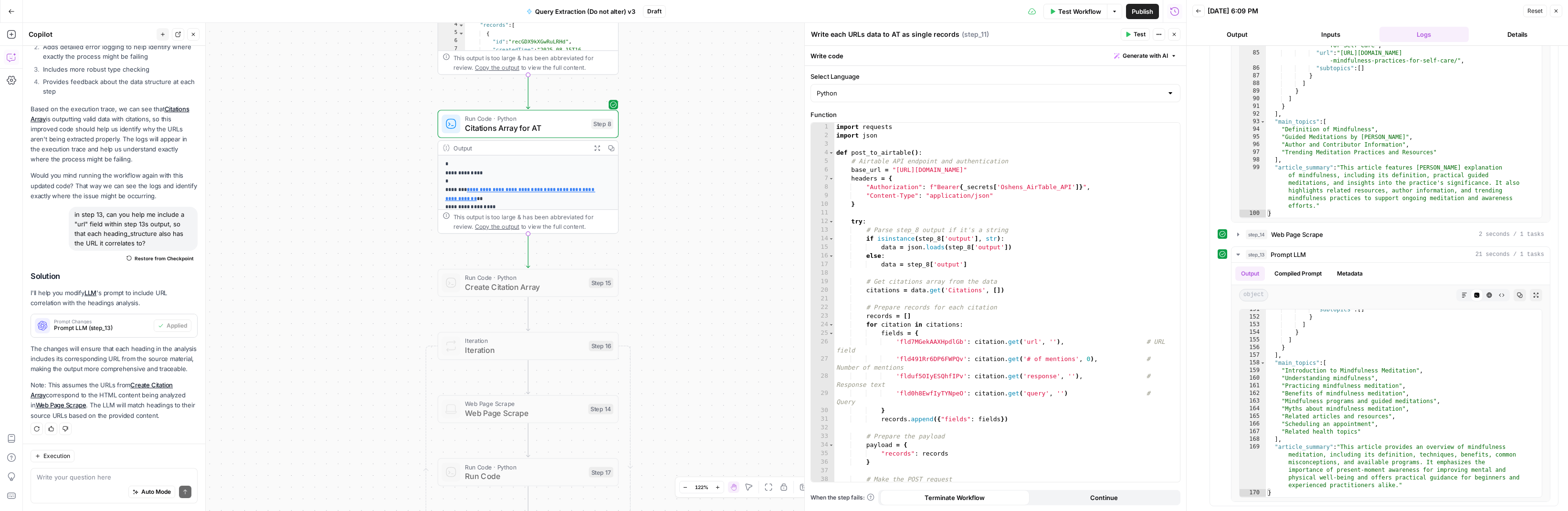
scroll to position [1361, 0]
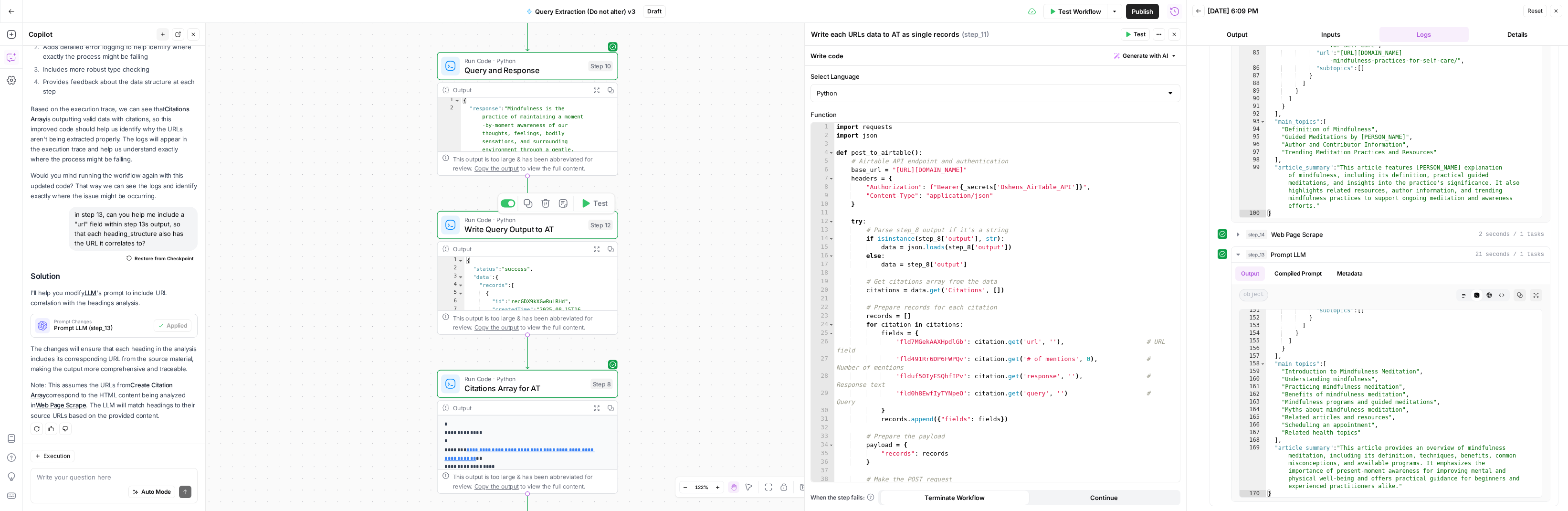
click at [546, 229] on span "Write Query Output to AT" at bounding box center [524, 228] width 119 height 11
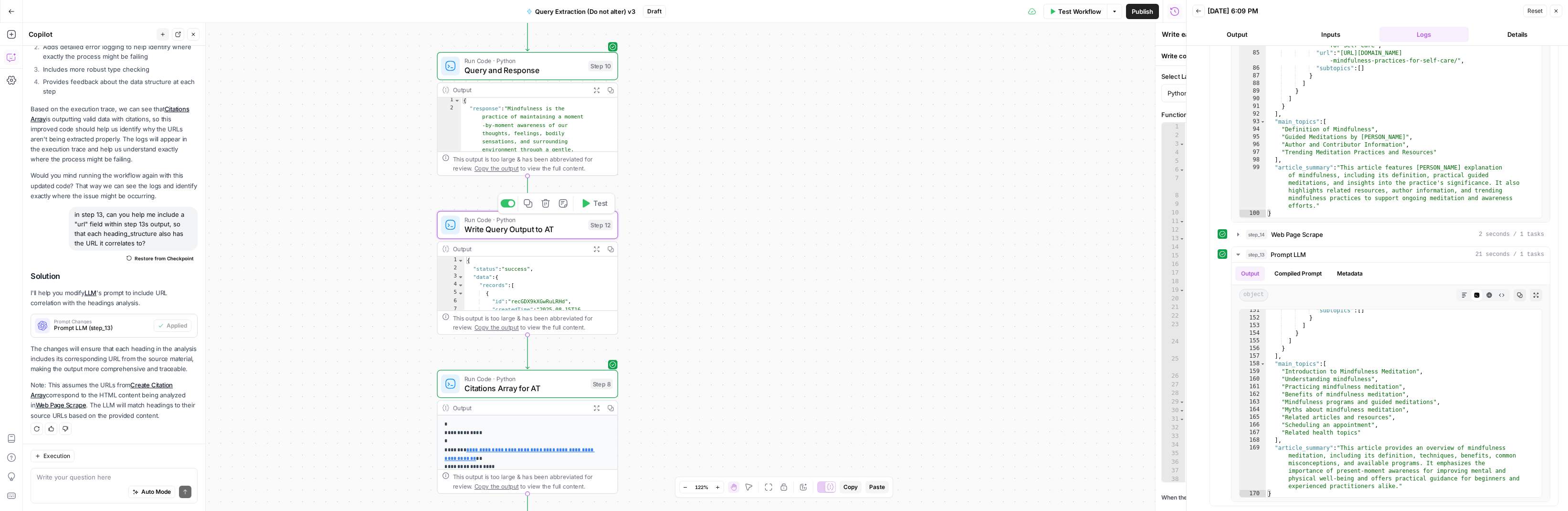
type textarea "Write Query Output to AT"
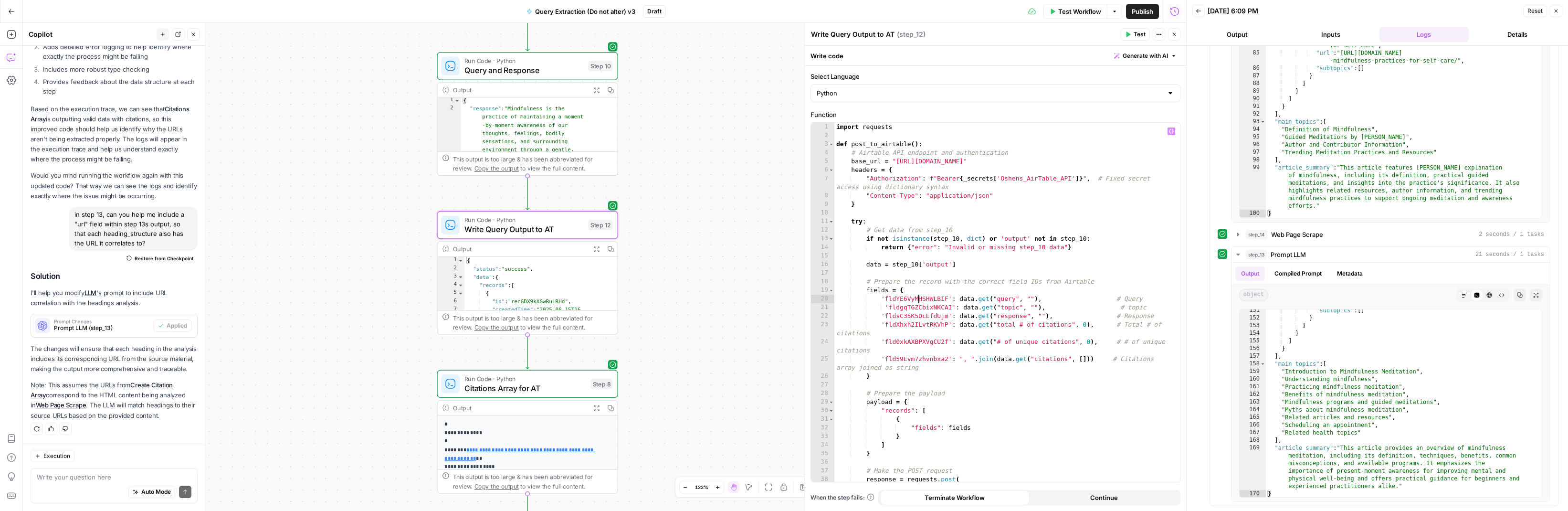
click at [917, 298] on div "import requests def post_to_airtable ( ) : # Airtable API endpoint and authenti…" at bounding box center [1002, 310] width 337 height 375
paste textarea
click at [925, 306] on div "import requests def post_to_airtable ( ) : # Airtable API endpoint and authenti…" at bounding box center [1002, 310] width 337 height 375
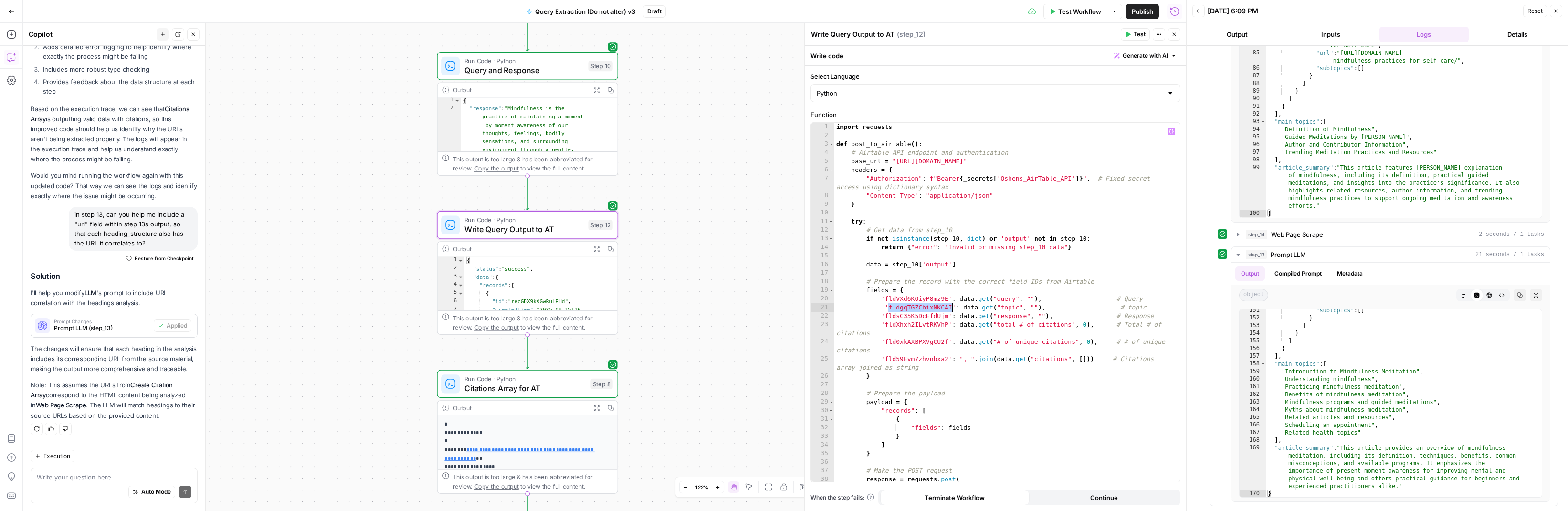
paste textarea
click at [903, 315] on div "import requests def post_to_airtable ( ) : # Airtable API endpoint and authenti…" at bounding box center [1002, 310] width 337 height 375
click at [903, 316] on div "import requests def post_to_airtable ( ) : # Airtable API endpoint and authenti…" at bounding box center [1002, 310] width 337 height 375
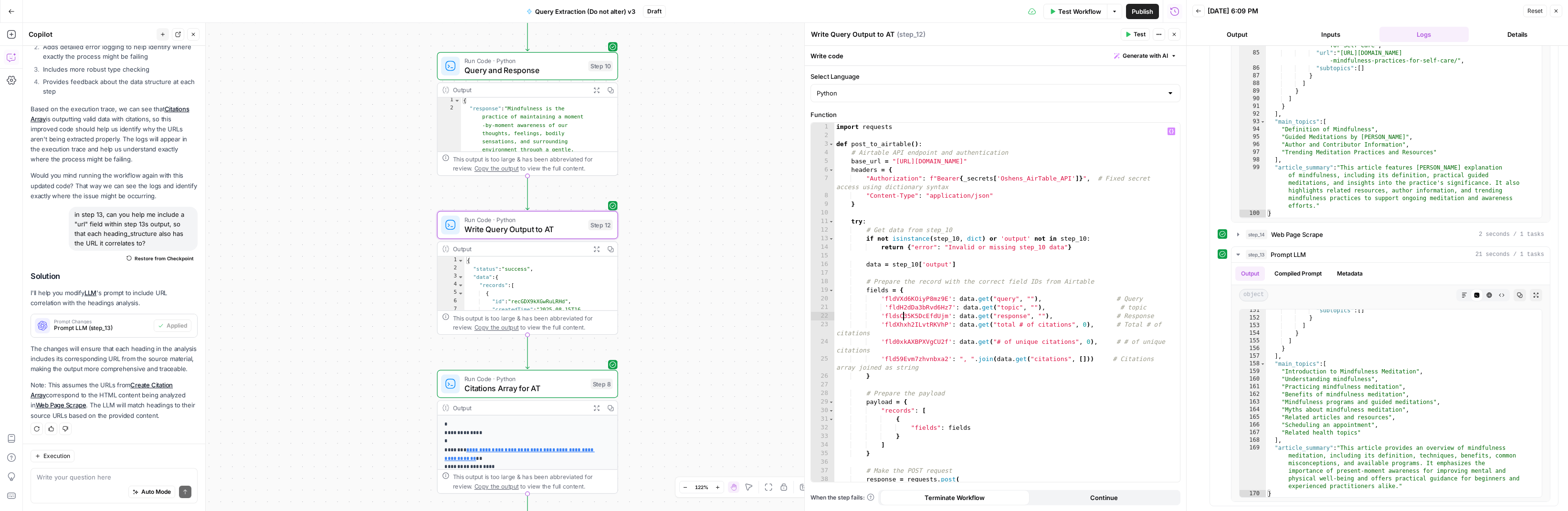
click at [903, 316] on div "import requests def post_to_airtable ( ) : # Airtable API endpoint and authenti…" at bounding box center [1002, 310] width 337 height 375
paste textarea
click at [910, 324] on div "import requests def post_to_airtable ( ) : # Airtable API endpoint and authenti…" at bounding box center [1002, 310] width 337 height 375
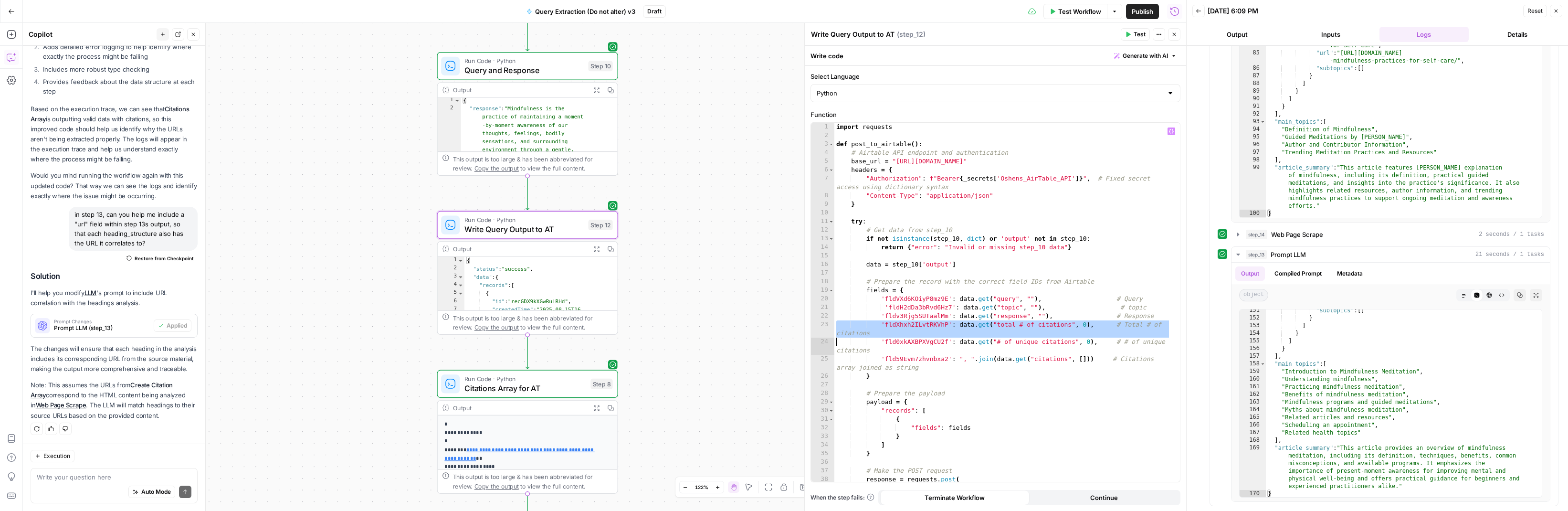
click at [911, 324] on div "import requests def post_to_airtable ( ) : # Airtable API endpoint and authenti…" at bounding box center [1002, 310] width 337 height 375
paste textarea
click at [906, 358] on div "import requests def post_to_airtable ( ) : # Airtable API endpoint and authenti…" at bounding box center [1002, 310] width 337 height 375
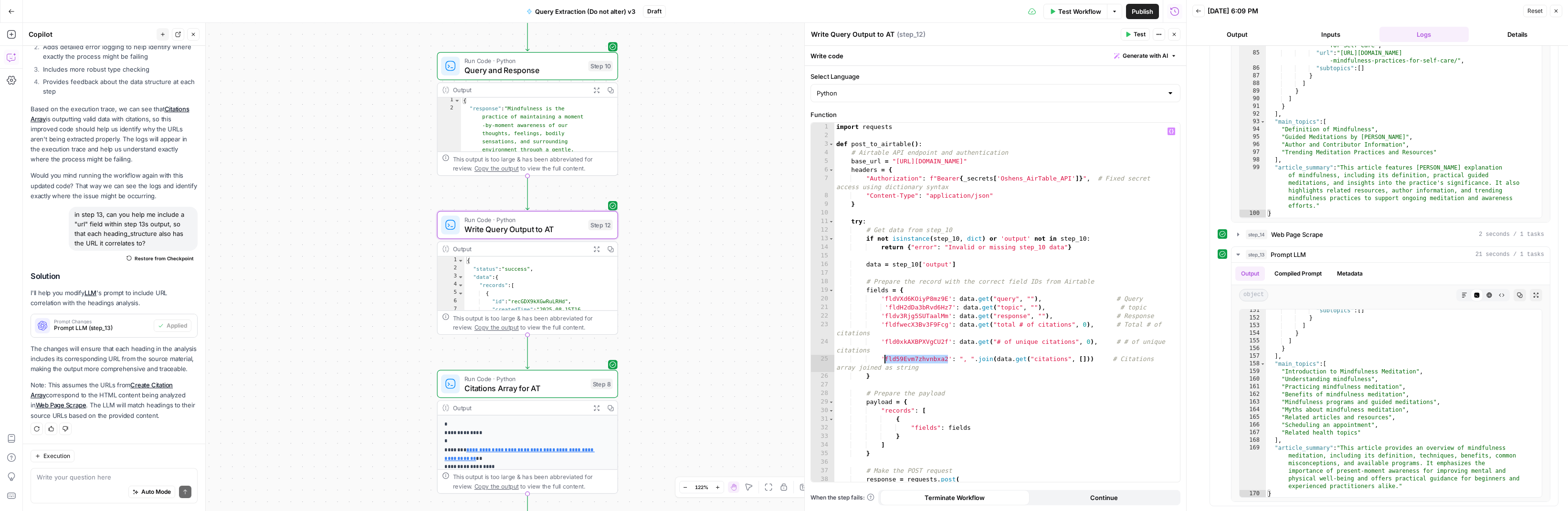
paste textarea
click at [917, 342] on div "import requests def post_to_airtable ( ) : # Airtable API endpoint and authenti…" at bounding box center [1002, 310] width 337 height 375
paste textarea
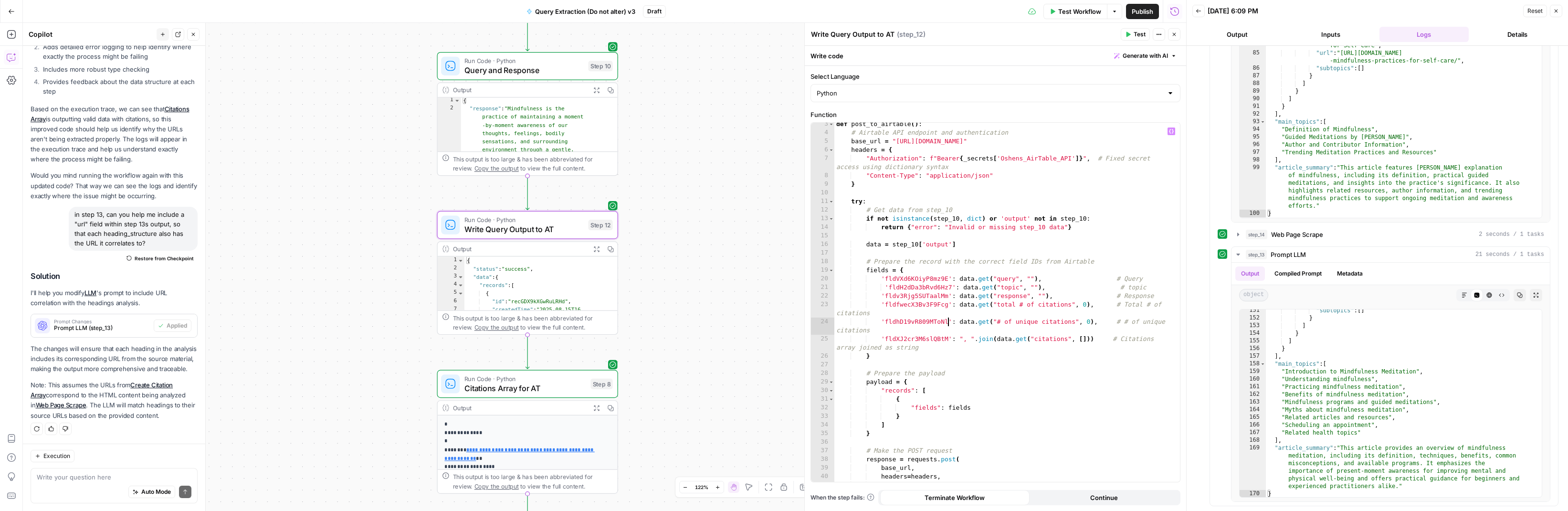
scroll to position [18, 0]
click at [1095, 141] on div "def post_to_airtable ( ) : # Airtable API endpoint and authentication base_url …" at bounding box center [1002, 308] width 337 height 375
paste textarea
type textarea "**********"
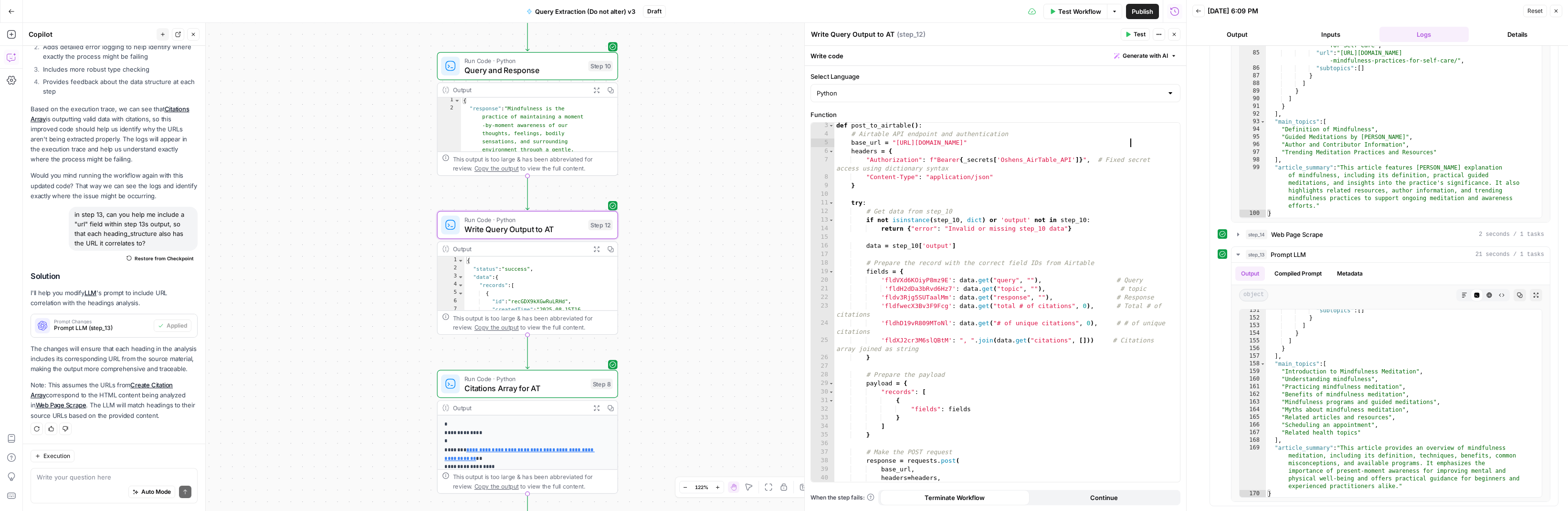
click at [572, 392] on span "Citations Array for AT" at bounding box center [525, 387] width 121 height 11
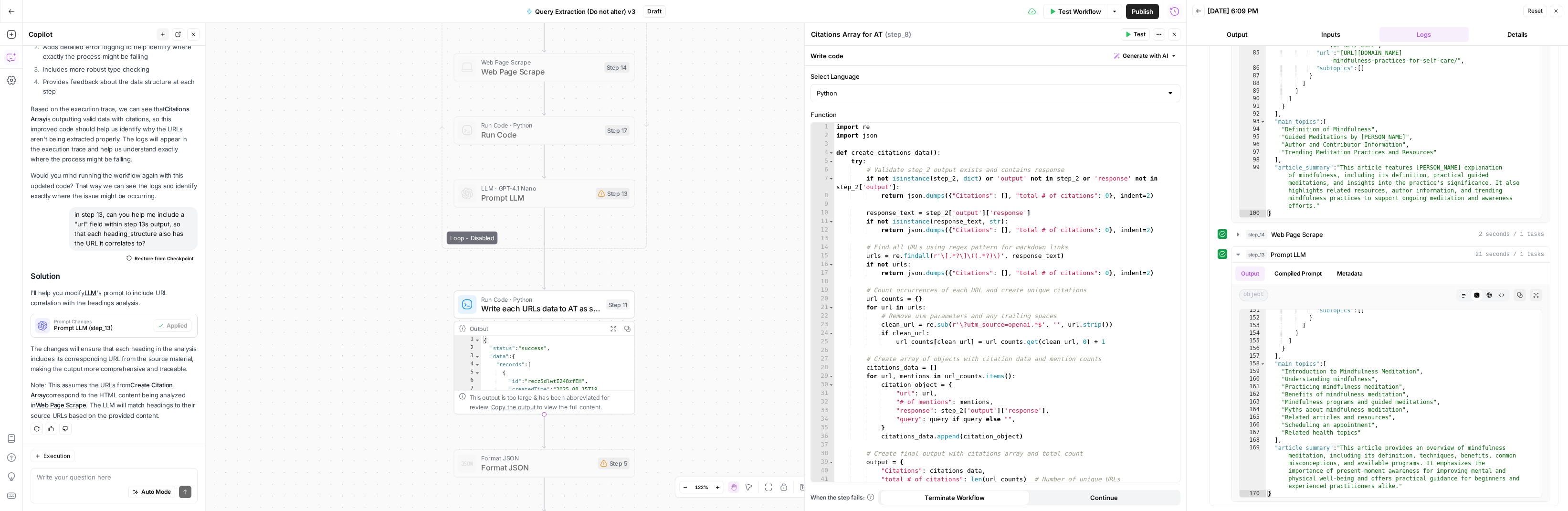
click at [543, 310] on span "Write each URLs data to AT as single records" at bounding box center [540, 308] width 120 height 11
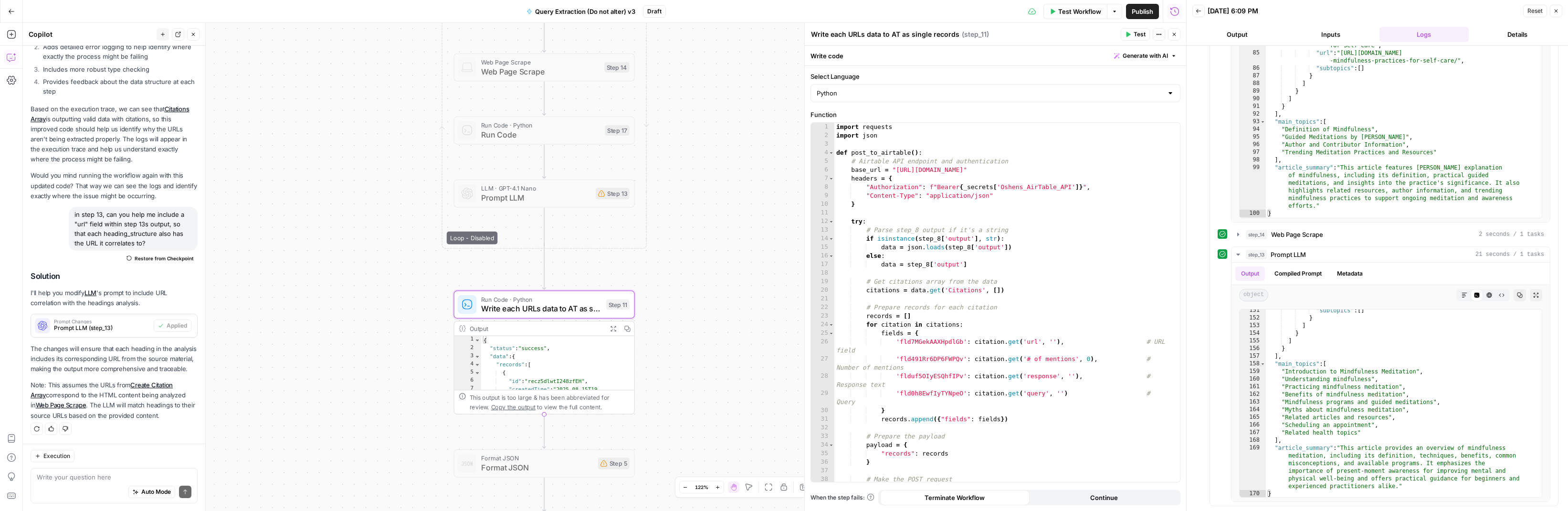
click at [1100, 170] on div "import requests import json def post_to_airtable ( ) : # Airtable API endpoint …" at bounding box center [1002, 310] width 337 height 375
paste textarea
click at [929, 341] on div "import requests import json def post_to_airtable ( ) : # Airtable API endpoint …" at bounding box center [1002, 310] width 337 height 375
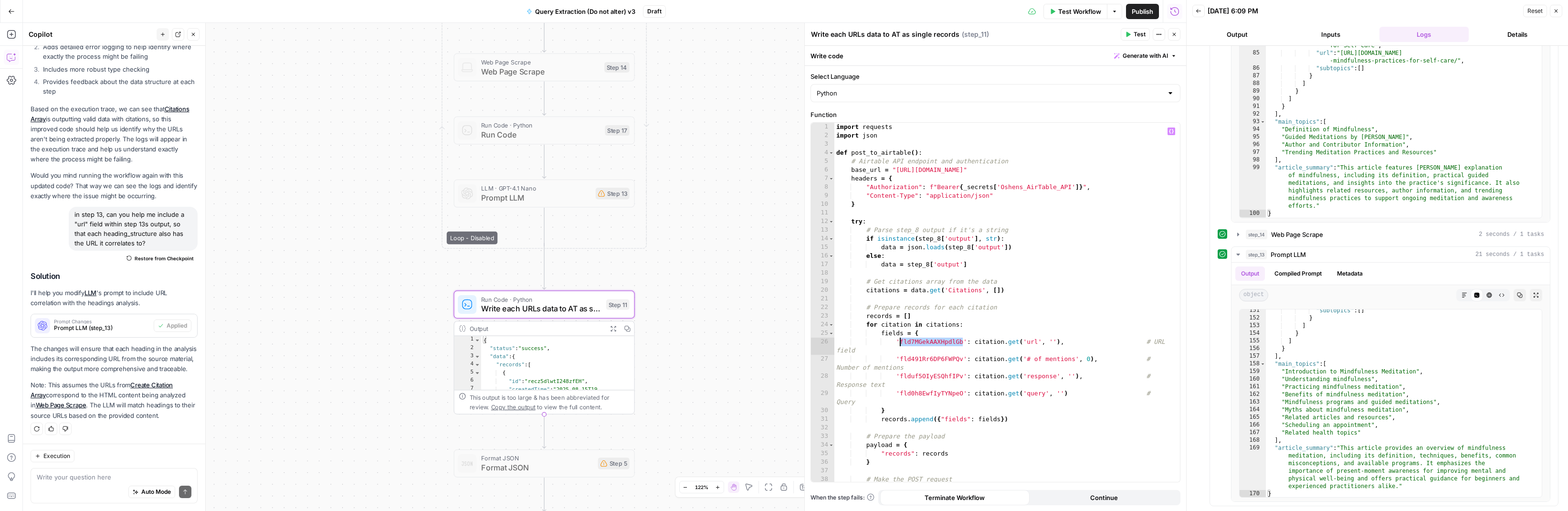
paste textarea
click at [925, 390] on div "import requests import json def post_to_airtable ( ) : # Airtable API endpoint …" at bounding box center [1002, 310] width 337 height 375
paste textarea
click at [926, 360] on div "import requests import json def post_to_airtable ( ) : # Airtable API endpoint …" at bounding box center [1002, 310] width 337 height 375
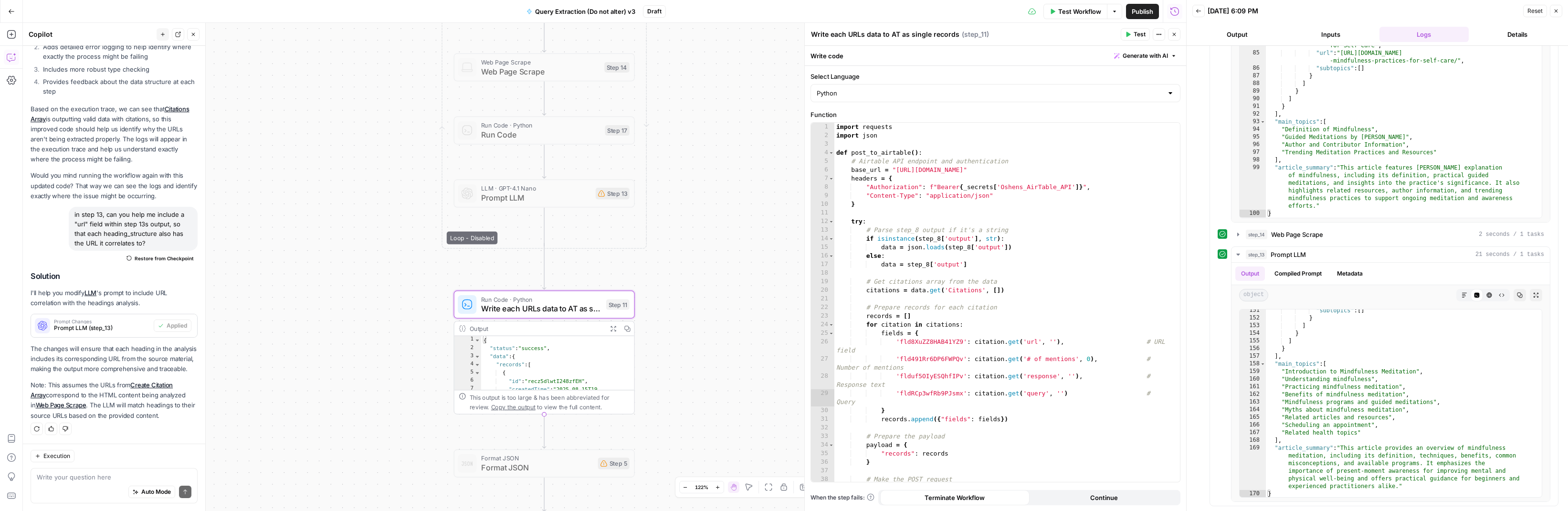
click at [926, 360] on div "import requests import json def post_to_airtable ( ) : # Airtable API endpoint …" at bounding box center [1002, 310] width 337 height 375
paste textarea
type textarea "**********"
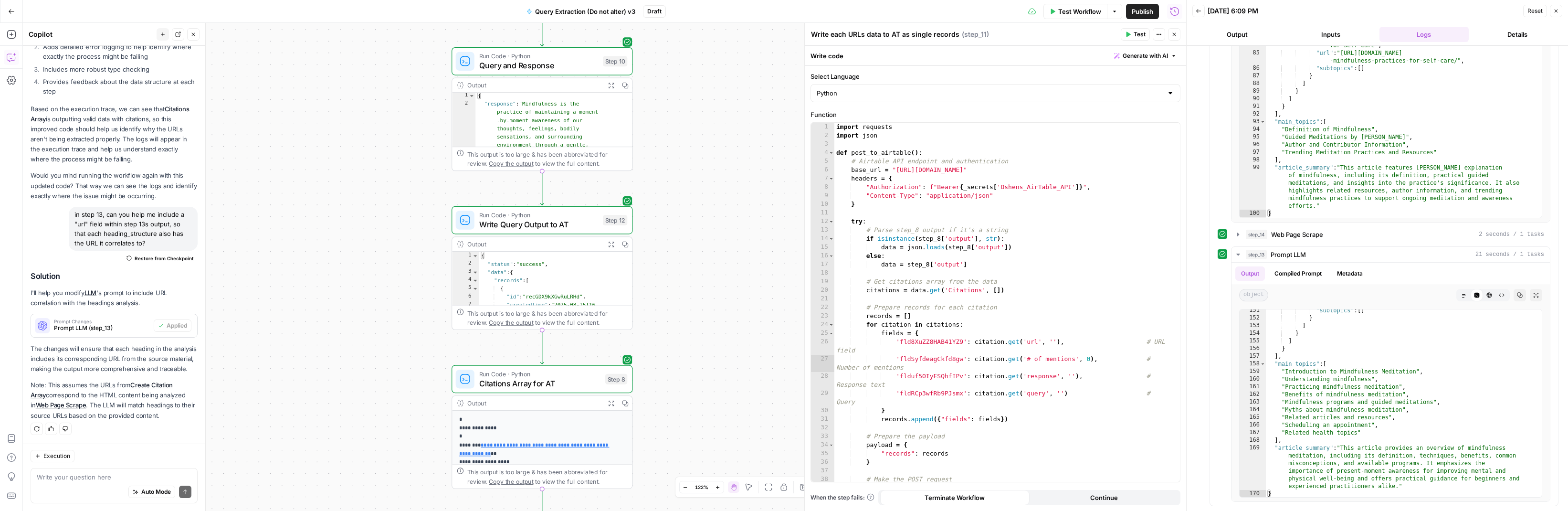
click at [1135, 13] on span "Publish" at bounding box center [1141, 11] width 21 height 9
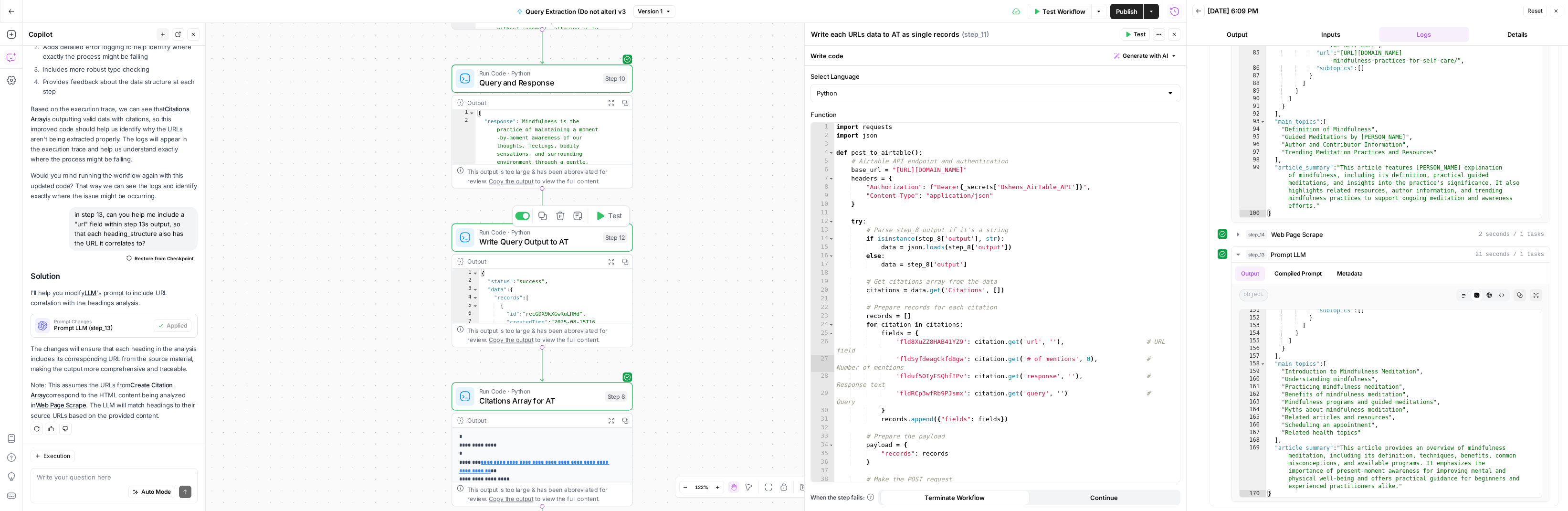
click at [546, 245] on span "Write Query Output to AT" at bounding box center [539, 241] width 119 height 11
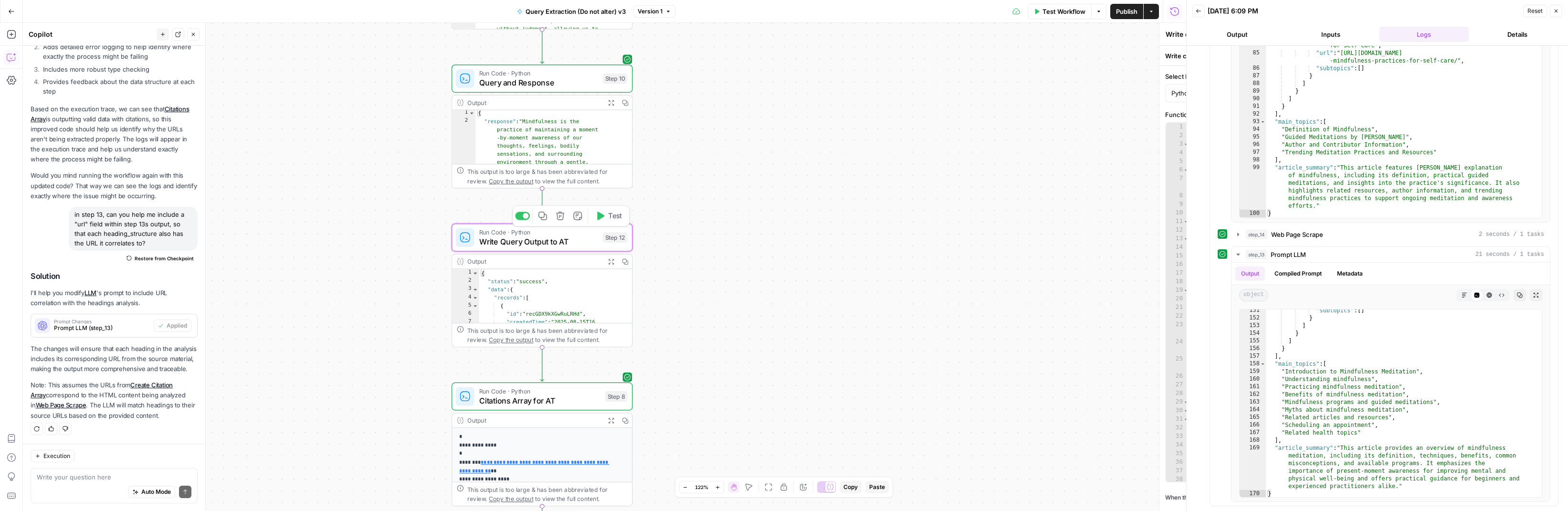
type textarea "Write Query Output to AT"
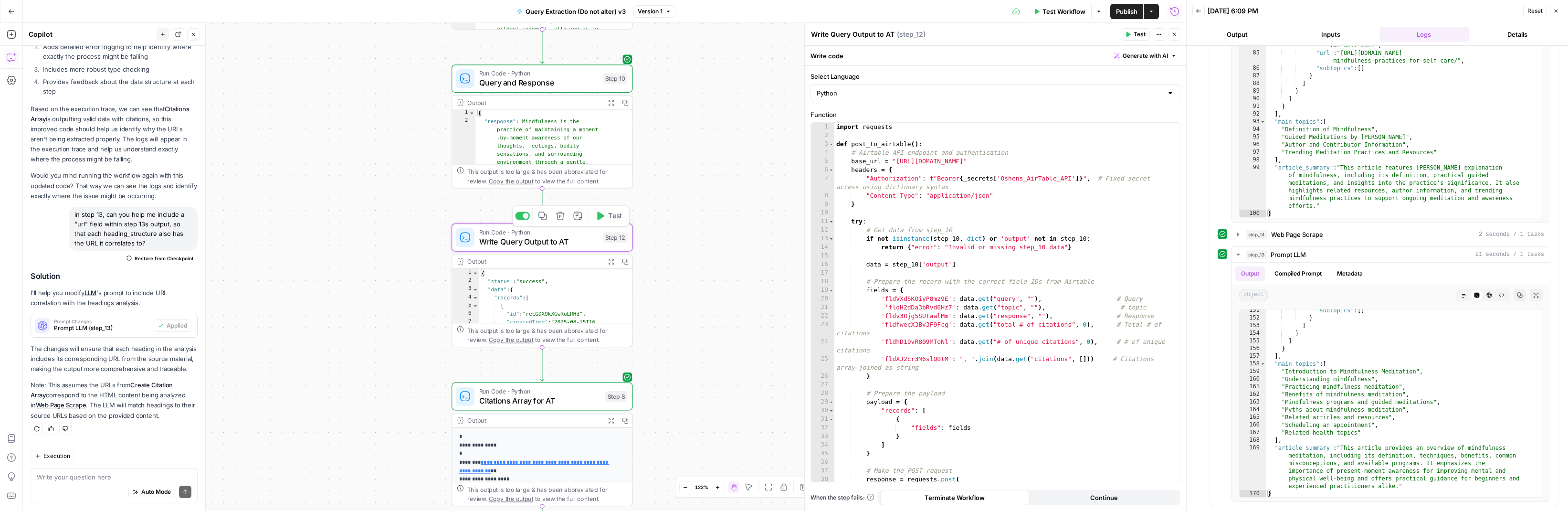
click at [578, 245] on span "Write Query Output to AT" at bounding box center [539, 241] width 119 height 11
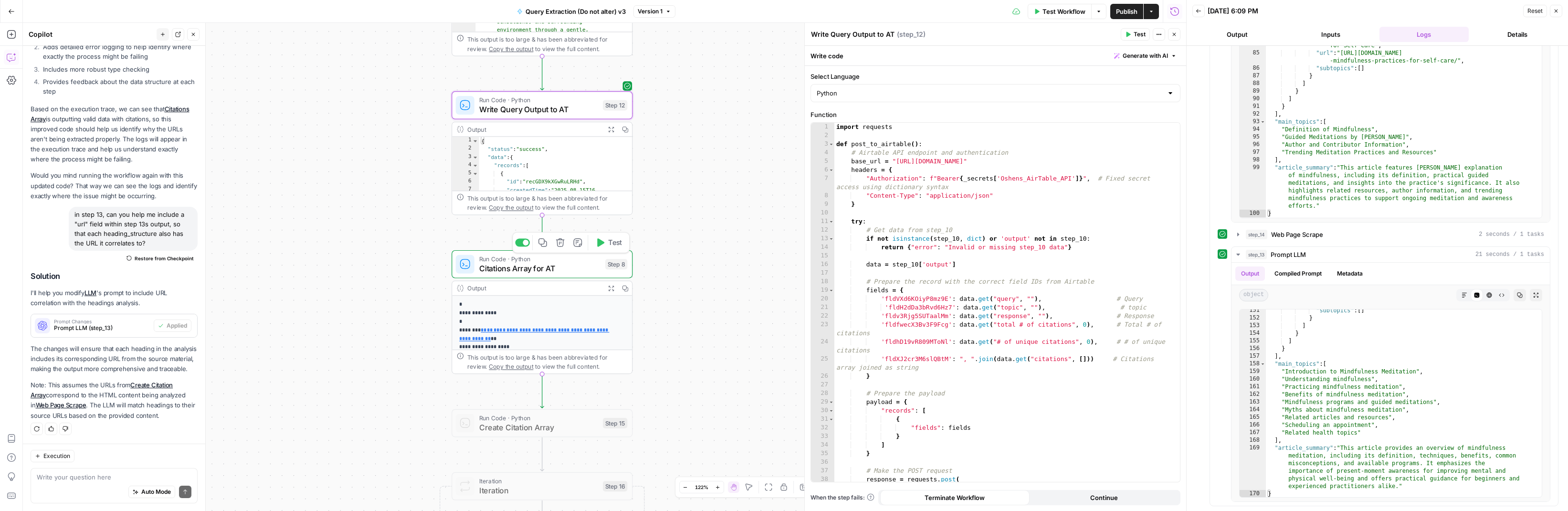
click at [553, 265] on span "Citations Array for AT" at bounding box center [539, 268] width 121 height 11
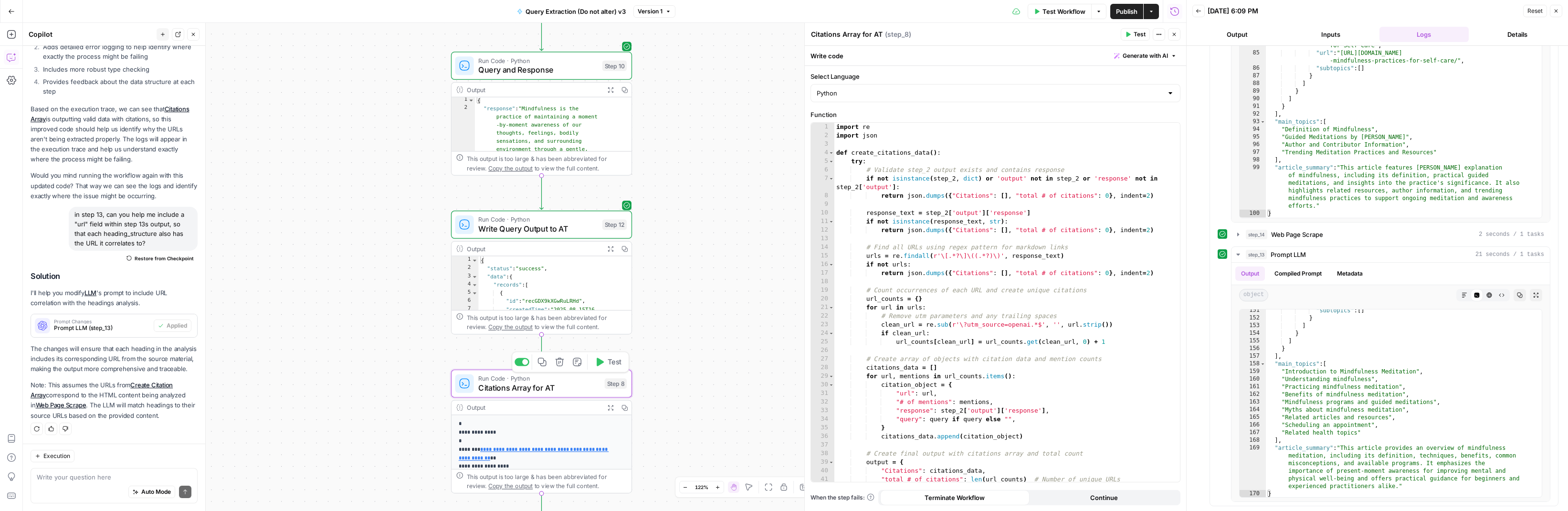
click at [595, 386] on span "Citations Array for AT" at bounding box center [539, 387] width 121 height 11
click at [569, 224] on span "Write Query Output to AT" at bounding box center [538, 228] width 119 height 11
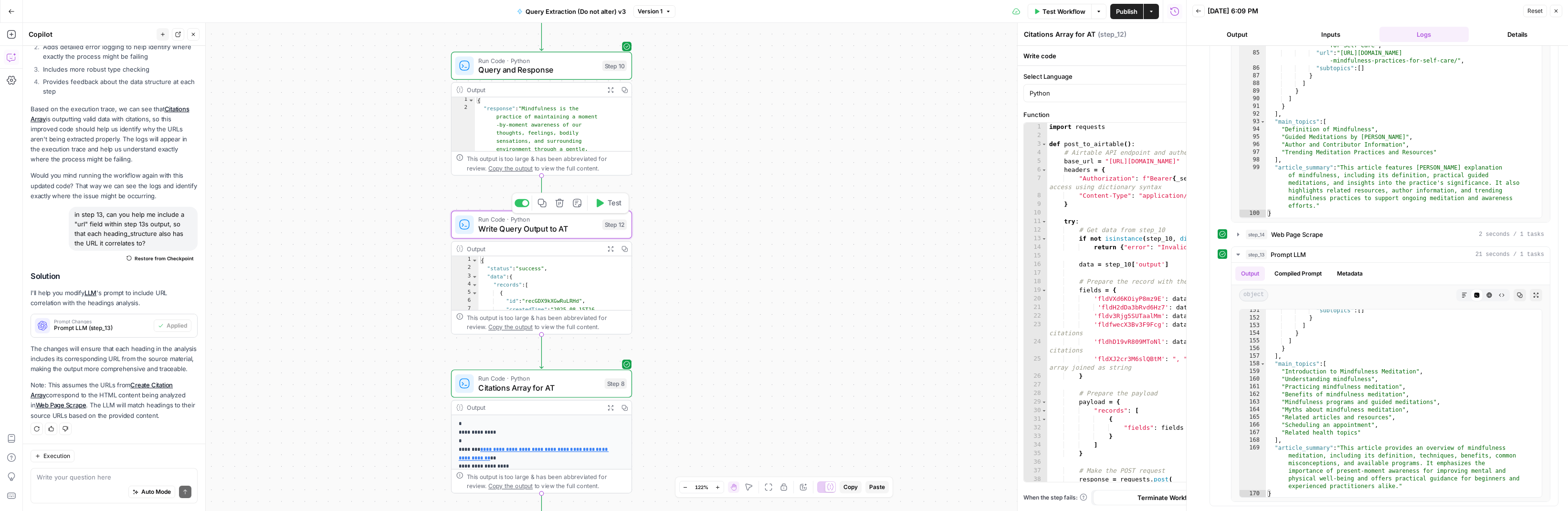
type textarea "Write Query Output to AT"
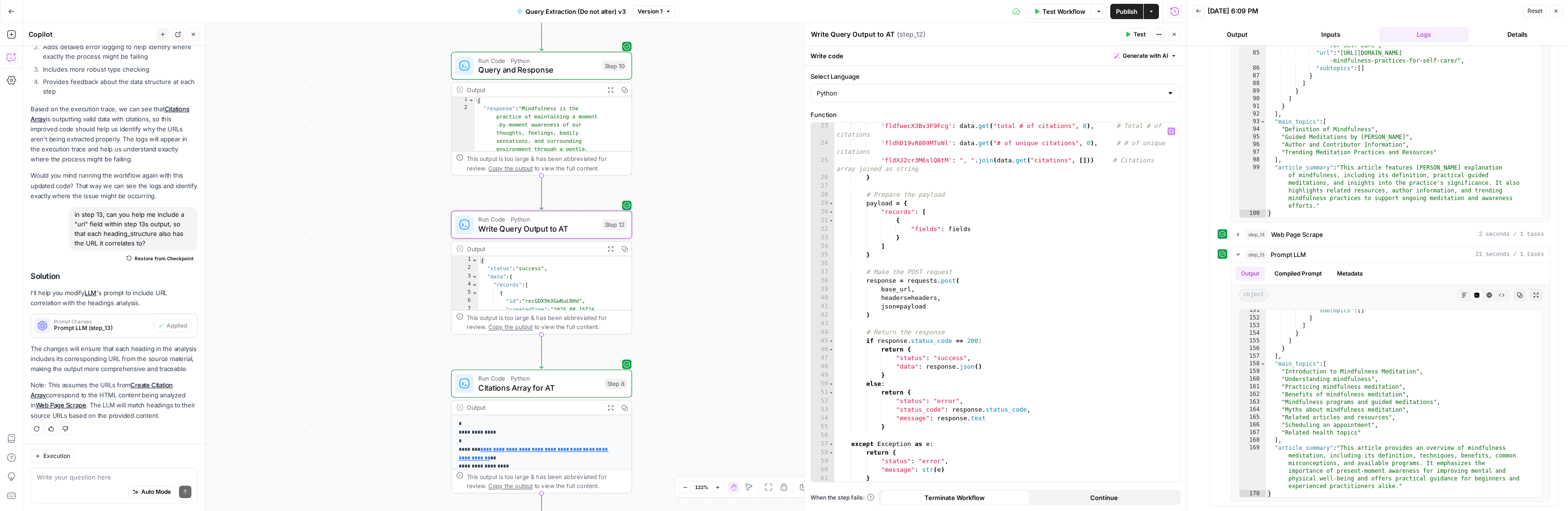
scroll to position [198, 0]
click at [572, 226] on span "Write Query Output to AT" at bounding box center [538, 228] width 119 height 11
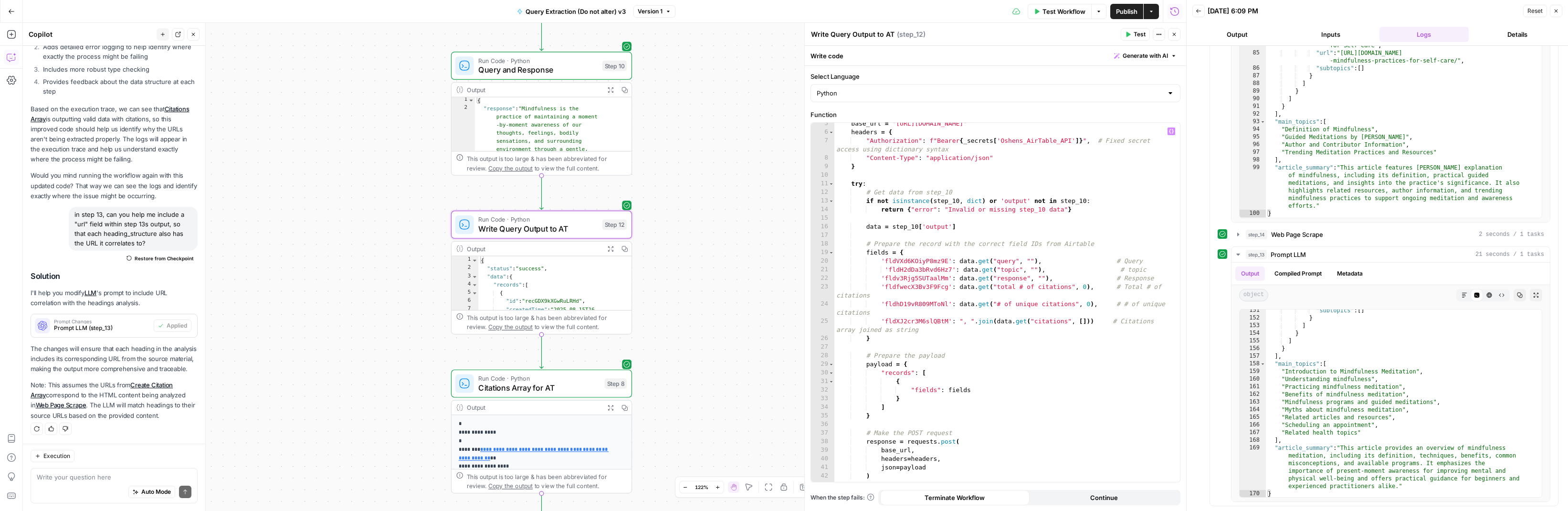
scroll to position [0, 0]
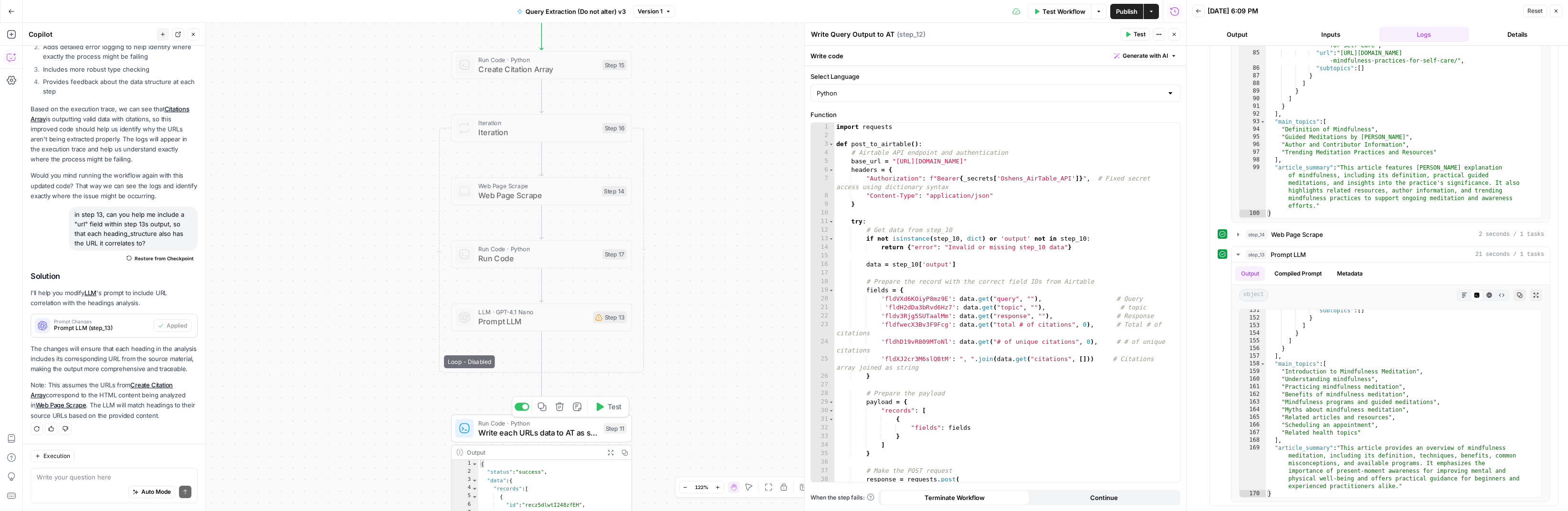
drag, startPoint x: 589, startPoint y: 432, endPoint x: 595, endPoint y: 432, distance: 6.0
click at [589, 432] on span "Write each URLs data to AT as single records" at bounding box center [538, 431] width 120 height 11
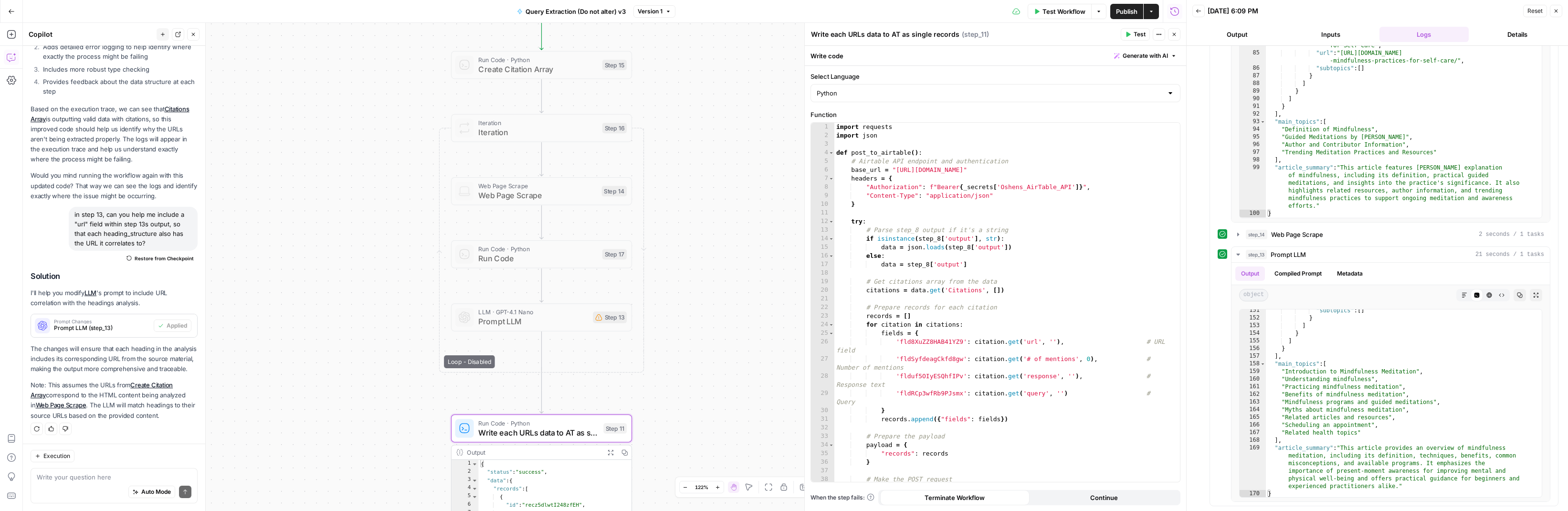
click at [929, 375] on div "import requests import json def post_to_airtable ( ) : # Airtable API endpoint …" at bounding box center [1002, 310] width 337 height 375
click at [939, 376] on div "import requests import json def post_to_airtable ( ) : # Airtable API endpoint …" at bounding box center [1002, 310] width 337 height 375
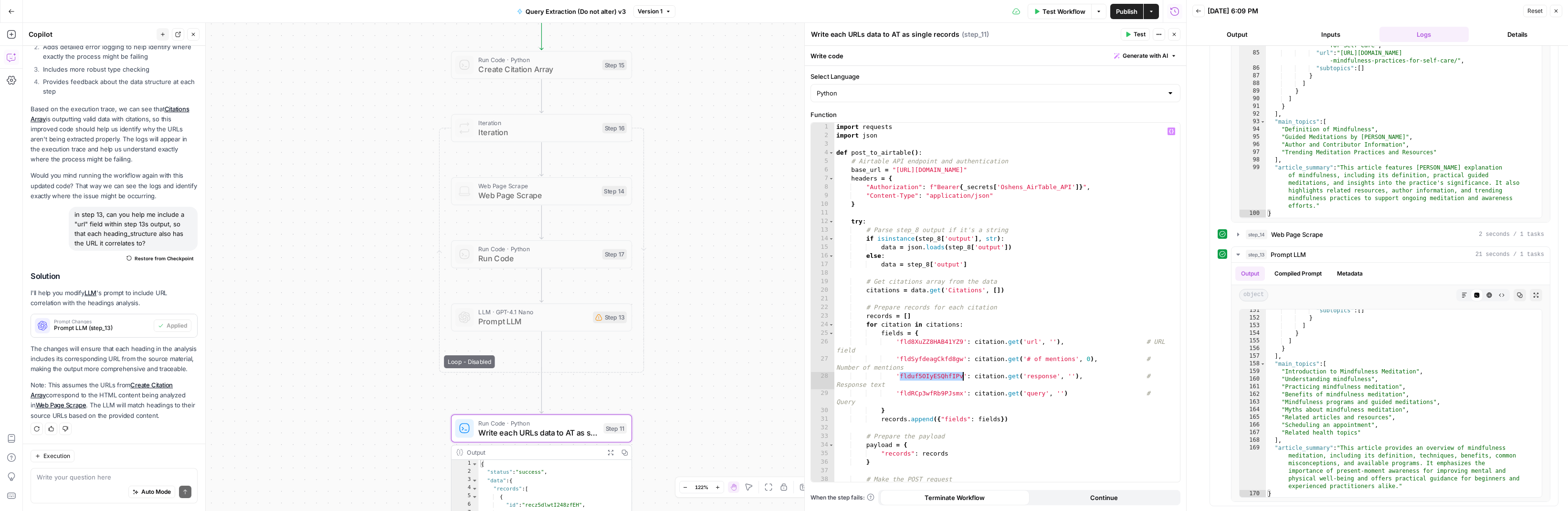
click at [939, 376] on div "import requests import json def post_to_airtable ( ) : # Airtable API endpoint …" at bounding box center [1002, 310] width 337 height 375
paste textarea
type textarea "**********"
click at [1123, 15] on span "Publish" at bounding box center [1126, 11] width 21 height 9
